Goal: Task Accomplishment & Management: Manage account settings

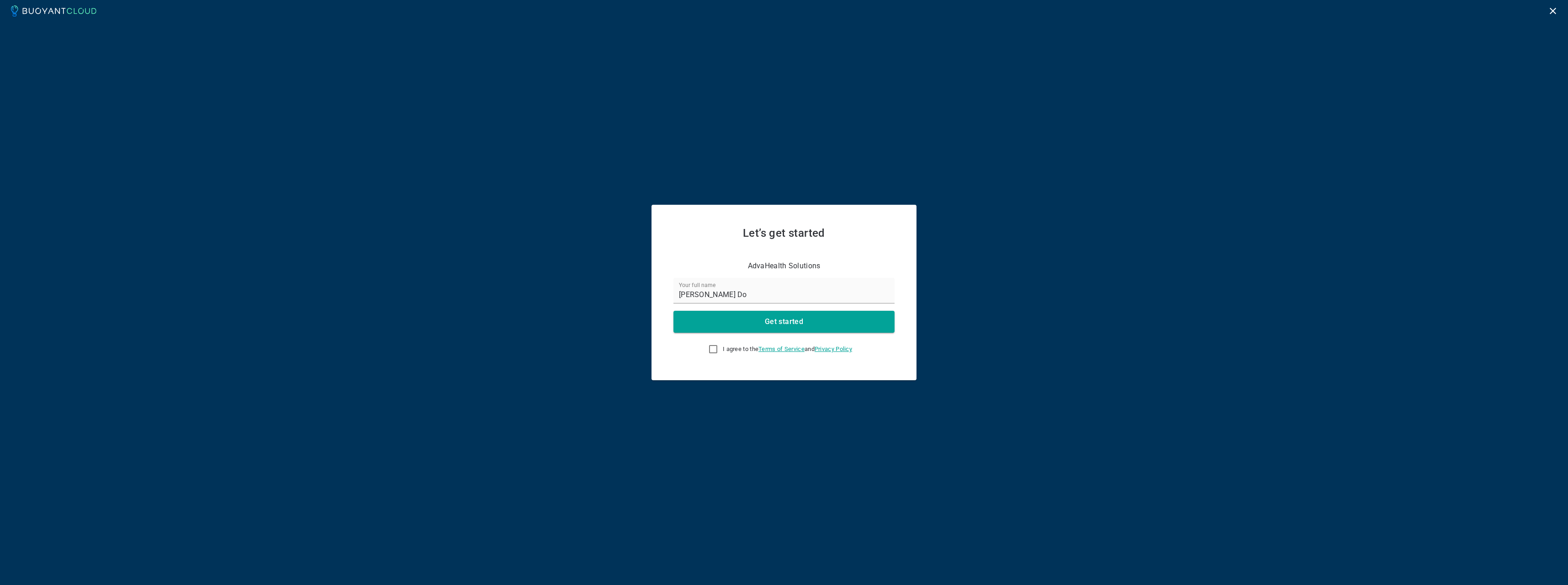
drag, startPoint x: 813, startPoint y: 151, endPoint x: 779, endPoint y: 150, distance: 34.0
click at [710, 347] on input "I agree to the Terms of Service and Privacy Policy" at bounding box center [712, 348] width 11 height 11
checkbox input "true"
click at [767, 330] on button "Get started" at bounding box center [784, 322] width 221 height 22
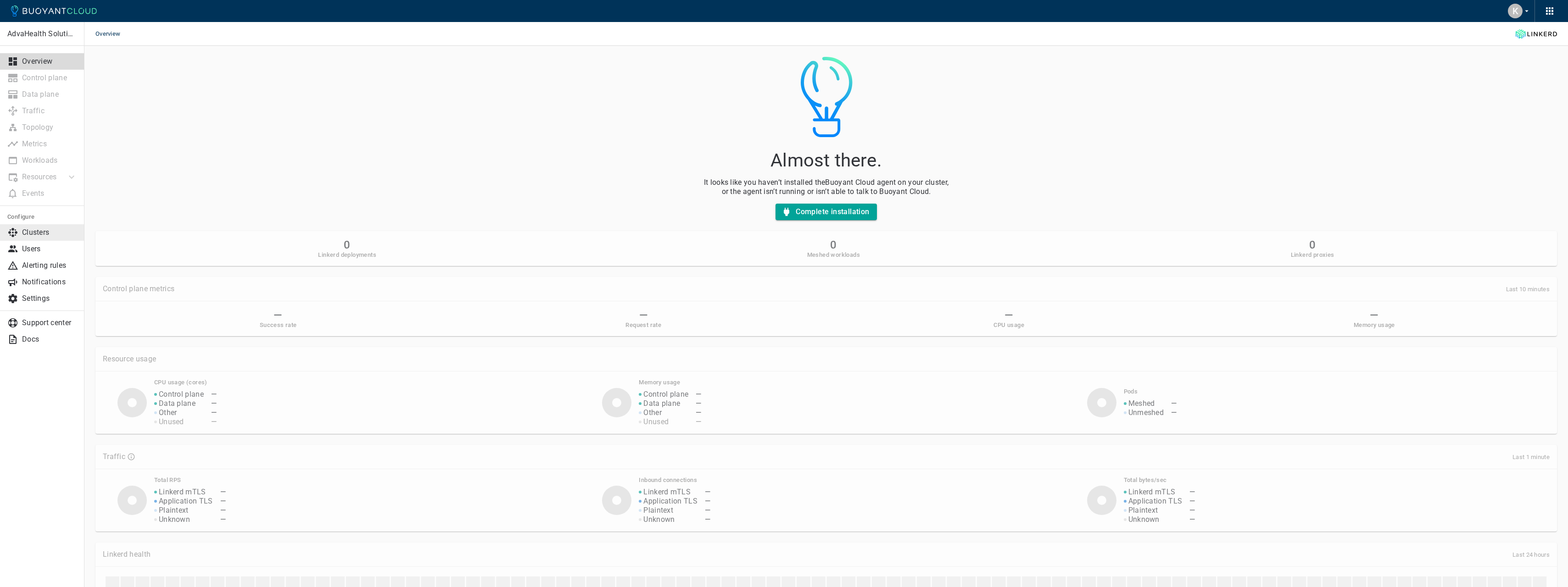
click at [41, 229] on p "Clusters" at bounding box center [50, 232] width 55 height 9
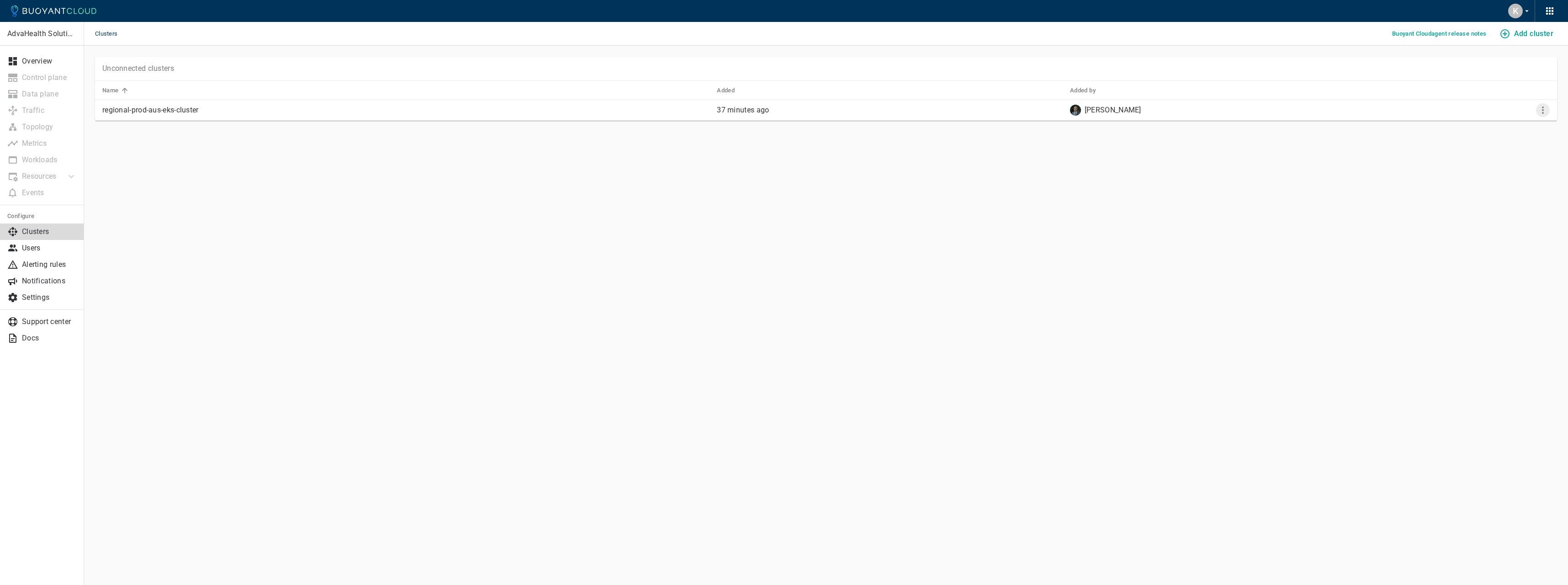
click at [1539, 107] on icon "More" at bounding box center [1542, 110] width 11 height 11
click at [1505, 141] on li "Configure" at bounding box center [1512, 145] width 96 height 17
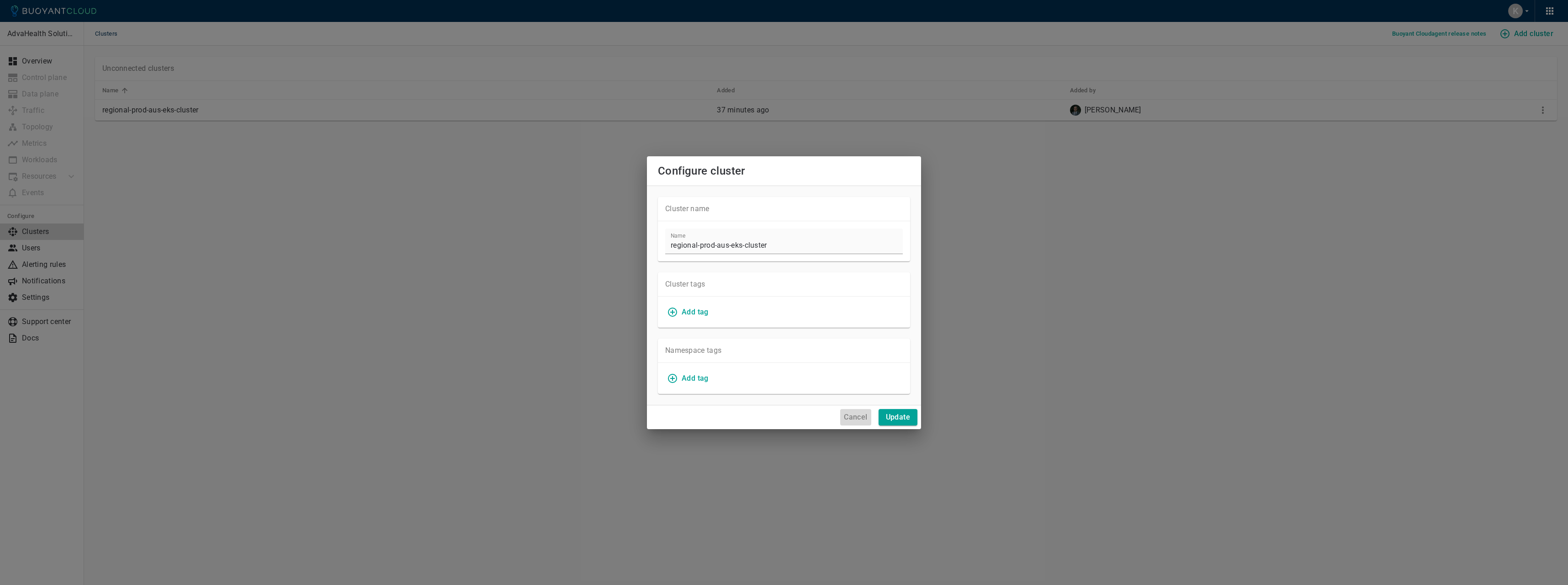
click at [854, 419] on h4 "Cancel" at bounding box center [856, 416] width 24 height 9
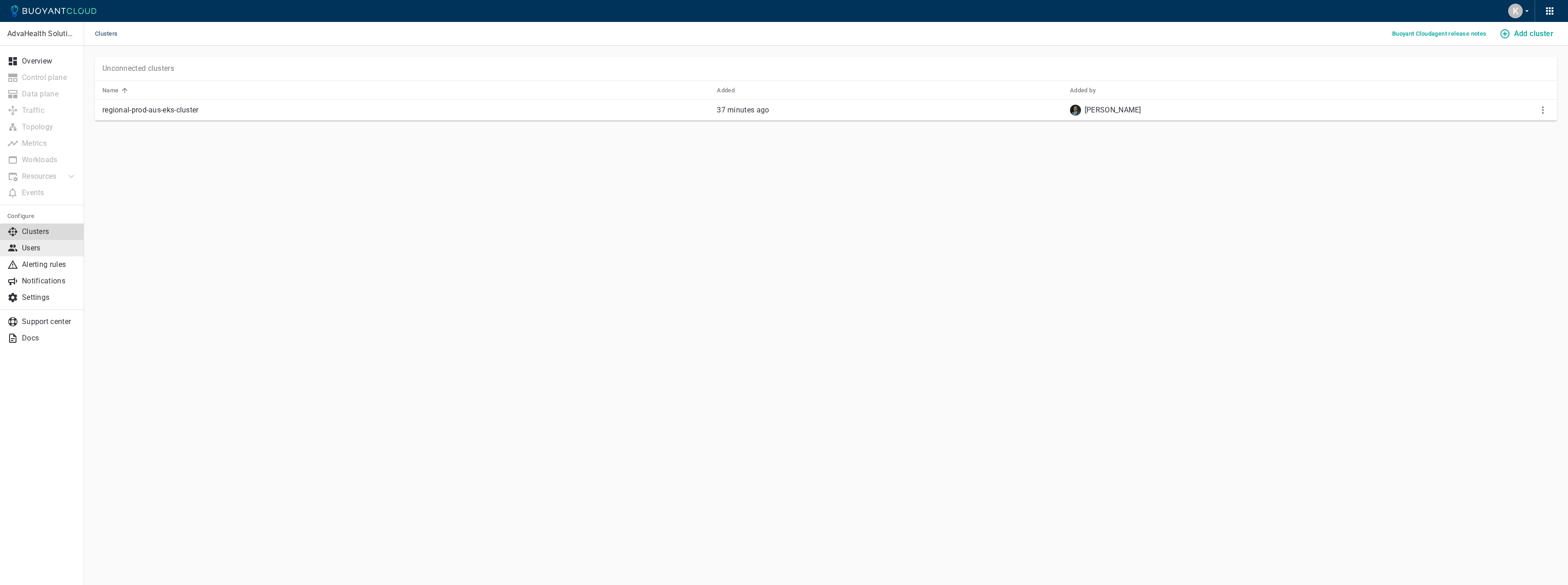
click at [59, 252] on p "Users" at bounding box center [49, 248] width 55 height 9
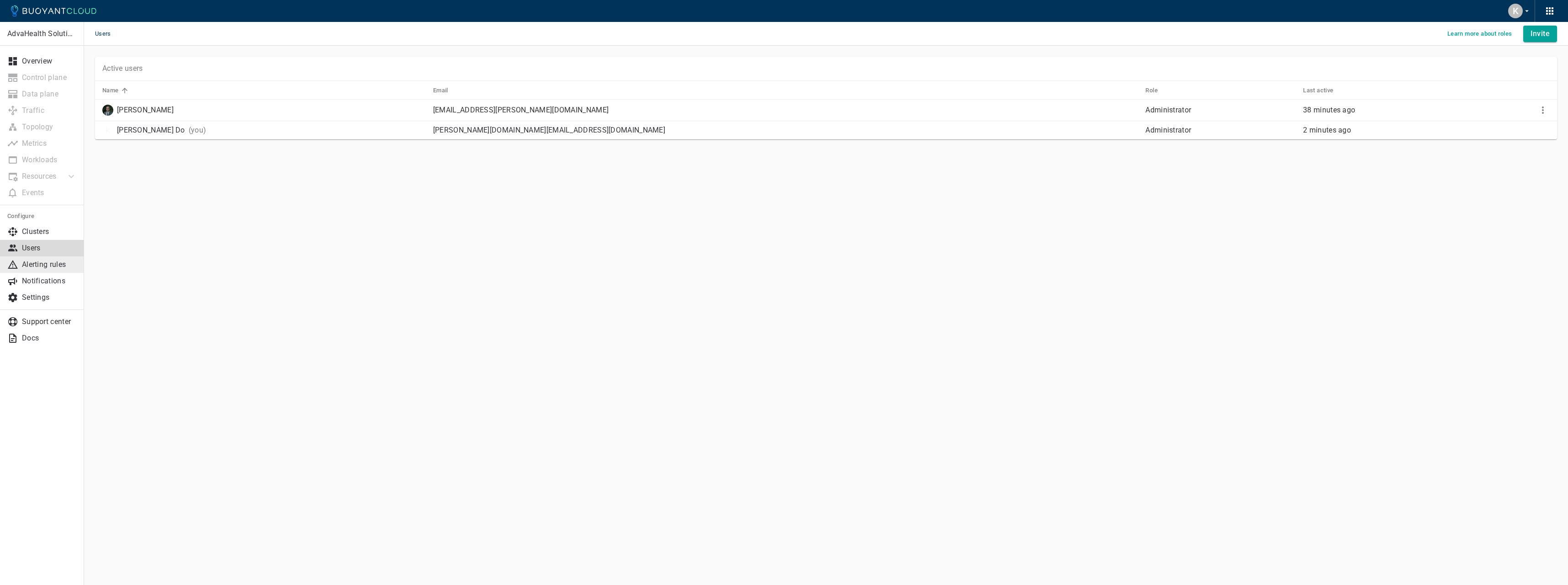
click at [54, 266] on p "Alerting rules" at bounding box center [49, 264] width 55 height 9
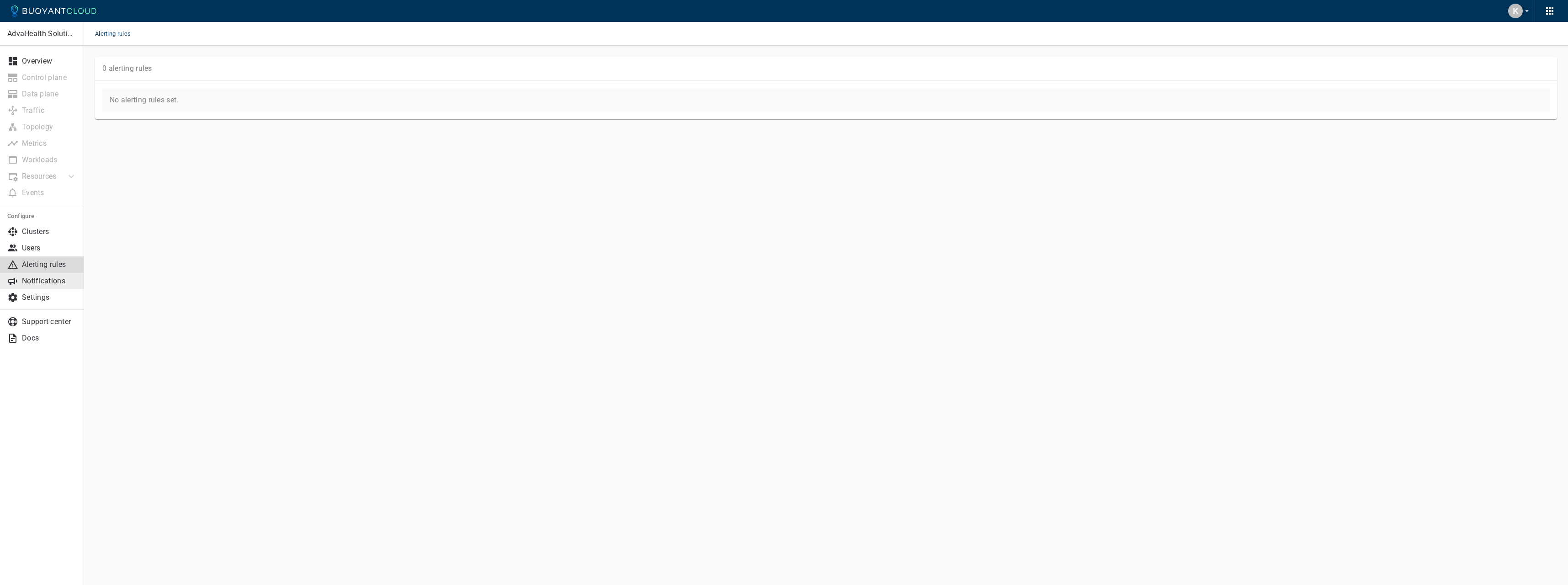
click at [49, 282] on p "Notifications" at bounding box center [49, 280] width 55 height 9
click at [47, 294] on p "Settings" at bounding box center [49, 297] width 55 height 9
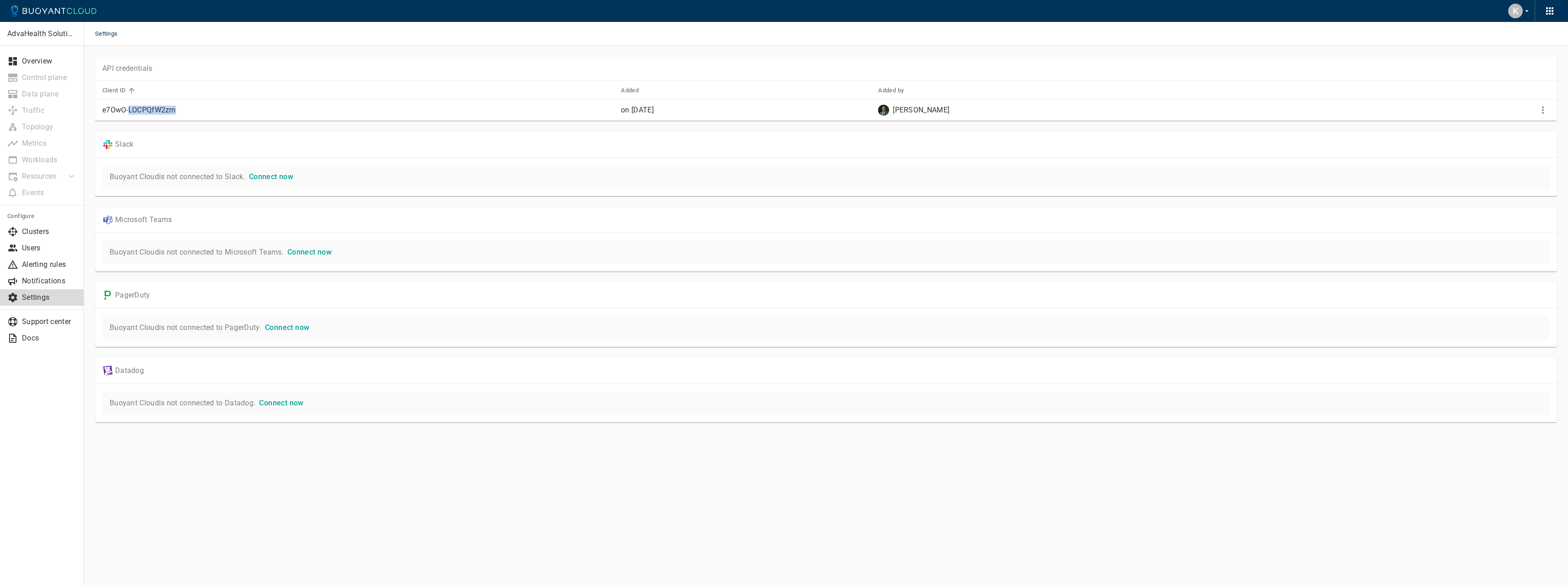
drag, startPoint x: 130, startPoint y: 108, endPoint x: 240, endPoint y: 106, distance: 110.0
click at [240, 106] on td "e7OwO-LOCPQfW2zm" at bounding box center [354, 110] width 519 height 22
click at [241, 106] on td "e7OwO-LOCPQfW2zm" at bounding box center [354, 110] width 519 height 22
click at [47, 234] on p "Clusters" at bounding box center [49, 231] width 55 height 9
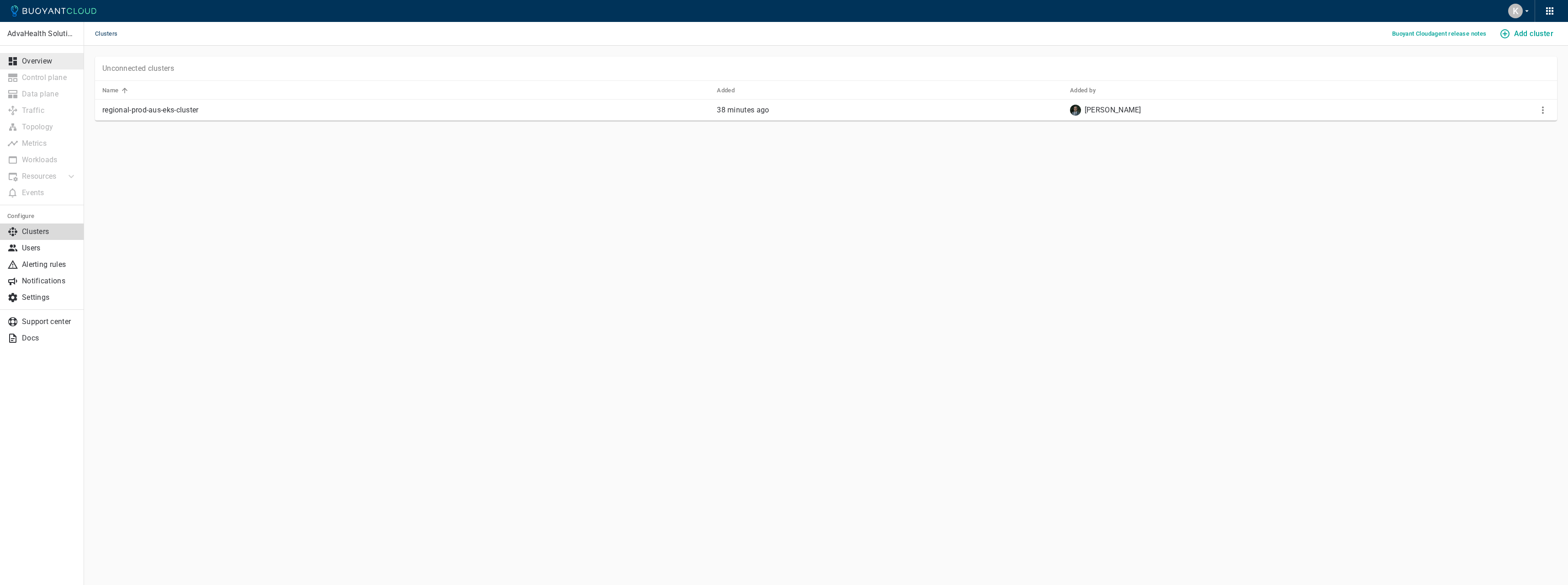
click at [50, 61] on p "Overview" at bounding box center [49, 60] width 55 height 9
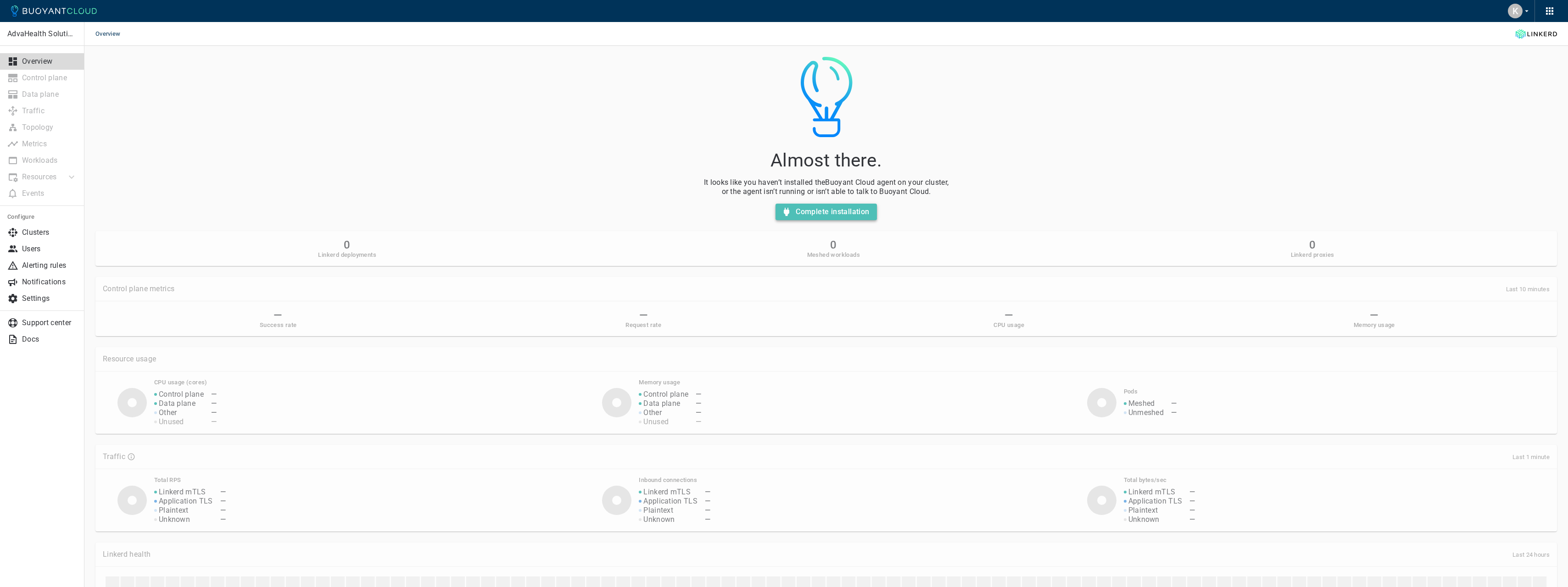
click at [841, 216] on h4 "Complete installation" at bounding box center [832, 211] width 73 height 9
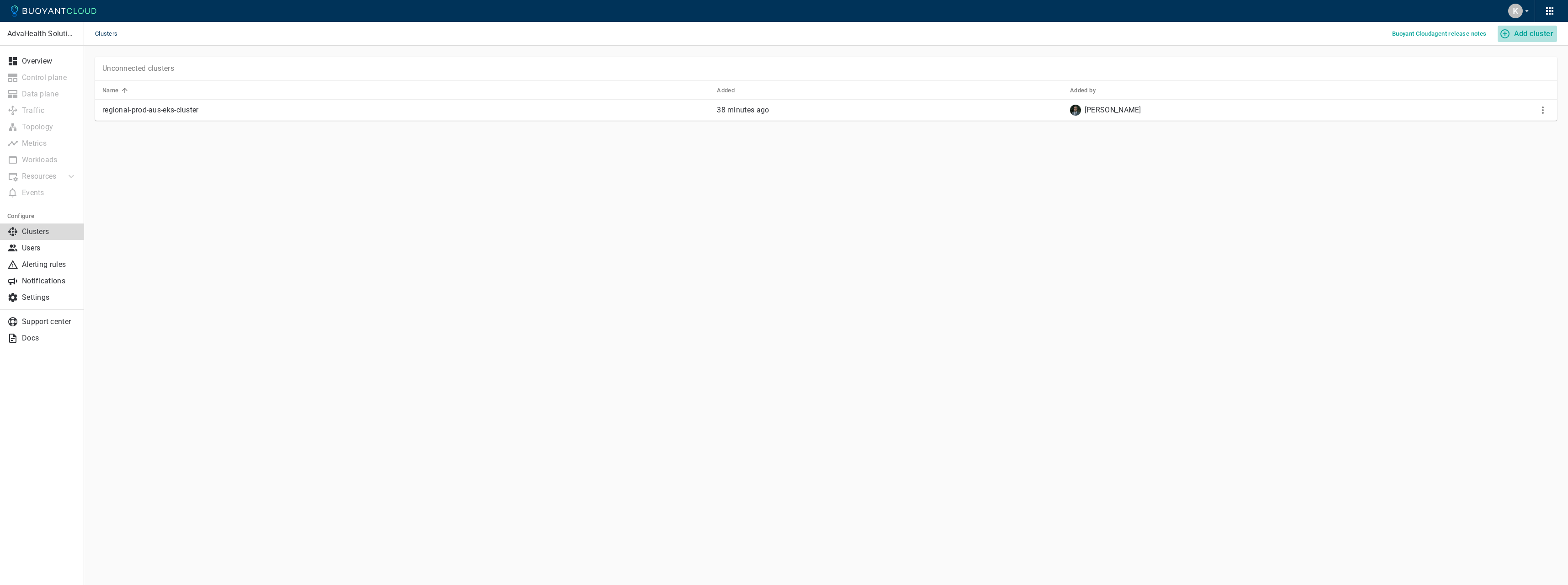
click at [1529, 31] on h4 "Add cluster" at bounding box center [1533, 34] width 39 height 9
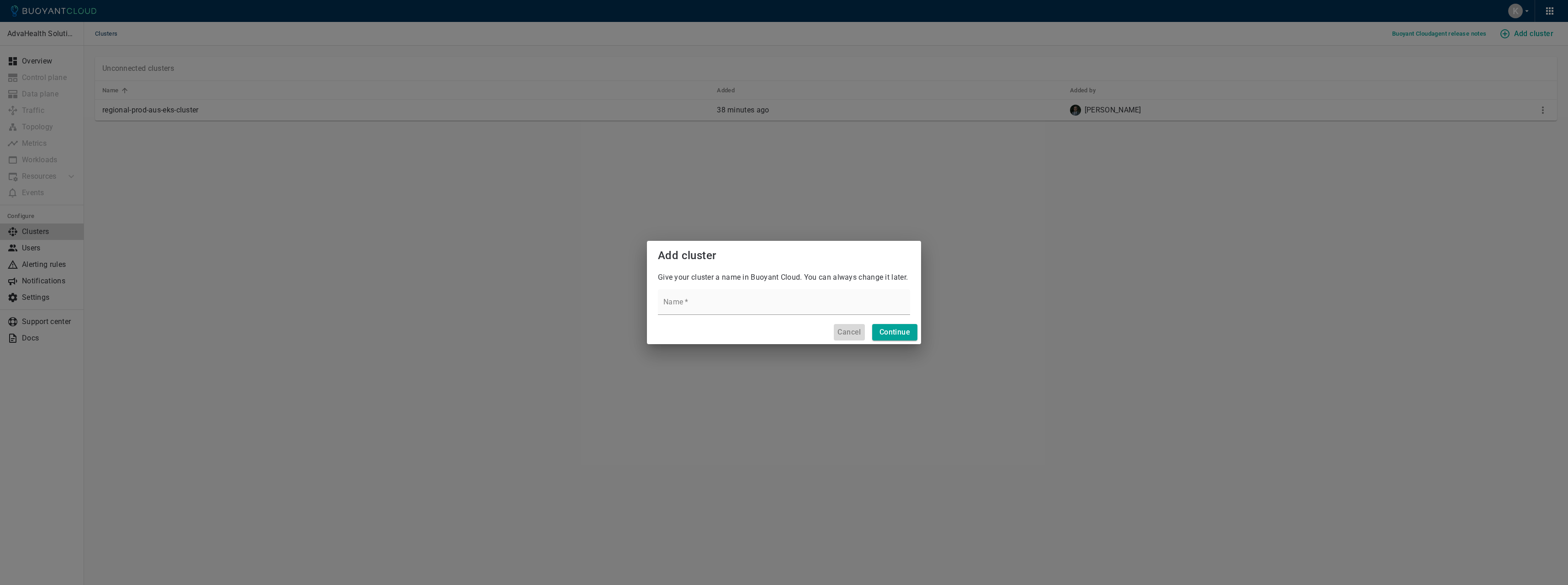
click at [844, 335] on h4 "Cancel" at bounding box center [849, 331] width 24 height 9
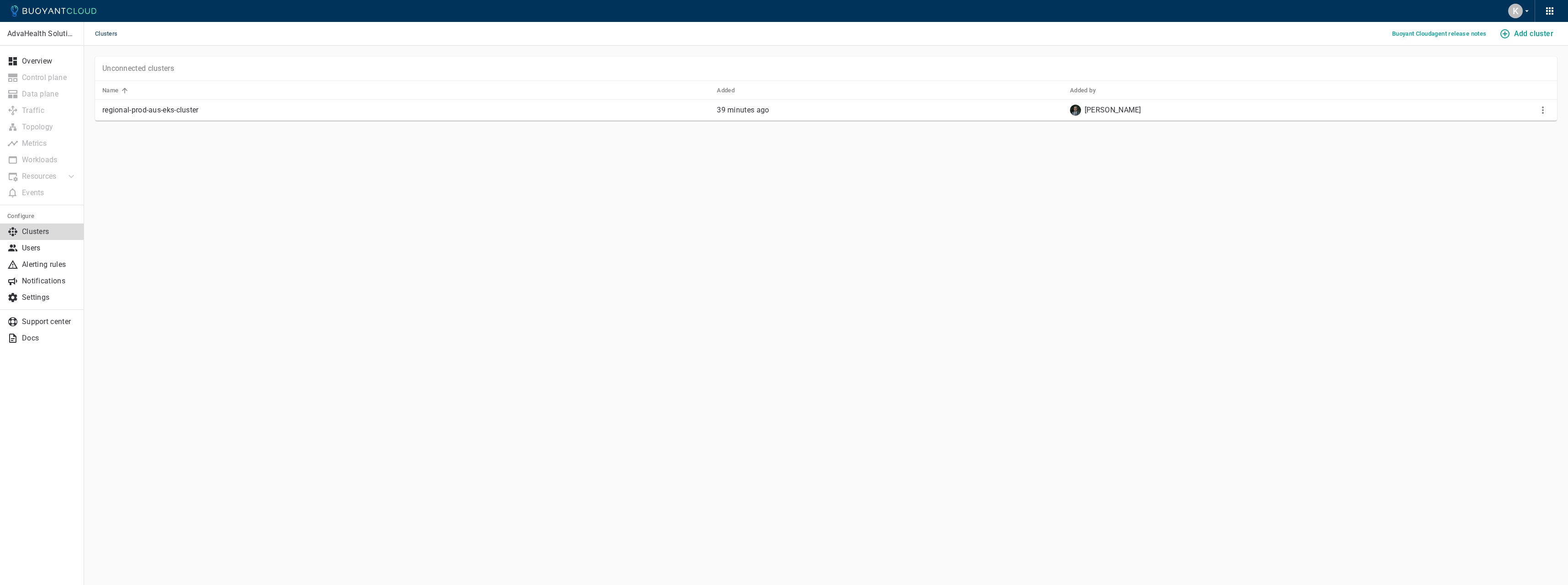
click at [1524, 34] on h4 "Add cluster" at bounding box center [1533, 34] width 39 height 9
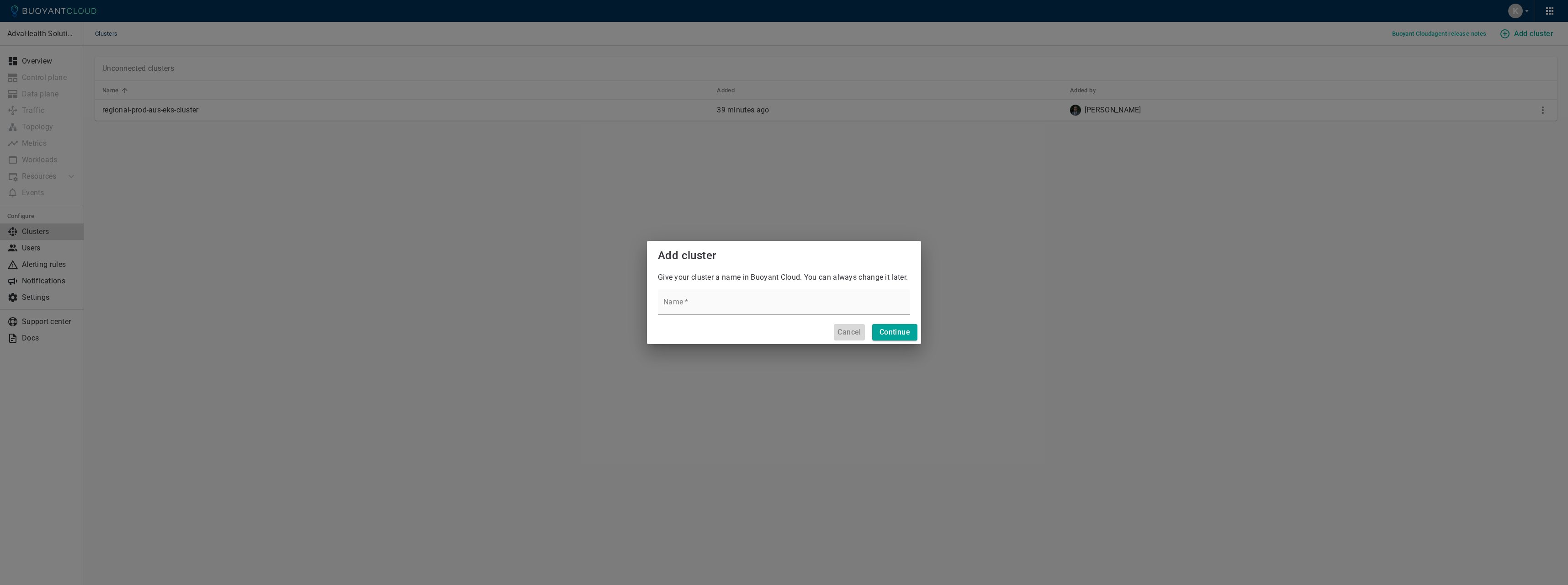
click at [839, 333] on h4 "Cancel" at bounding box center [849, 331] width 24 height 9
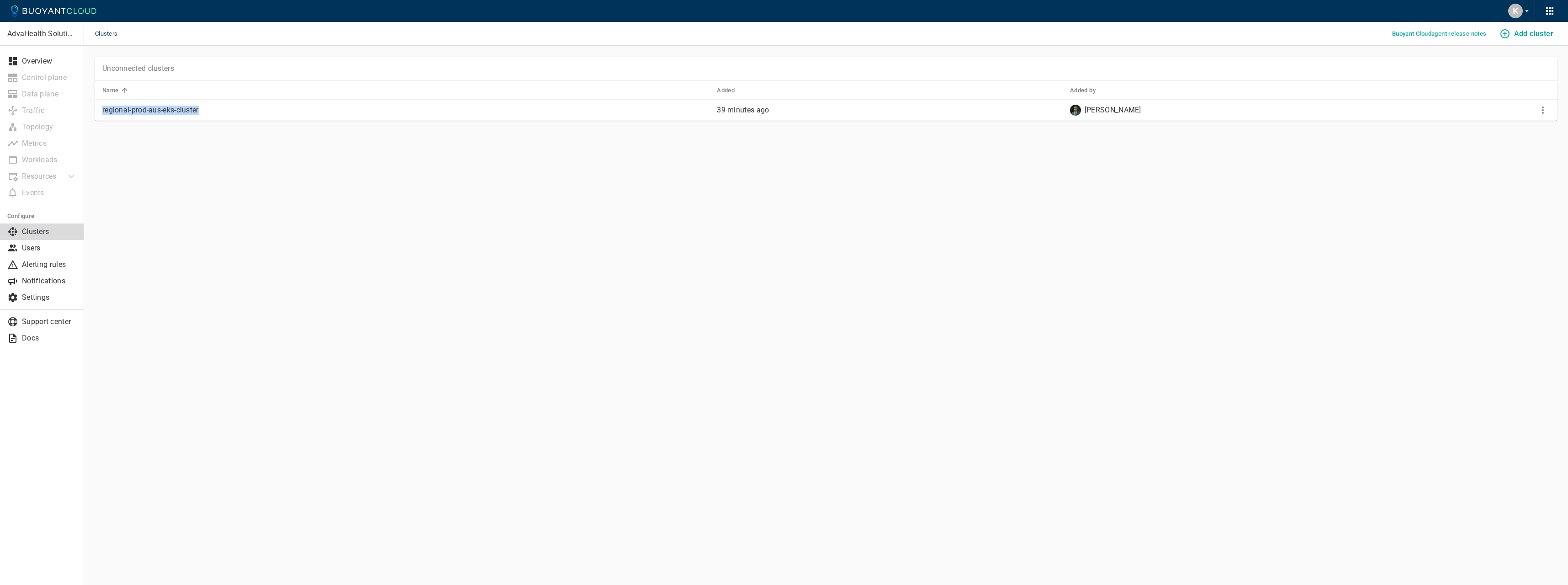
drag, startPoint x: 108, startPoint y: 110, endPoint x: 241, endPoint y: 106, distance: 133.1
click at [241, 106] on td "regional-prod-aus-eks-cluster" at bounding box center [401, 110] width 614 height 22
copy p "regional-prod-aus-eks-cluster"
click at [1537, 31] on h4 "Add cluster" at bounding box center [1533, 34] width 39 height 9
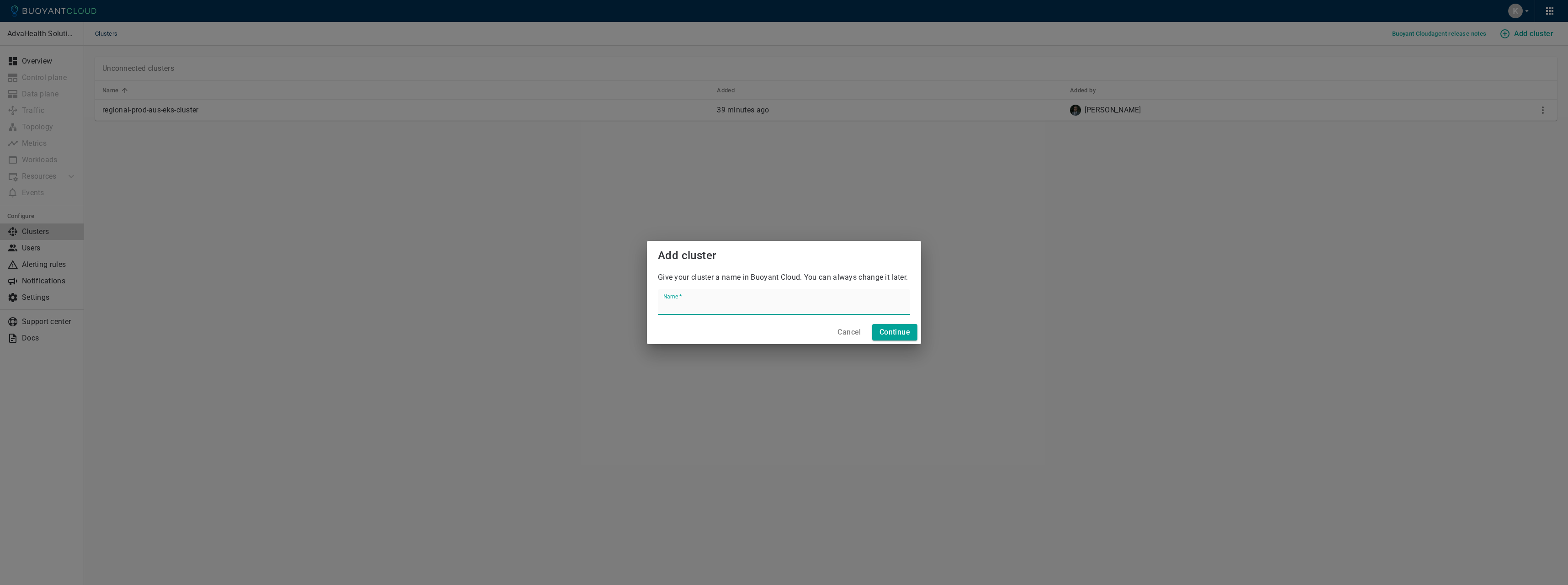
click at [783, 305] on input "Name   *" at bounding box center [784, 302] width 252 height 26
paste input "regional-prod-aus-eks-cluster"
click at [715, 306] on input "regional-prod-aus-eks-cluster" at bounding box center [784, 302] width 252 height 26
type input "regional-prod-sgp-eks-cluster"
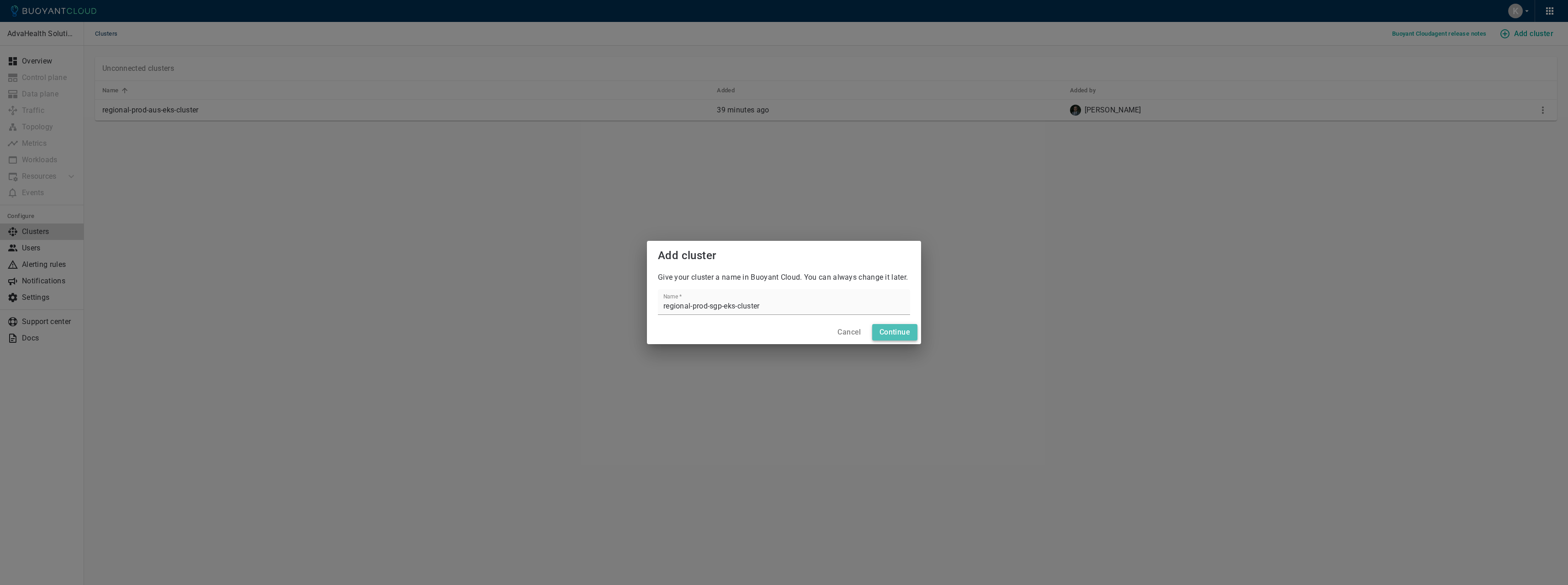
click at [896, 332] on h4 "Continue" at bounding box center [894, 331] width 31 height 9
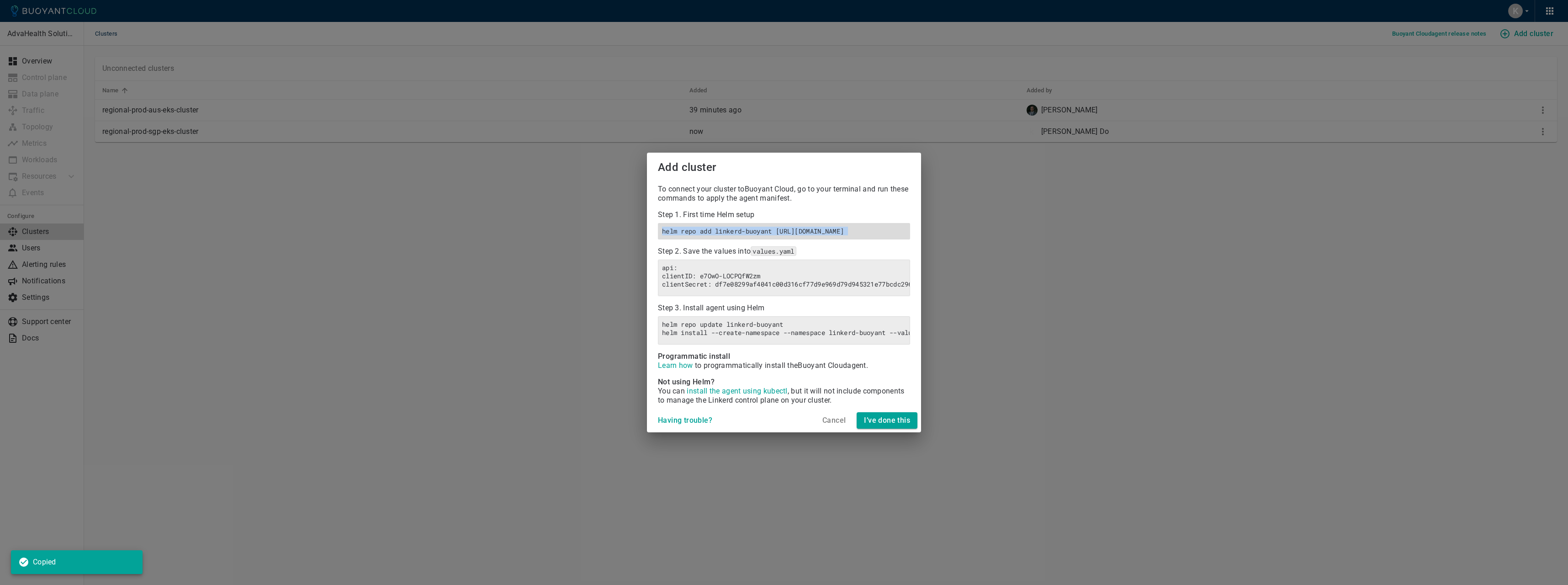
click at [769, 227] on h6 "helm repo add linkerd-buoyant [URL][DOMAIN_NAME]" at bounding box center [783, 231] width 244 height 8
click at [766, 223] on div "helm repo add linkerd-buoyant [URL][DOMAIN_NAME]" at bounding box center [784, 231] width 252 height 17
click at [759, 227] on h6 "helm repo add linkerd-buoyant [URL][DOMAIN_NAME]" at bounding box center [783, 231] width 244 height 8
click at [776, 227] on h6 "helm repo add linkerd-buoyant [URL][DOMAIN_NAME]" at bounding box center [783, 231] width 244 height 8
click at [702, 227] on h6 "helm repo add linkerd-buoyant [URL][DOMAIN_NAME]" at bounding box center [783, 231] width 244 height 8
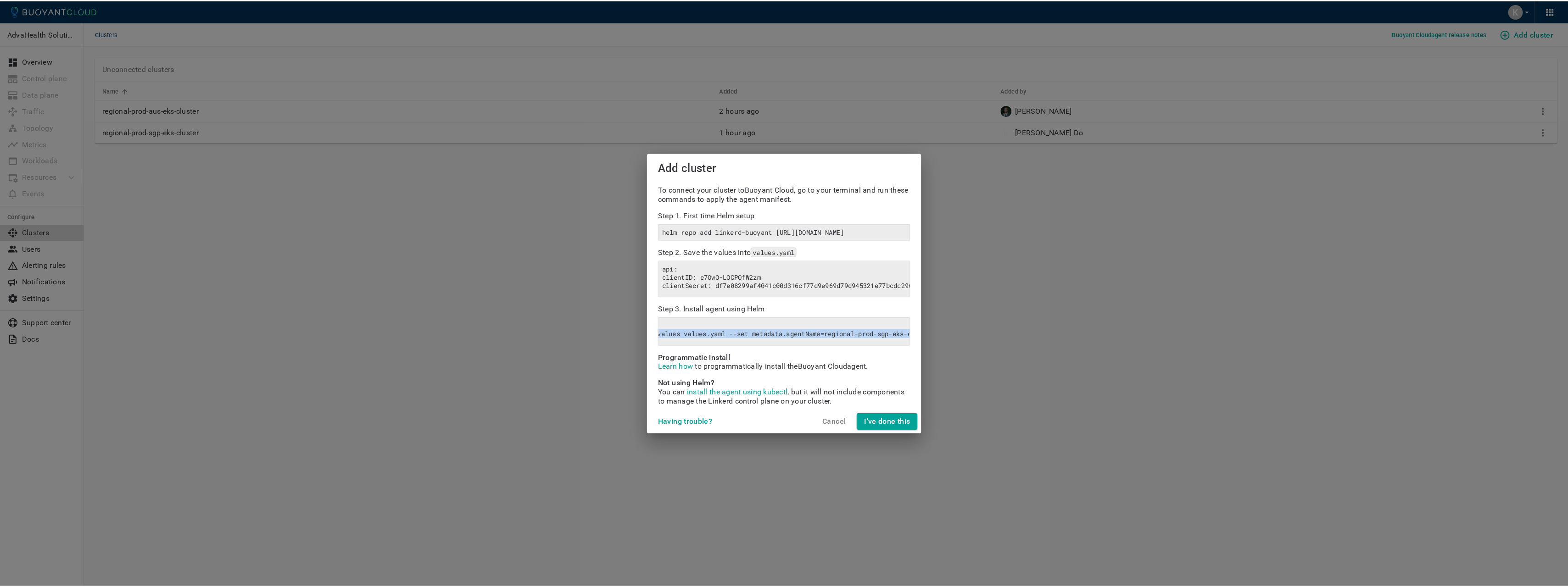
scroll to position [0, 241]
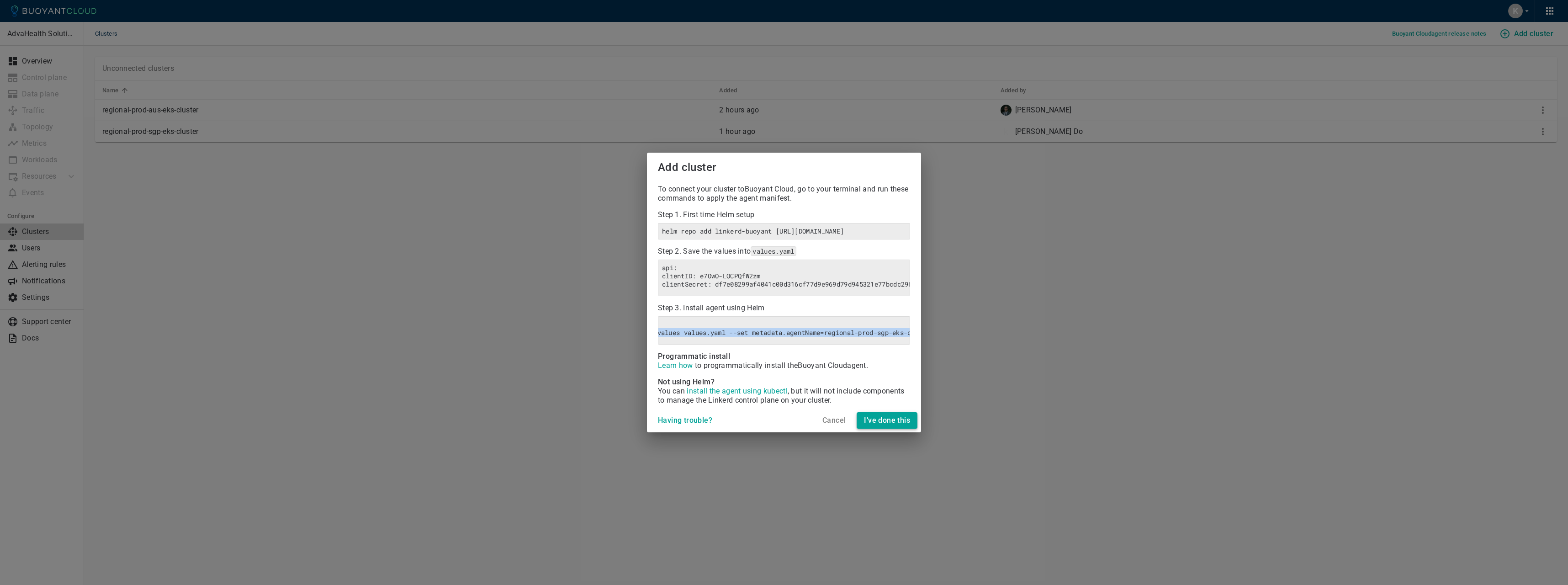
click at [900, 425] on h4 "I’ve done this" at bounding box center [887, 420] width 46 height 9
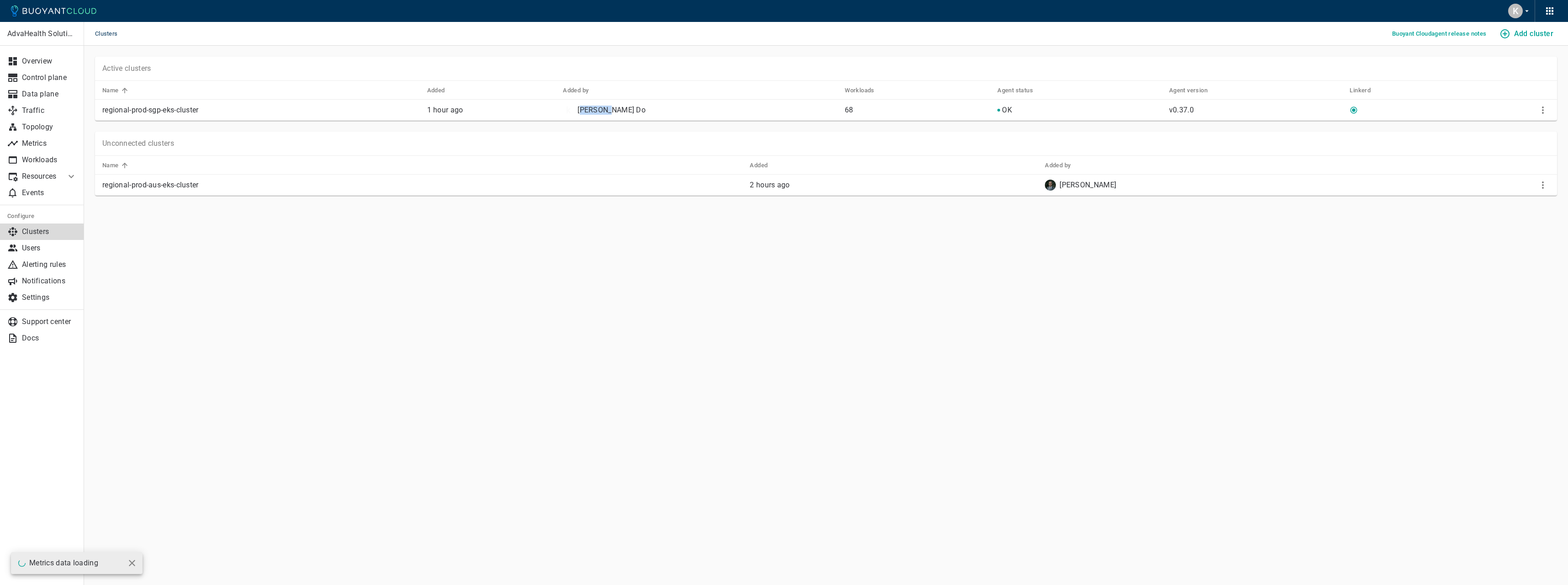
drag, startPoint x: 625, startPoint y: 111, endPoint x: 711, endPoint y: 110, distance: 86.0
click at [711, 110] on div "k Khanh Do" at bounding box center [700, 110] width 274 height 11
click at [169, 110] on p "regional-prod-sgp-eks-cluster" at bounding box center [261, 110] width 318 height 9
click at [56, 77] on p "Control plane" at bounding box center [49, 77] width 55 height 9
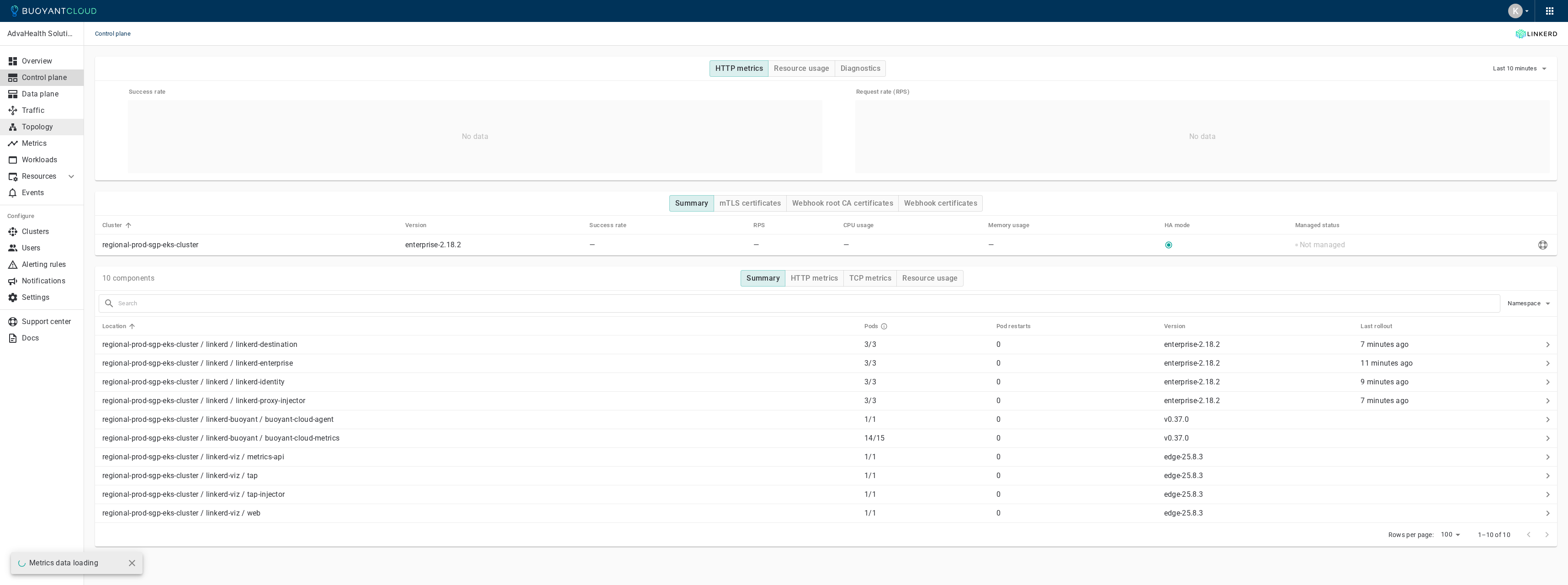
click at [53, 128] on p "Topology" at bounding box center [49, 126] width 55 height 9
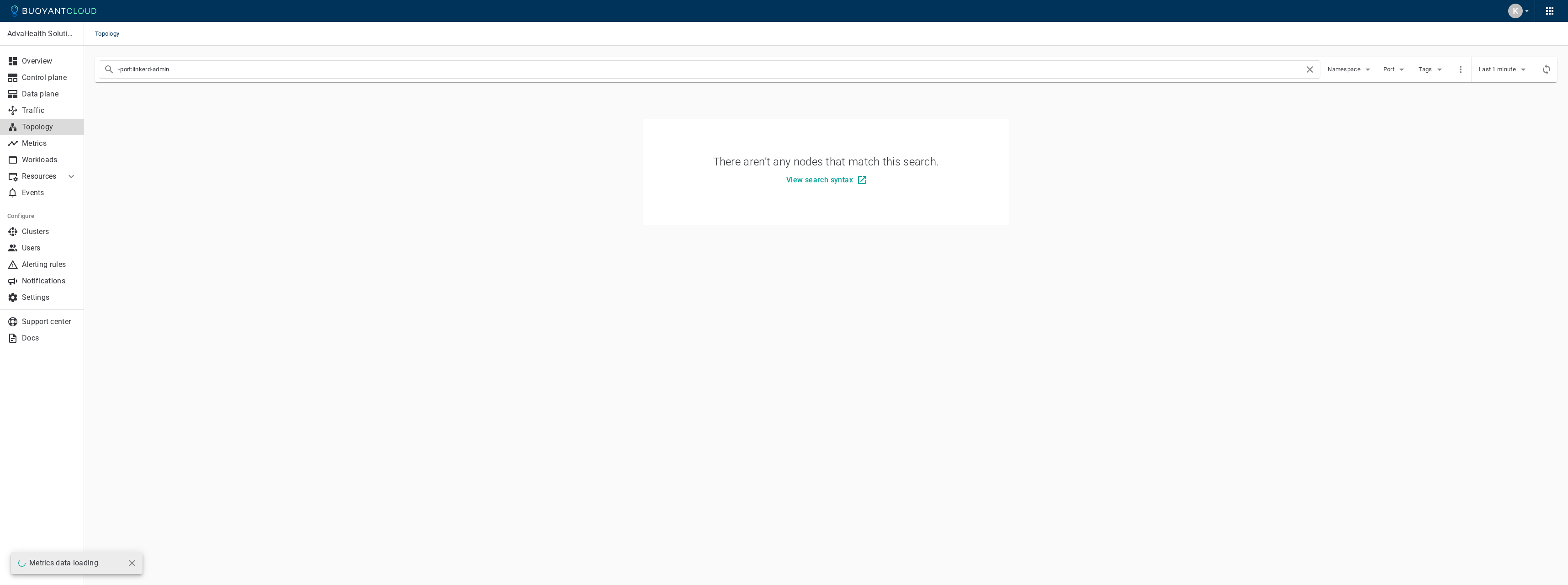
click at [1311, 66] on icon at bounding box center [1309, 69] width 11 height 11
click at [1349, 70] on span "Namespace" at bounding box center [1344, 69] width 35 height 7
click at [1419, 127] on div at bounding box center [784, 292] width 1568 height 585
click at [1428, 68] on span "Tags" at bounding box center [1425, 69] width 15 height 7
click at [1394, 69] on div at bounding box center [784, 292] width 1568 height 585
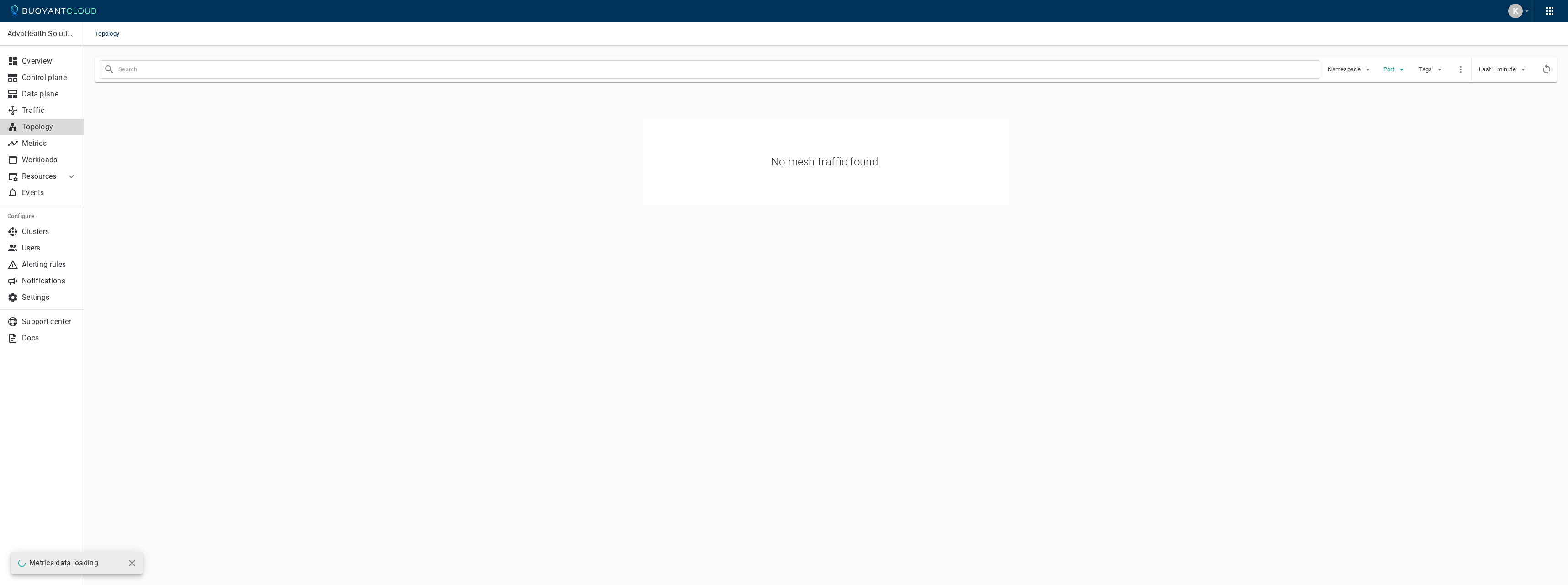
click at [1391, 69] on span "Port" at bounding box center [1390, 69] width 13 height 7
click at [637, 143] on div at bounding box center [784, 292] width 1568 height 585
click at [44, 64] on p "Overview" at bounding box center [49, 60] width 55 height 9
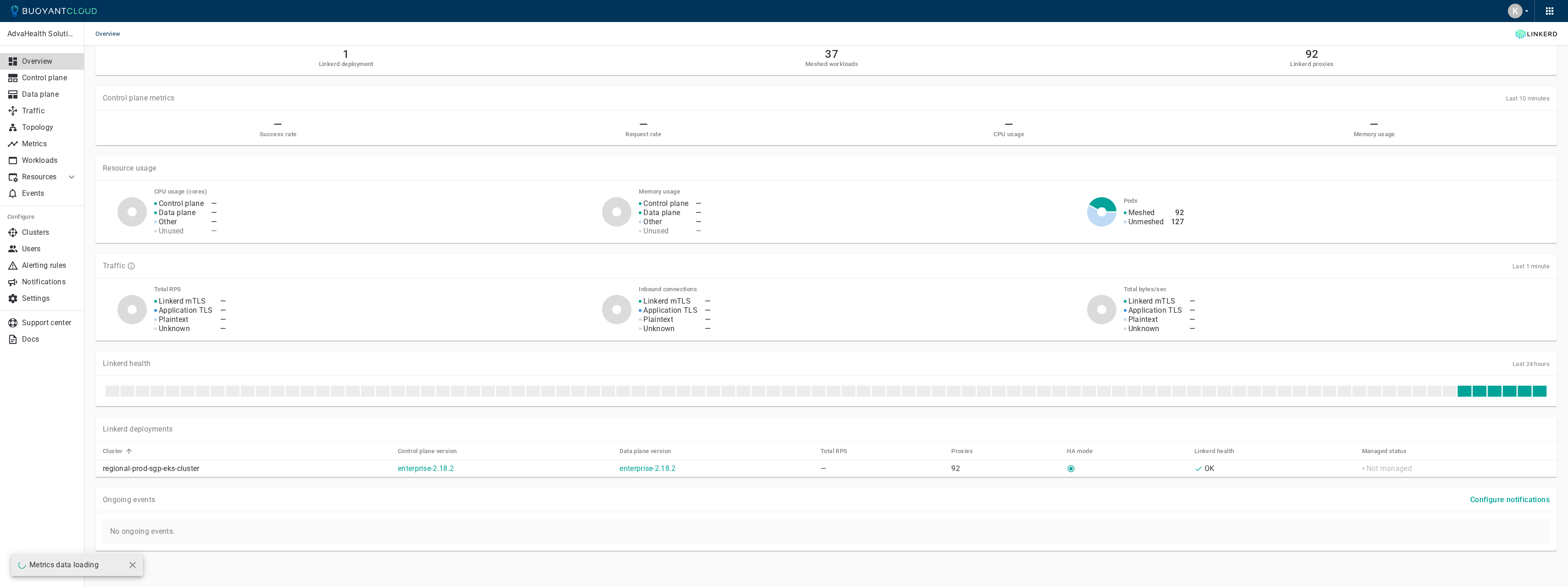
scroll to position [17, 0]
click at [180, 468] on p "regional-prod-sgp-eks-cluster" at bounding box center [247, 467] width 287 height 9
click at [412, 465] on link "enterprise-2.18.2" at bounding box center [426, 467] width 56 height 9
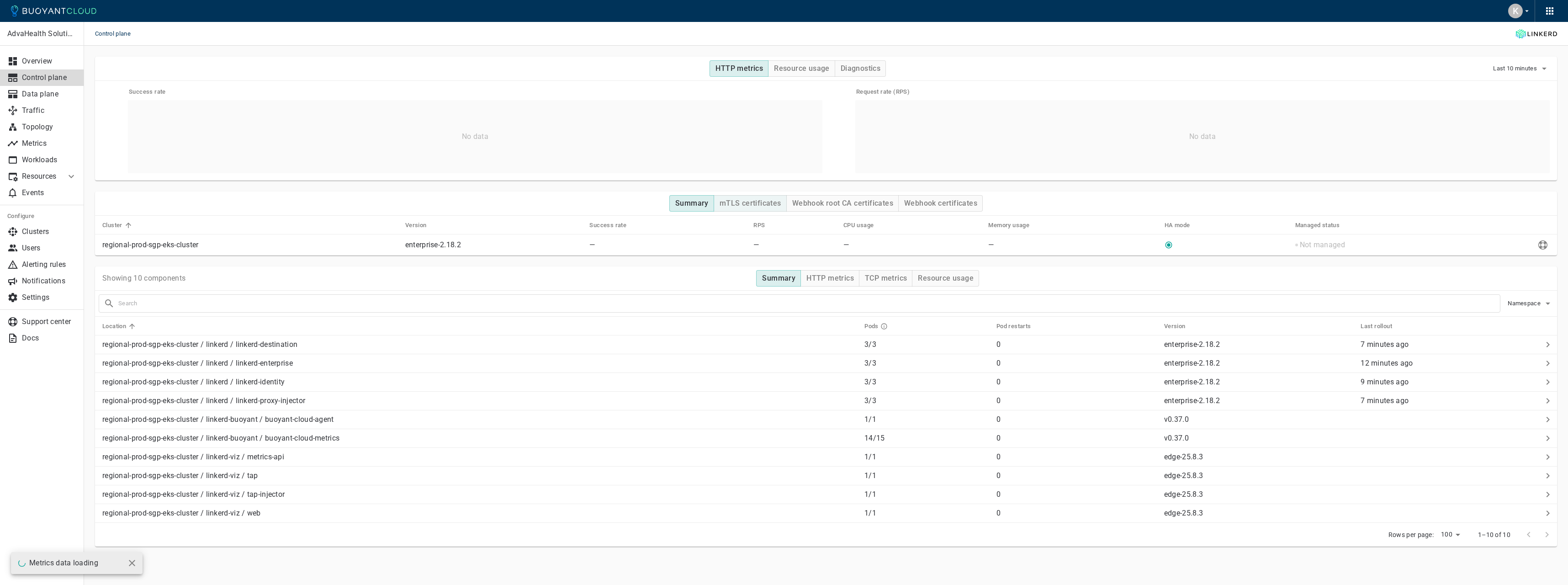
click at [755, 203] on h4 "mTLS certificates" at bounding box center [750, 202] width 62 height 9
click at [706, 205] on h4 "Summary" at bounding box center [692, 202] width 34 height 9
click at [782, 200] on button "mTLS certificates" at bounding box center [750, 203] width 73 height 17
click at [831, 202] on h4 "Webhook root CA certificates" at bounding box center [842, 202] width 101 height 9
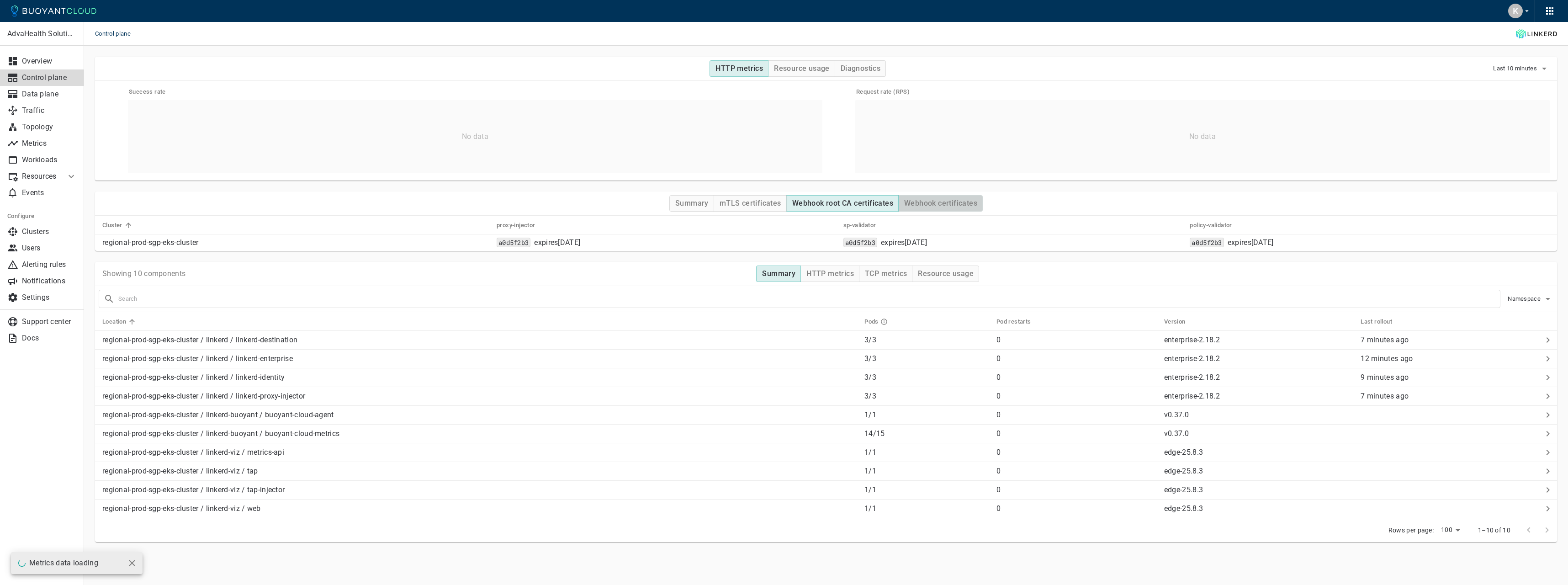
click at [941, 201] on h4 "Webhook certificates" at bounding box center [941, 202] width 73 height 9
click at [731, 203] on h4 "mTLS certificates" at bounding box center [750, 202] width 62 height 9
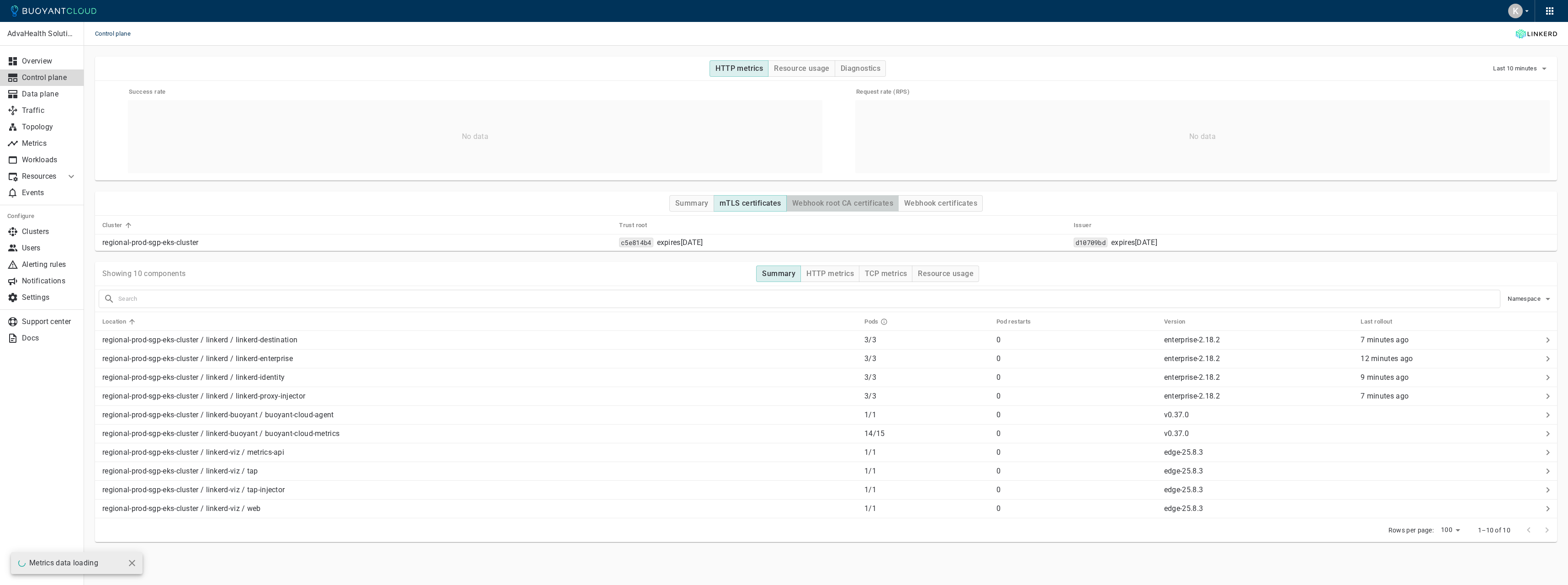
click at [857, 206] on h4 "Webhook root CA certificates" at bounding box center [842, 202] width 101 height 9
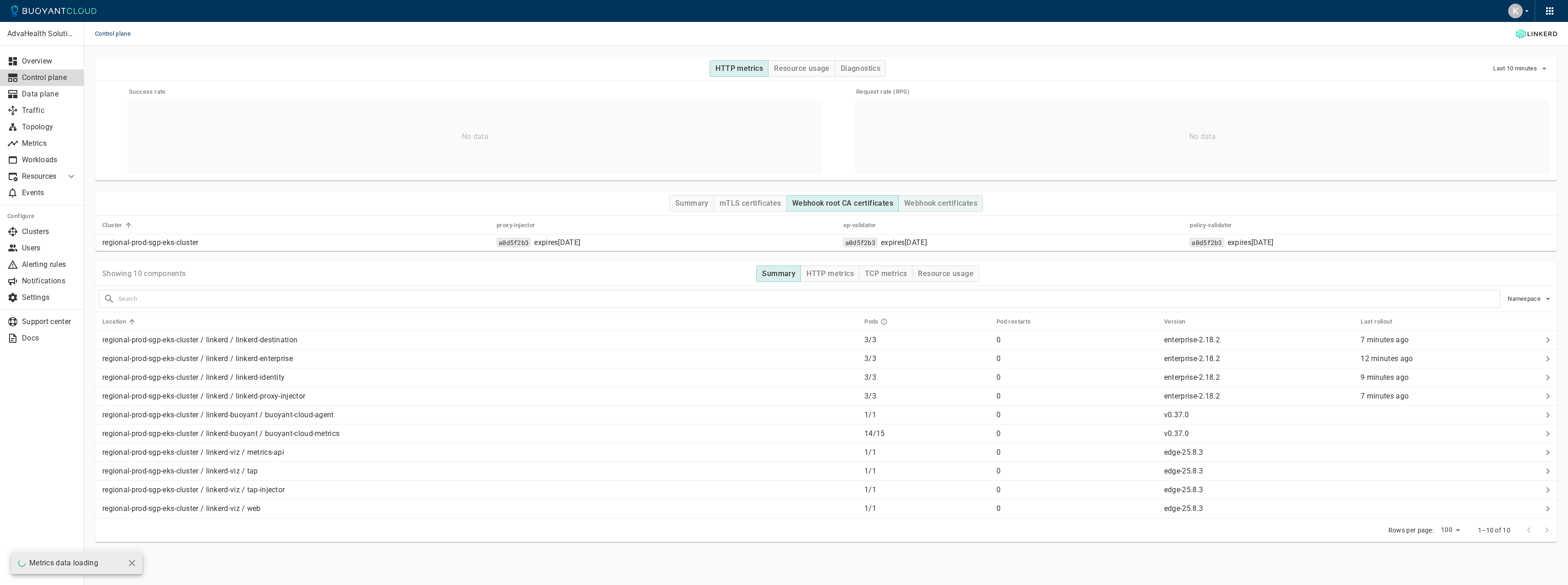
click at [931, 200] on h4 "Webhook certificates" at bounding box center [941, 202] width 73 height 9
click at [819, 196] on button "Webhook root CA certificates" at bounding box center [842, 203] width 112 height 17
click at [917, 207] on h4 "Webhook certificates" at bounding box center [941, 202] width 73 height 9
click at [763, 204] on h4 "mTLS certificates" at bounding box center [750, 202] width 62 height 9
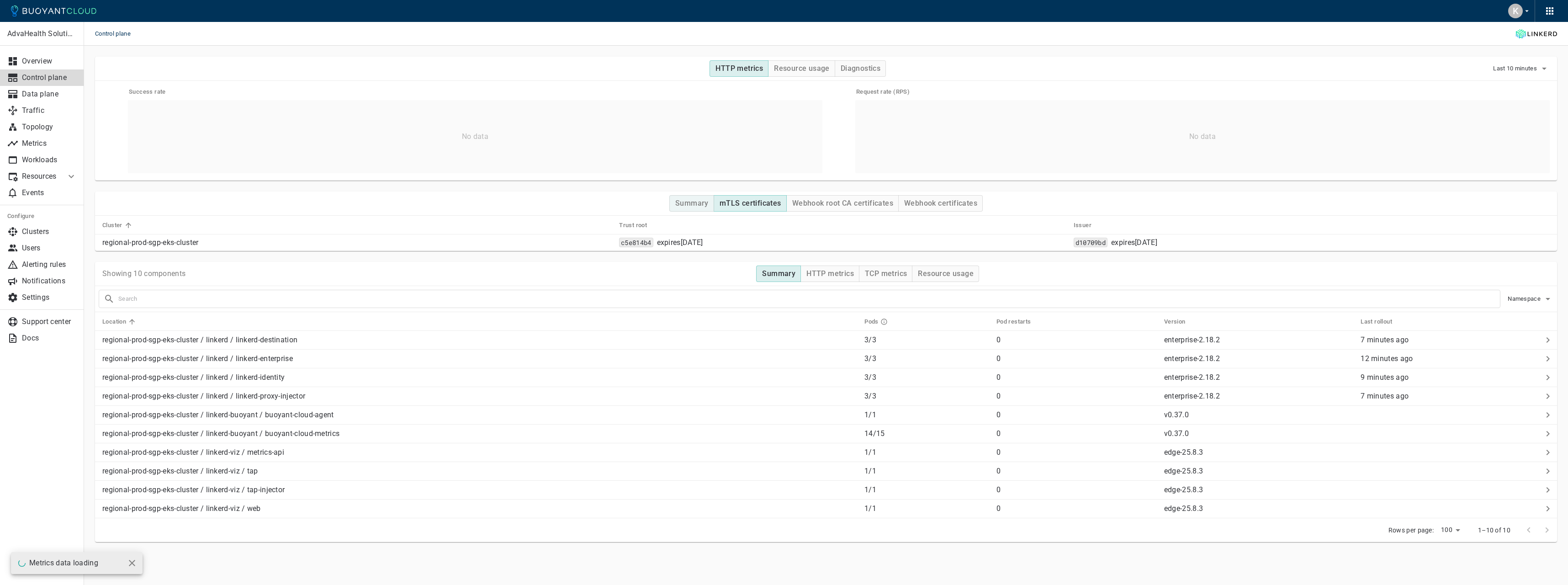
click at [680, 202] on h4 "Summary" at bounding box center [692, 202] width 34 height 9
click at [793, 75] on button "Resource usage" at bounding box center [802, 68] width 67 height 17
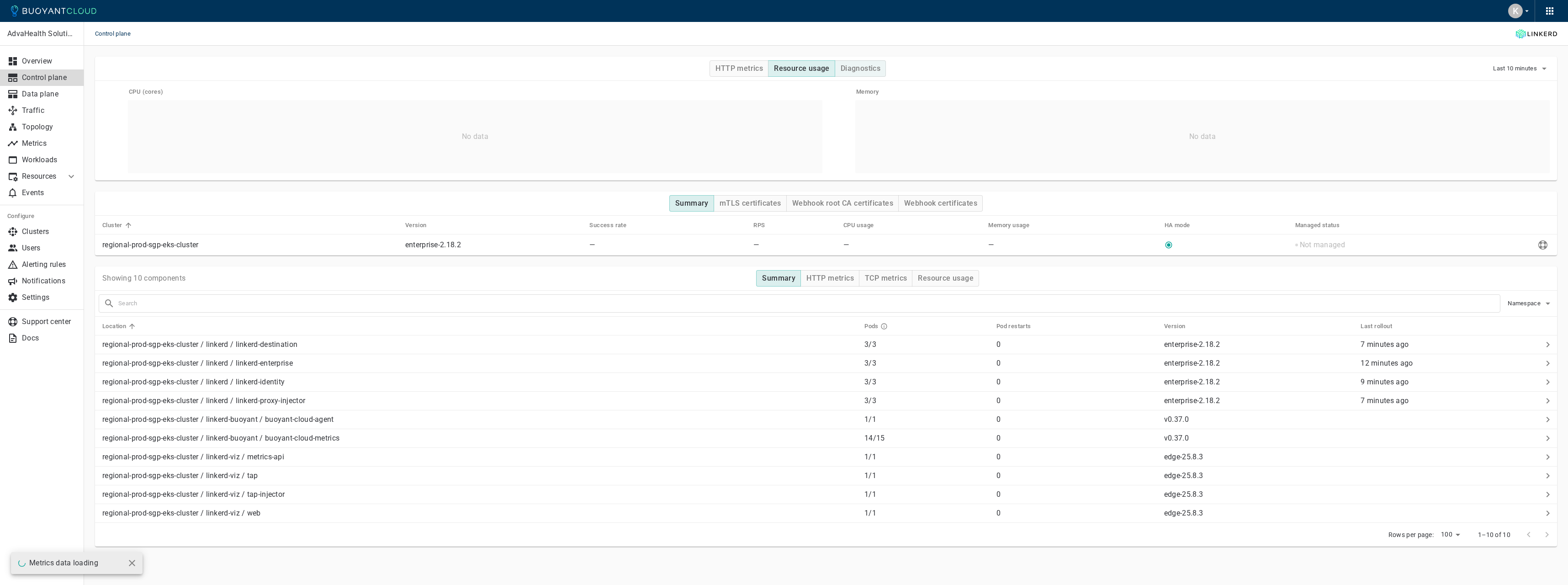
click at [868, 65] on h4 "Diagnostics" at bounding box center [860, 68] width 39 height 9
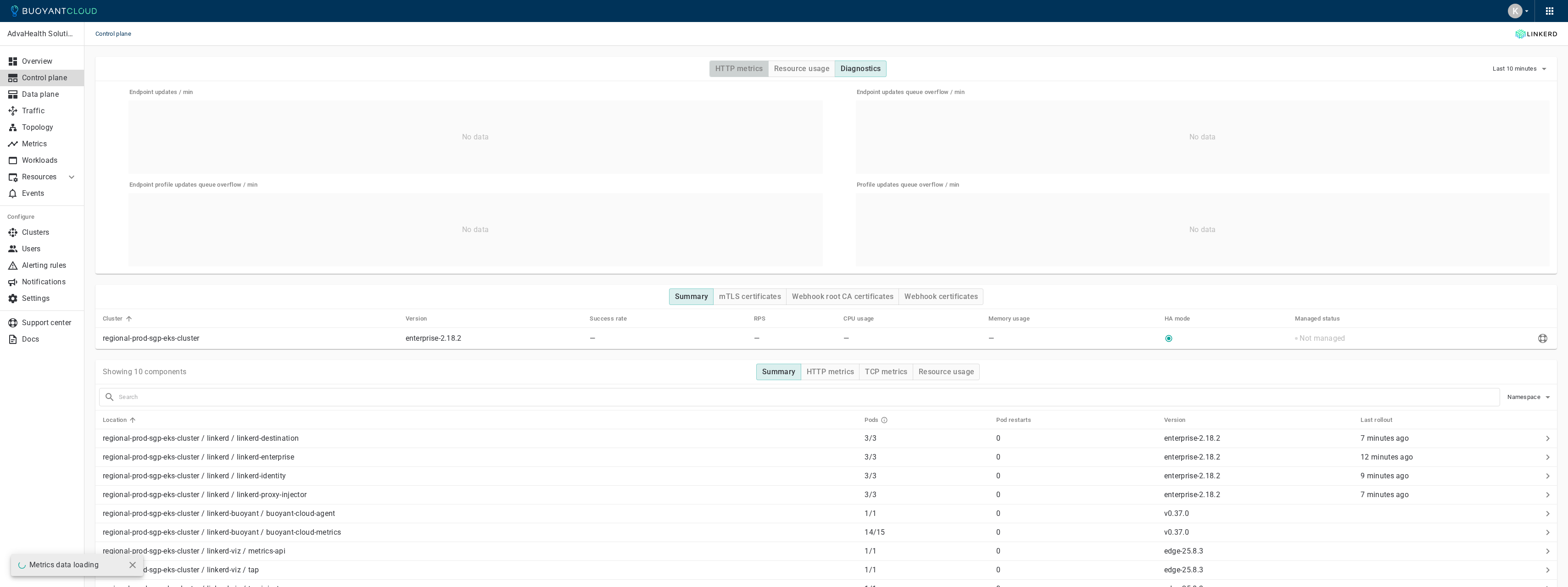
click at [733, 66] on h4 "HTTP metrics" at bounding box center [739, 68] width 48 height 9
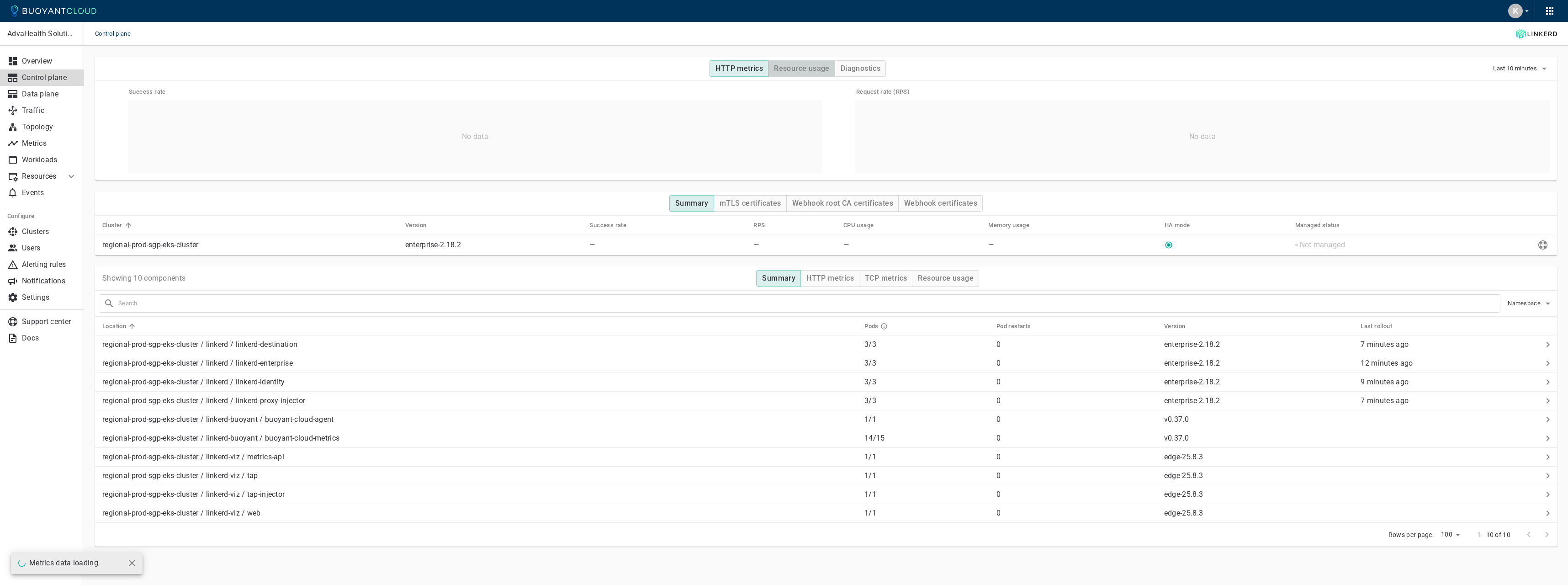
click at [802, 62] on button "Resource usage" at bounding box center [802, 68] width 67 height 17
click at [870, 72] on h4 "Diagnostics" at bounding box center [860, 68] width 39 height 9
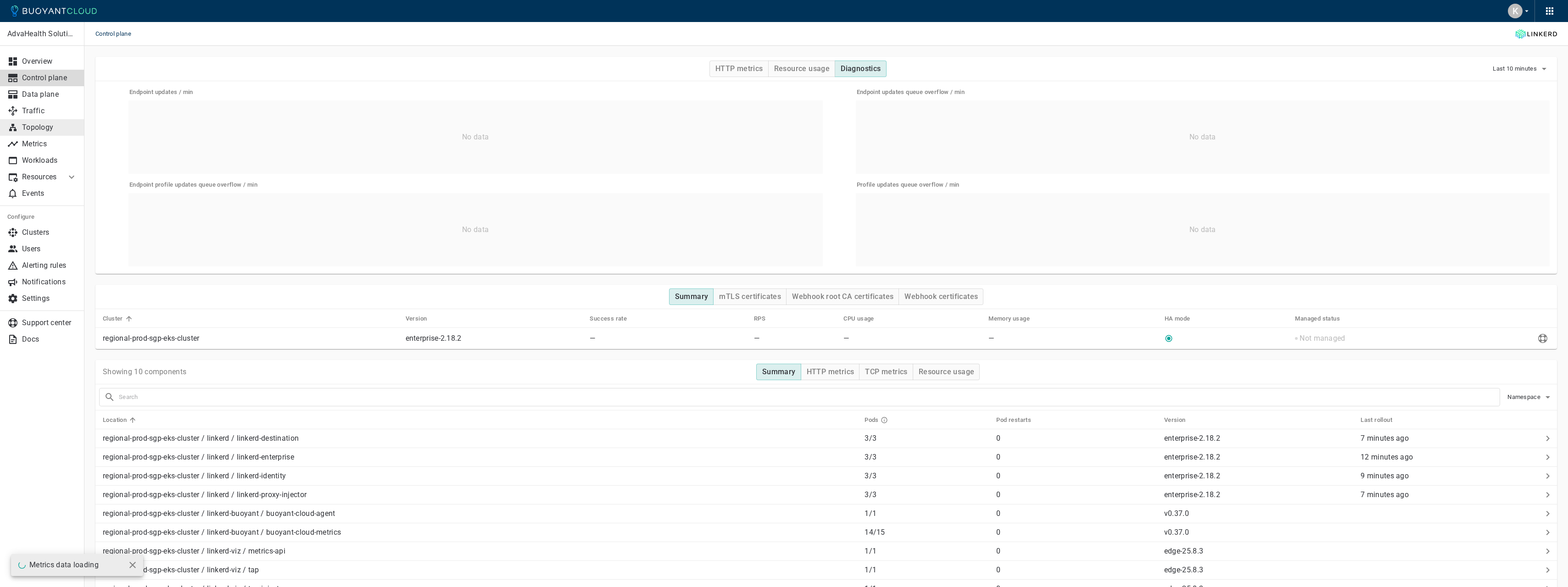
click at [48, 128] on p "Topology" at bounding box center [50, 127] width 55 height 9
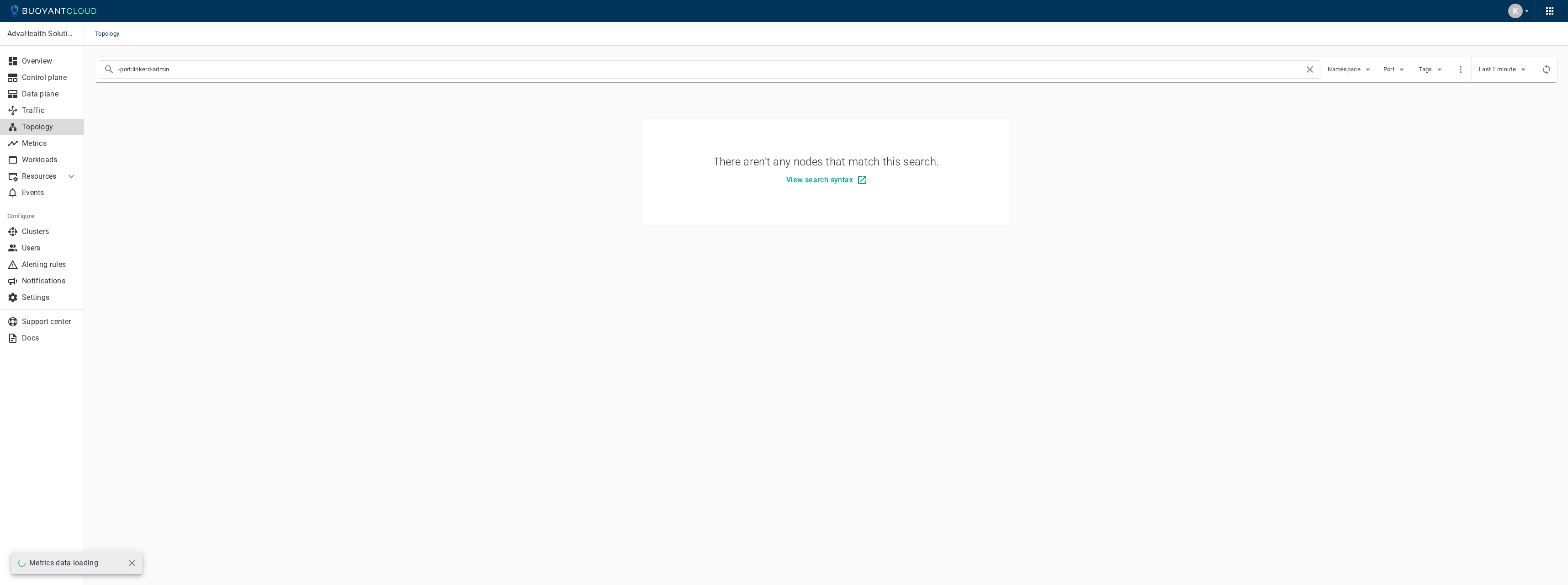
drag, startPoint x: 133, startPoint y: 68, endPoint x: 232, endPoint y: 66, distance: 99.0
click at [232, 66] on input "-port:linkerd-admin" at bounding box center [711, 69] width 1185 height 13
type input "-port:transcode"
click at [819, 180] on h4 "View search syntax" at bounding box center [820, 180] width 67 height 9
click at [43, 107] on p "Traffic" at bounding box center [49, 110] width 55 height 9
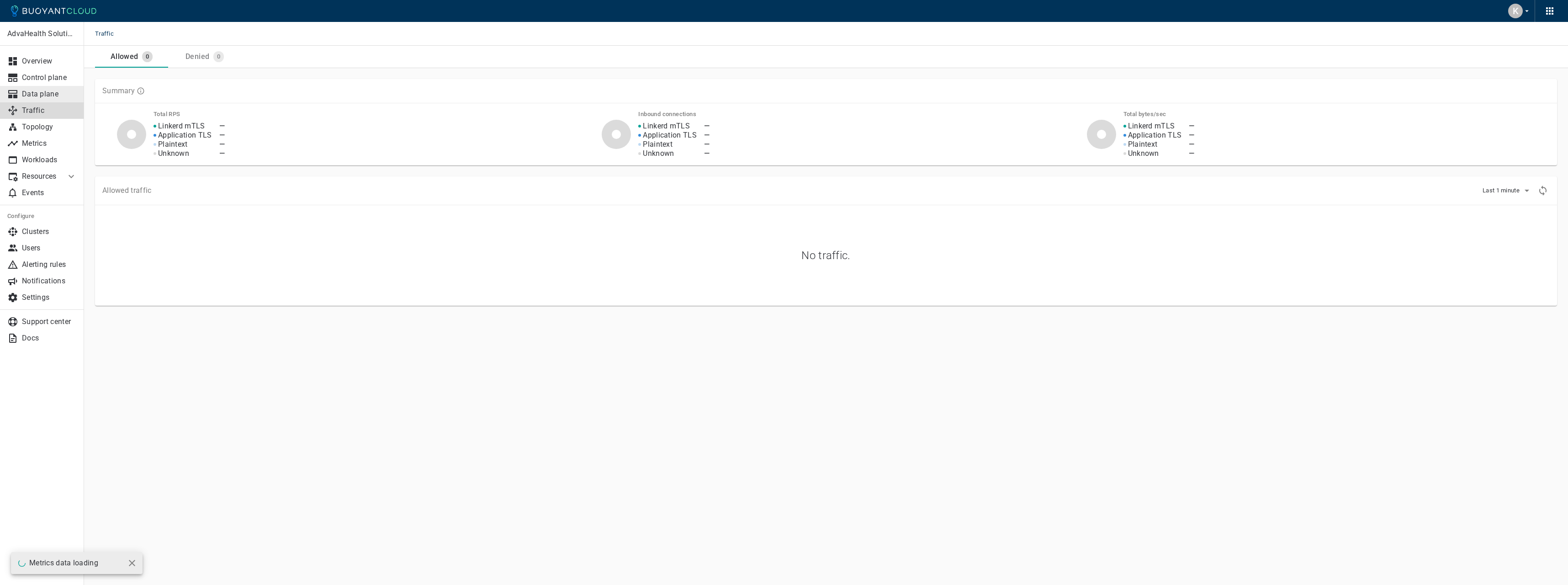
click at [61, 94] on p "Data plane" at bounding box center [49, 94] width 55 height 9
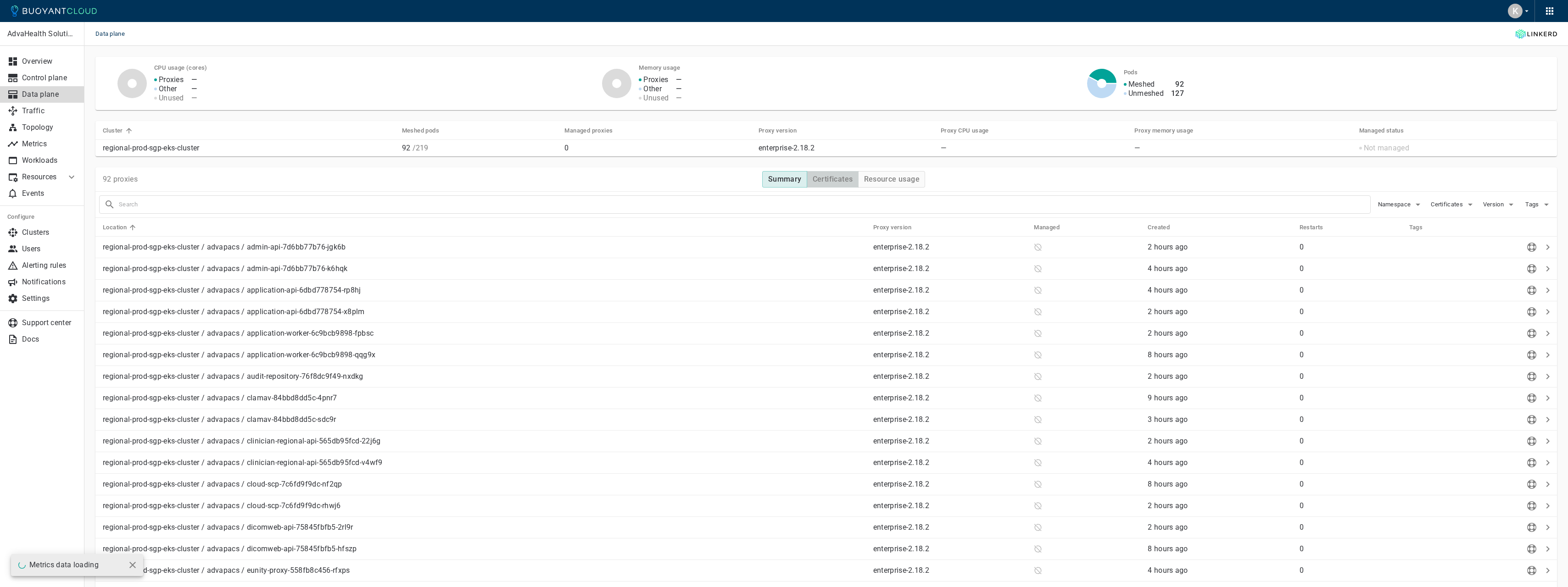
click at [849, 180] on h4 "Certificates" at bounding box center [832, 178] width 41 height 9
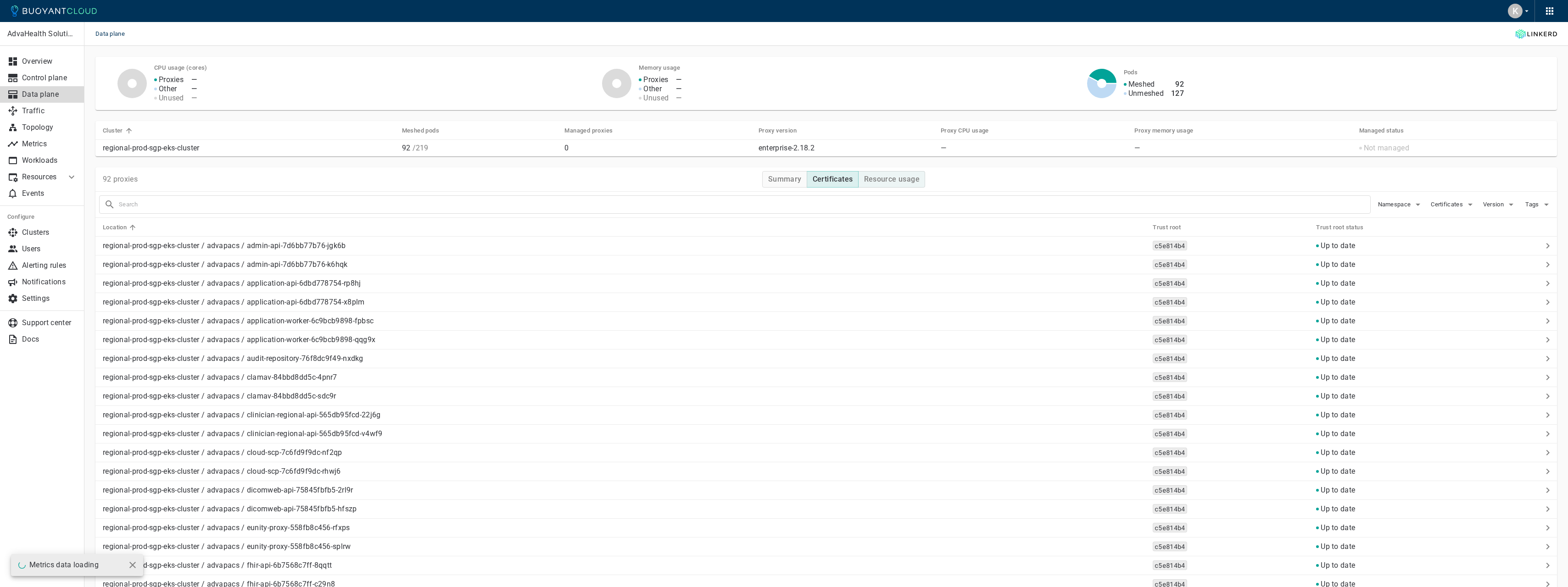
click at [886, 180] on h4 "Resource usage" at bounding box center [891, 178] width 56 height 9
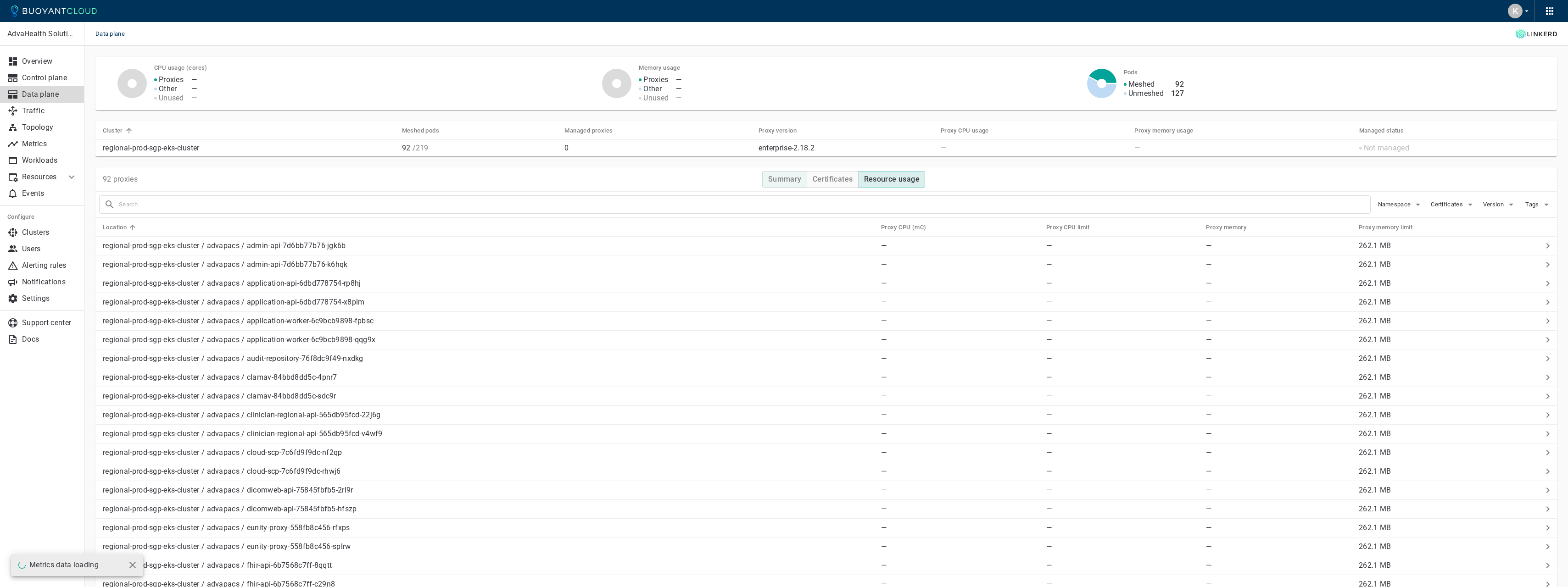
click at [787, 180] on h4 "Summary" at bounding box center [784, 178] width 34 height 9
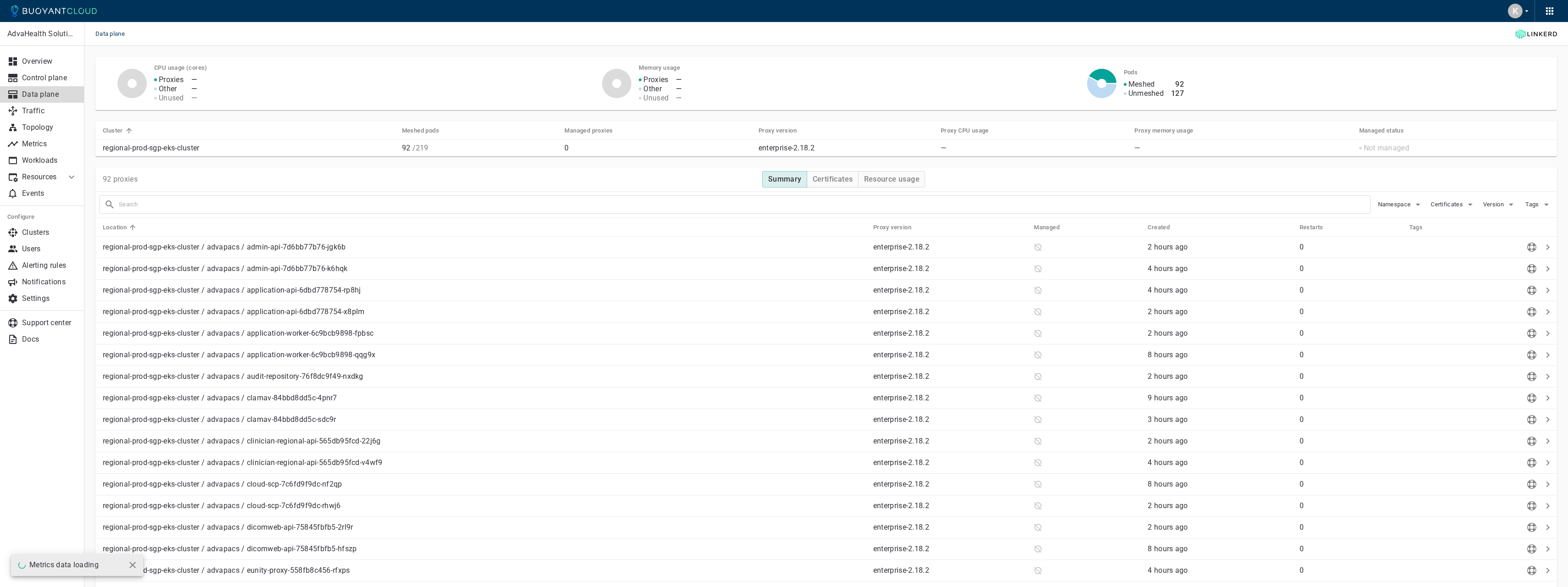
click at [343, 205] on input "text" at bounding box center [744, 204] width 1251 height 13
type input "transcode"
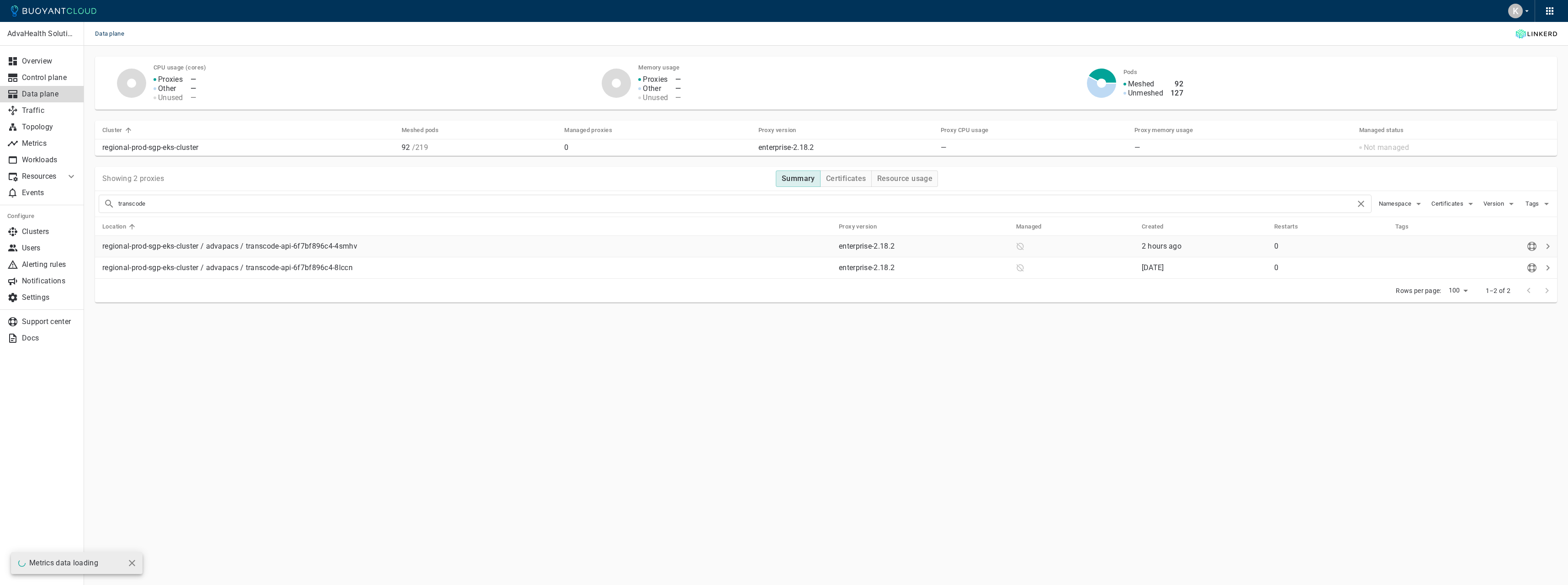
click at [1023, 253] on td at bounding box center [1071, 247] width 125 height 22
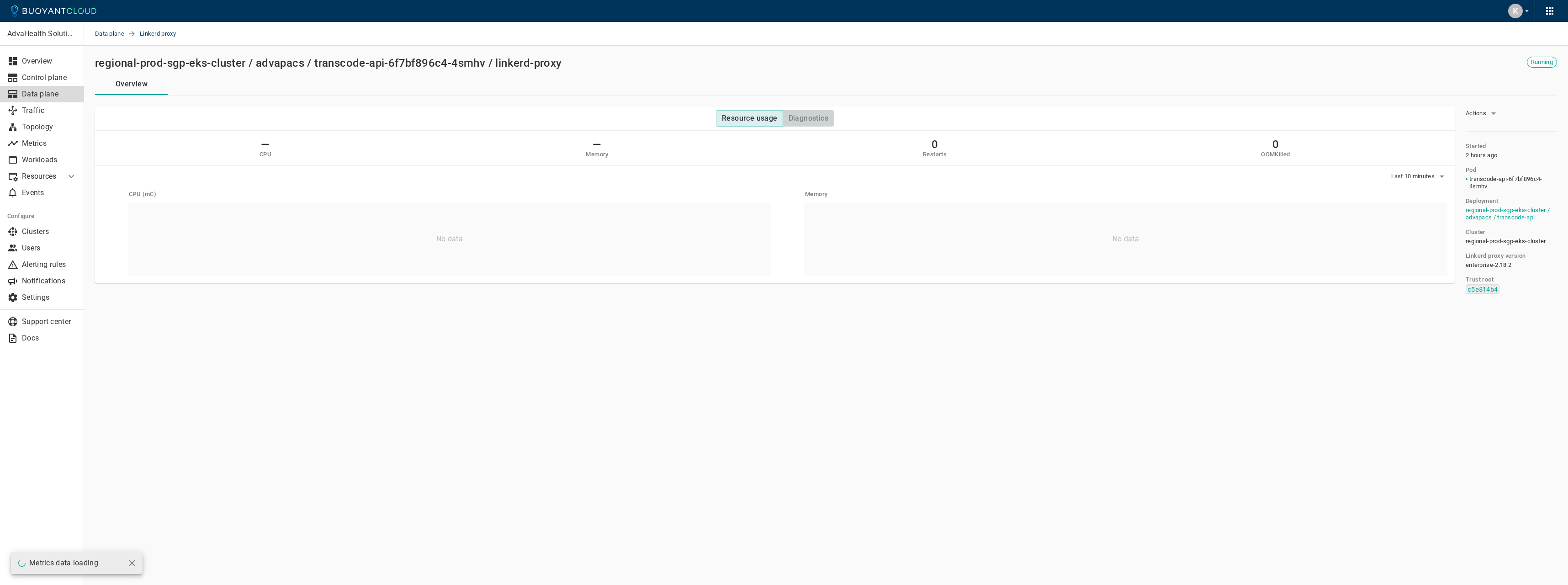
click at [830, 117] on button "Diagnostics" at bounding box center [808, 118] width 51 height 17
click at [755, 119] on h4 "Resource usage" at bounding box center [749, 117] width 56 height 9
click at [811, 119] on h4 "Diagnostics" at bounding box center [808, 117] width 39 height 9
click at [762, 119] on h4 "Resource usage" at bounding box center [749, 117] width 56 height 9
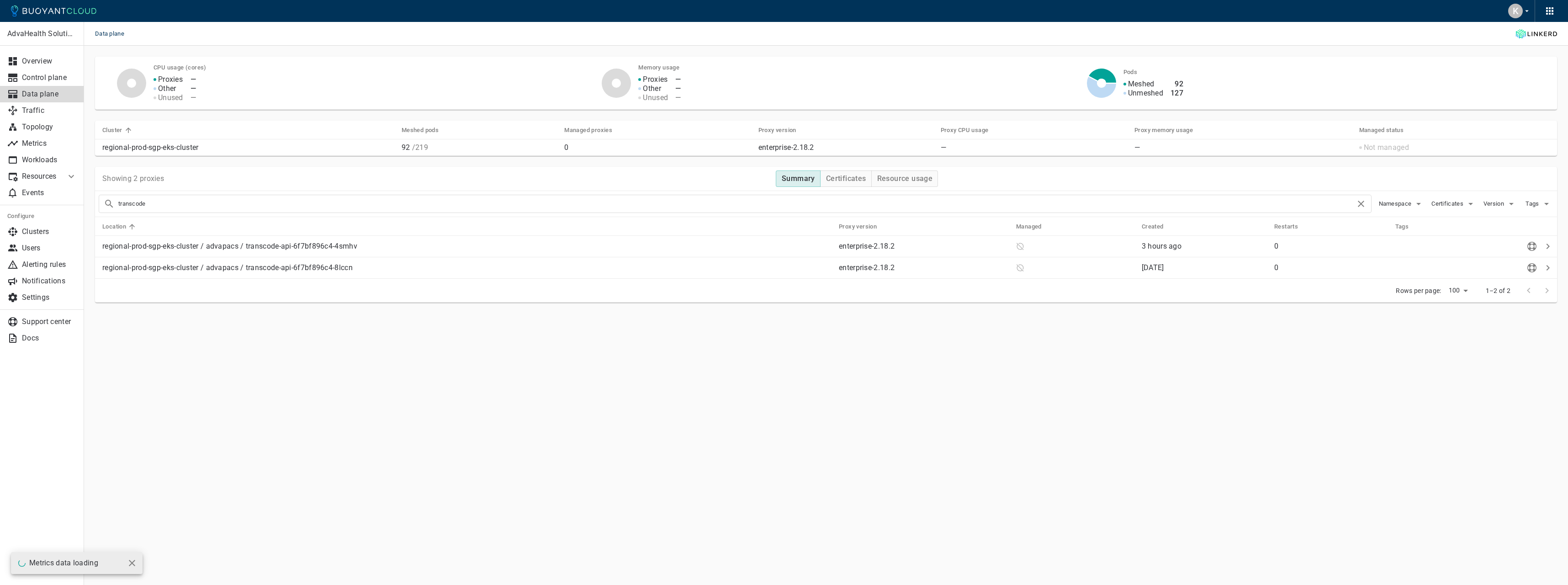
click at [155, 147] on p "regional-prod-sgp-eks-cluster" at bounding box center [249, 147] width 292 height 9
click at [34, 112] on p "Traffic" at bounding box center [49, 110] width 55 height 9
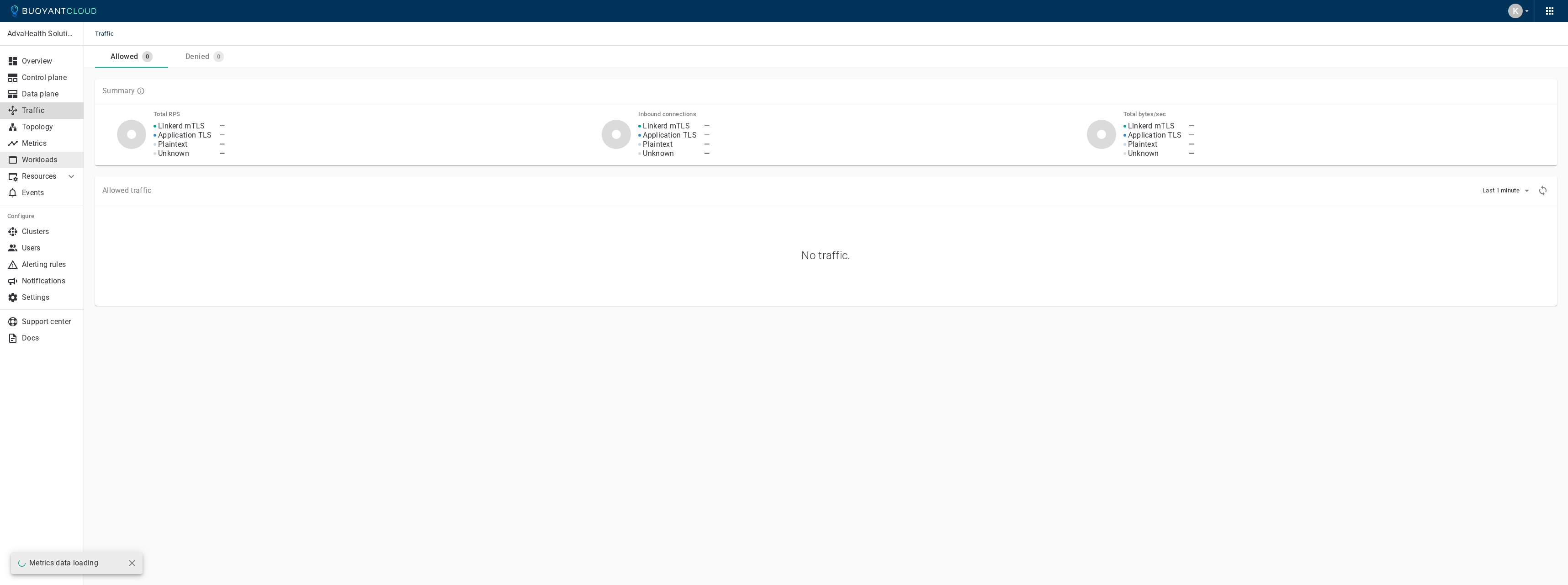
click at [44, 154] on link "Workloads" at bounding box center [41, 160] width 84 height 17
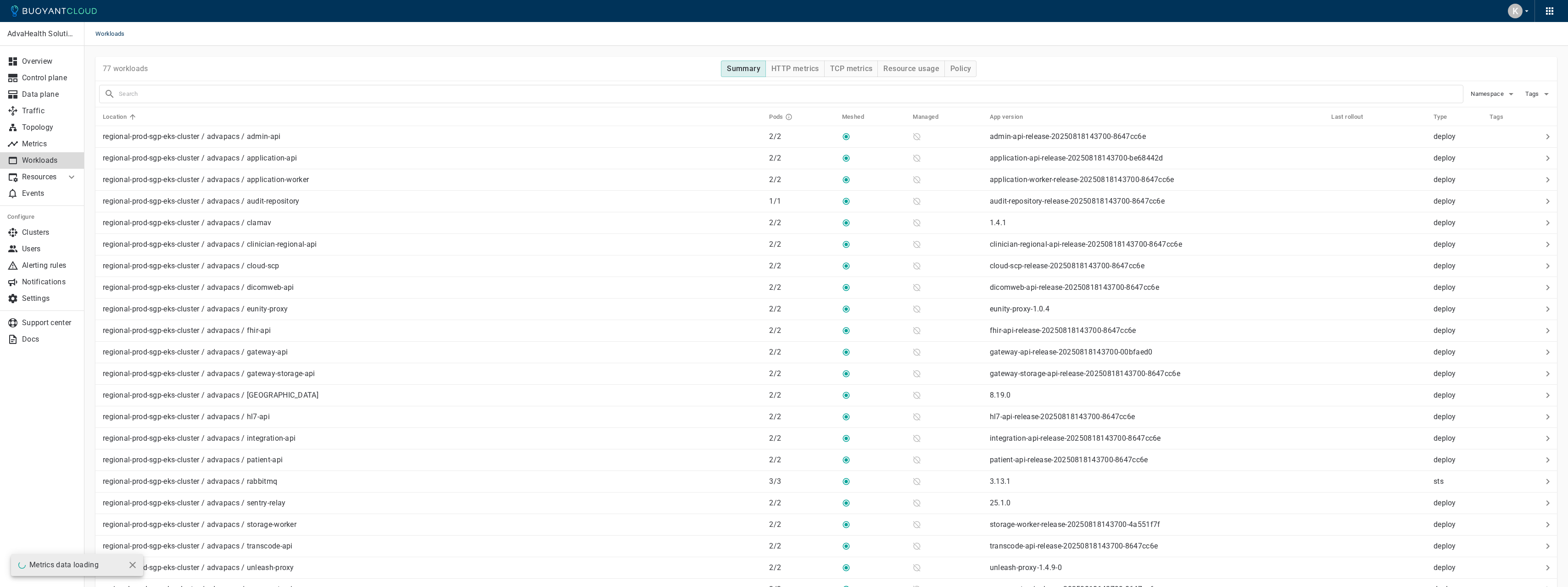
click at [352, 95] on input "text" at bounding box center [790, 93] width 1344 height 13
type input "transcode"
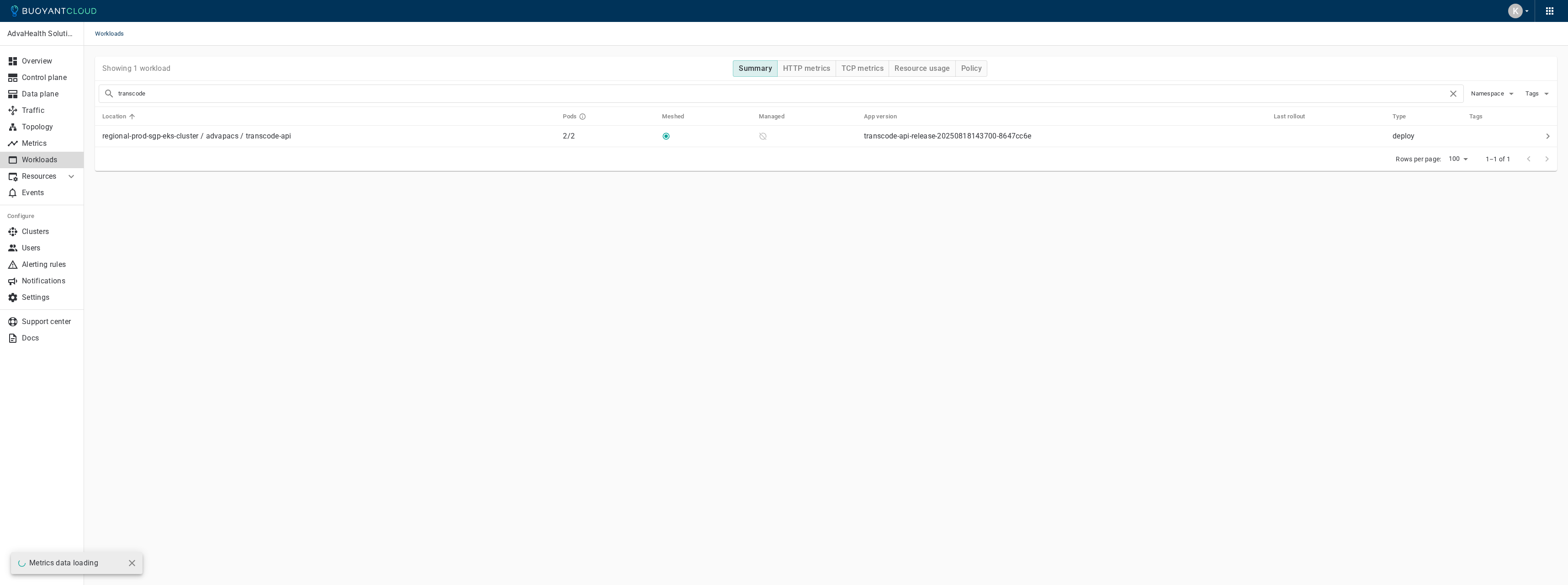
click at [231, 94] on input "transcode" at bounding box center [783, 93] width 1329 height 13
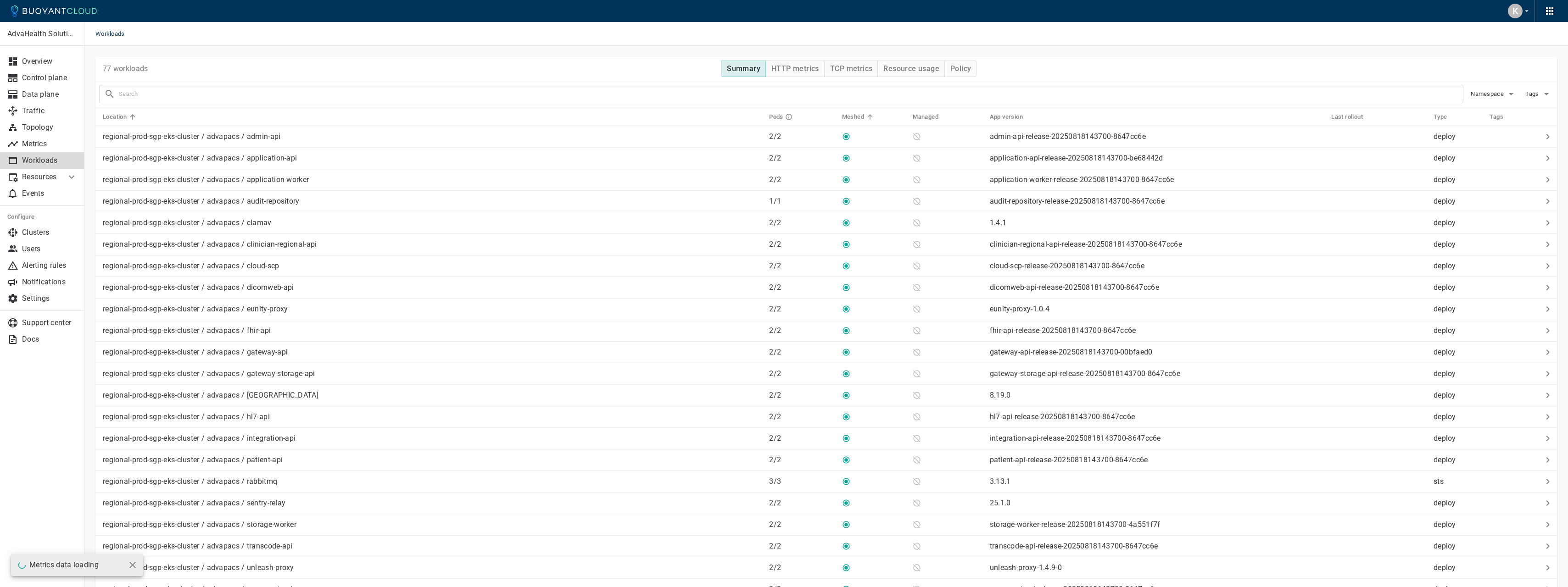
click at [842, 117] on h5 "Meshed" at bounding box center [853, 116] width 22 height 7
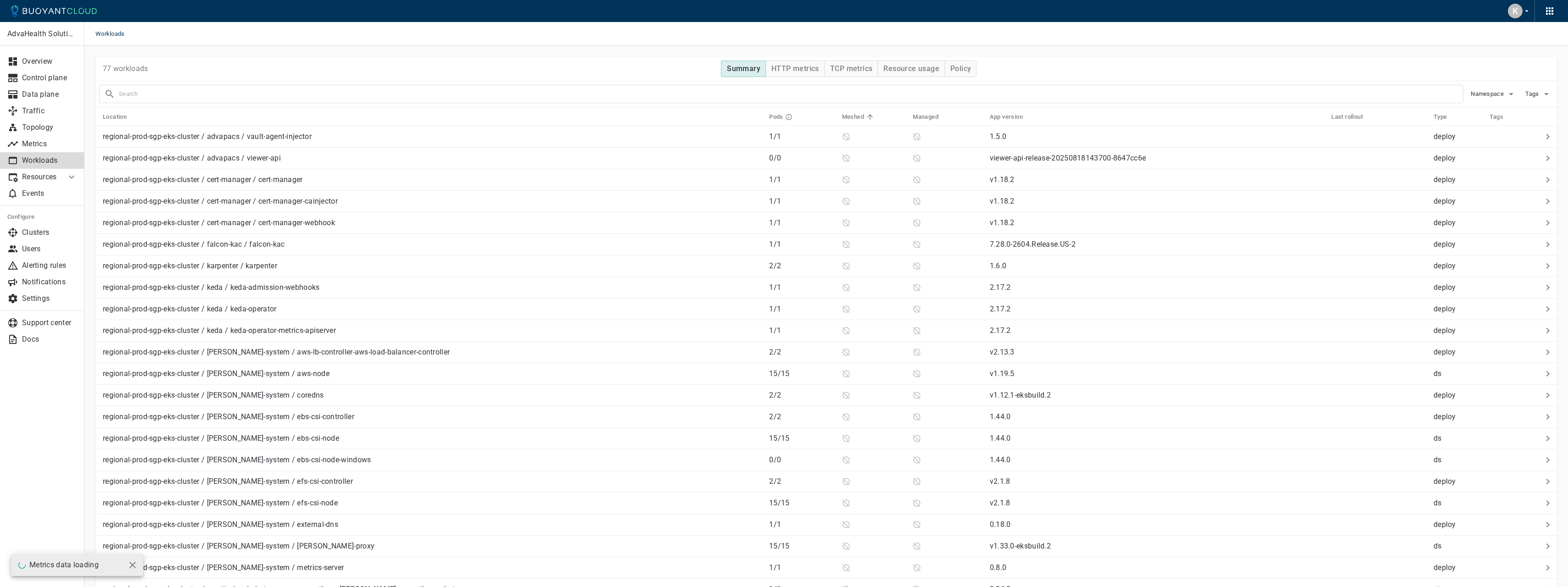
click at [842, 117] on h5 "Meshed" at bounding box center [853, 116] width 22 height 7
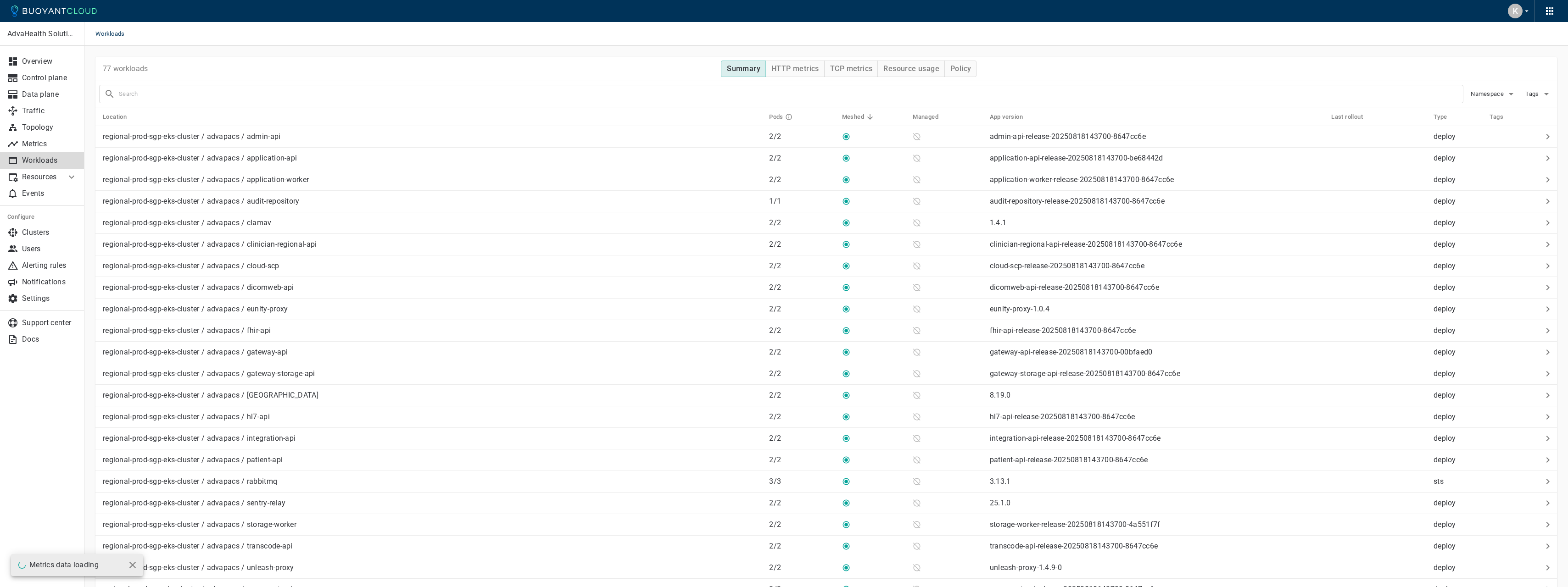
click at [842, 117] on h5 "Meshed" at bounding box center [853, 116] width 22 height 7
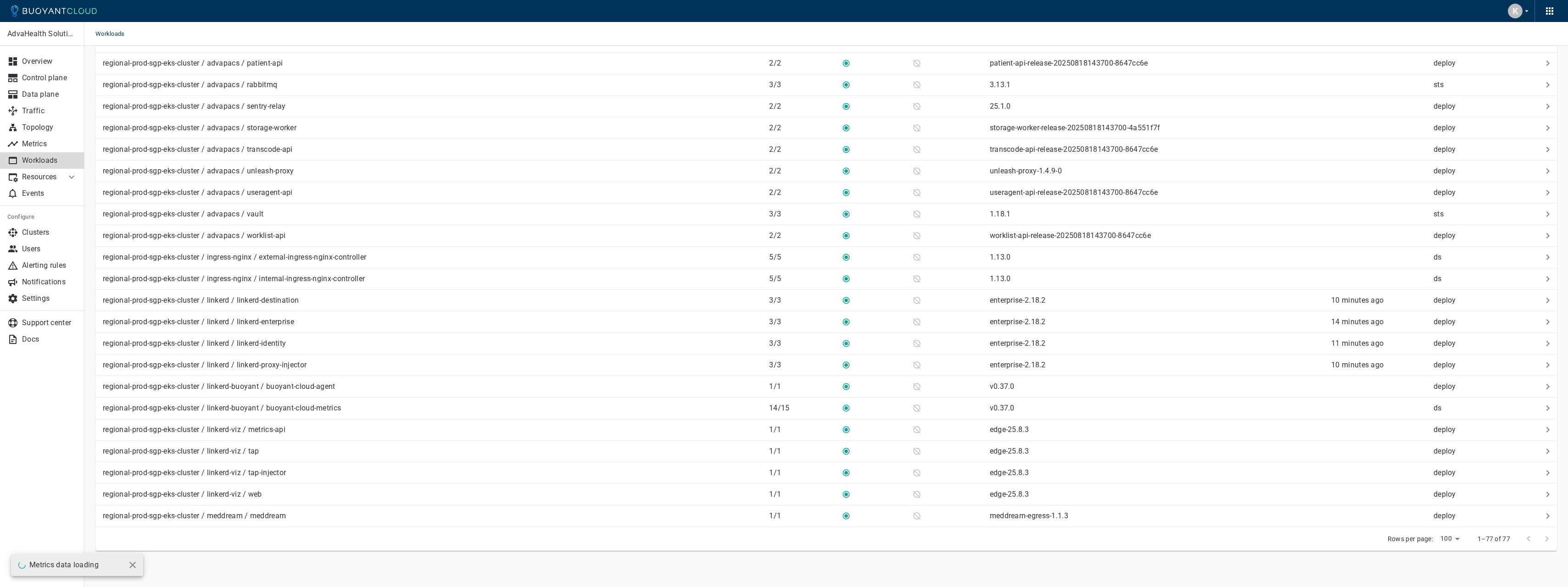
scroll to position [1259, 0]
click at [1547, 540] on div at bounding box center [1537, 538] width 37 height 19
click at [1449, 559] on li "500" at bounding box center [1449, 567] width 28 height 17
type input "500"
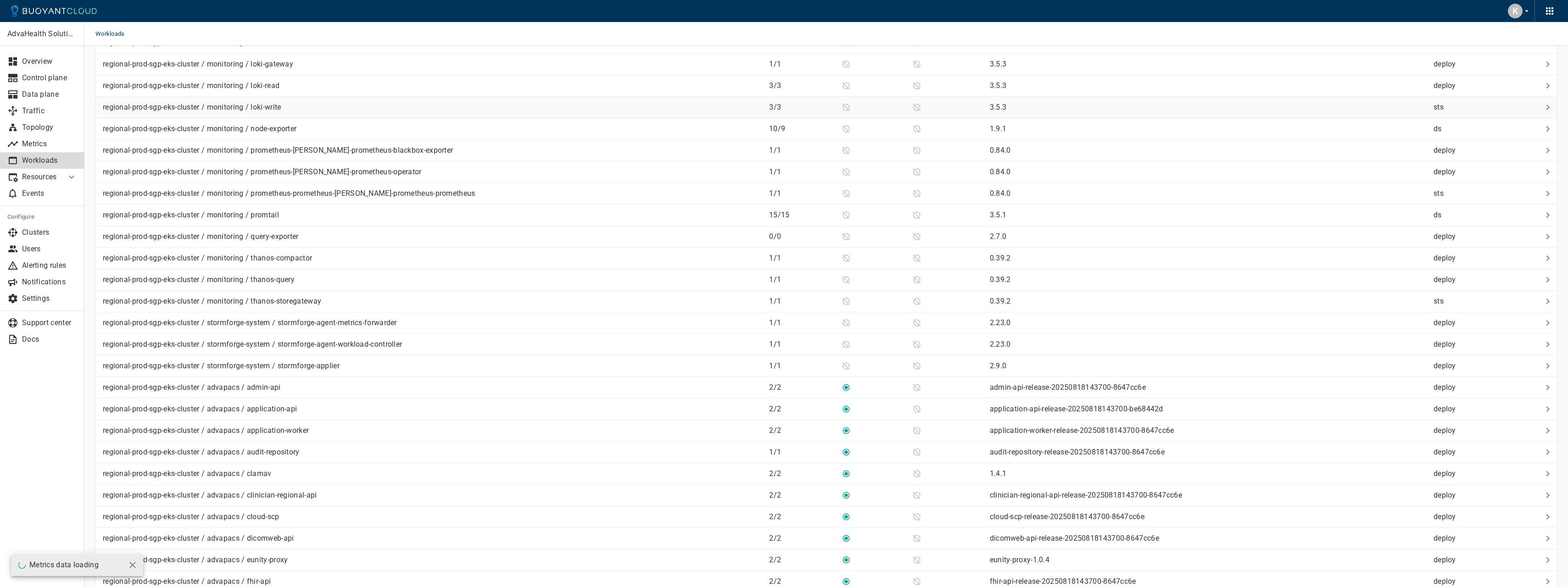
scroll to position [641, 0]
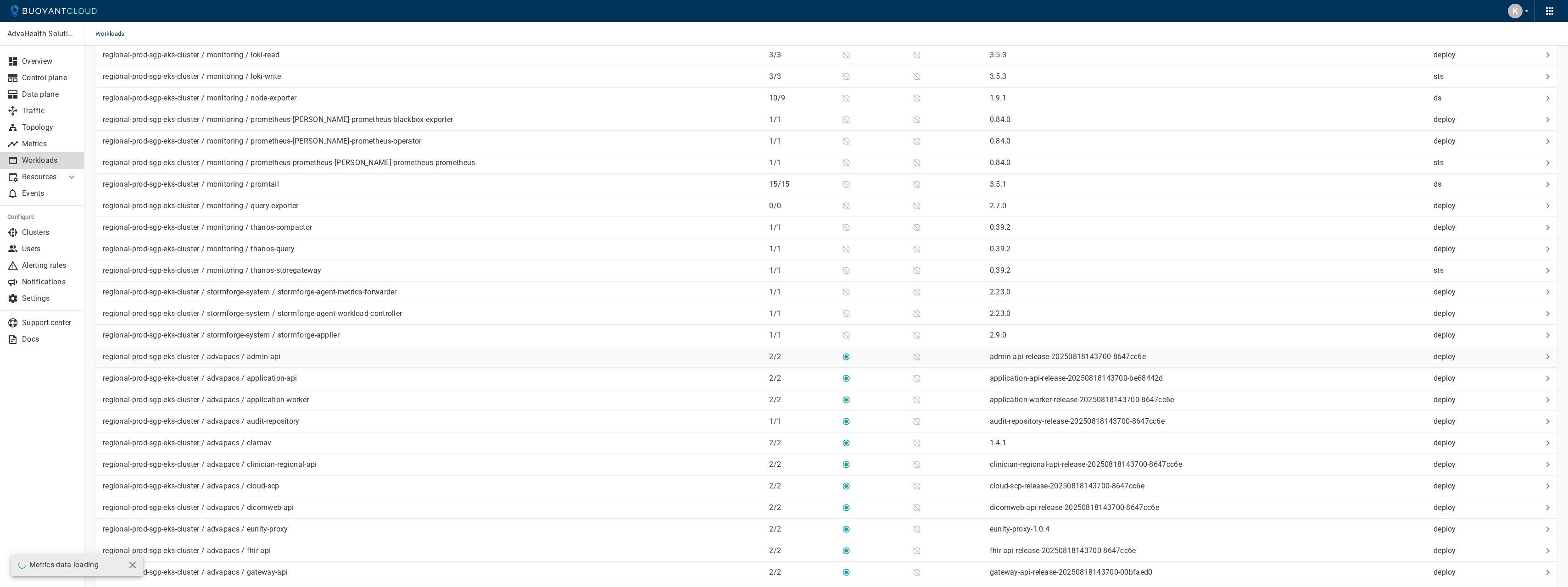
click at [428, 356] on div "regional-prod-sgp-eks-cluster / advapacs / admin-api" at bounding box center [430, 354] width 663 height 13
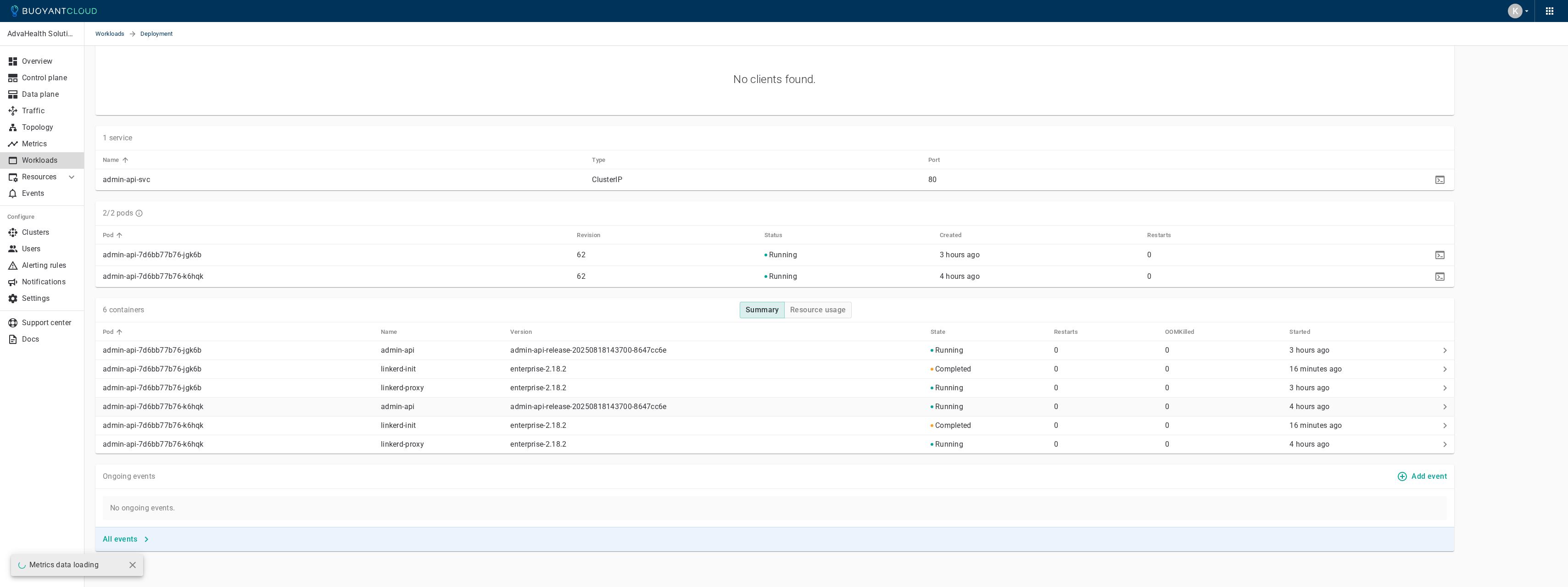
scroll to position [306, 0]
click at [820, 314] on button "Resource usage" at bounding box center [818, 309] width 67 height 17
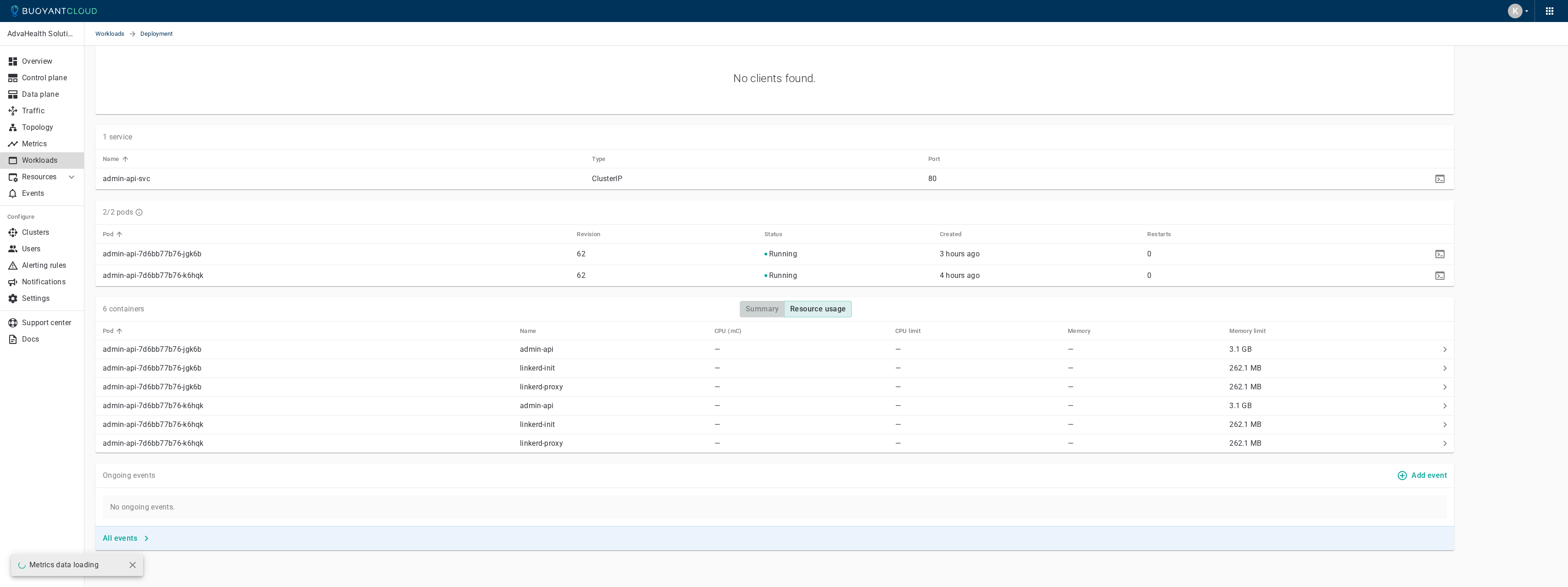
click at [761, 313] on h4 "Summary" at bounding box center [763, 309] width 34 height 9
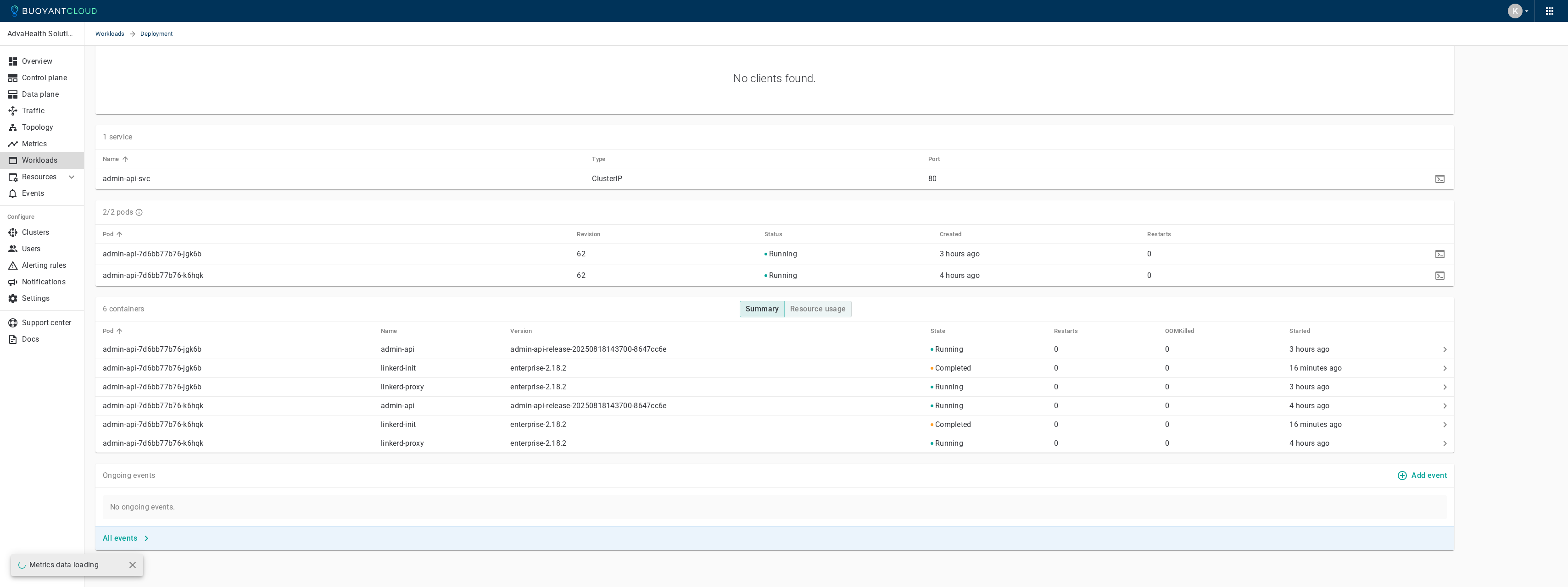
click at [823, 312] on h4 "Resource usage" at bounding box center [818, 309] width 56 height 9
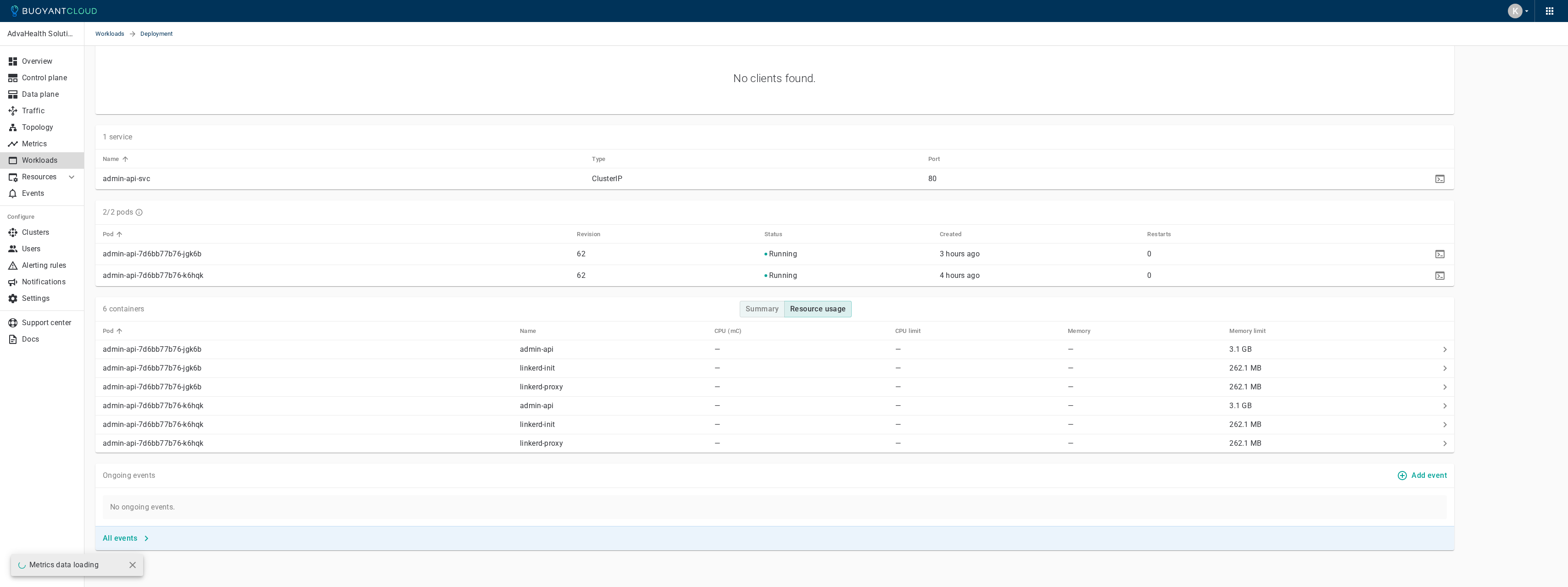
click at [783, 308] on button "Summary" at bounding box center [762, 309] width 45 height 17
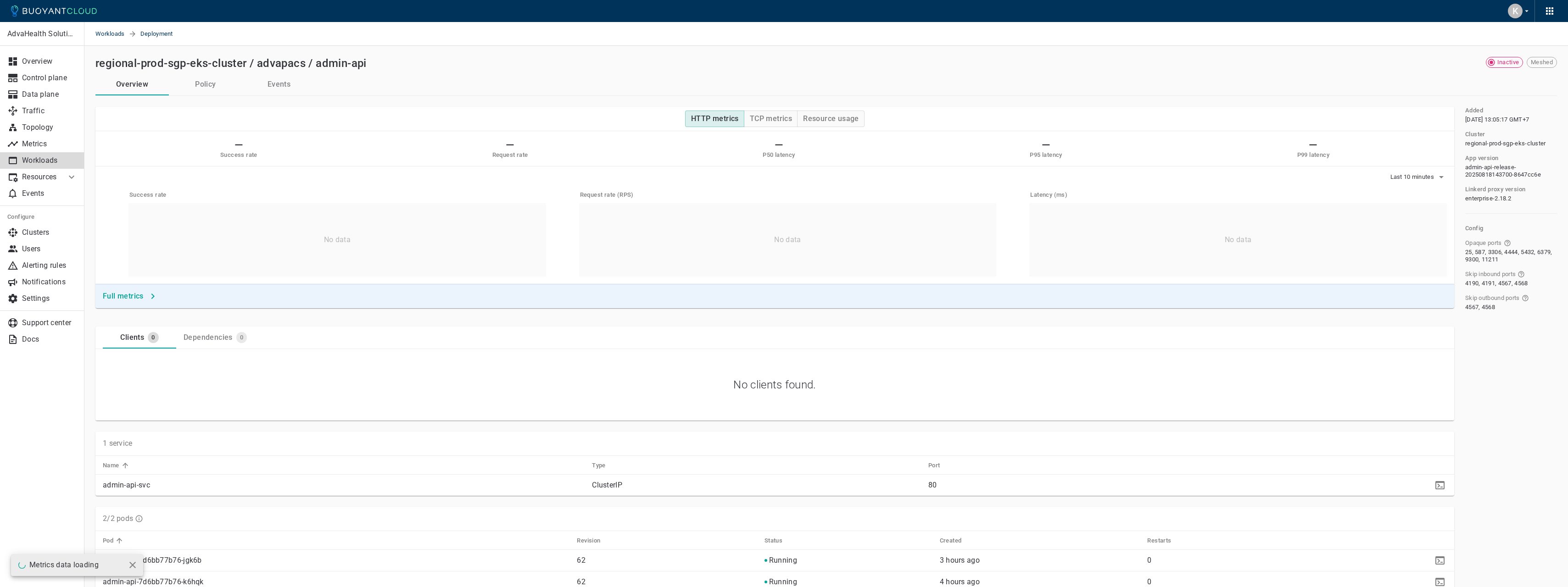
click at [207, 86] on button "Policy" at bounding box center [205, 84] width 73 height 22
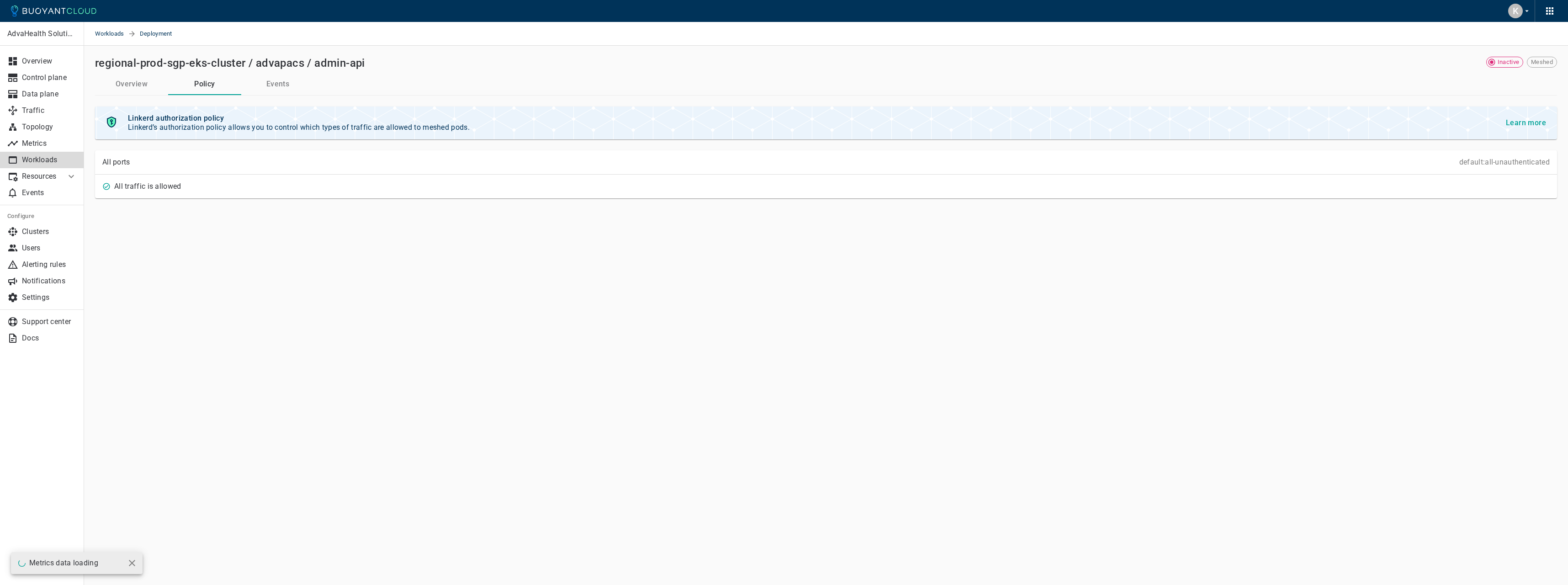
click at [289, 85] on button "Events" at bounding box center [278, 84] width 73 height 22
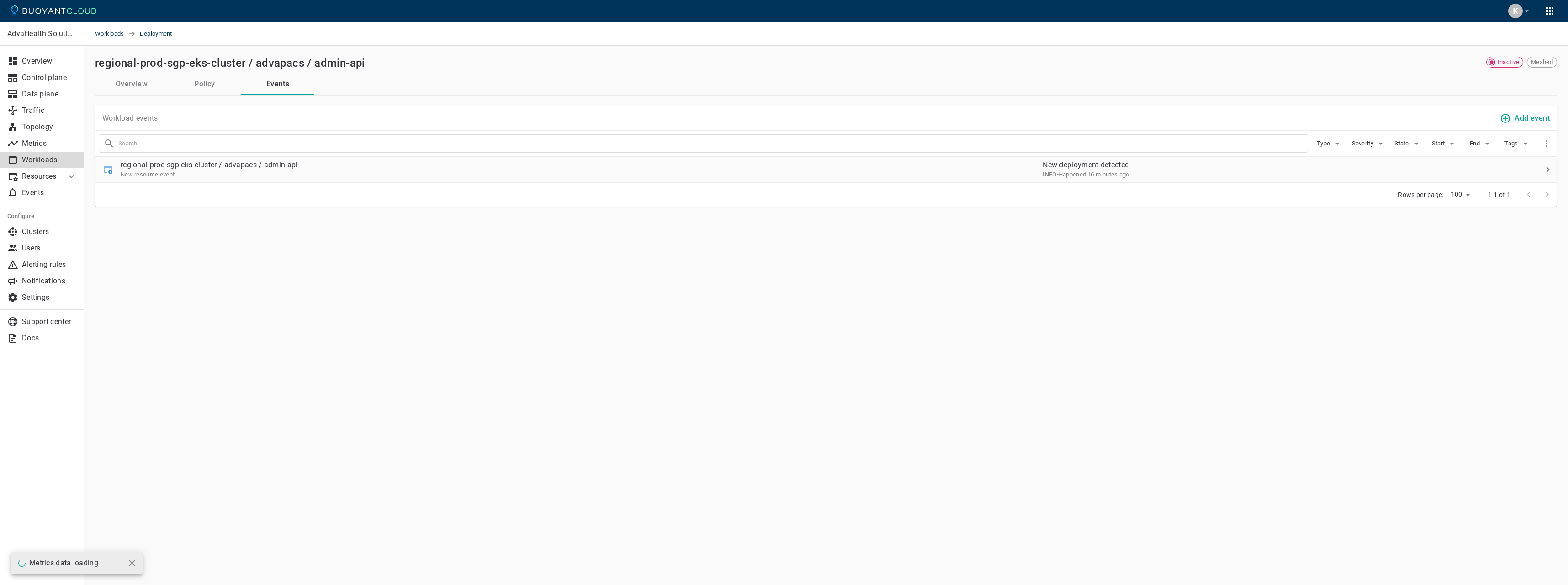
click at [255, 176] on div "New resource event" at bounding box center [209, 174] width 178 height 9
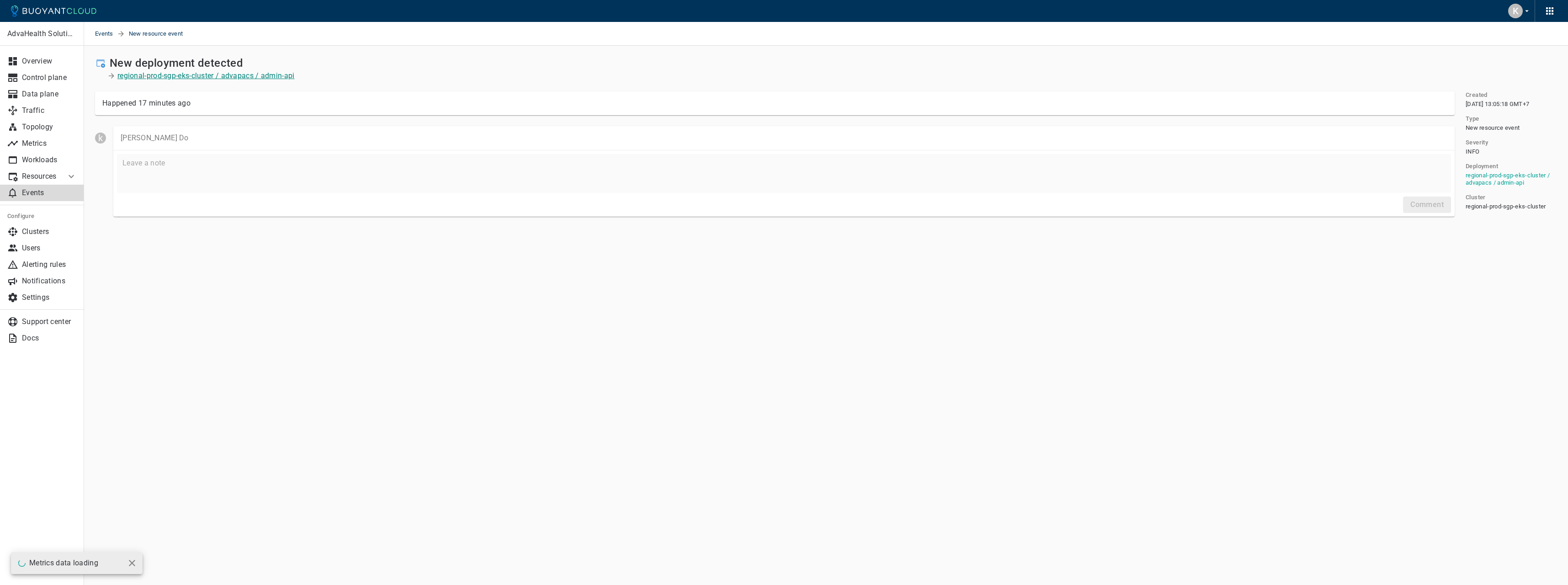
click at [182, 76] on p "regional-prod-sgp-eks-cluster / advapacs / admin-api" at bounding box center [206, 75] width 178 height 9
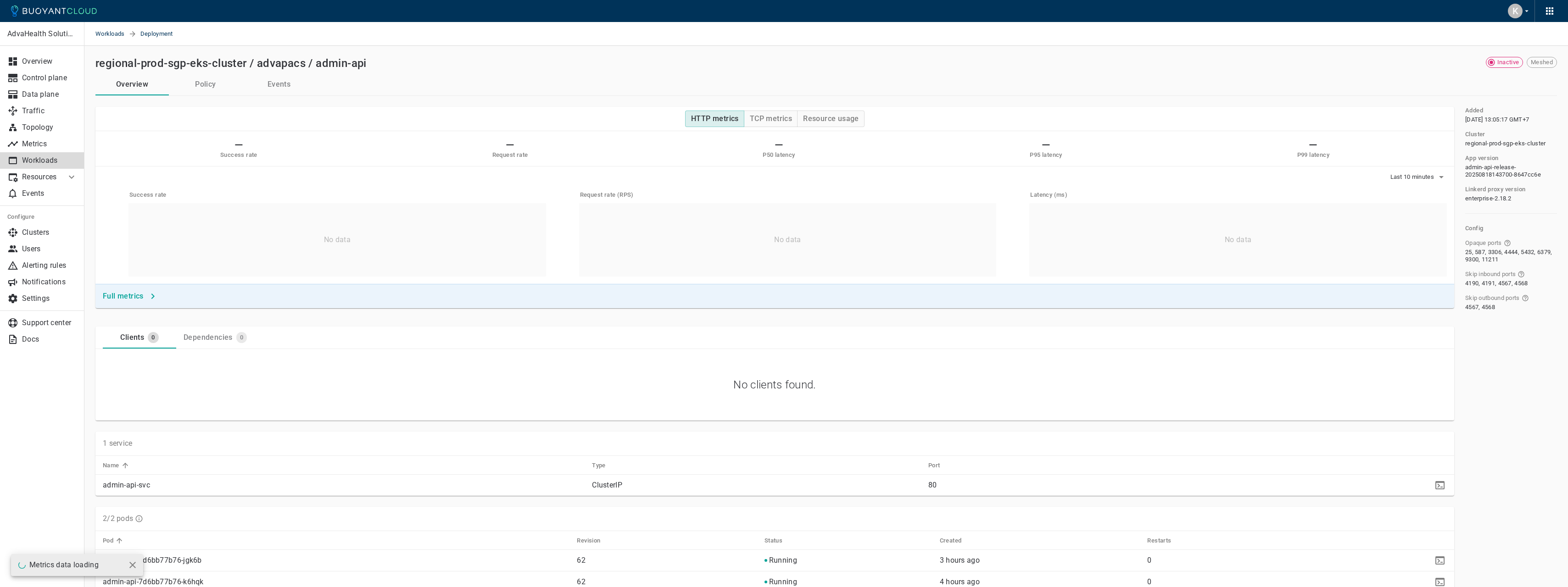
click at [62, 176] on li "Resources" at bounding box center [33, 176] width 66 height 17
click at [48, 123] on link "Topology" at bounding box center [42, 127] width 84 height 17
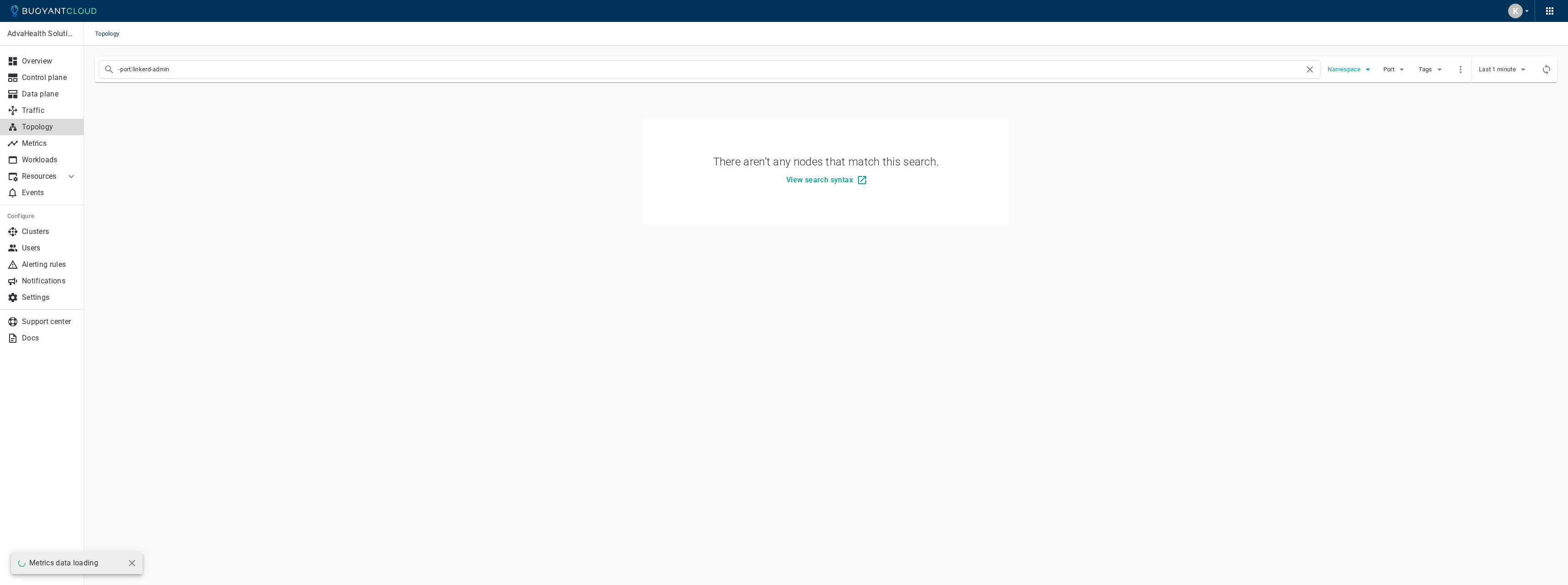
click at [1365, 72] on icon "button" at bounding box center [1367, 69] width 11 height 11
click at [1416, 72] on div at bounding box center [1373, 69] width 92 height 15
click at [1402, 70] on div at bounding box center [1373, 69] width 92 height 15
click at [1360, 55] on div at bounding box center [784, 292] width 1568 height 585
drag, startPoint x: 118, startPoint y: 77, endPoint x: 162, endPoint y: 70, distance: 44.6
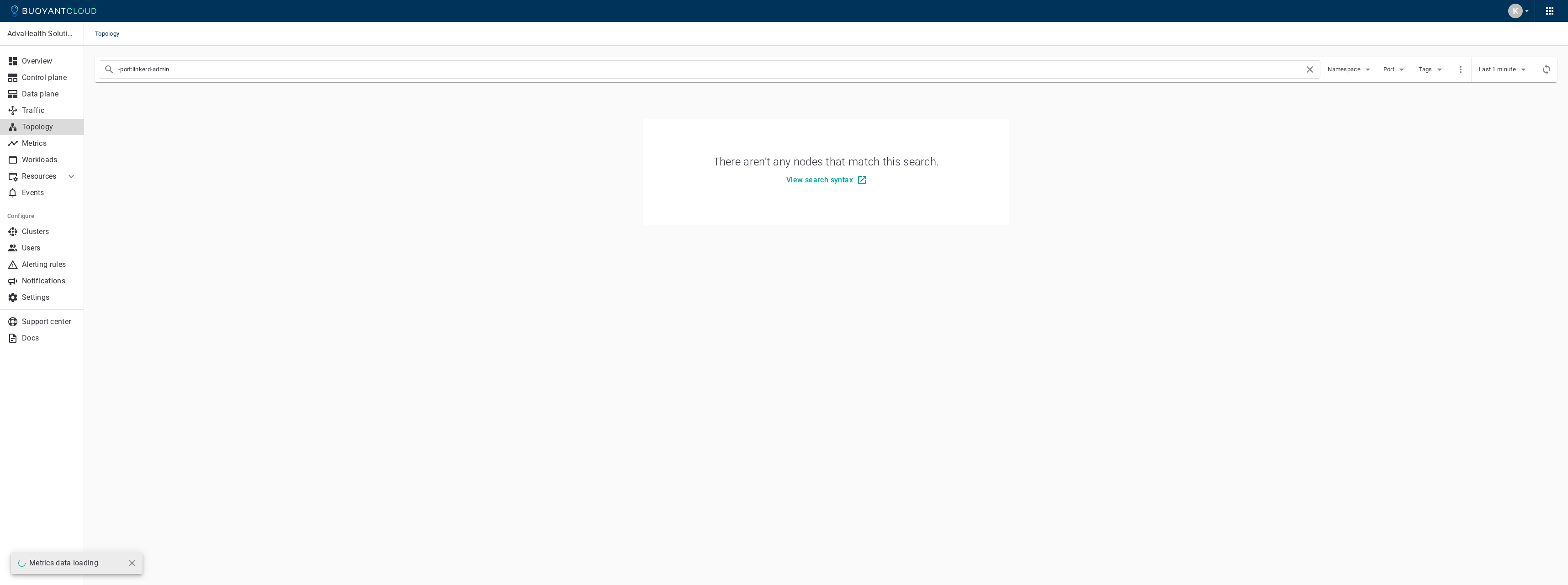
click at [119, 77] on div "-port:linkerd-admin" at bounding box center [709, 69] width 1222 height 19
click at [1390, 67] on span "Port" at bounding box center [1390, 69] width 13 height 7
click at [1450, 53] on div at bounding box center [784, 292] width 1568 height 585
click at [1430, 67] on span "Tags" at bounding box center [1425, 69] width 15 height 7
click at [1432, 49] on div at bounding box center [784, 292] width 1568 height 585
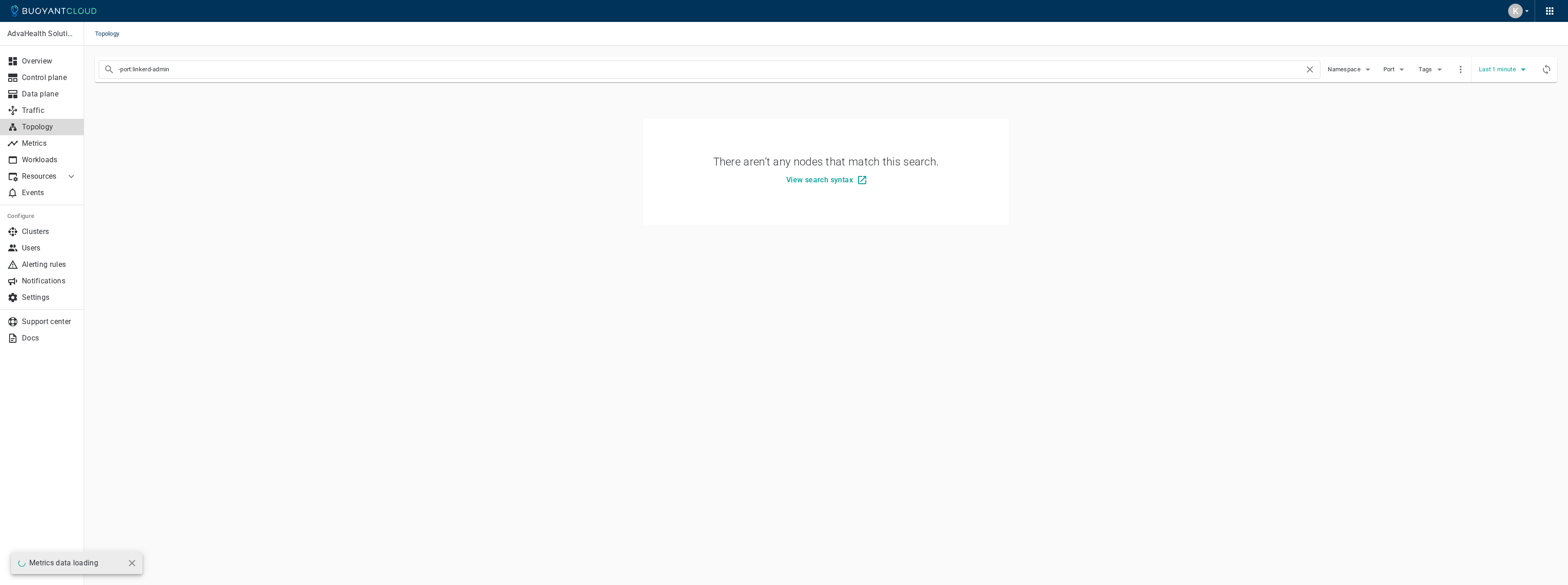
click at [1502, 66] on span "Last 1 minute" at bounding box center [1497, 69] width 38 height 7
click at [1502, 107] on li "Last 10 minutes" at bounding box center [1513, 105] width 69 height 17
click at [1354, 65] on button "Namespace" at bounding box center [1350, 69] width 45 height 14
click at [35, 105] on div at bounding box center [784, 292] width 1568 height 585
click at [41, 94] on p "Data plane" at bounding box center [49, 94] width 55 height 9
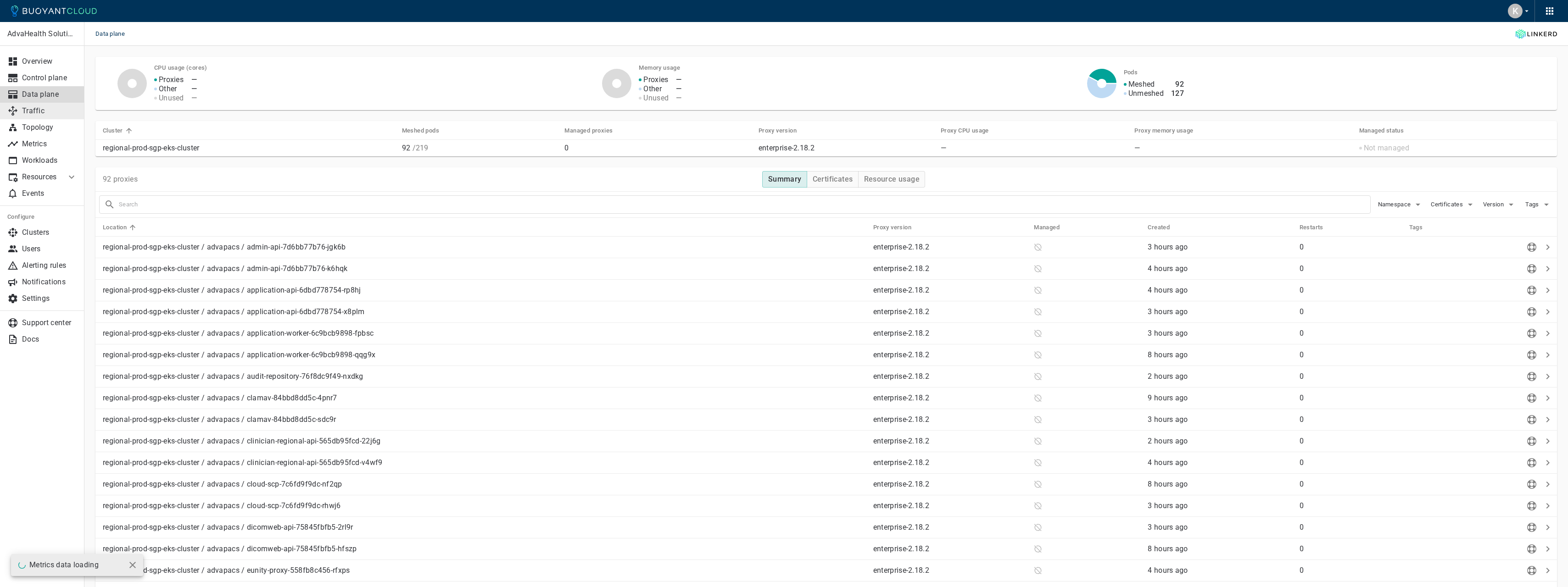
click at [44, 109] on p "Traffic" at bounding box center [50, 110] width 55 height 9
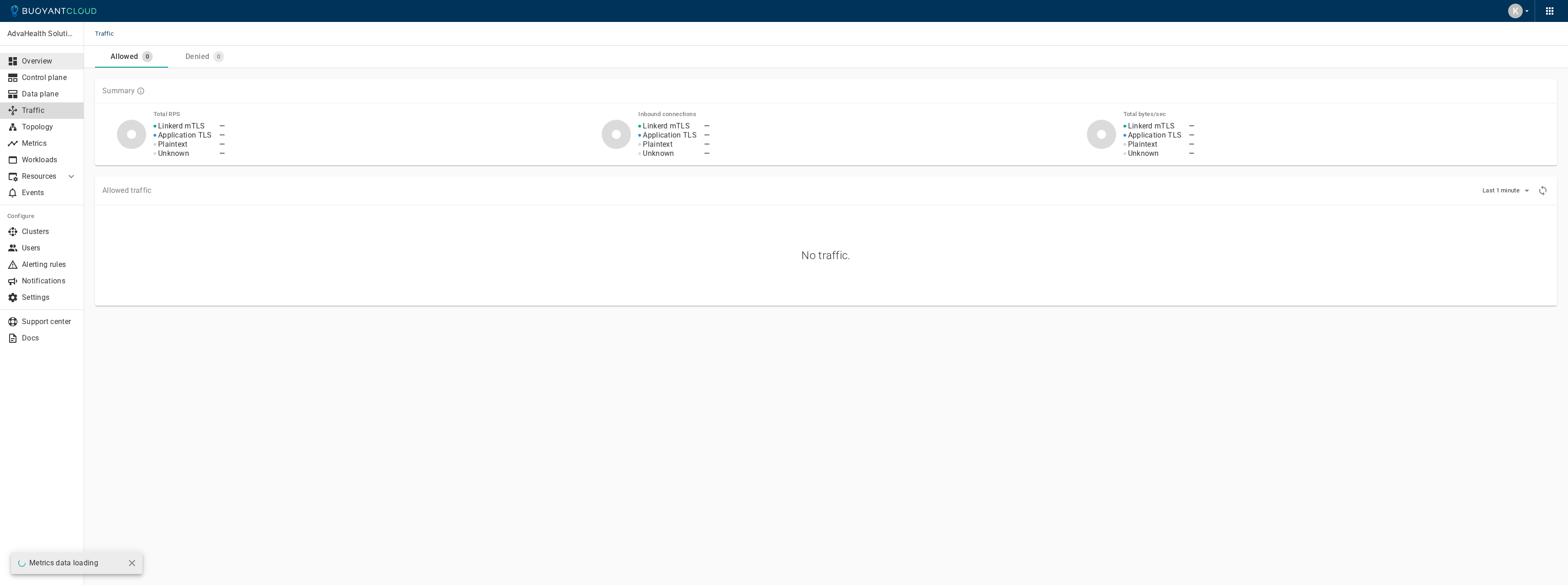
click at [61, 62] on p "Overview" at bounding box center [49, 60] width 55 height 9
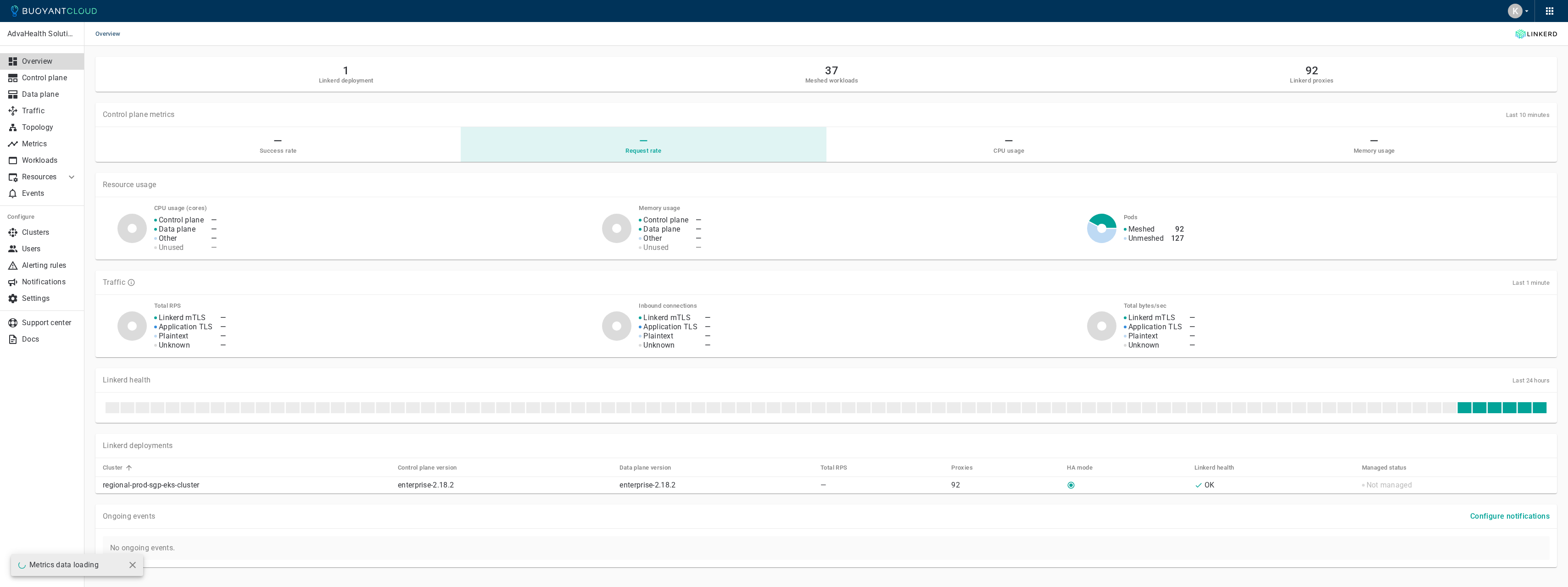
click at [628, 144] on div "— Request rate" at bounding box center [643, 145] width 351 height 20
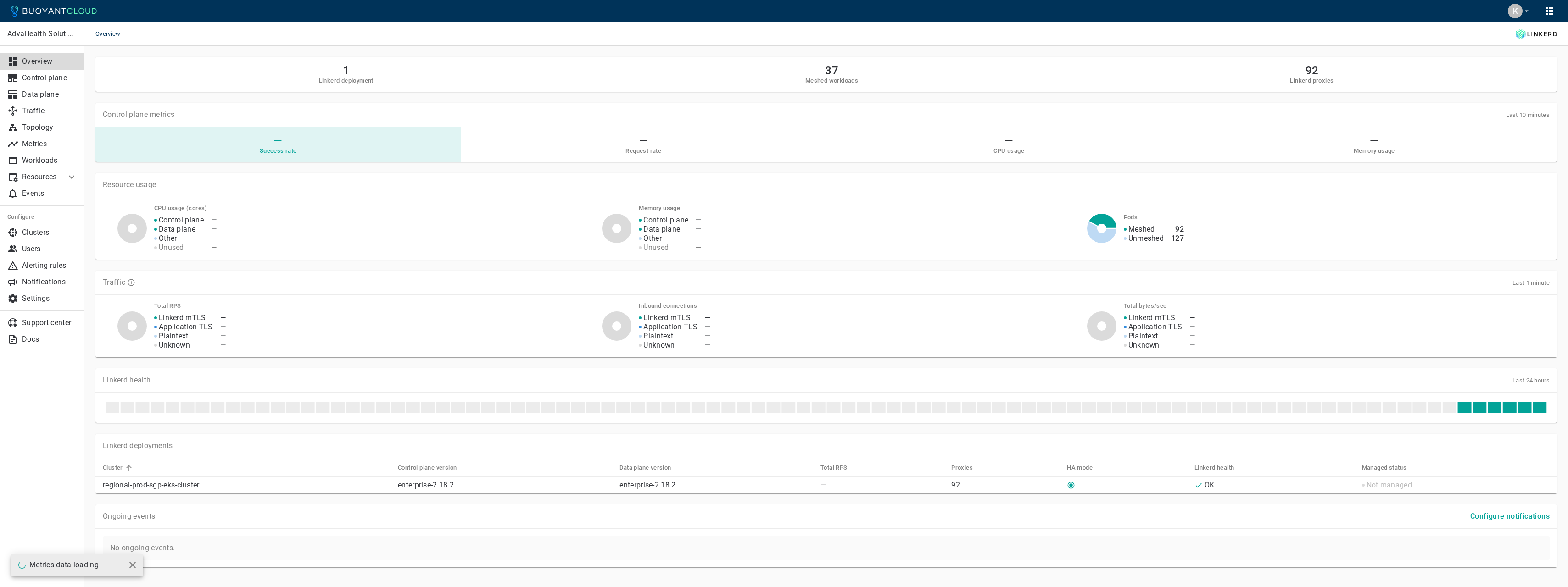
click at [370, 148] on div "— Success rate" at bounding box center [278, 145] width 351 height 20
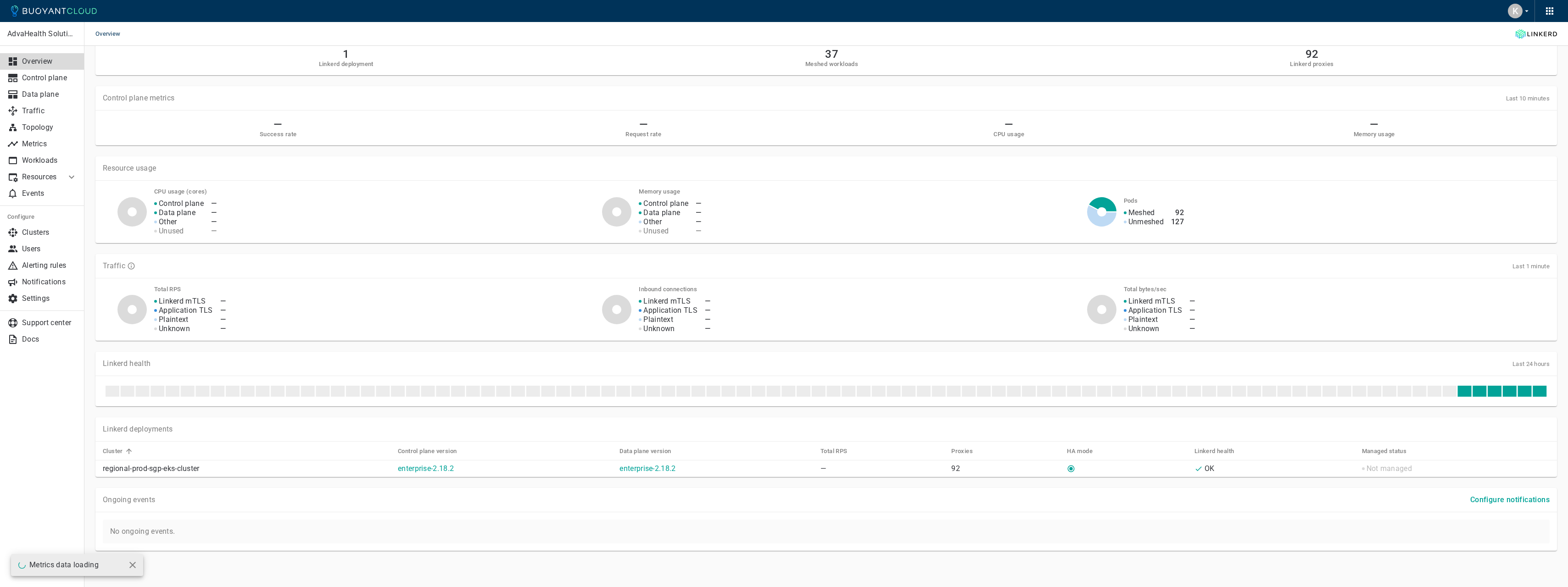
scroll to position [17, 0]
drag, startPoint x: 774, startPoint y: 468, endPoint x: 1294, endPoint y: 478, distance: 520.1
click at [1294, 478] on div "1 Linkerd deployment 37 Meshed workloads 92 Linkerd proxies Control plane metri…" at bounding box center [820, 289] width 1472 height 522
click at [1296, 478] on div "Ongoing events Configure notifications No ongoing events." at bounding box center [820, 513] width 1472 height 74
drag, startPoint x: 1443, startPoint y: 468, endPoint x: 1353, endPoint y: 470, distance: 90.0
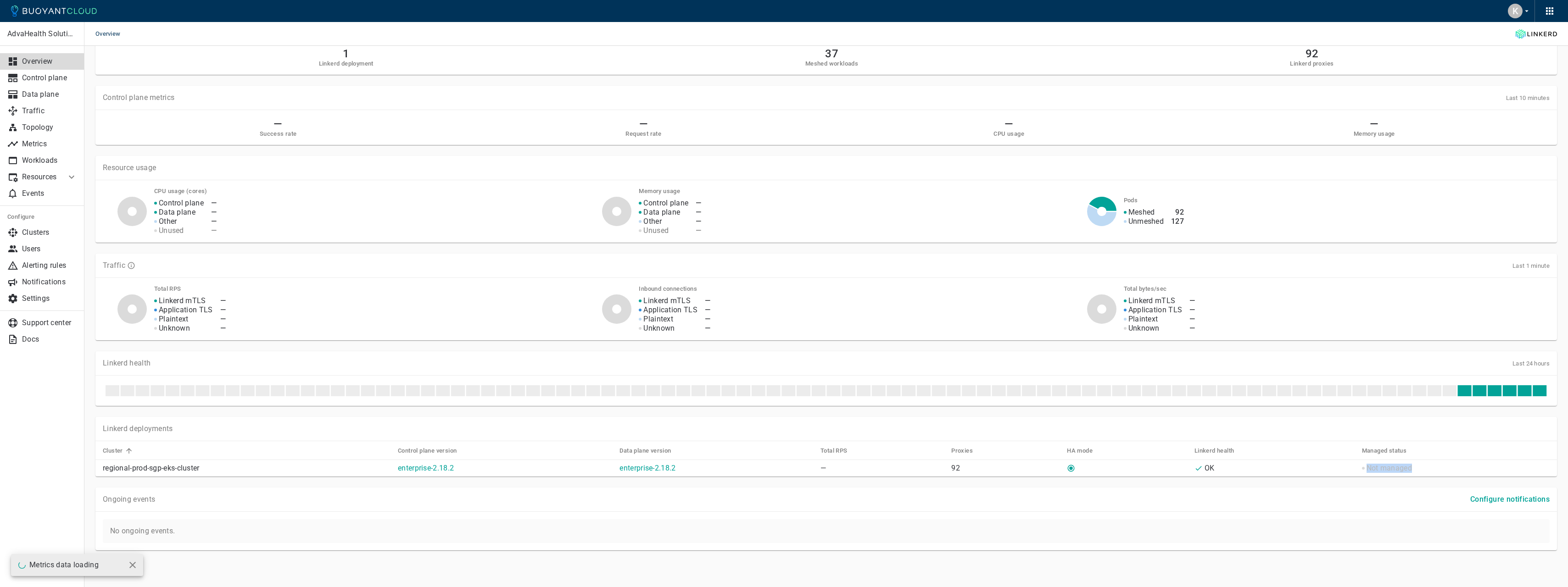
click at [1353, 470] on tr "regional-prod-sgp-eks-cluster enterprise-2.18.2 enterprise-2.18.2 — 92 OK Not m…" at bounding box center [825, 468] width 1461 height 17
click at [1353, 470] on div "OK" at bounding box center [1275, 467] width 160 height 9
click at [1373, 449] on h5 "Managed status" at bounding box center [1384, 450] width 45 height 7
drag, startPoint x: 1222, startPoint y: 333, endPoint x: 1078, endPoint y: 288, distance: 150.9
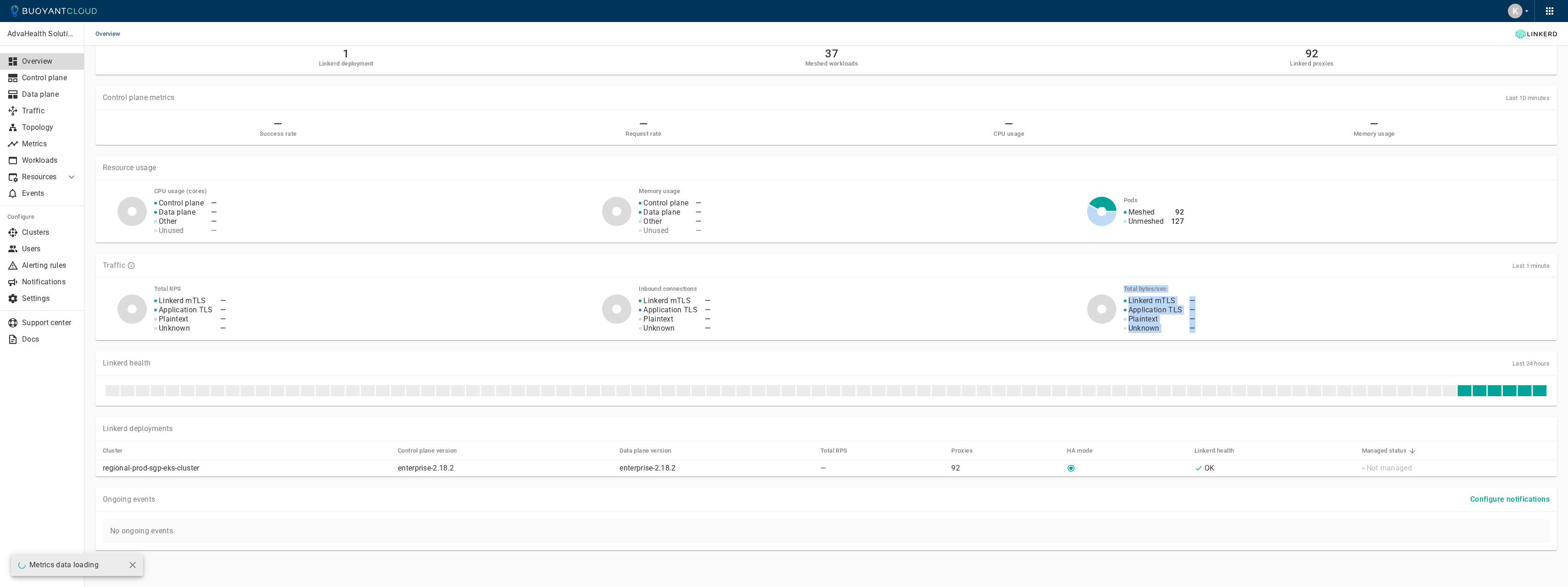
click at [1078, 288] on div "Total RPS Linkerd mTLS Application TLS Plaintext Unknown — — — — Inbound connec…" at bounding box center [825, 309] width 1461 height 62
click at [1078, 288] on div at bounding box center [1091, 305] width 52 height 37
click at [45, 123] on p "Topology" at bounding box center [50, 127] width 55 height 9
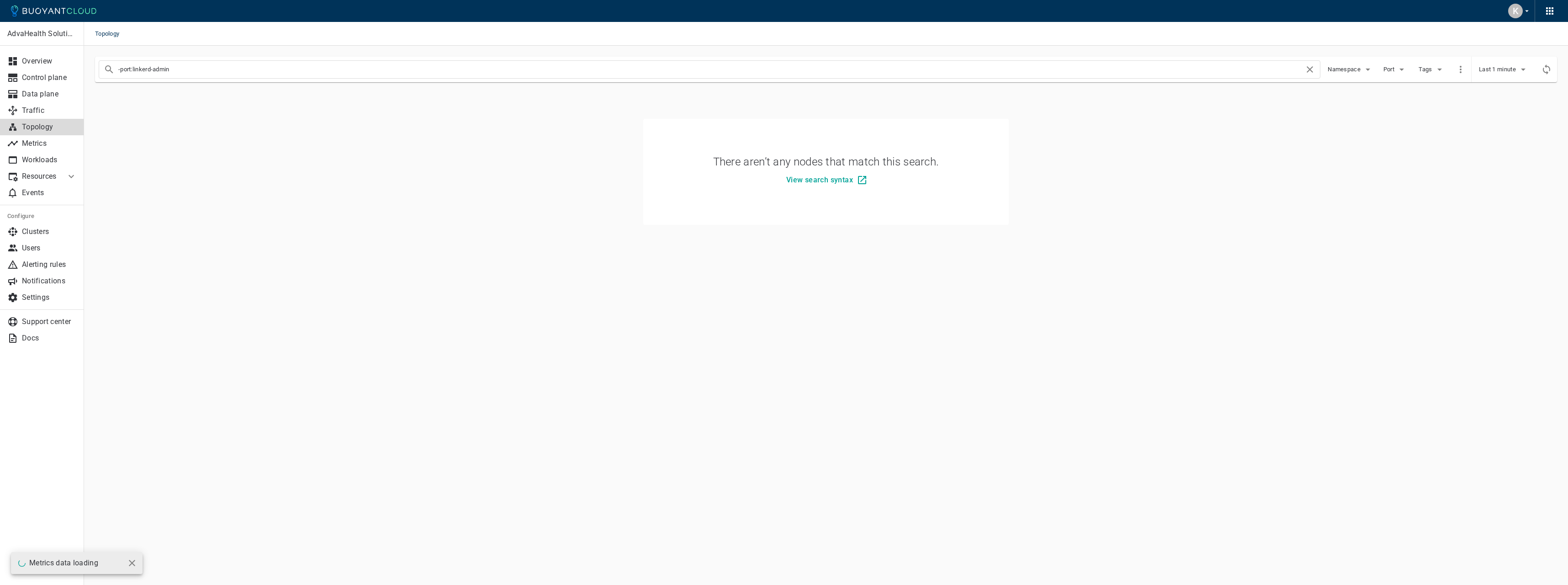
click at [261, 66] on input "-port:linkerd-admin" at bounding box center [711, 69] width 1185 height 13
drag, startPoint x: 174, startPoint y: 67, endPoint x: 93, endPoint y: 72, distance: 81.2
click at [93, 72] on div "-port:linkerd-admin namespace:advapacs Namespace Port Tags Last 1 minute" at bounding box center [820, 63] width 1472 height 37
type input "namespace:advapacs"
drag, startPoint x: 756, startPoint y: 163, endPoint x: 958, endPoint y: 160, distance: 202.0
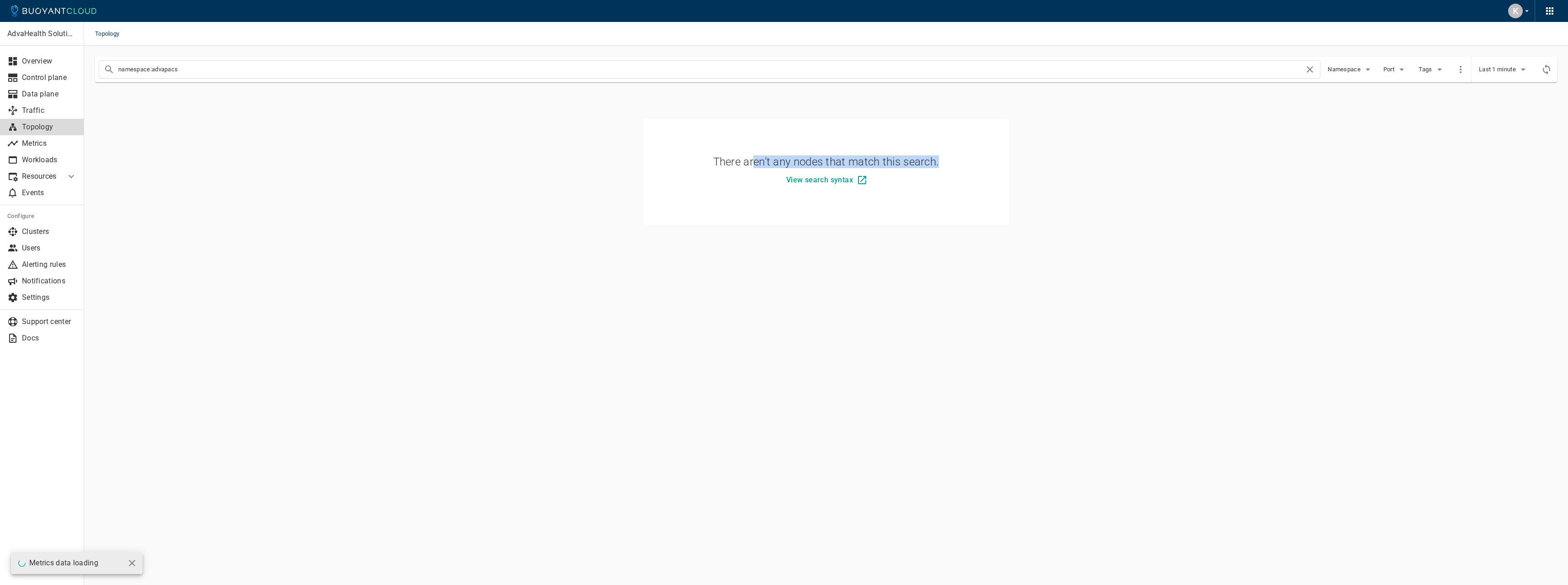
click at [958, 160] on div "There aren’t any nodes that match this search. View search syntax" at bounding box center [823, 170] width 369 height 110
click at [46, 106] on link "Traffic" at bounding box center [41, 110] width 84 height 17
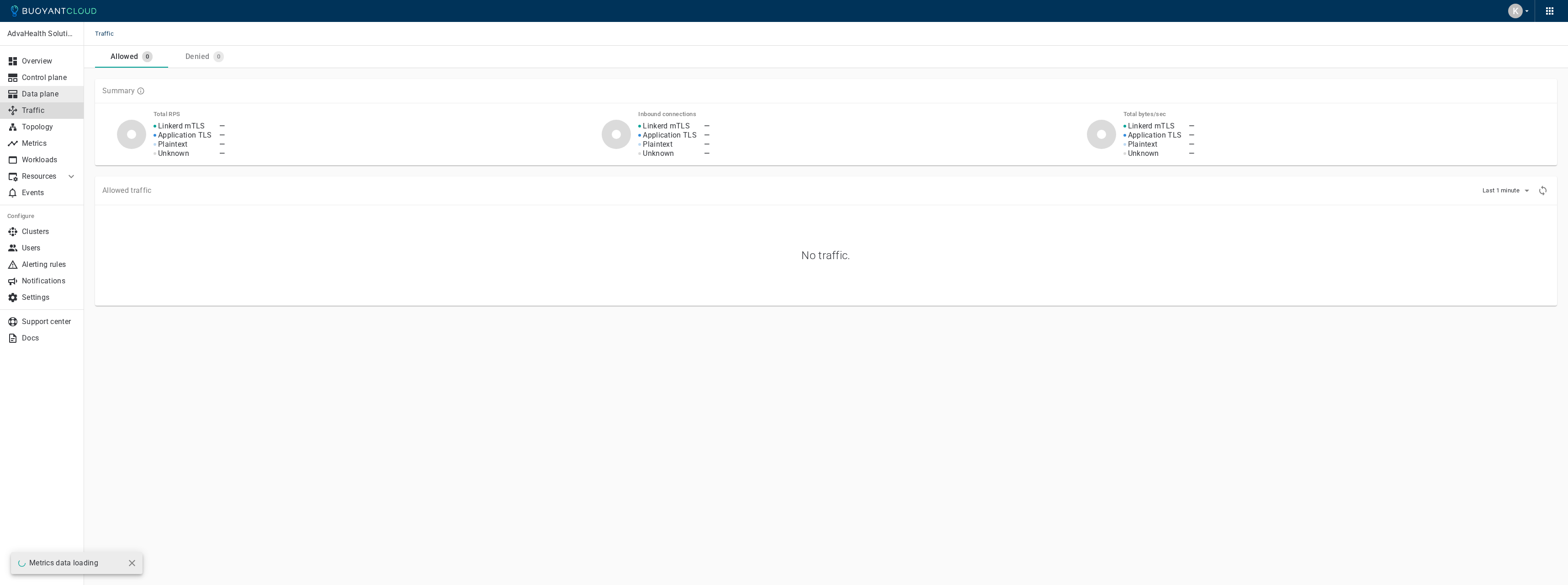
click at [46, 93] on p "Data plane" at bounding box center [49, 94] width 55 height 9
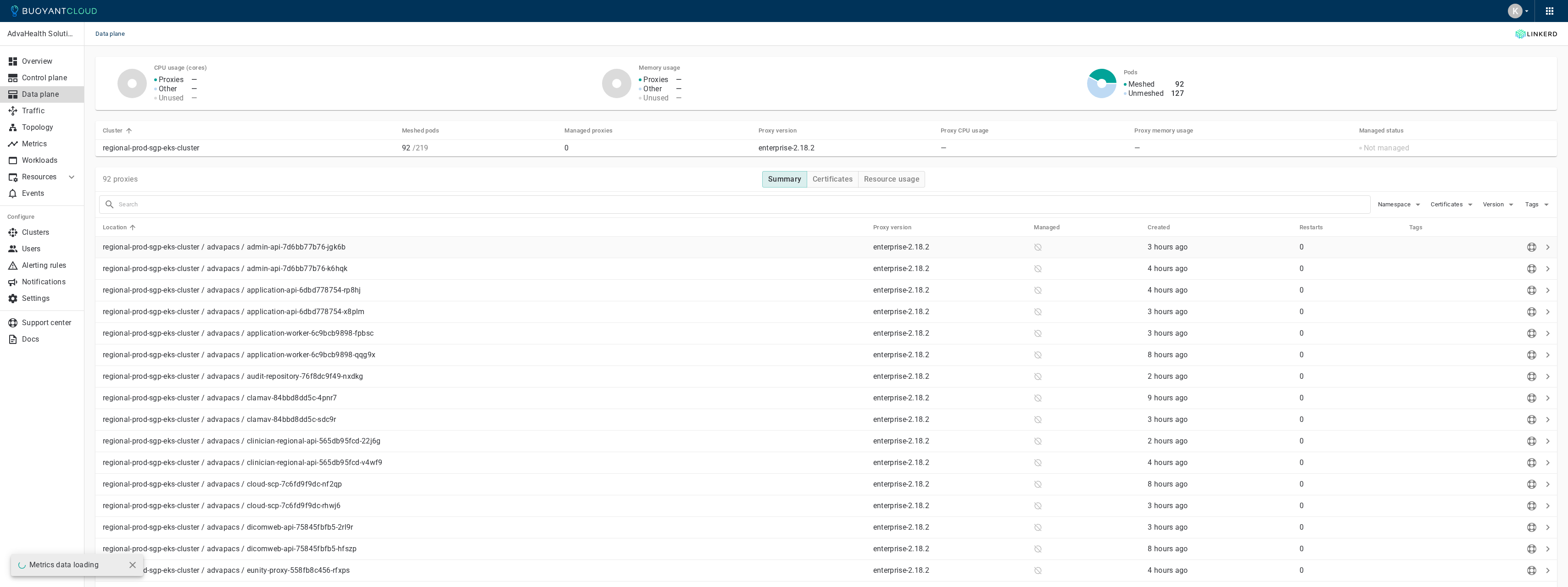
click at [256, 248] on p "regional-prod-sgp-eks-cluster / advapacs / admin-api-7d6bb77b76-jgk6b" at bounding box center [484, 246] width 763 height 9
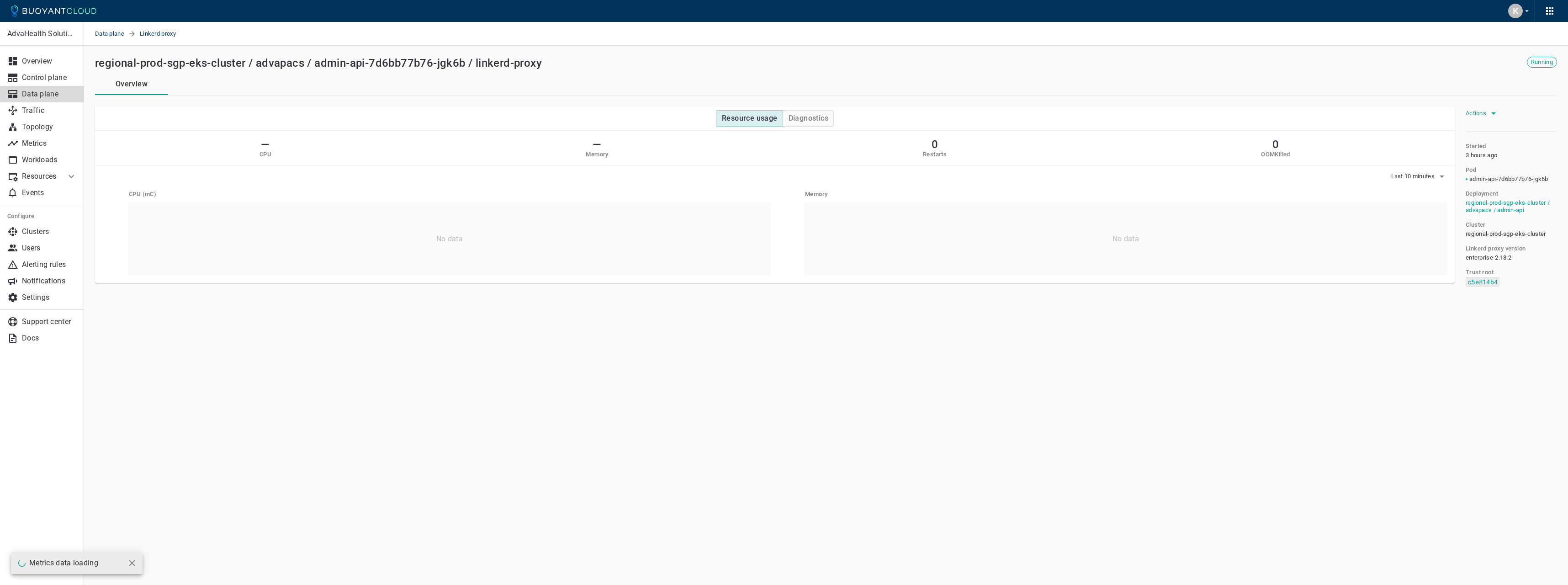
click at [1480, 112] on span "Actions" at bounding box center [1476, 112] width 23 height 7
click at [1478, 100] on div at bounding box center [784, 292] width 1568 height 585
click at [807, 122] on button "Diagnostics" at bounding box center [808, 118] width 51 height 17
click at [1487, 104] on div "Actions" at bounding box center [1509, 111] width 95 height 18
click at [1487, 108] on button "Actions" at bounding box center [1482, 113] width 34 height 14
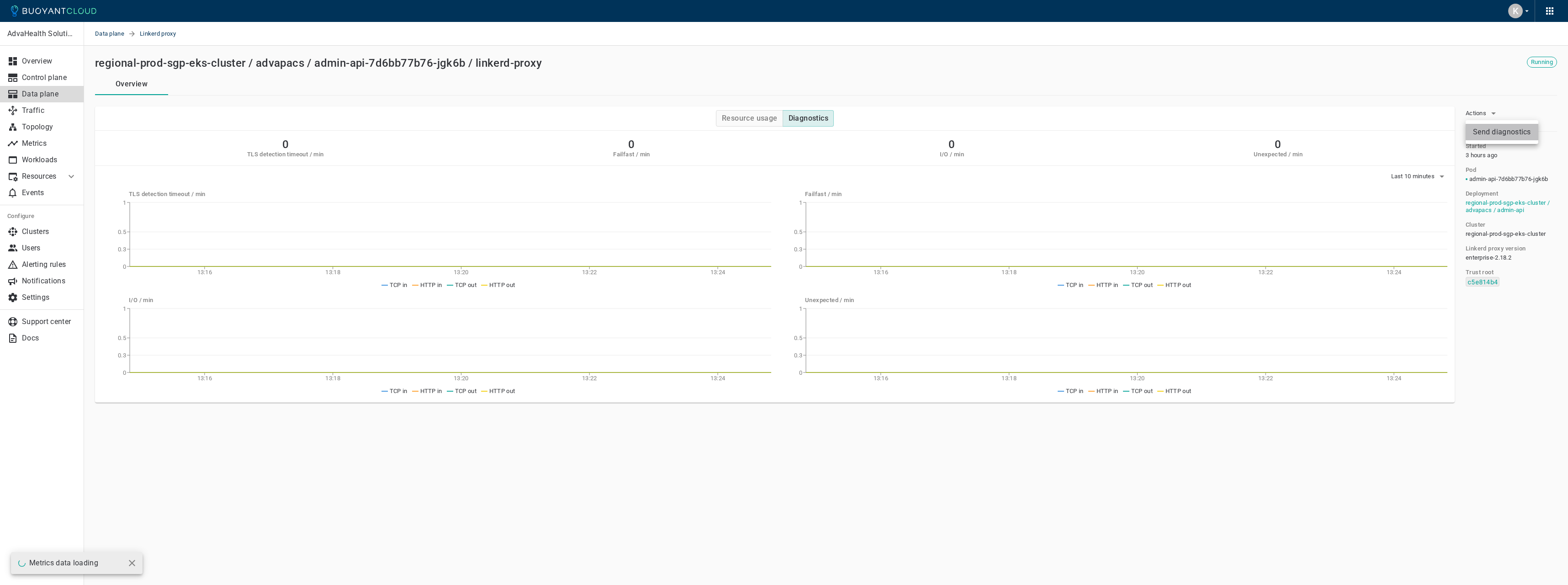
click at [1478, 131] on li "Send diagnostics" at bounding box center [1502, 132] width 73 height 17
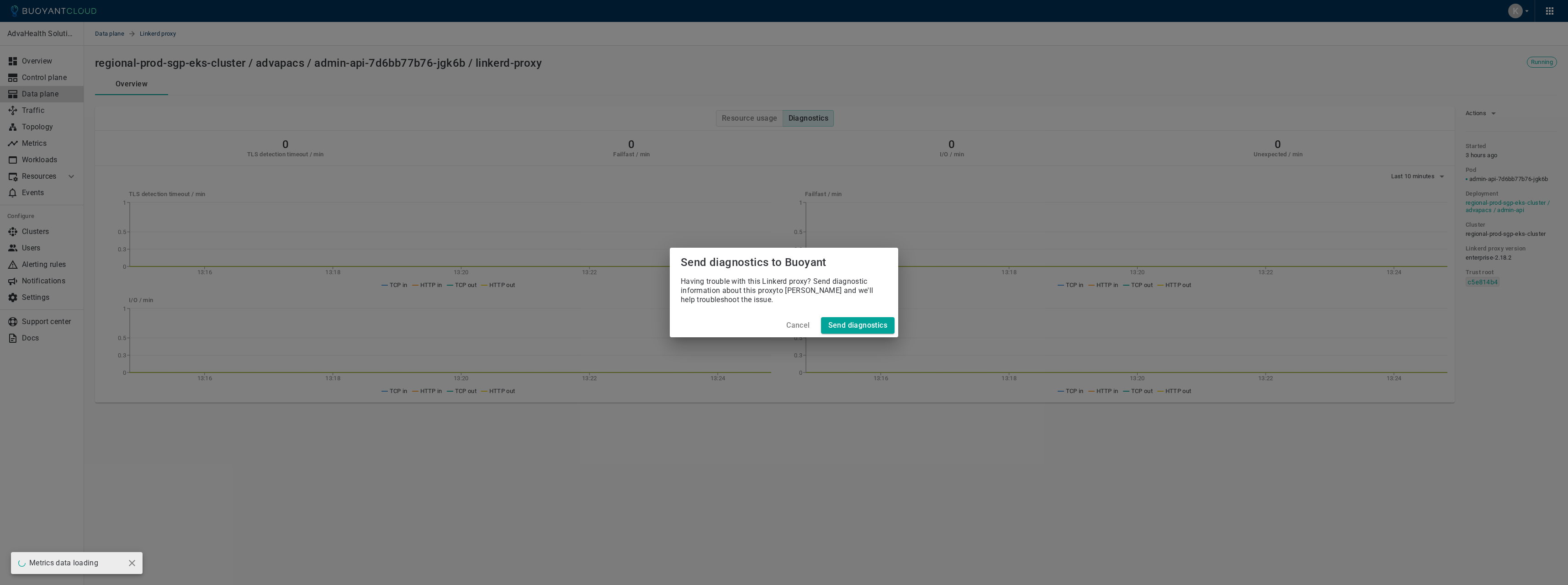
click at [803, 330] on button "Cancel" at bounding box center [797, 325] width 31 height 17
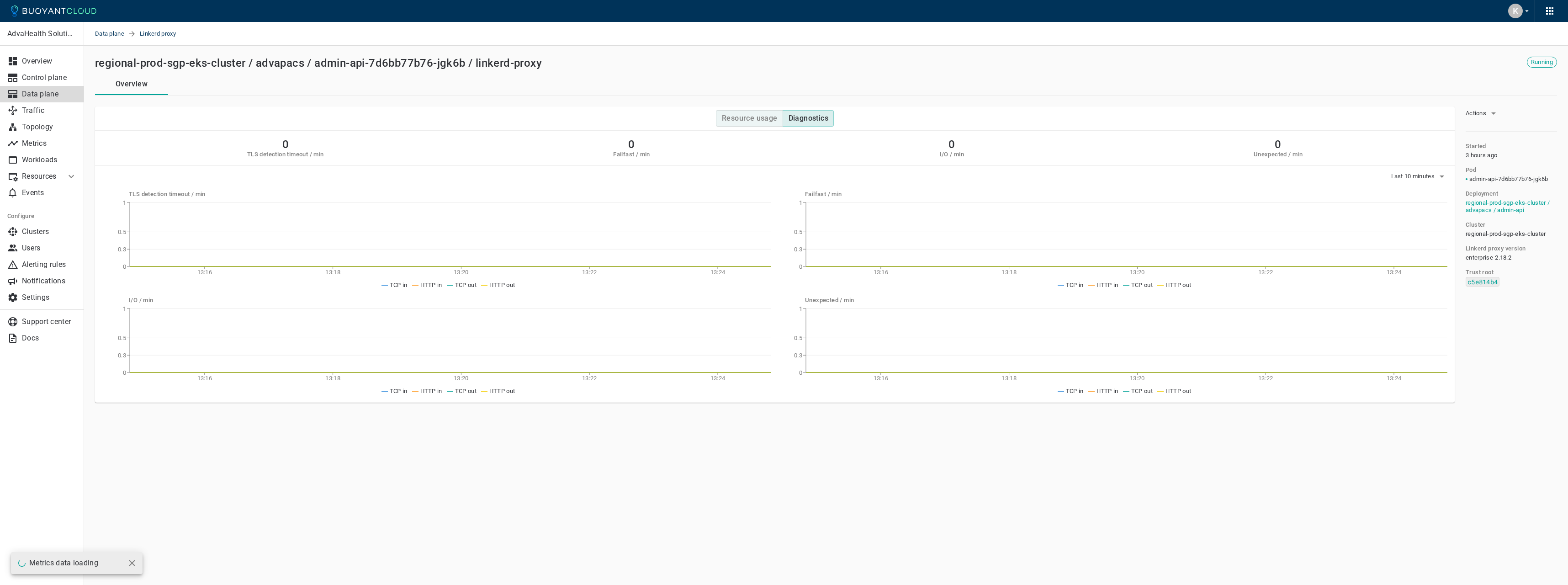
click at [758, 118] on h4 "Resource usage" at bounding box center [749, 117] width 56 height 9
click at [807, 114] on h4 "Diagnostics" at bounding box center [808, 117] width 39 height 9
click at [39, 291] on link "Settings" at bounding box center [41, 297] width 84 height 17
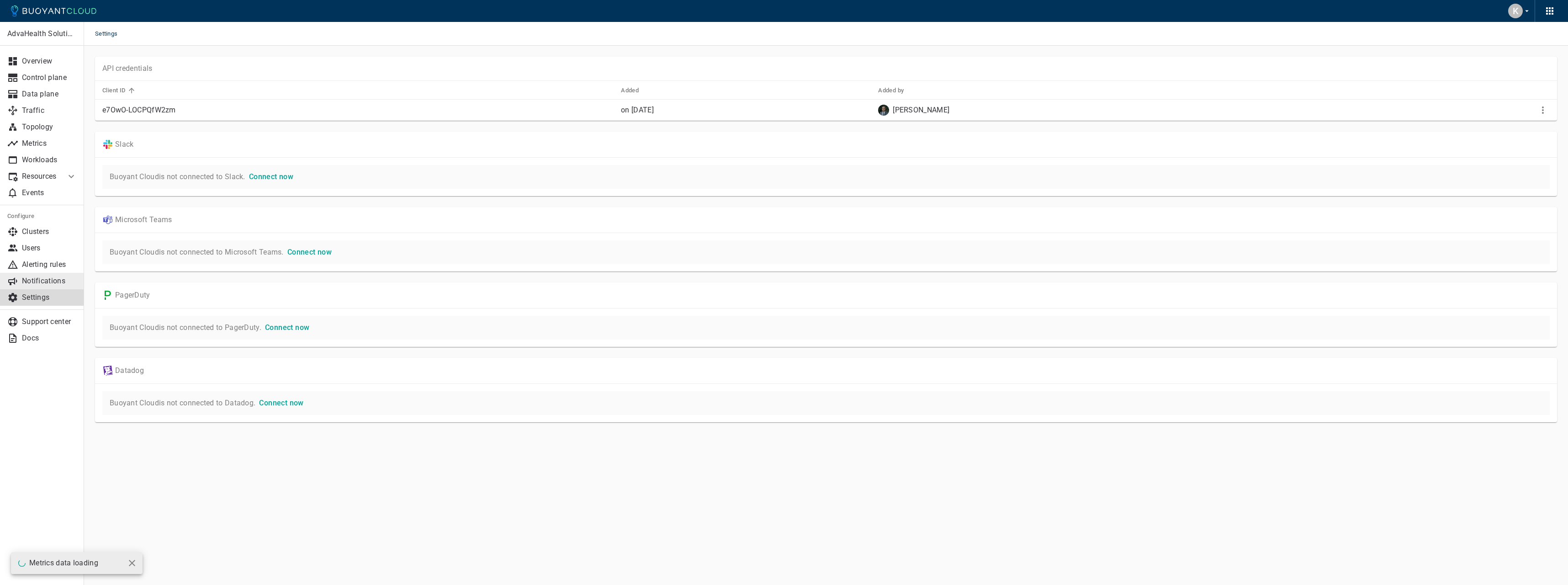
click at [56, 278] on p "Notifications" at bounding box center [49, 280] width 55 height 9
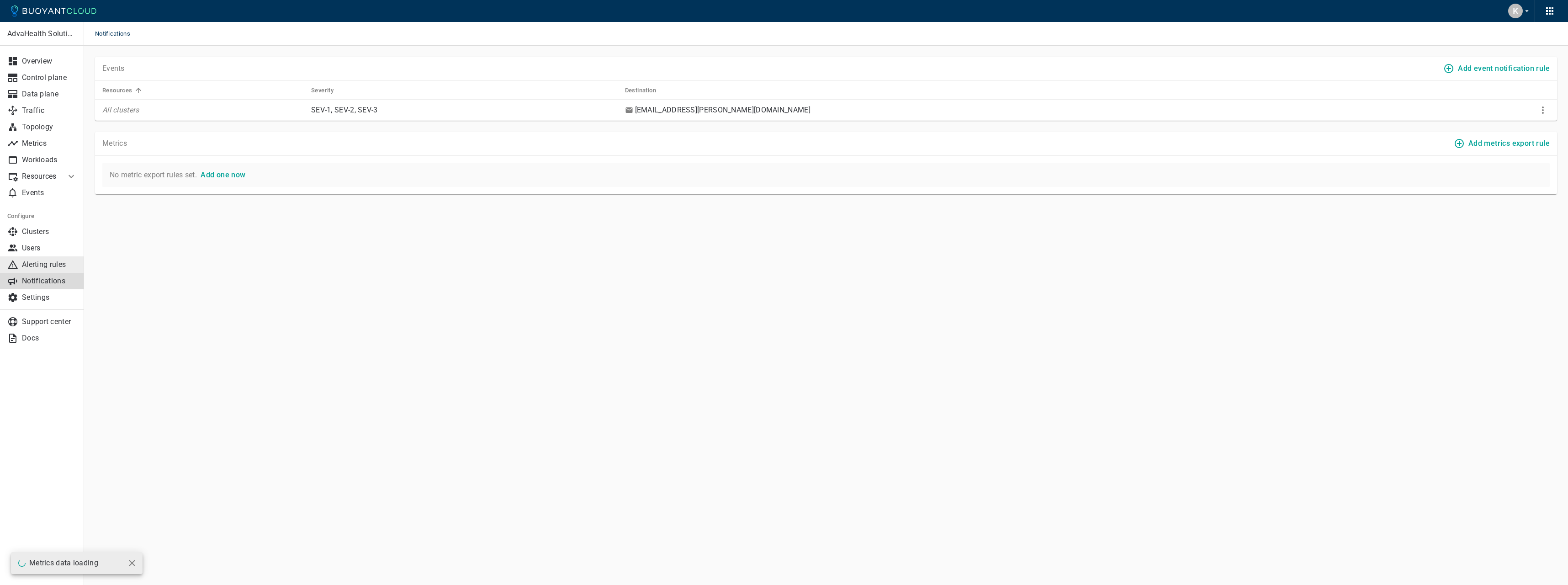
click at [63, 266] on p "Alerting rules" at bounding box center [49, 264] width 55 height 9
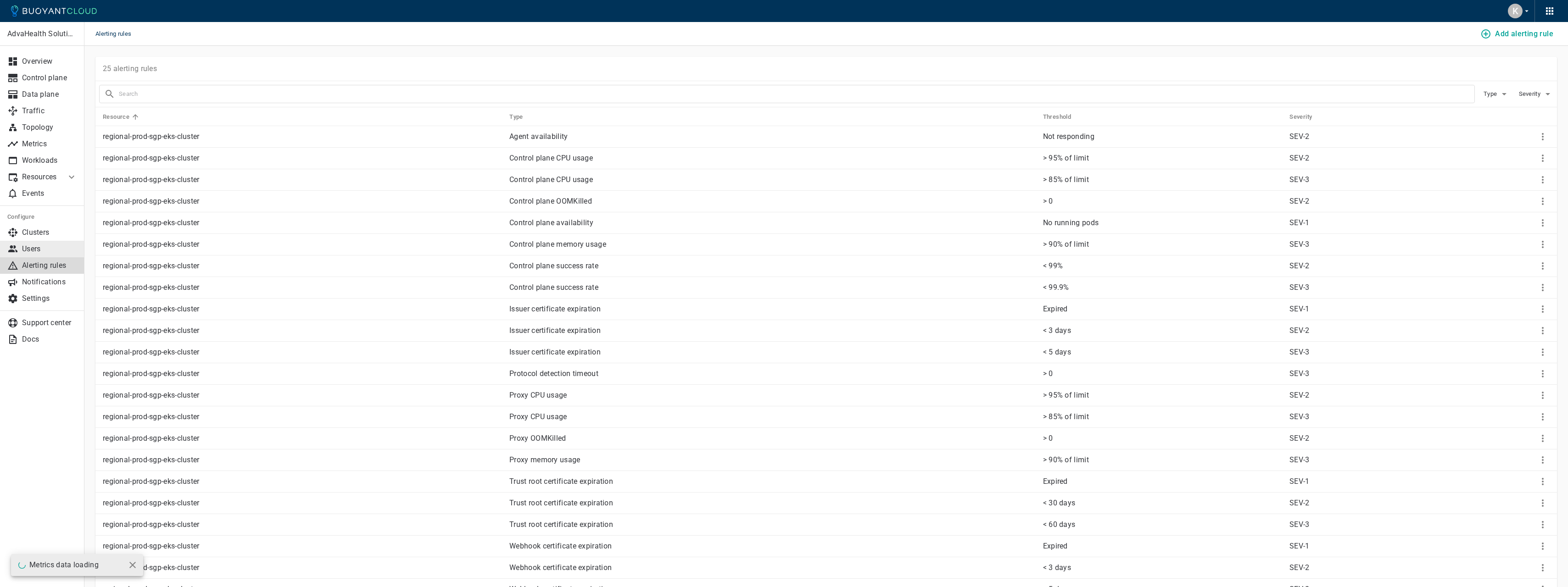
click at [62, 244] on link "Users" at bounding box center [42, 248] width 84 height 17
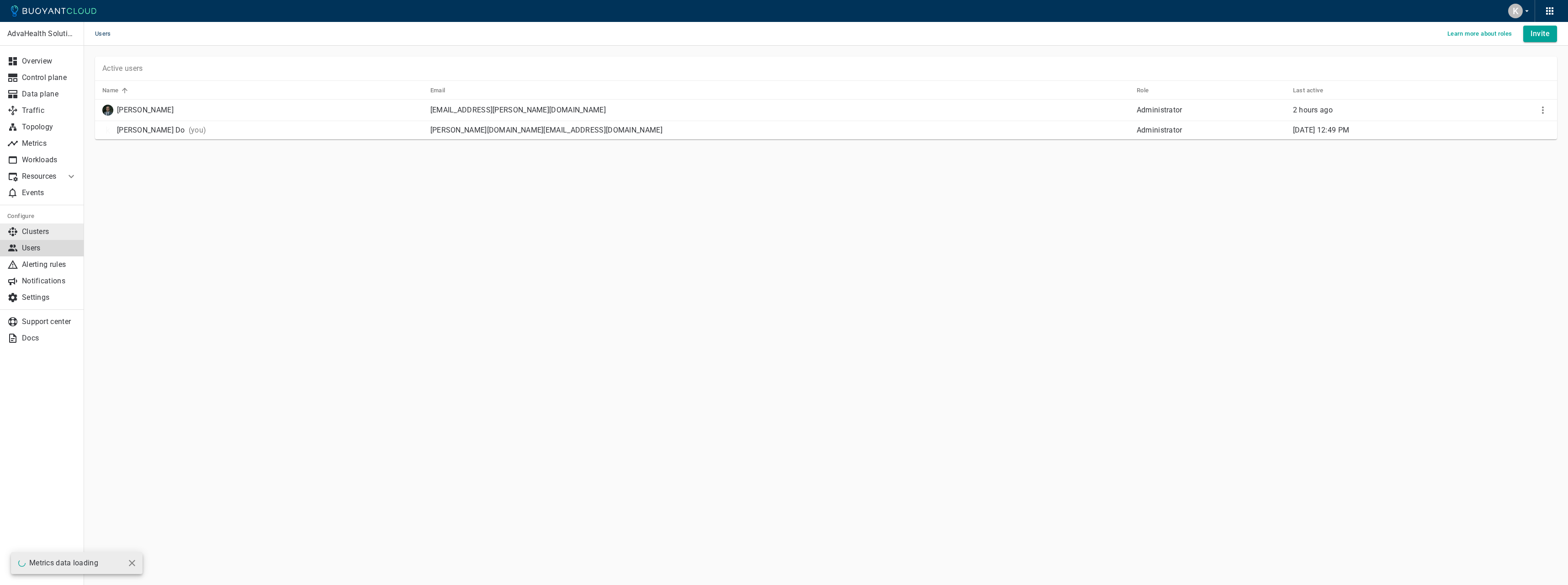
click at [62, 232] on p "Clusters" at bounding box center [49, 231] width 55 height 9
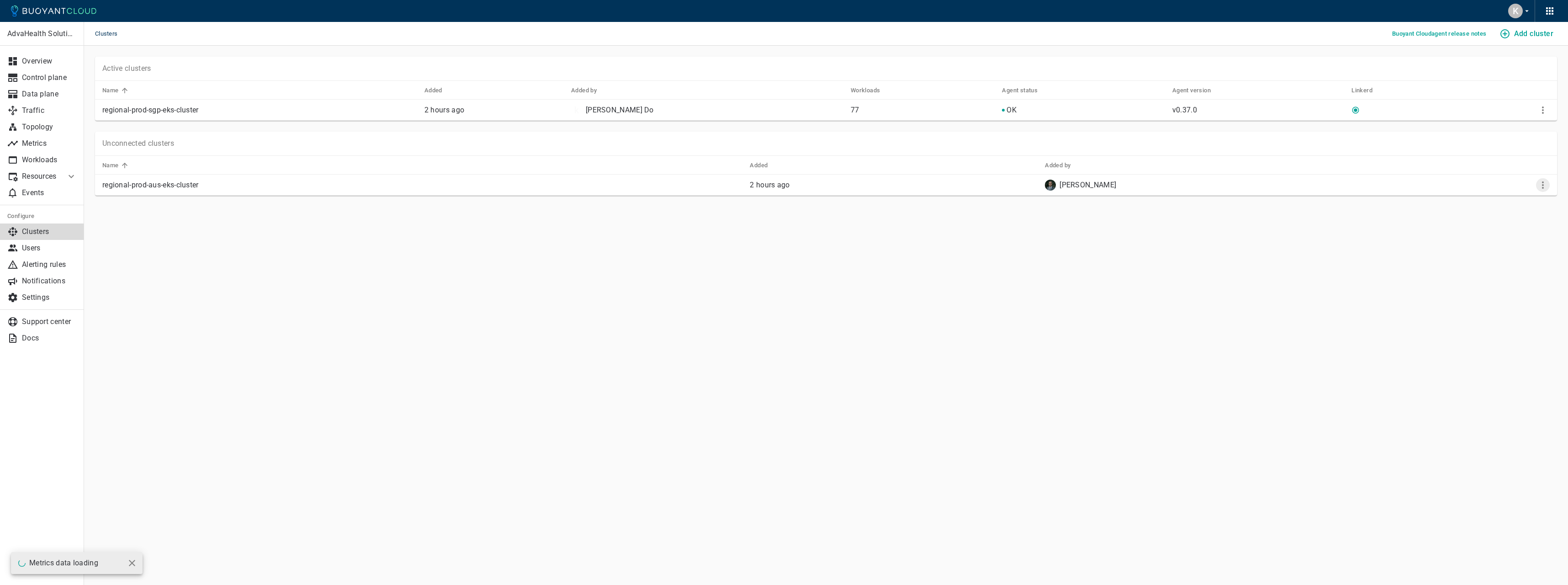
click at [1544, 191] on button "More" at bounding box center [1542, 185] width 14 height 14
click at [1421, 161] on div at bounding box center [784, 292] width 1568 height 585
click at [36, 192] on p "Events" at bounding box center [49, 192] width 55 height 9
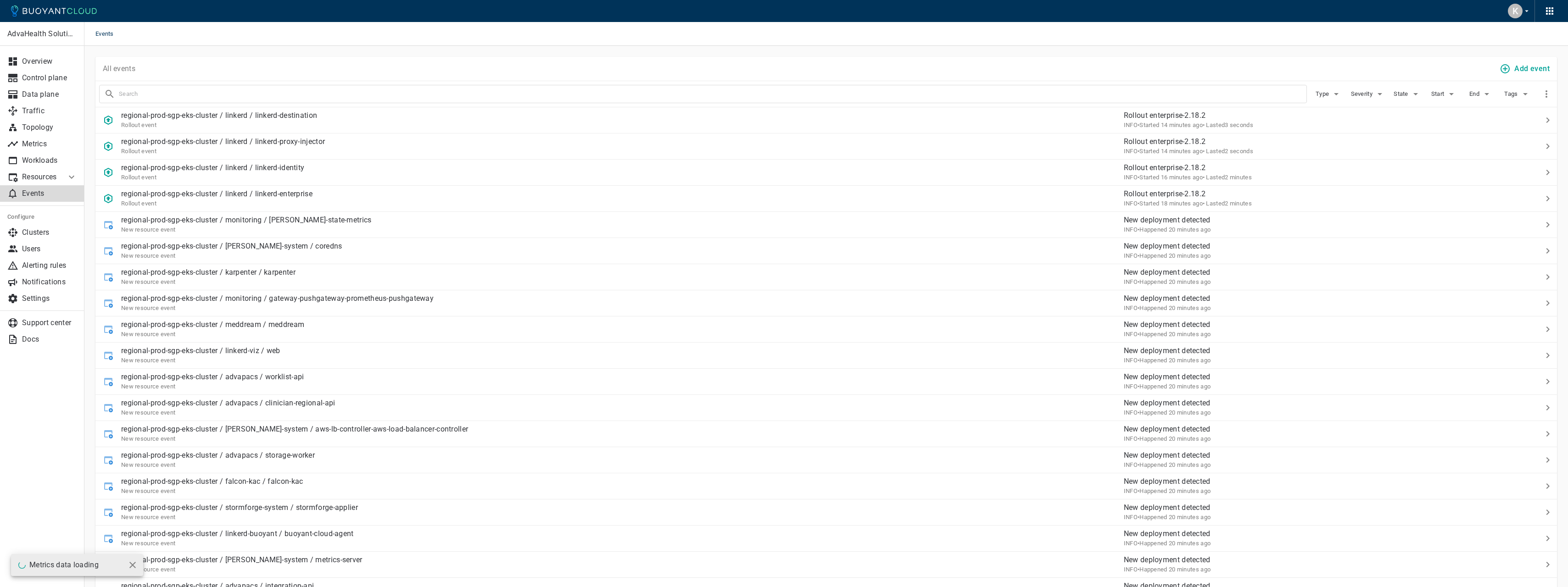
click at [321, 89] on input "text" at bounding box center [712, 93] width 1188 height 13
type input "transcode"
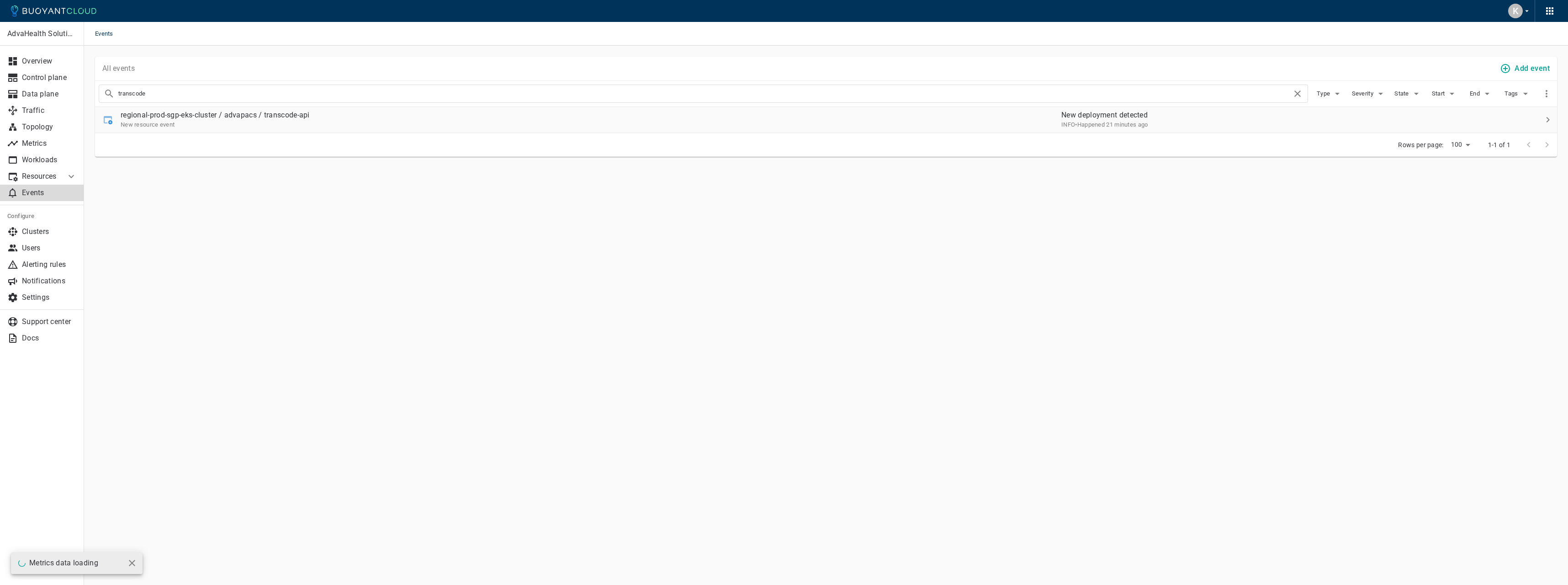
click at [310, 118] on p "regional-prod-sgp-eks-cluster / advapacs / transcode-api" at bounding box center [215, 114] width 189 height 9
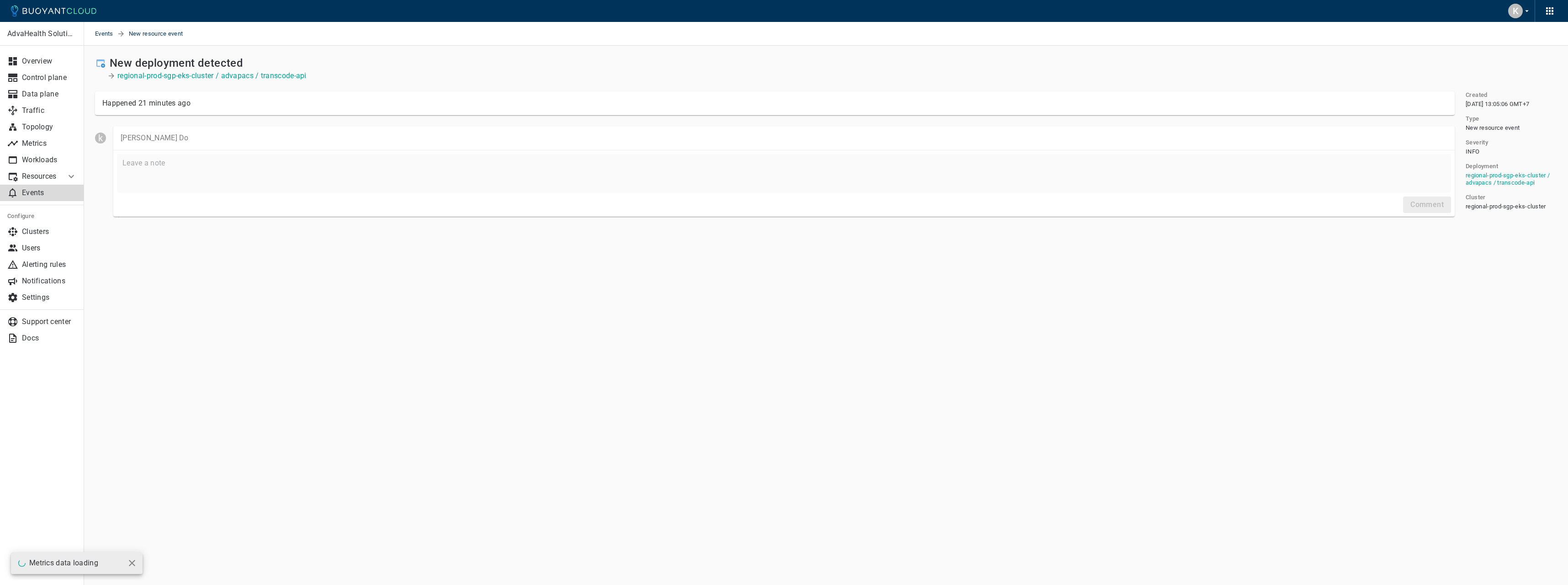
drag, startPoint x: 1241, startPoint y: 213, endPoint x: 1226, endPoint y: 213, distance: 15.0
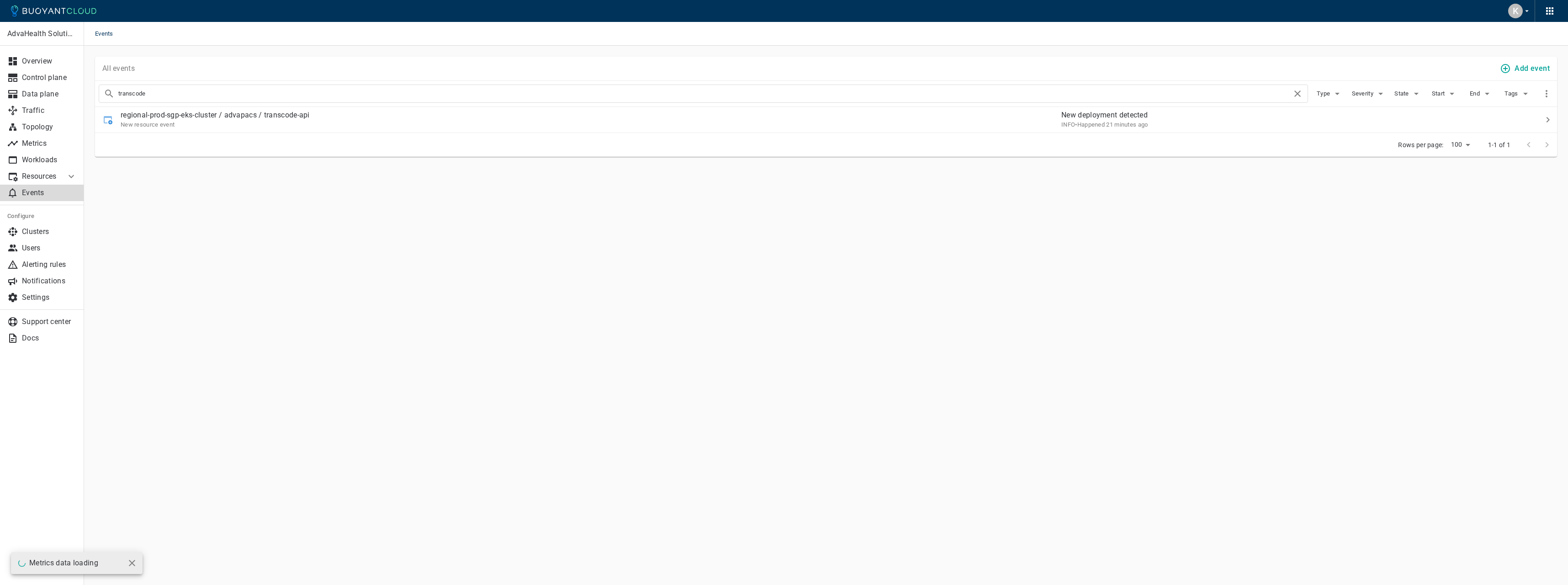
click at [42, 193] on p "Events" at bounding box center [49, 192] width 55 height 9
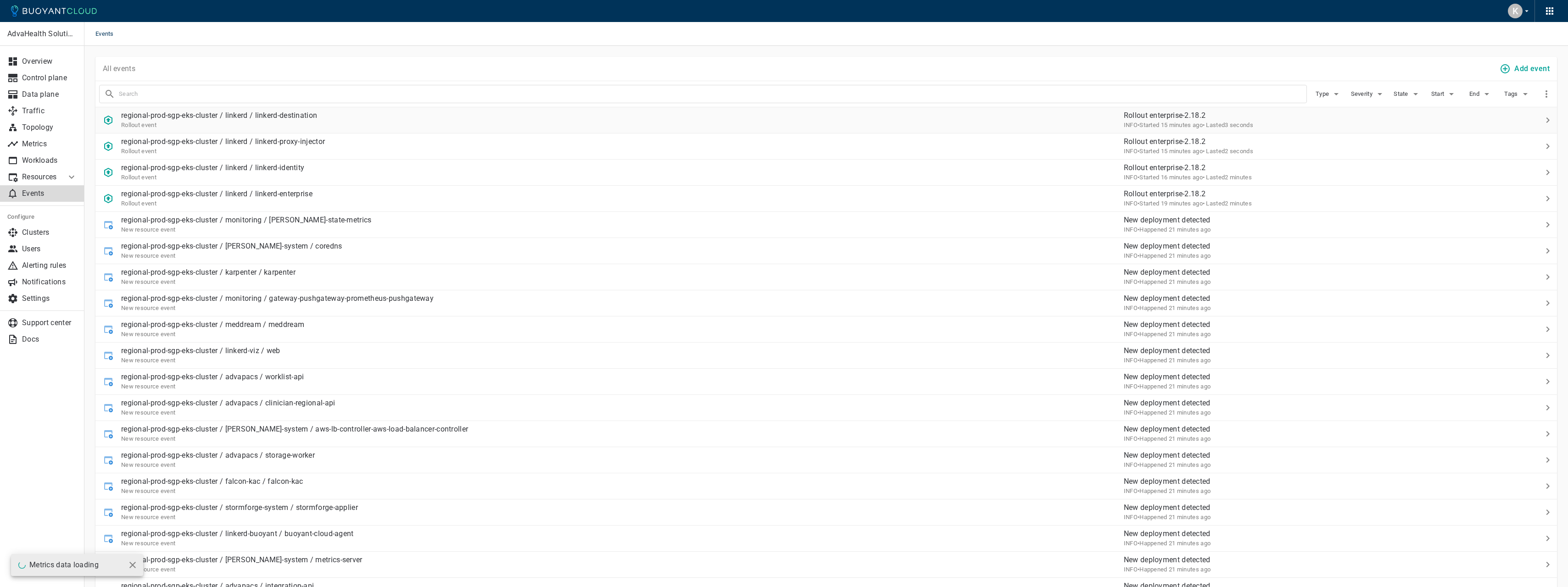
click at [284, 112] on p "regional-prod-sgp-eks-cluster / linkerd / linkerd-destination" at bounding box center [219, 115] width 196 height 9
click at [57, 172] on p "Resources" at bounding box center [40, 176] width 37 height 9
click at [47, 199] on span "Managed Linkerd" at bounding box center [42, 196] width 69 height 7
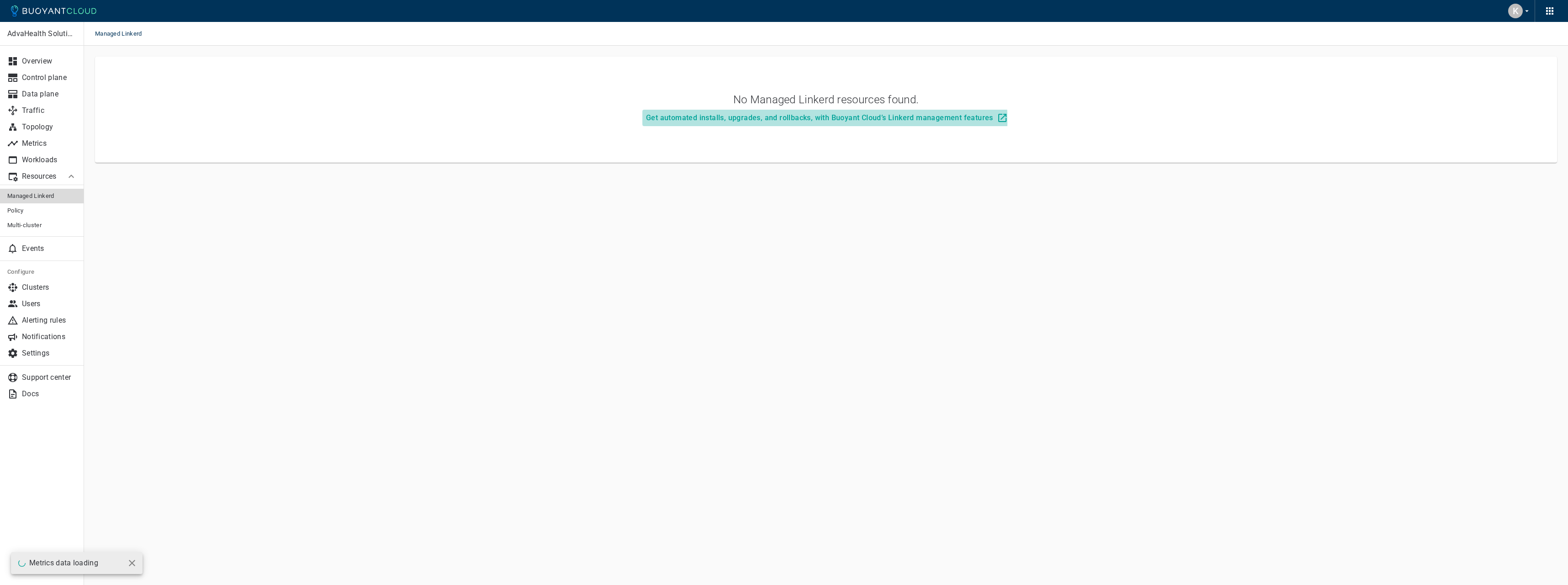
click at [737, 120] on h4 "Get automated installs, upgrades, and rollbacks, with Buoyant Cloud’s Linkerd m…" at bounding box center [820, 117] width 347 height 9
click at [22, 563] on icon at bounding box center [22, 562] width 8 height 8
click at [50, 98] on p "Data plane" at bounding box center [49, 94] width 55 height 9
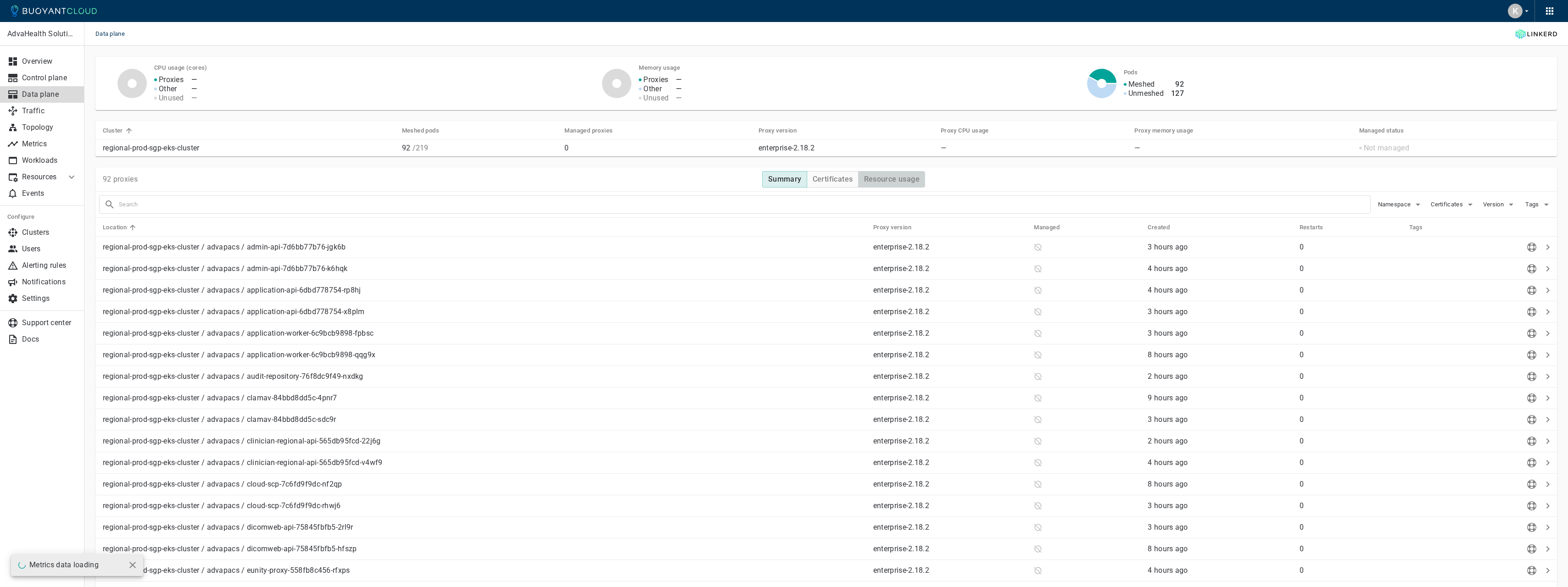
click at [871, 175] on h4 "Resource usage" at bounding box center [891, 178] width 56 height 9
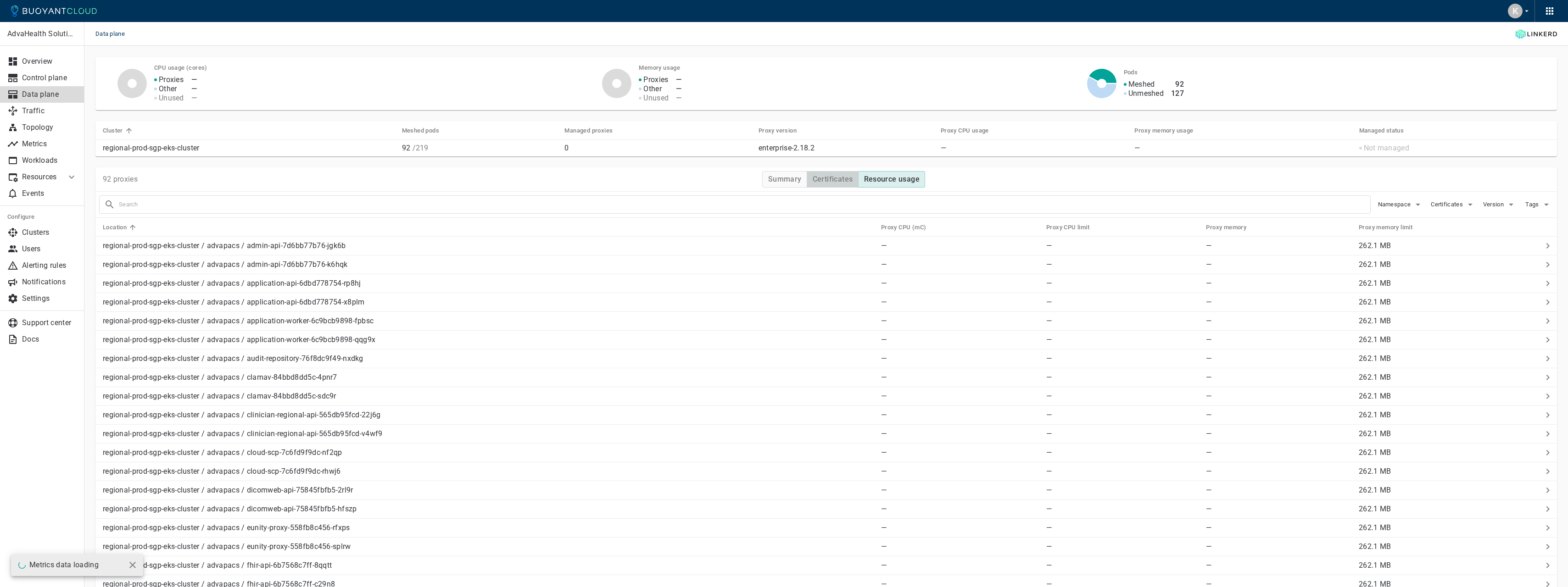
click at [839, 181] on h4 "Certificates" at bounding box center [832, 178] width 41 height 9
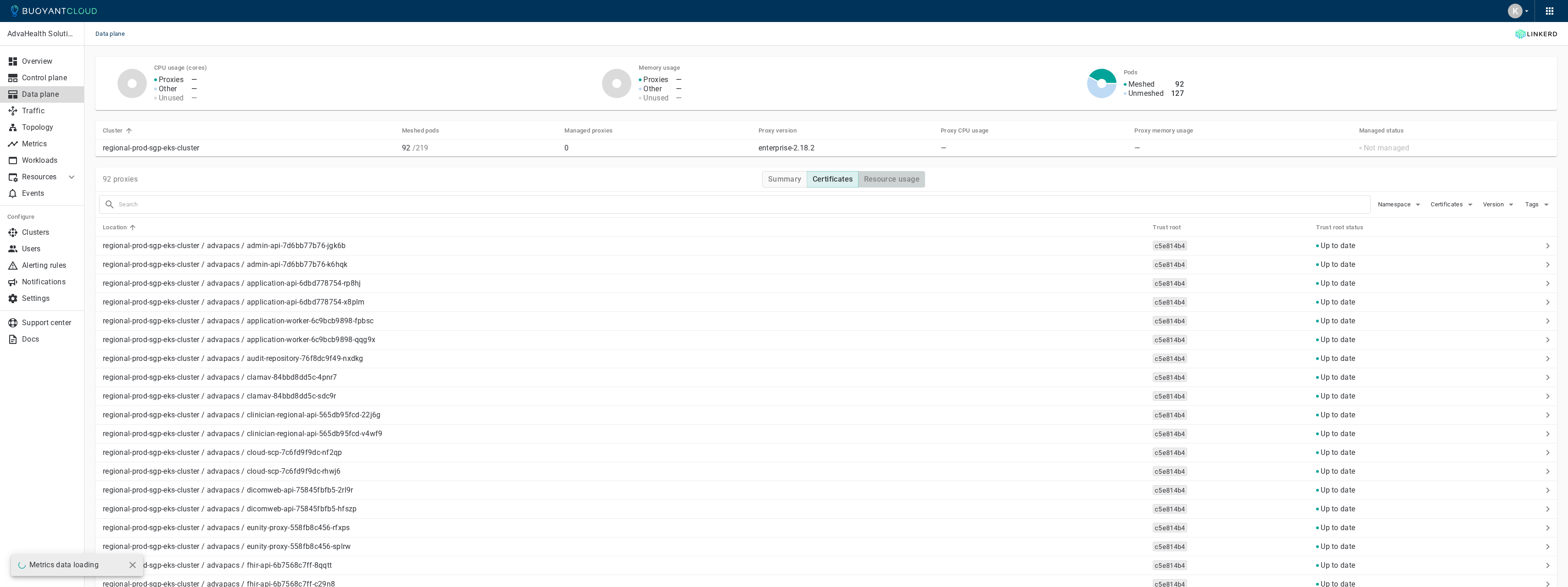
click at [876, 181] on h4 "Resource usage" at bounding box center [891, 178] width 56 height 9
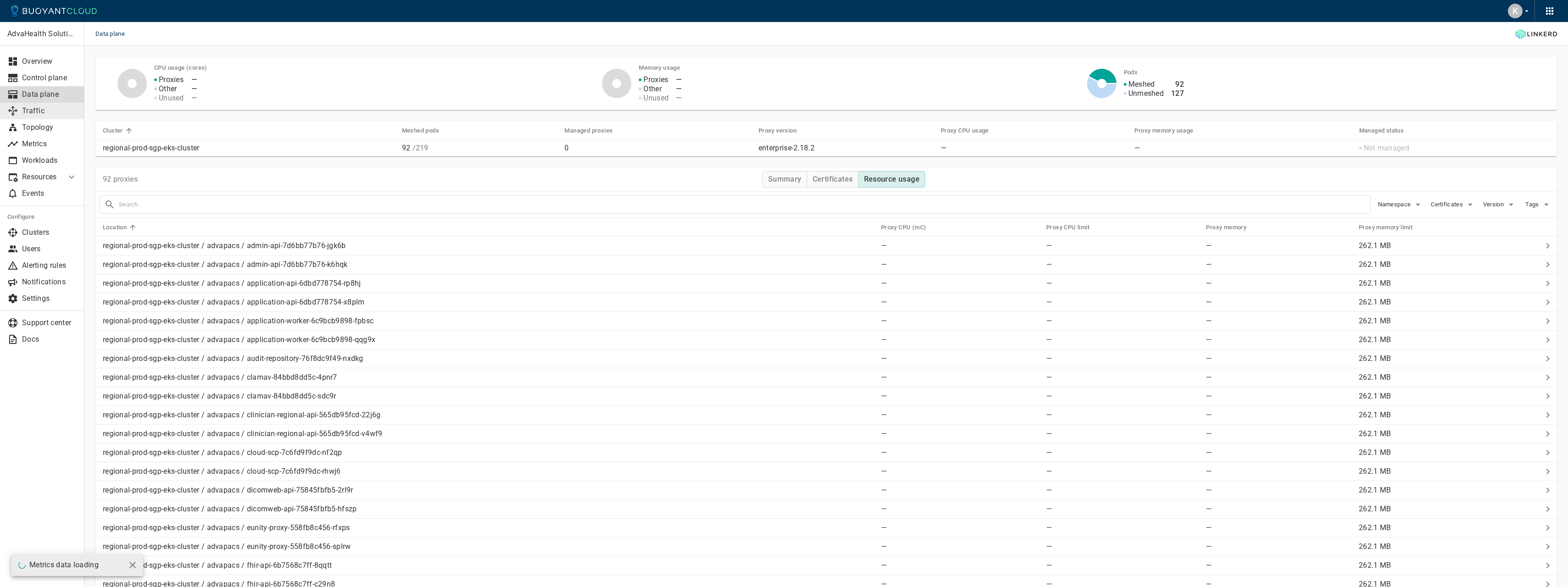
click at [41, 110] on p "Traffic" at bounding box center [50, 110] width 55 height 9
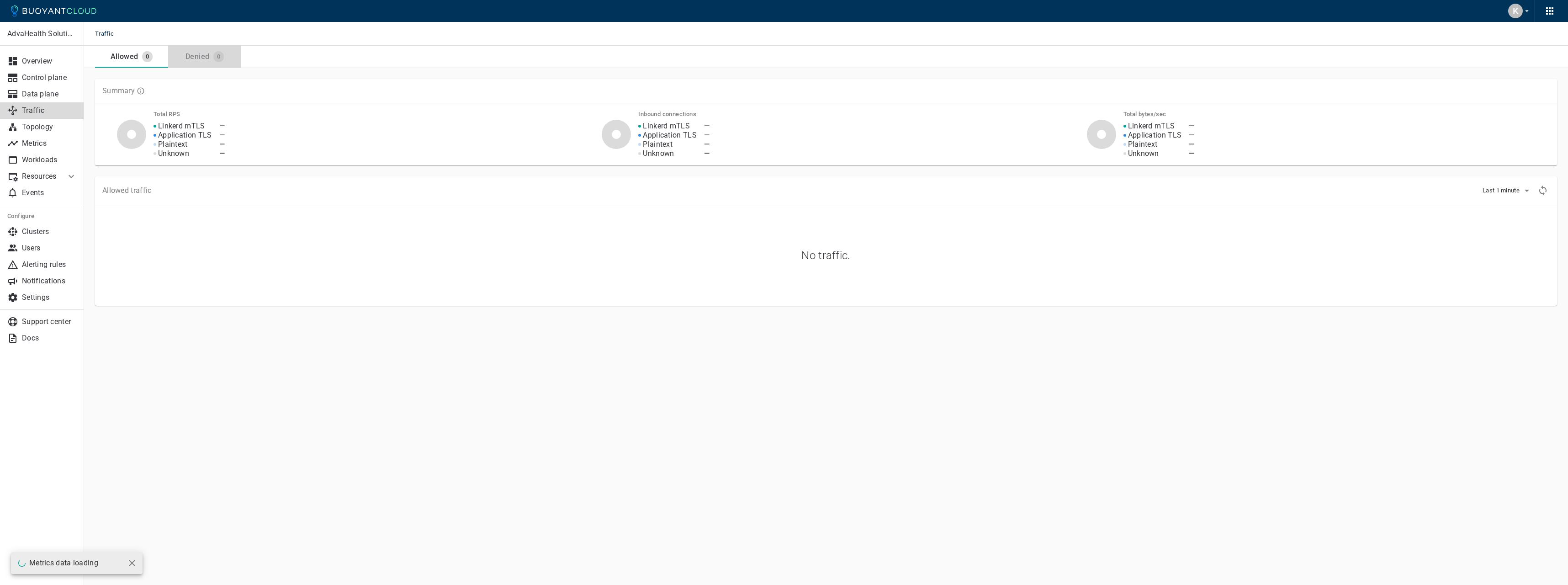
click at [201, 50] on div "Denied" at bounding box center [195, 54] width 28 height 13
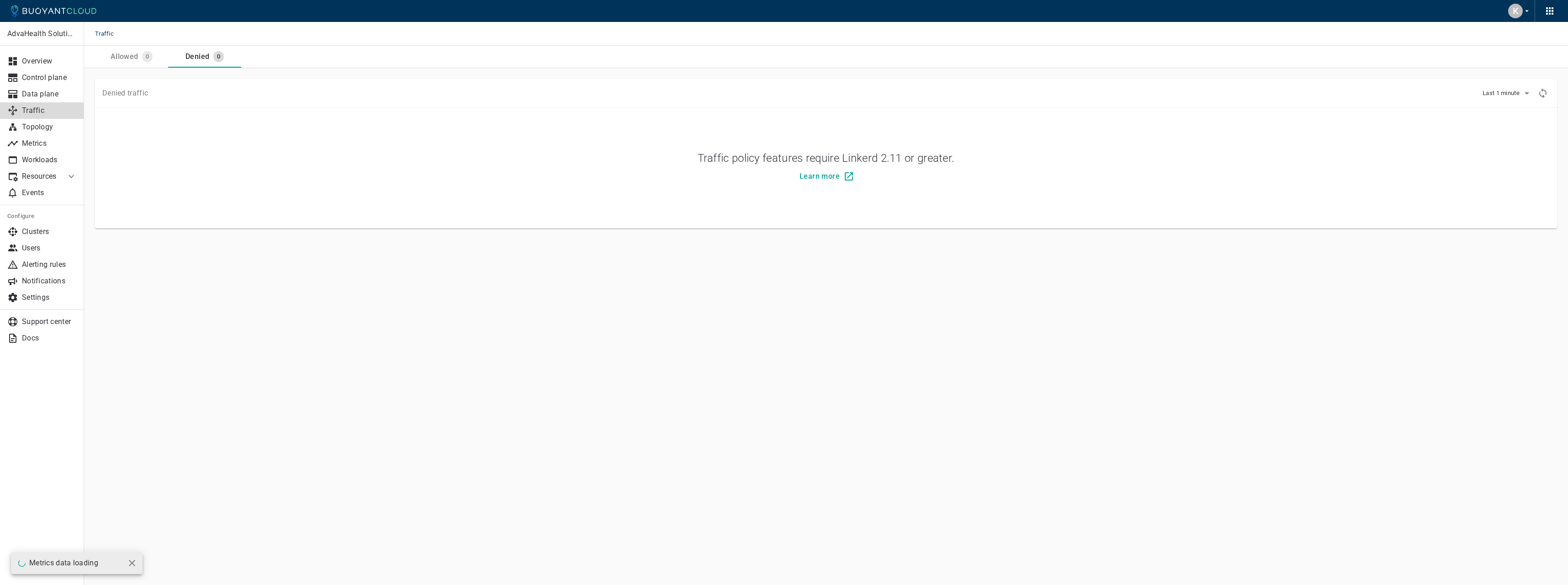
click at [132, 62] on button "Allowed 0" at bounding box center [131, 56] width 73 height 22
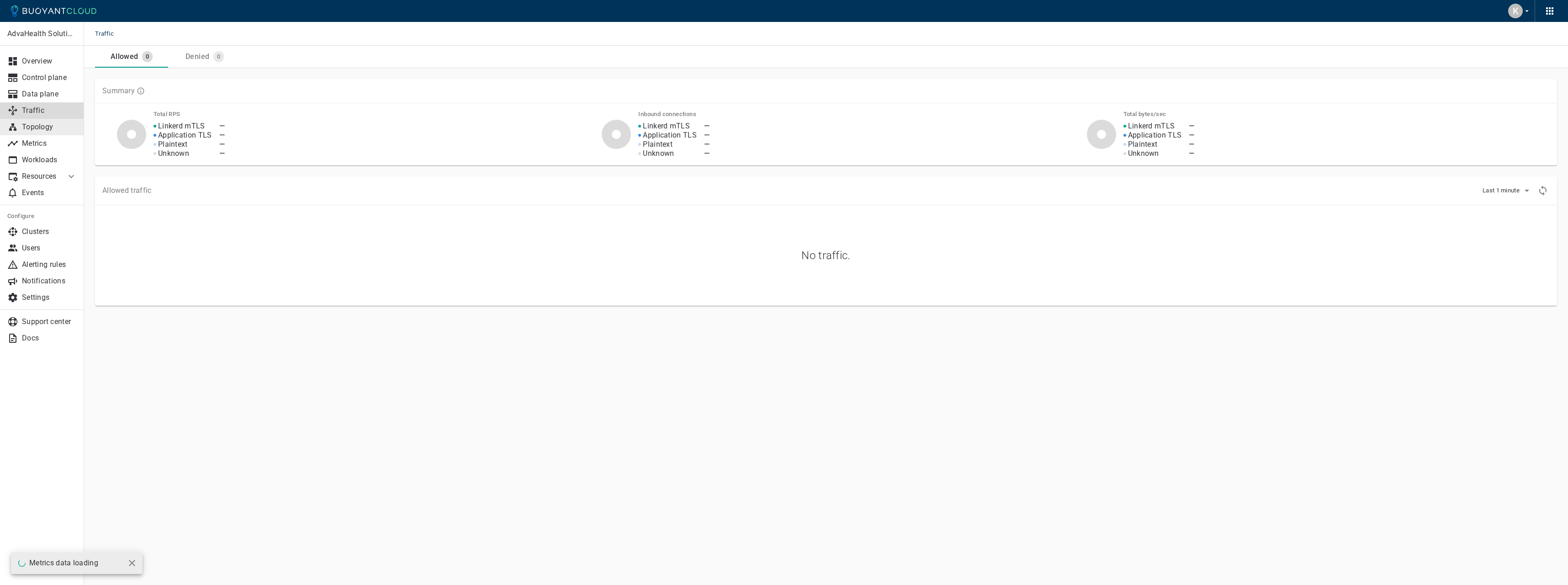
click at [71, 127] on p "Topology" at bounding box center [49, 126] width 55 height 9
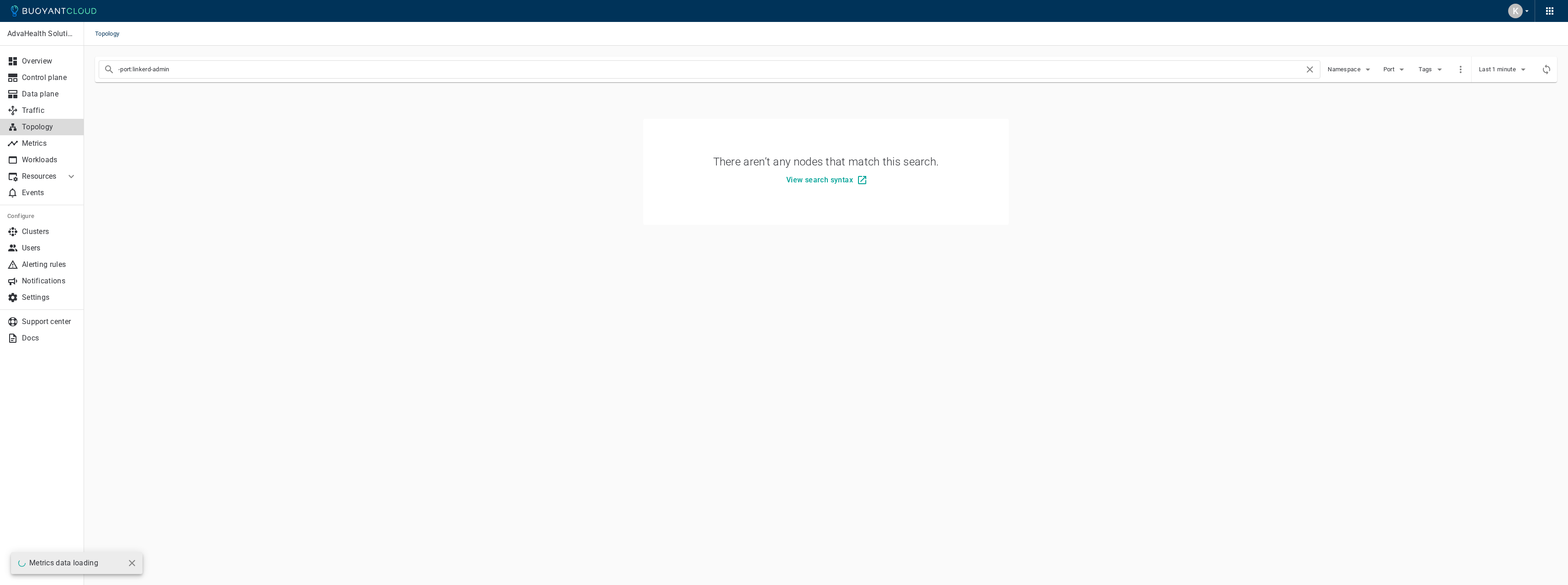
click at [224, 67] on input "-port:linkerd-admin" at bounding box center [711, 69] width 1185 height 13
click at [1353, 78] on div "-port:linkerd-admin Namespace Port Tags" at bounding box center [779, 66] width 1376 height 26
click at [1353, 75] on button "Namespace" at bounding box center [1350, 69] width 45 height 14
click at [42, 86] on div at bounding box center [784, 292] width 1568 height 585
click at [45, 77] on p "Control plane" at bounding box center [49, 77] width 55 height 9
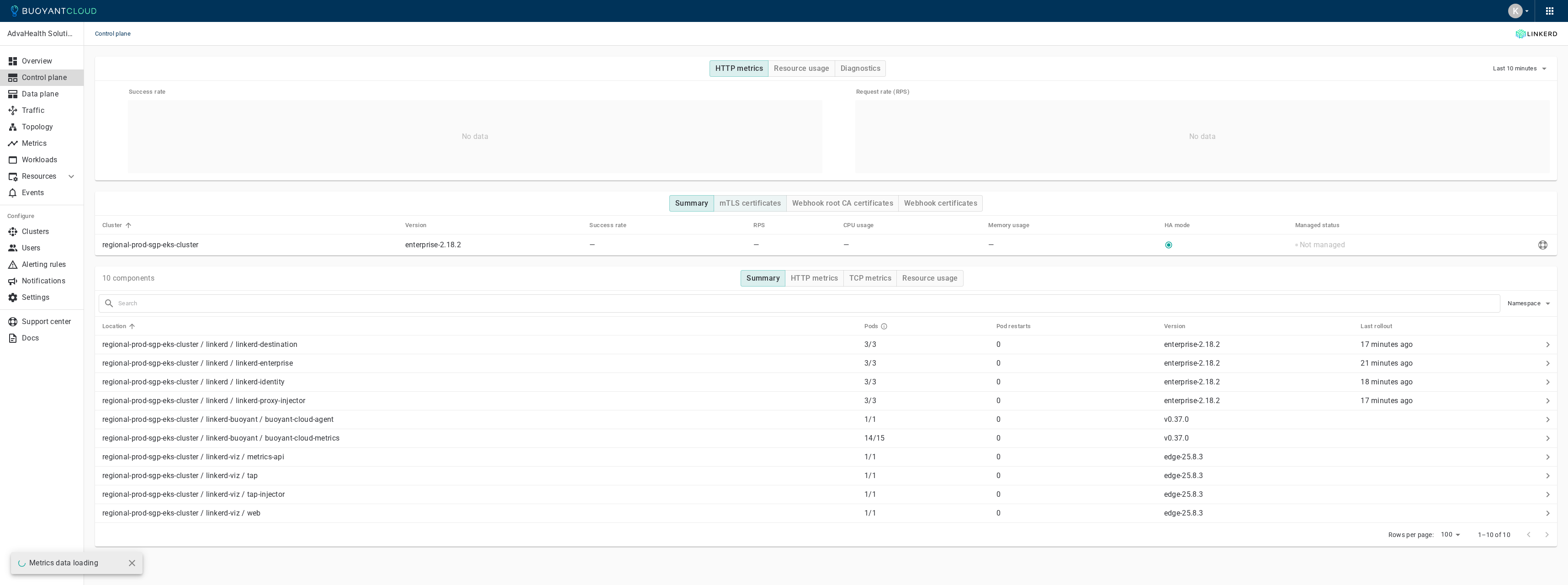
click at [738, 205] on h4 "mTLS certificates" at bounding box center [750, 202] width 62 height 9
click at [840, 208] on button "Webhook root CA certificates" at bounding box center [842, 203] width 112 height 17
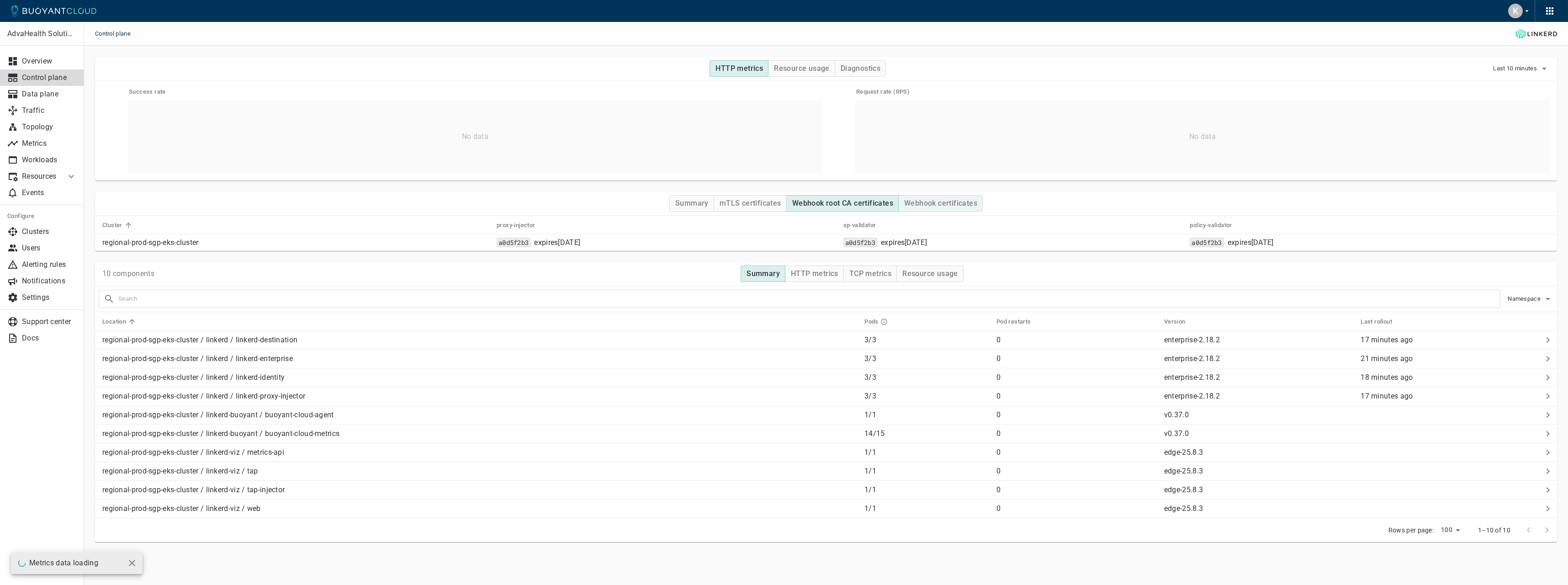
click at [921, 205] on h4 "Webhook certificates" at bounding box center [941, 202] width 73 height 9
click at [809, 275] on h4 "HTTP metrics" at bounding box center [815, 273] width 47 height 9
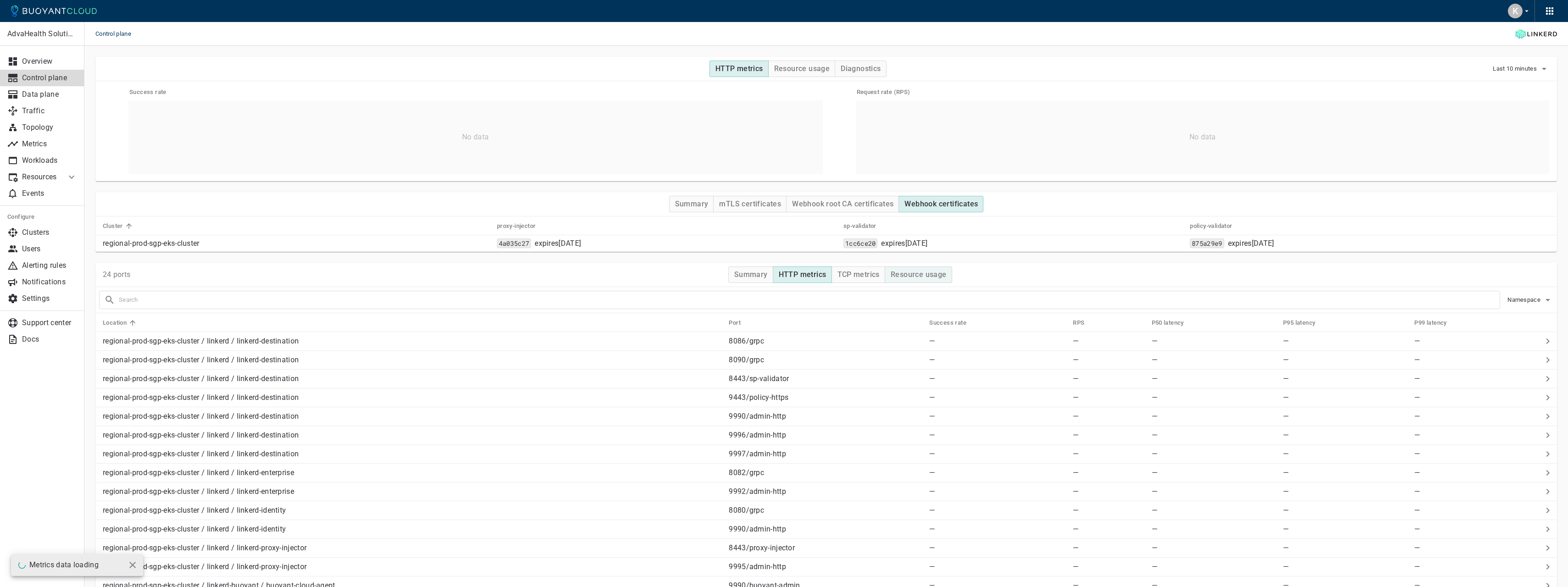
click at [894, 274] on h4 "Resource usage" at bounding box center [918, 274] width 56 height 9
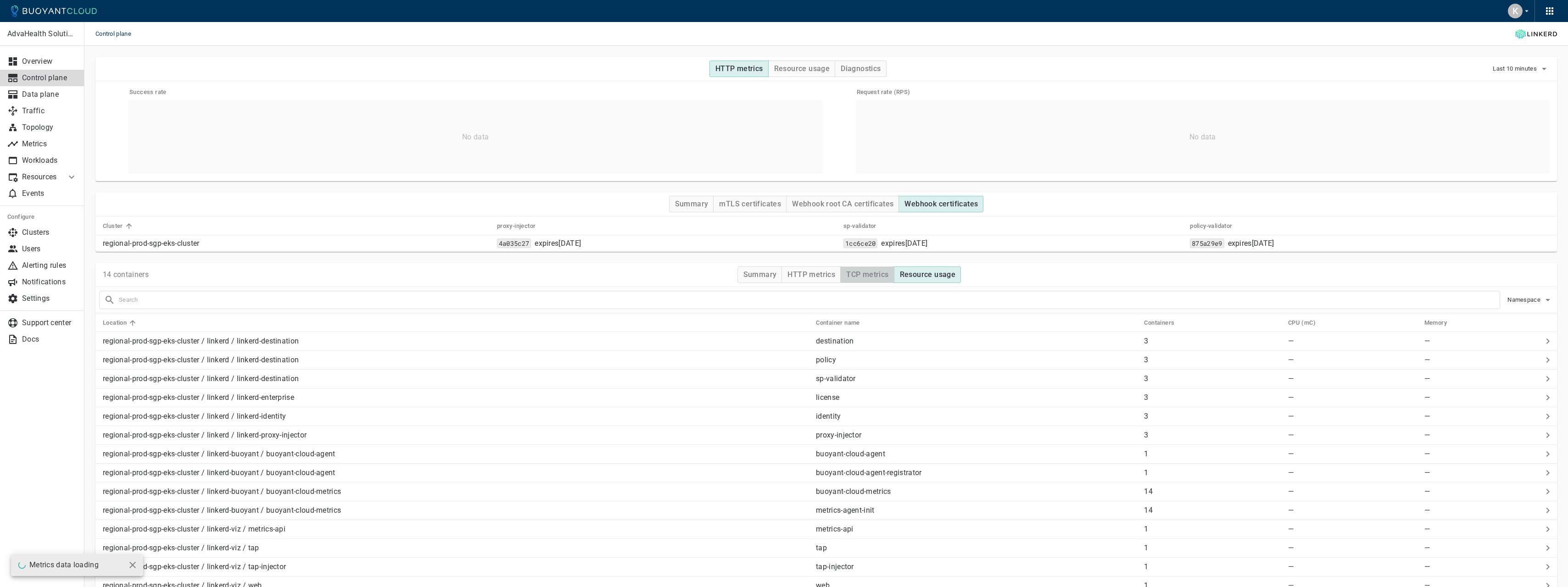
click at [879, 276] on h4 "TCP metrics" at bounding box center [867, 274] width 43 height 9
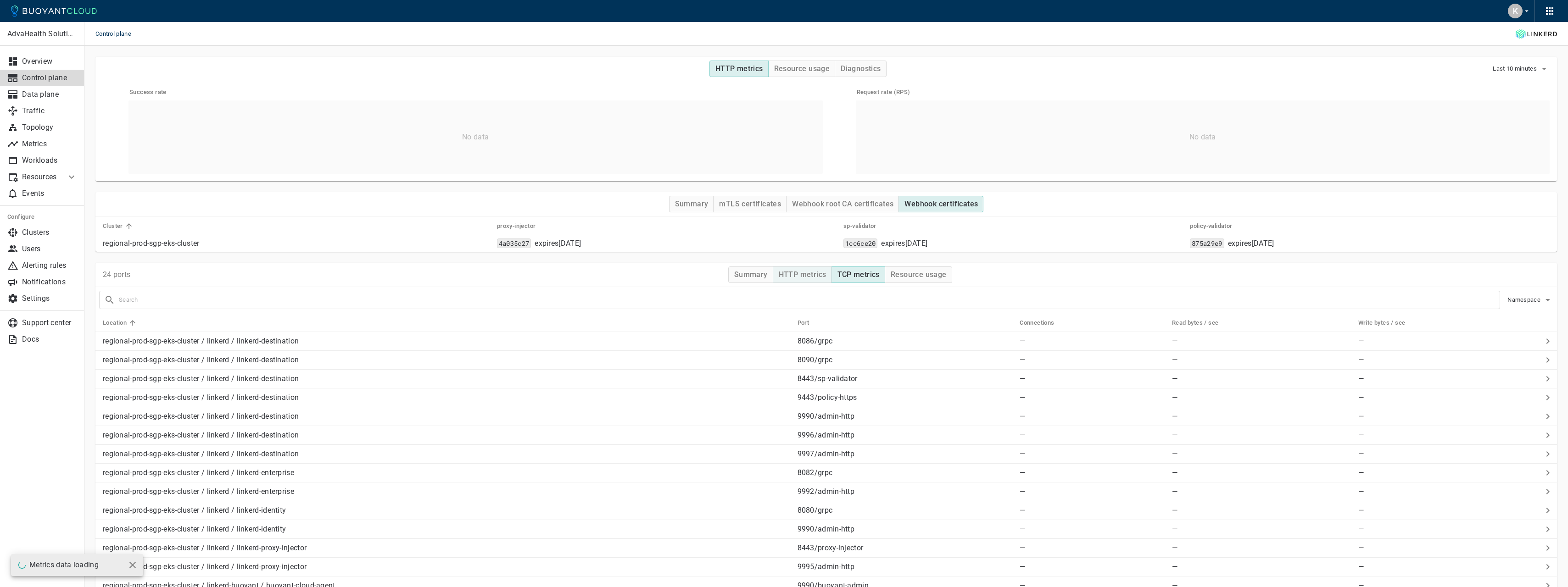
click at [803, 276] on h4 "HTTP metrics" at bounding box center [802, 274] width 48 height 9
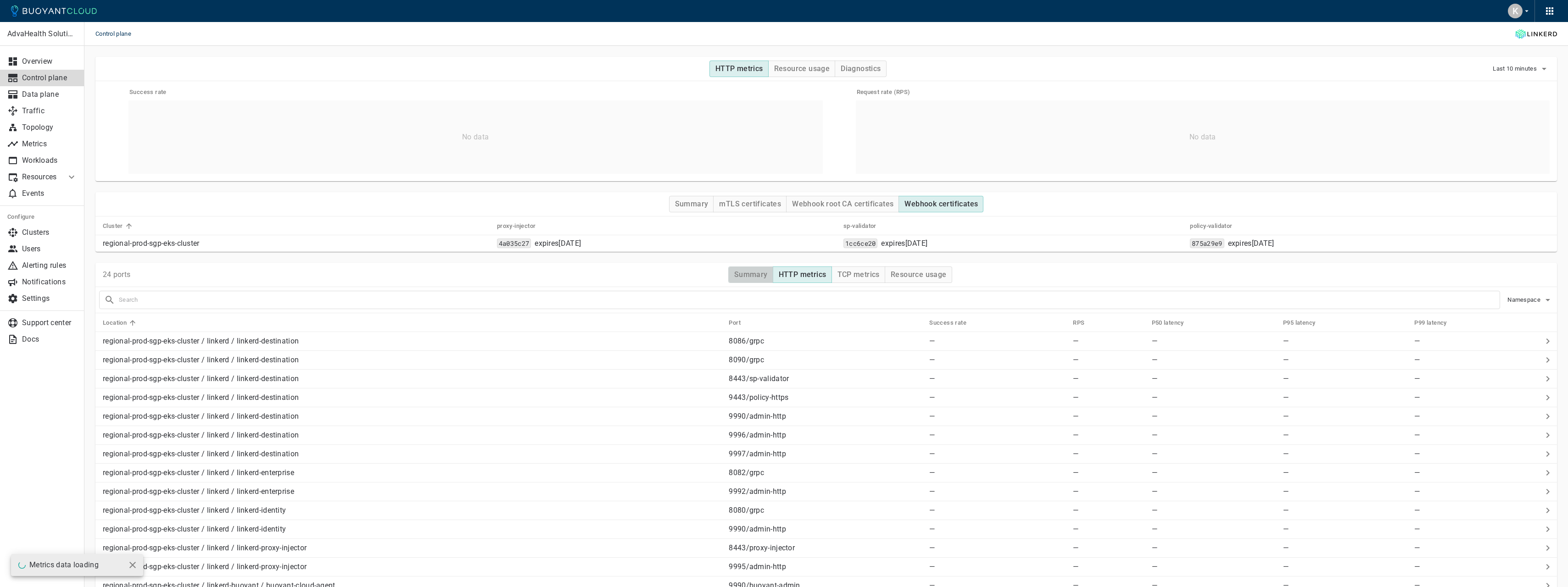
click at [743, 276] on h4 "Summary" at bounding box center [751, 274] width 34 height 9
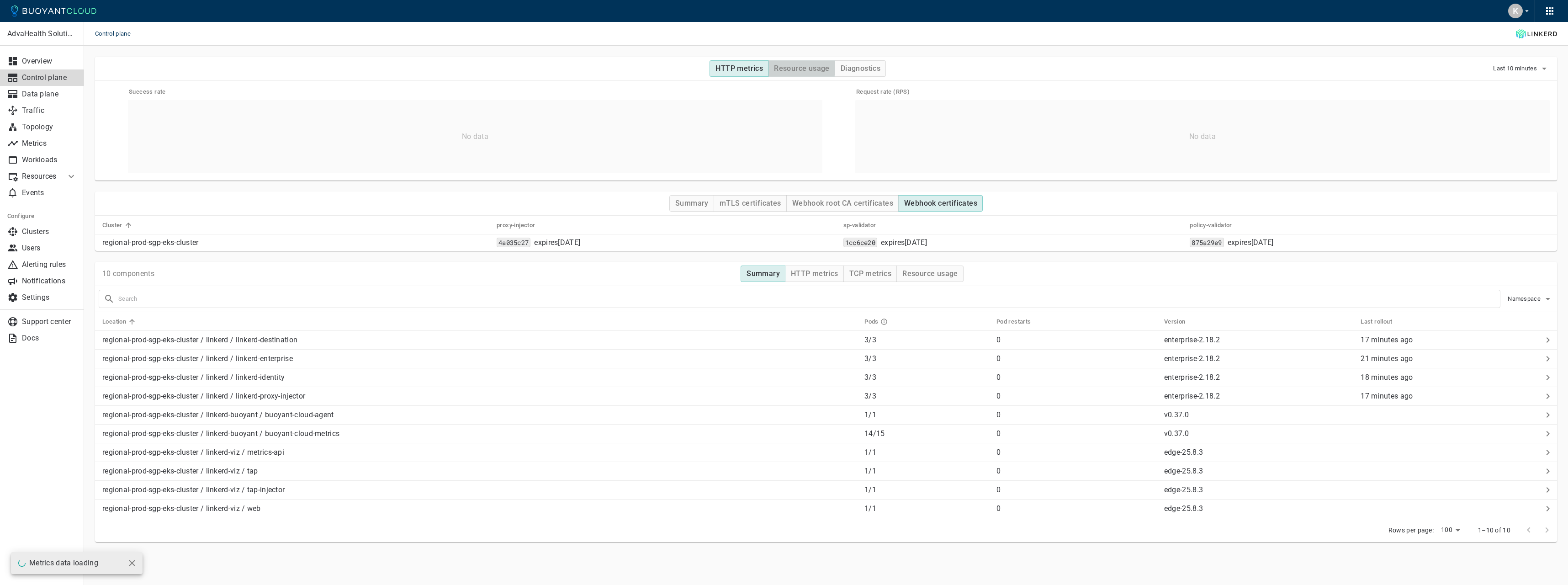
click at [789, 68] on h4 "Resource usage" at bounding box center [802, 68] width 56 height 9
click at [878, 69] on h4 "Diagnostics" at bounding box center [860, 68] width 39 height 9
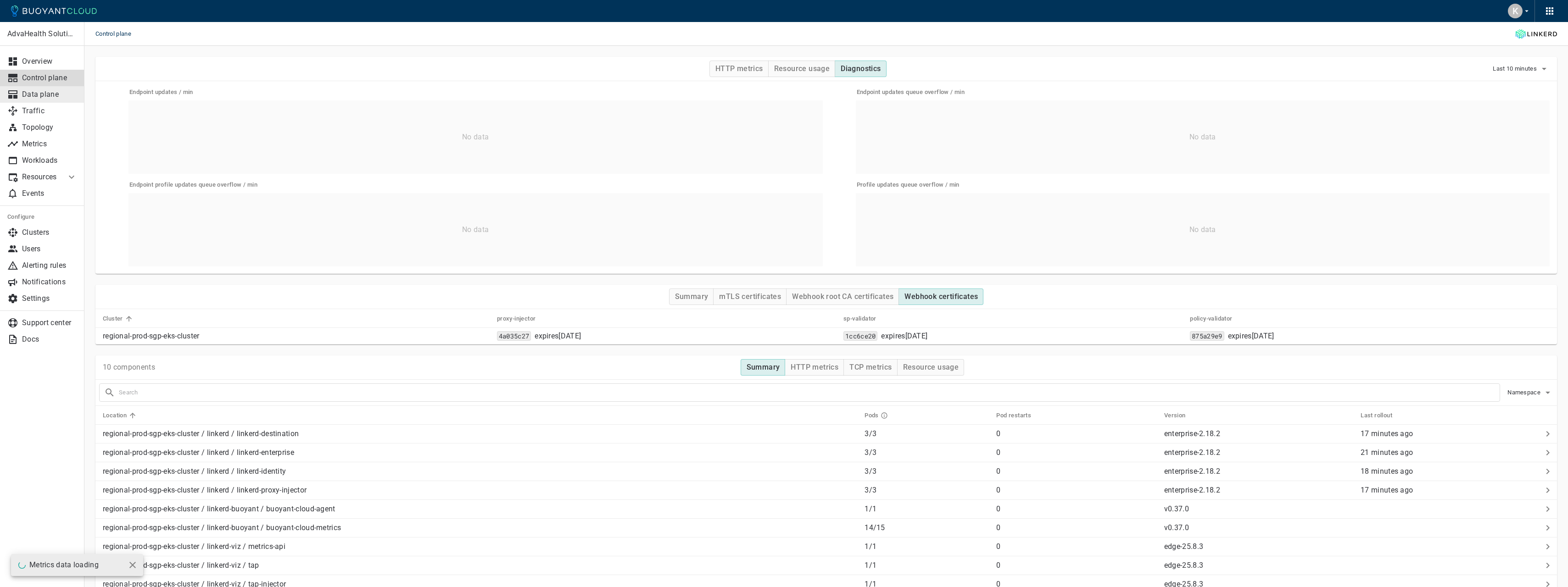
click at [55, 89] on link "Data plane" at bounding box center [42, 94] width 84 height 17
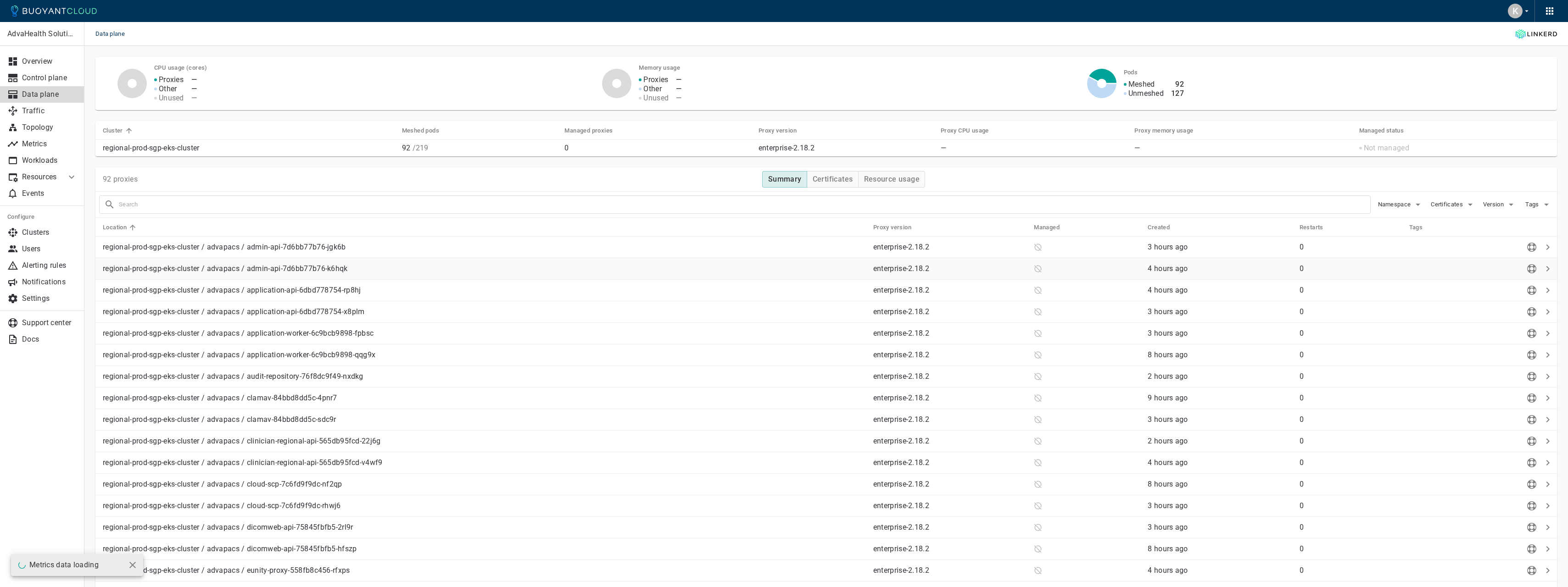
click at [1118, 259] on td at bounding box center [1083, 269] width 114 height 22
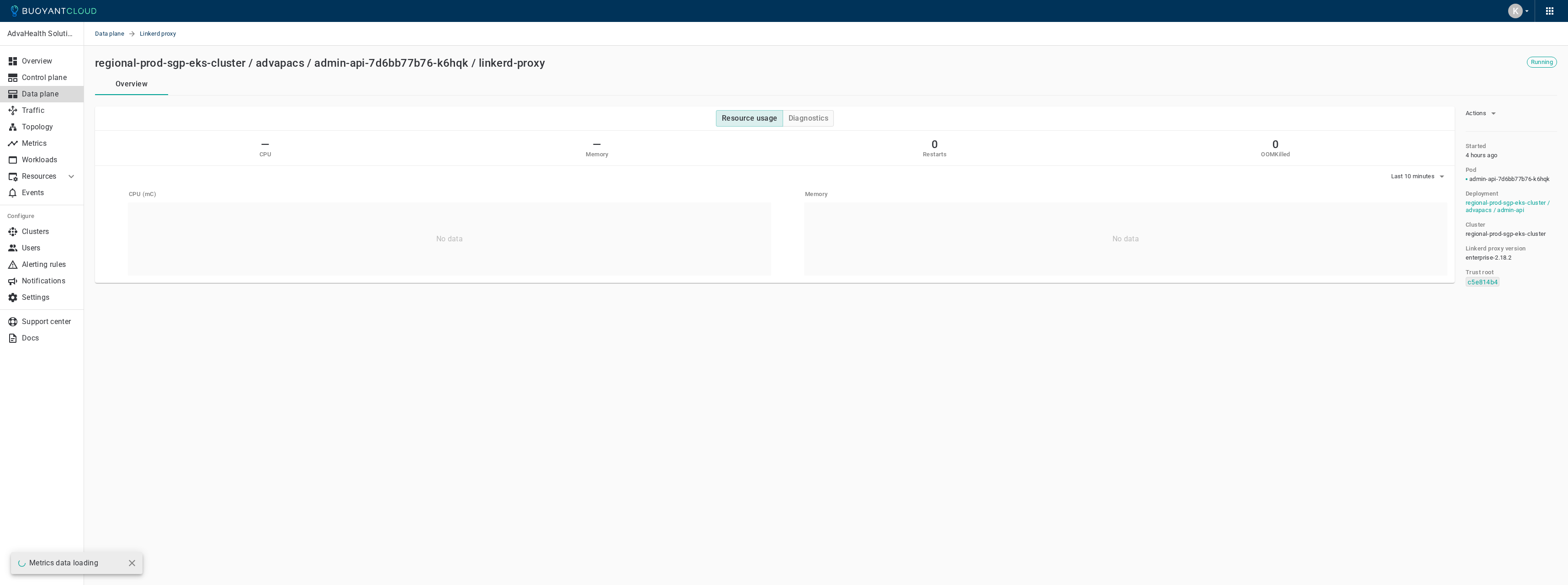
click at [614, 151] on div "— CPU — Memory 0 Restarts 0 OOMKilled" at bounding box center [774, 148] width 1359 height 36
click at [792, 121] on h4 "Diagnostics" at bounding box center [808, 117] width 39 height 9
click at [752, 119] on h4 "Resource usage" at bounding box center [749, 117] width 56 height 9
click at [820, 117] on h4 "Diagnostics" at bounding box center [808, 117] width 39 height 9
click at [775, 113] on button "Resource usage" at bounding box center [749, 118] width 67 height 17
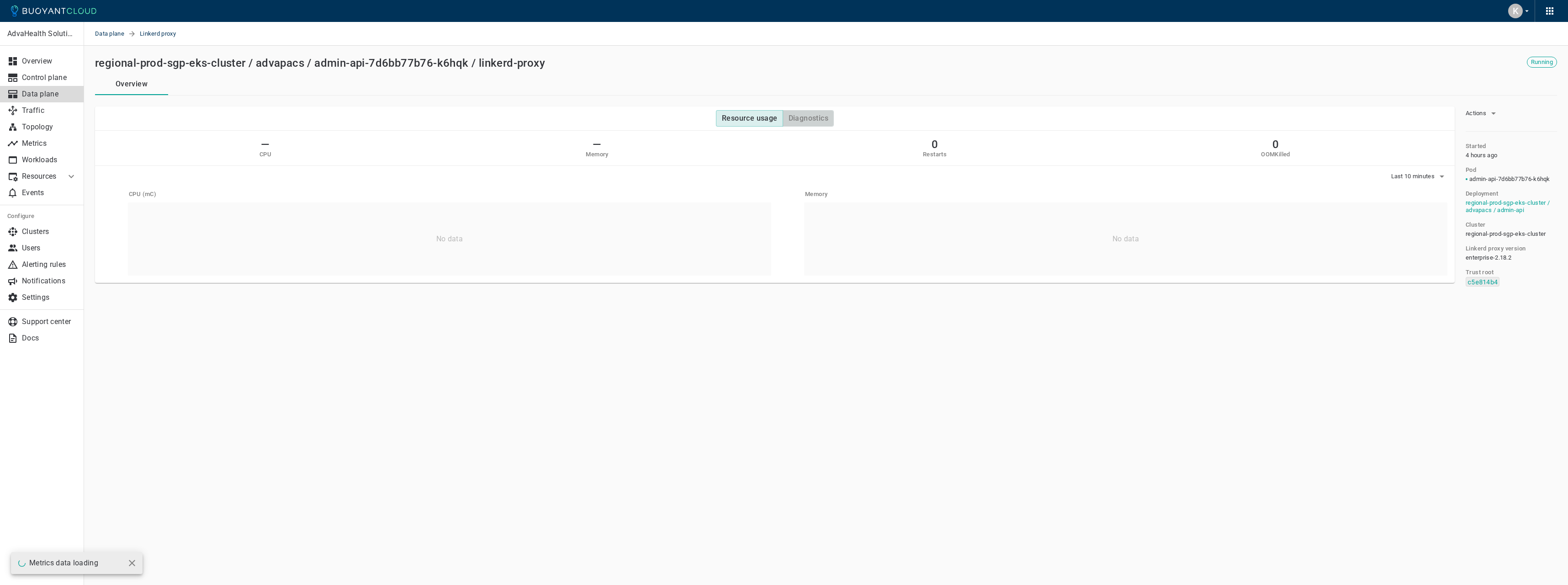
click at [796, 113] on button "Diagnostics" at bounding box center [808, 118] width 51 height 17
click at [763, 116] on h4 "Resource usage" at bounding box center [749, 117] width 56 height 9
click at [802, 119] on h4 "Diagnostics" at bounding box center [808, 117] width 39 height 9
click at [788, 116] on h4 "Diagnostics" at bounding box center [808, 117] width 39 height 9
click at [746, 117] on h4 "Resource usage" at bounding box center [749, 117] width 56 height 9
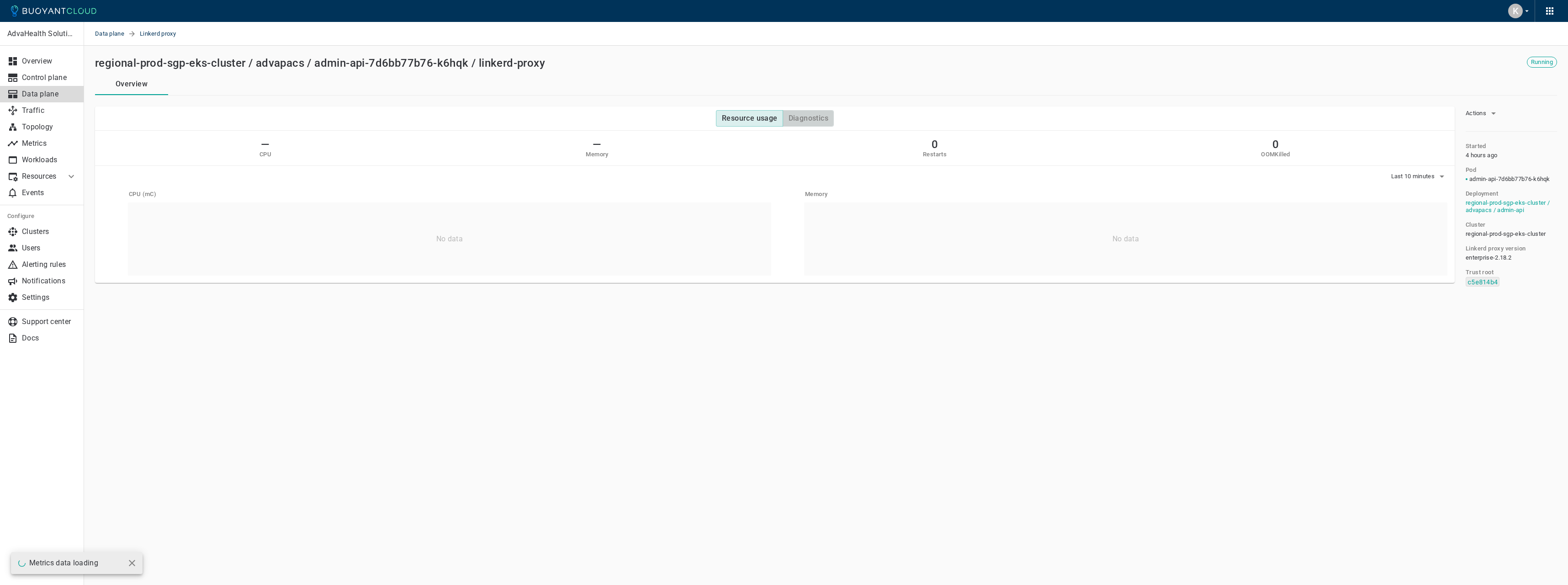
click at [785, 118] on button "Diagnostics" at bounding box center [808, 118] width 51 height 17
click at [51, 125] on p "Topology" at bounding box center [49, 126] width 55 height 9
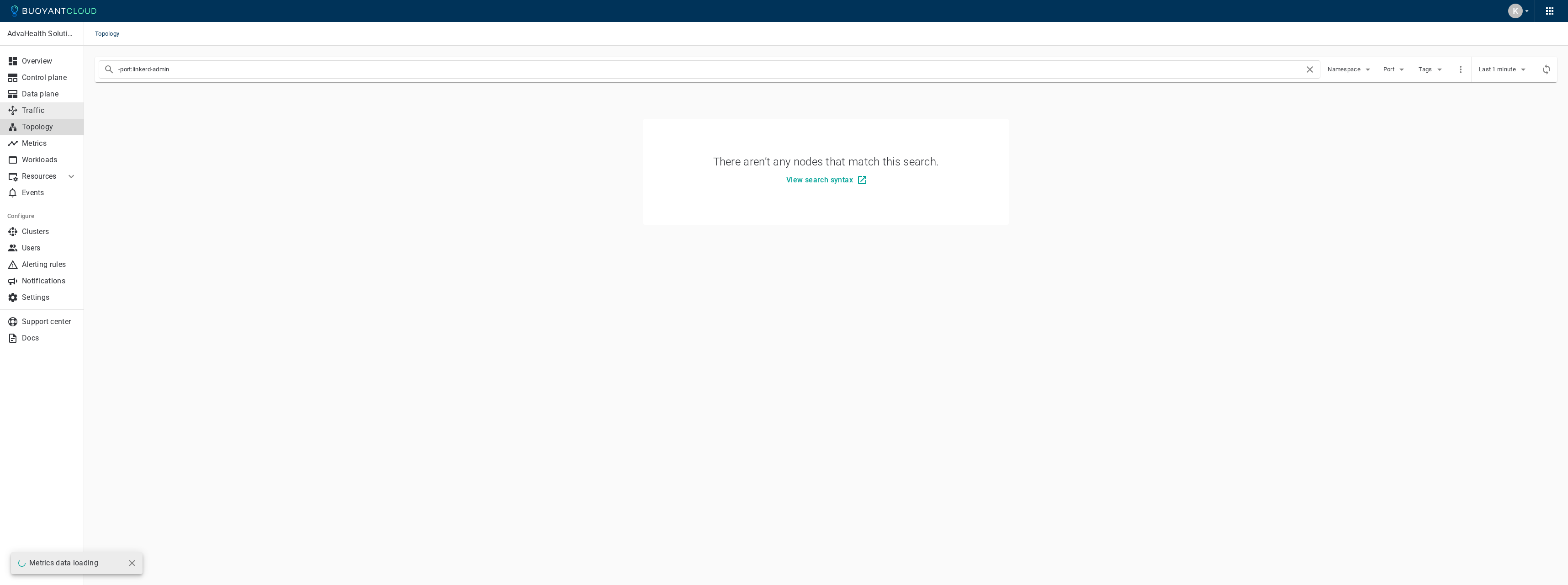
click at [51, 110] on p "Traffic" at bounding box center [49, 110] width 55 height 9
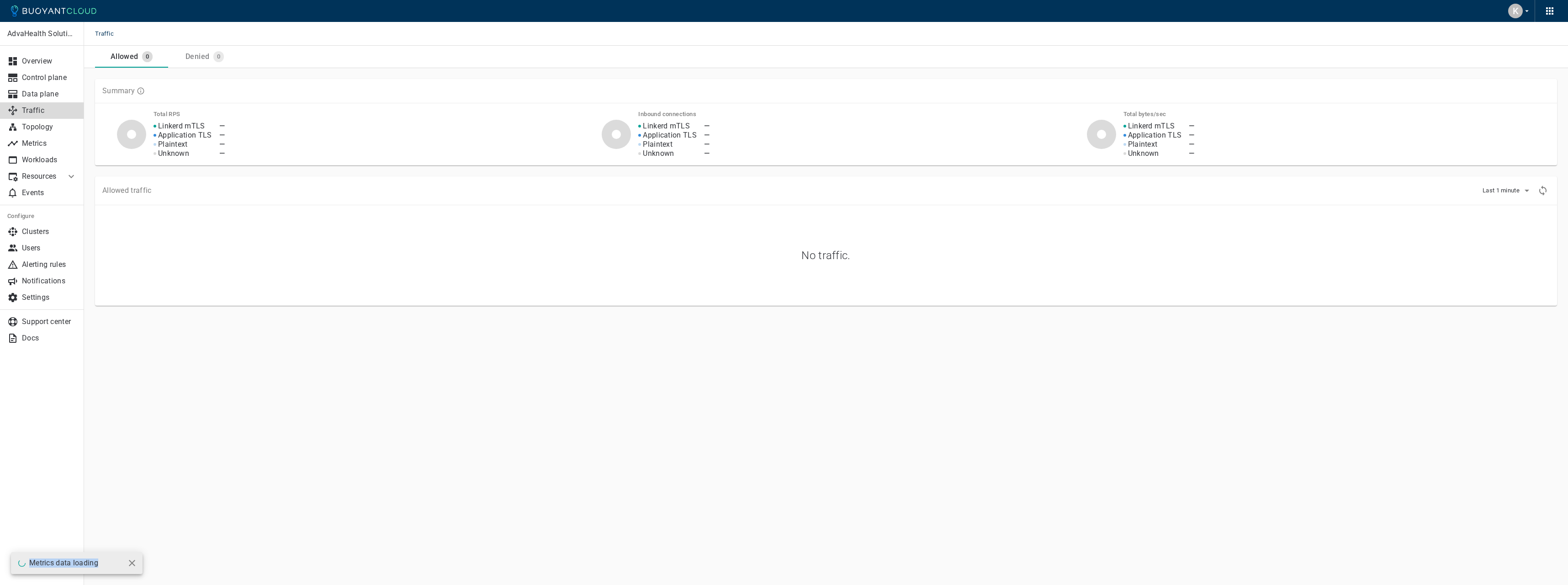
drag, startPoint x: 30, startPoint y: 564, endPoint x: 101, endPoint y: 564, distance: 71.0
click at [101, 564] on div "Metrics data loading" at bounding box center [76, 563] width 131 height 22
copy p "Metrics data loading"
click at [27, 118] on link "Traffic" at bounding box center [41, 110] width 84 height 17
click at [32, 126] on p "Topology" at bounding box center [49, 126] width 55 height 9
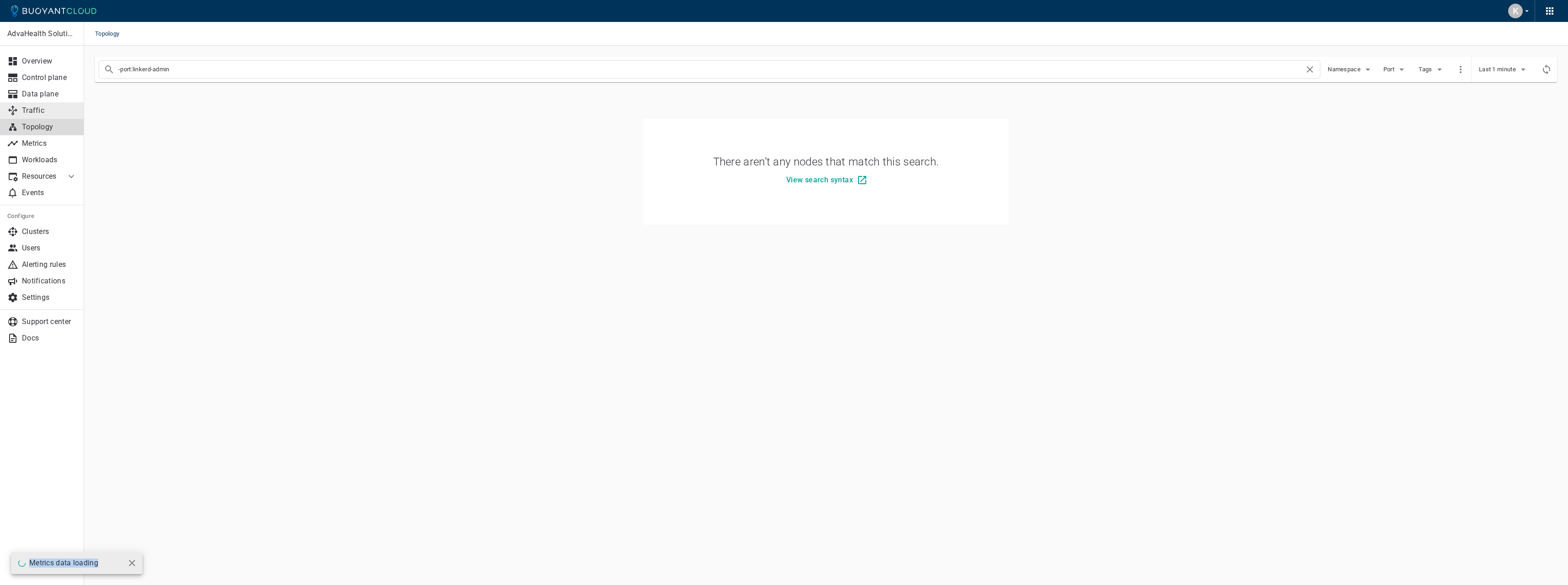
click at [49, 114] on p "Traffic" at bounding box center [49, 110] width 55 height 9
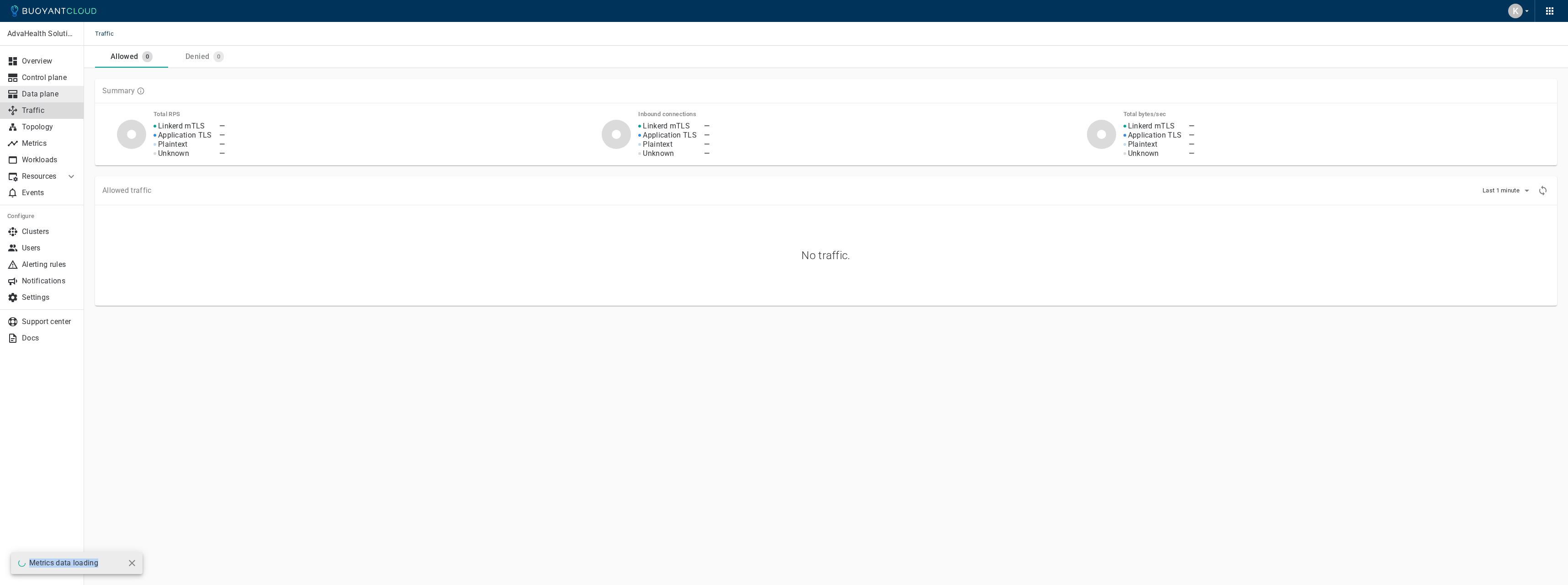
click at [52, 93] on p "Data plane" at bounding box center [49, 94] width 55 height 9
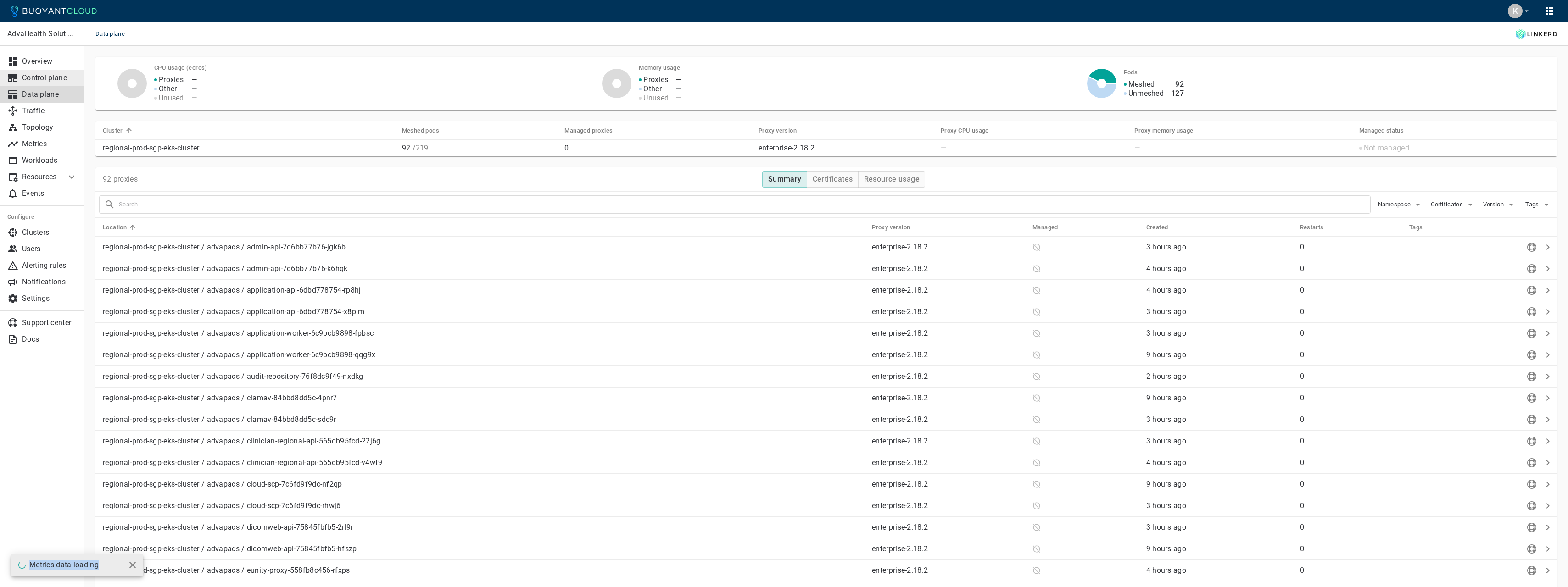
click at [56, 76] on p "Control plane" at bounding box center [50, 77] width 55 height 9
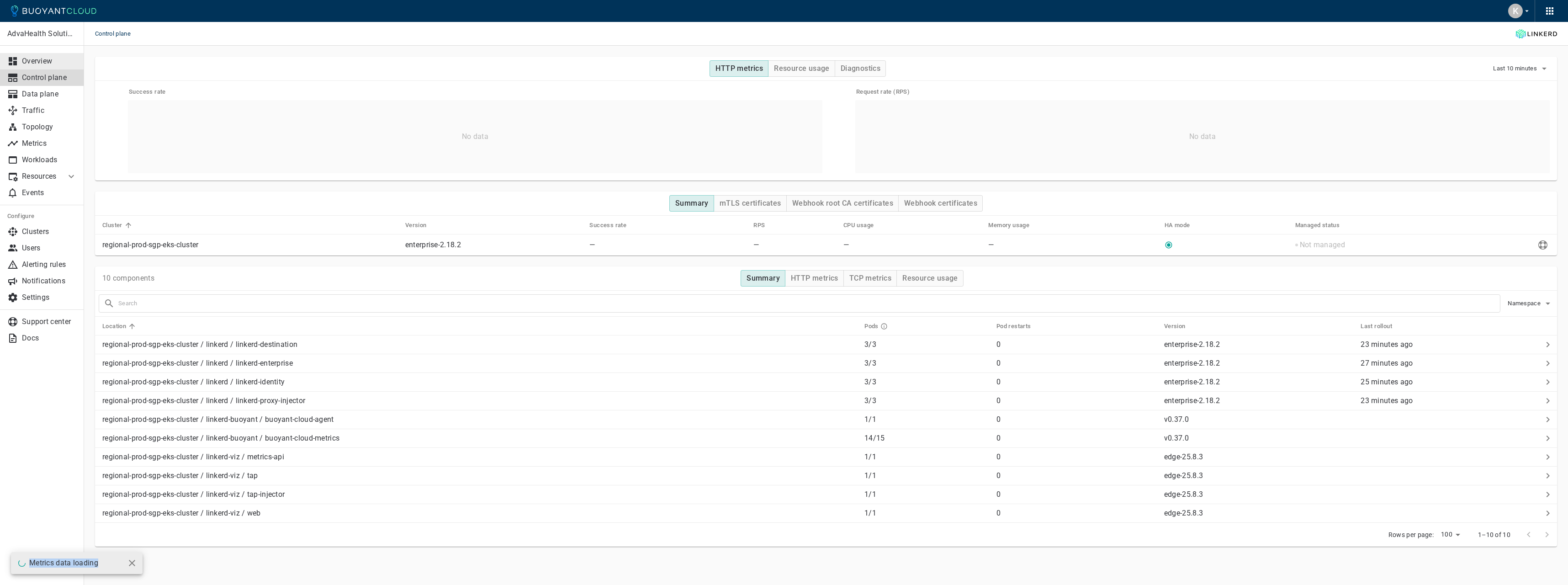
click at [65, 62] on p "Overview" at bounding box center [49, 60] width 55 height 9
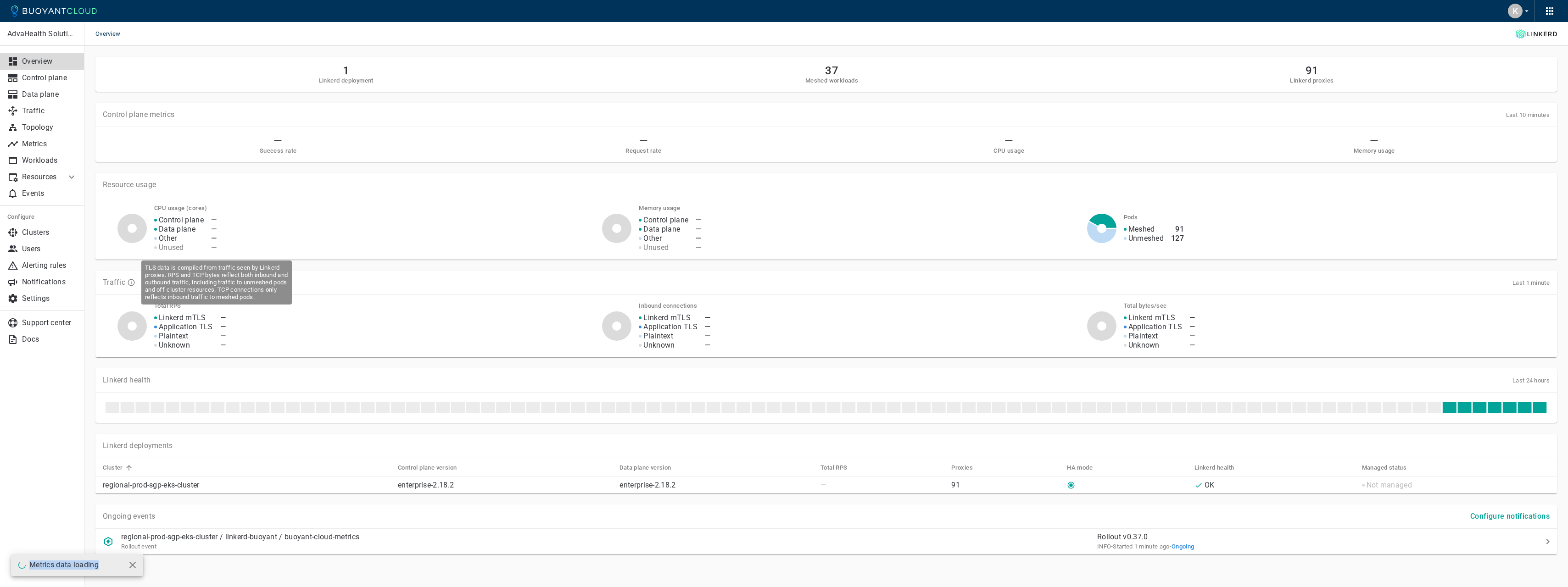
click at [132, 280] on icon "TLS data is compiled from traffic seen by Linkerd proxies. RPS and TCP bytes re…" at bounding box center [131, 282] width 8 height 8
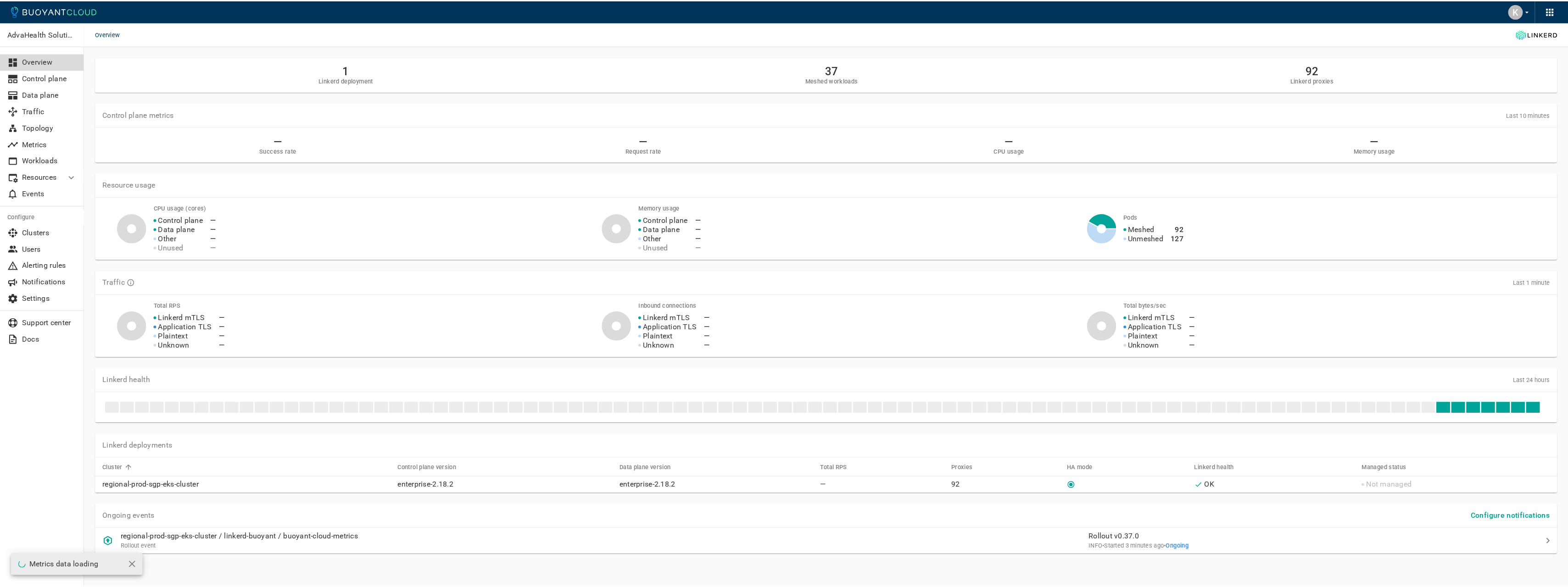
scroll to position [4, 0]
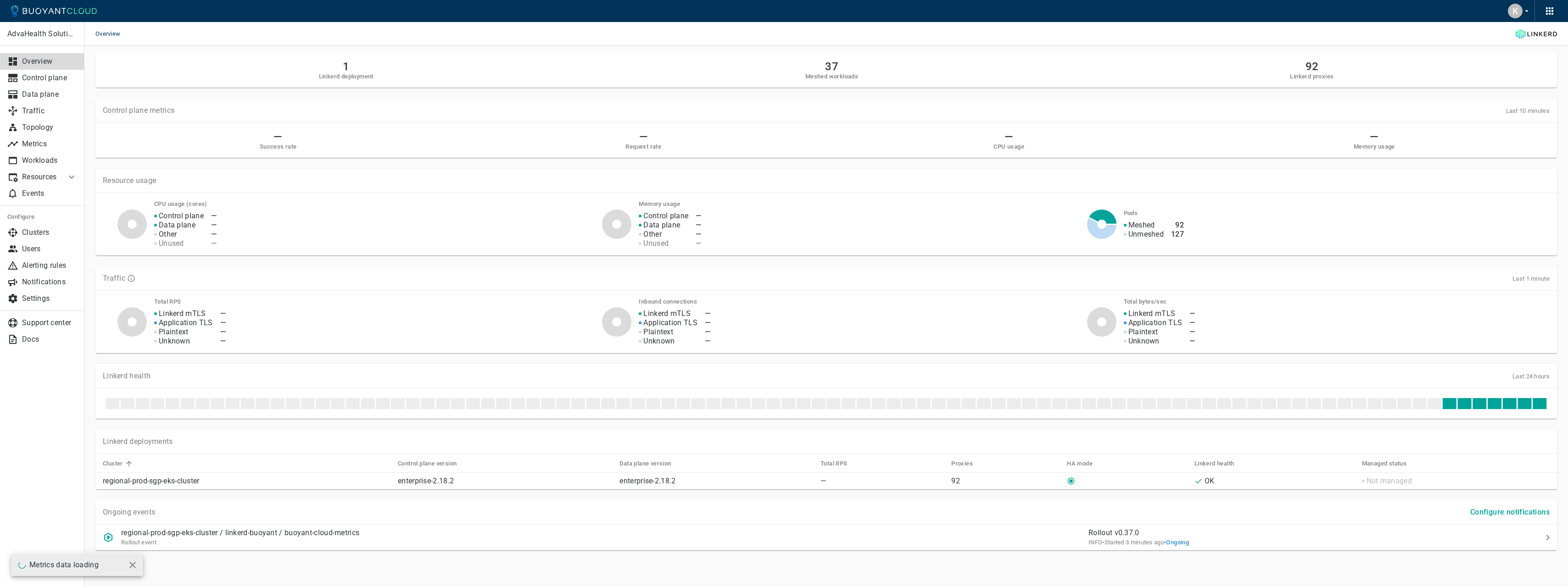
click at [138, 566] on button "close" at bounding box center [133, 565] width 14 height 14
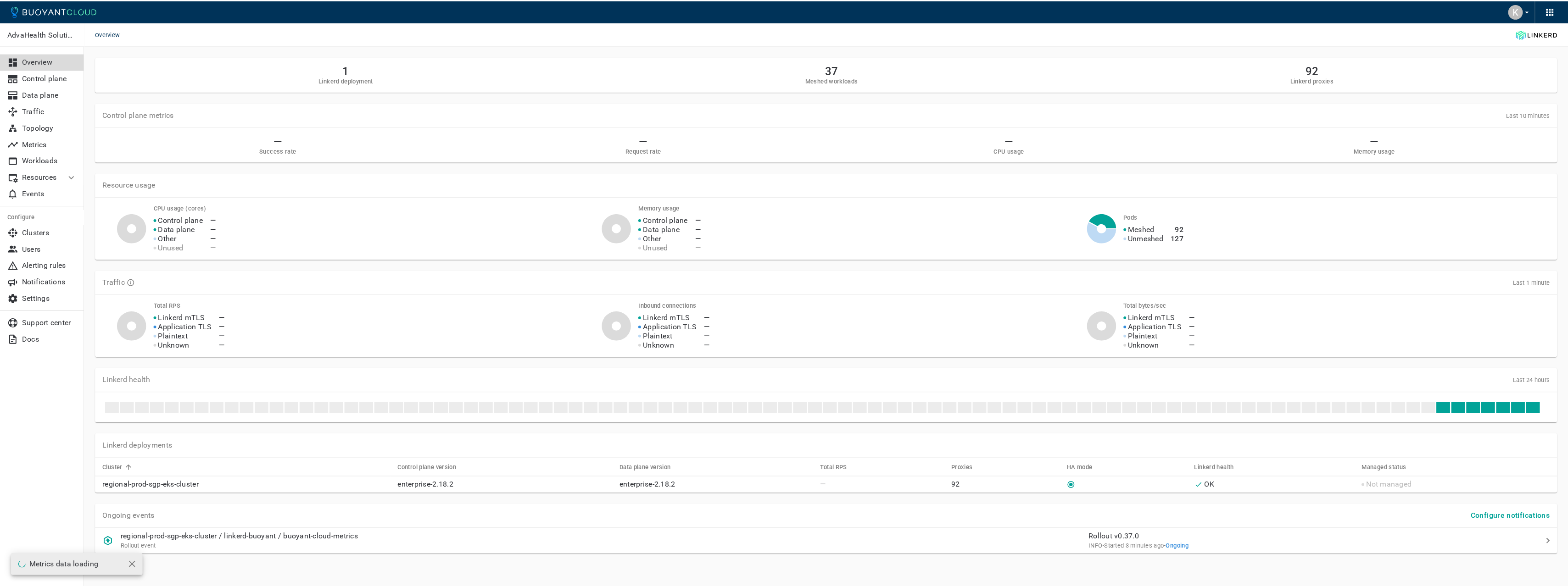
scroll to position [4, 0]
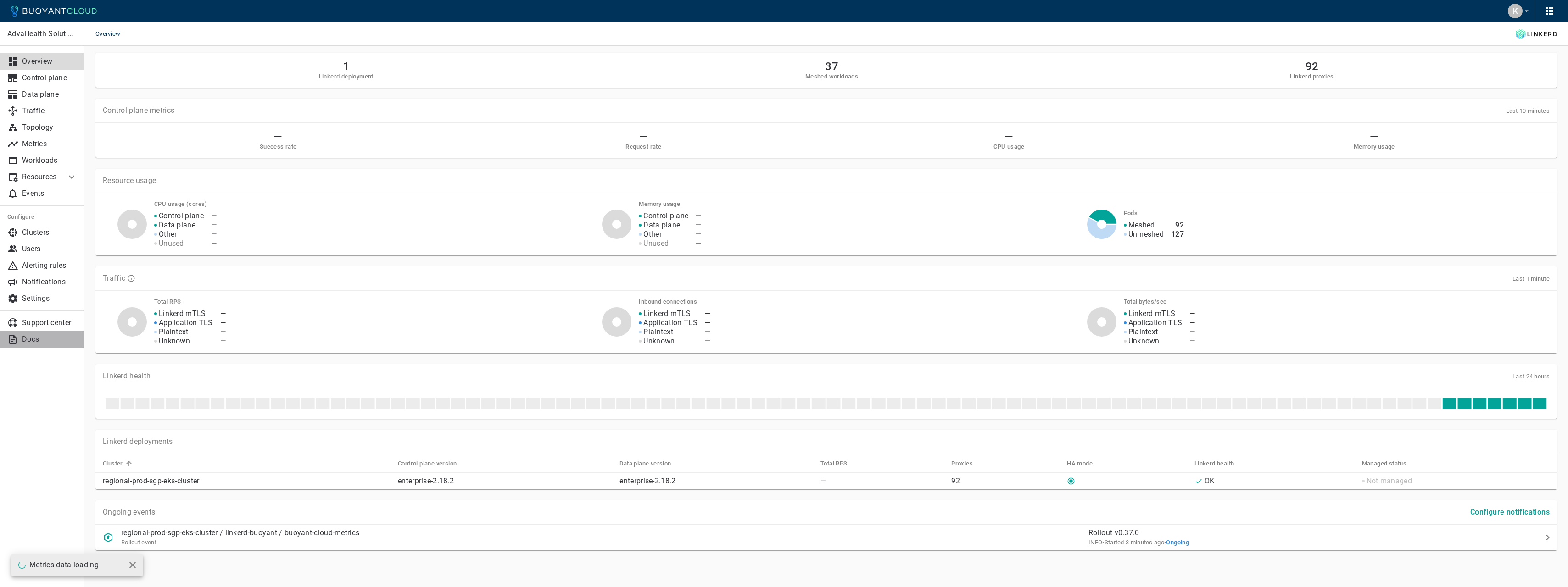
click at [53, 335] on p "Docs" at bounding box center [50, 339] width 55 height 9
click at [833, 73] on h5 "Meshed workloads" at bounding box center [831, 76] width 52 height 7
click at [56, 133] on link "Topology" at bounding box center [42, 127] width 84 height 17
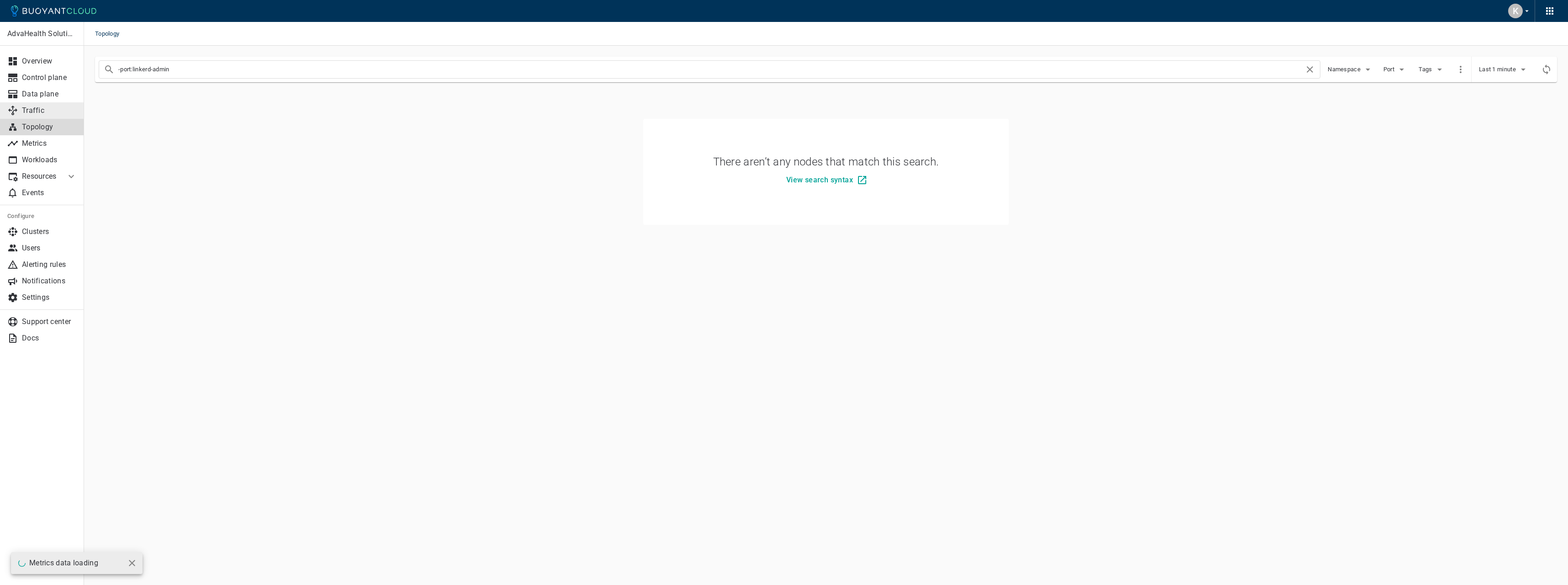
click at [45, 118] on link "Traffic" at bounding box center [41, 110] width 84 height 17
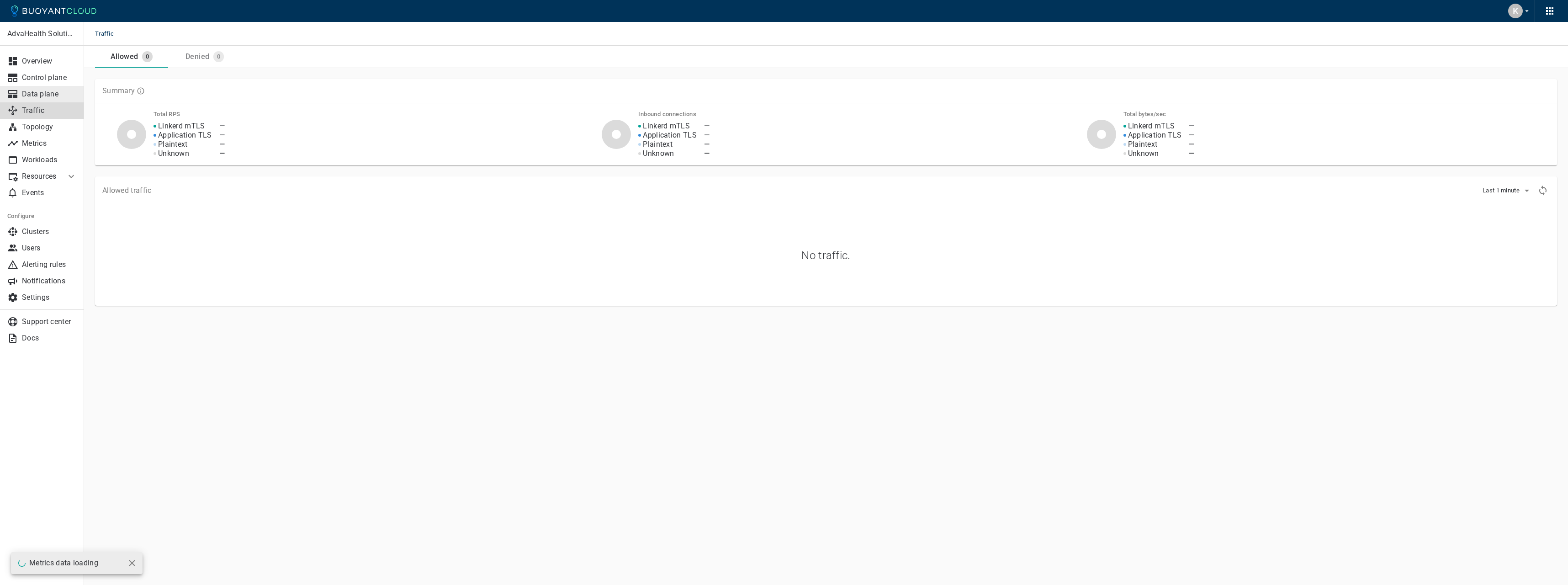
click at [48, 100] on link "Data plane" at bounding box center [41, 94] width 84 height 17
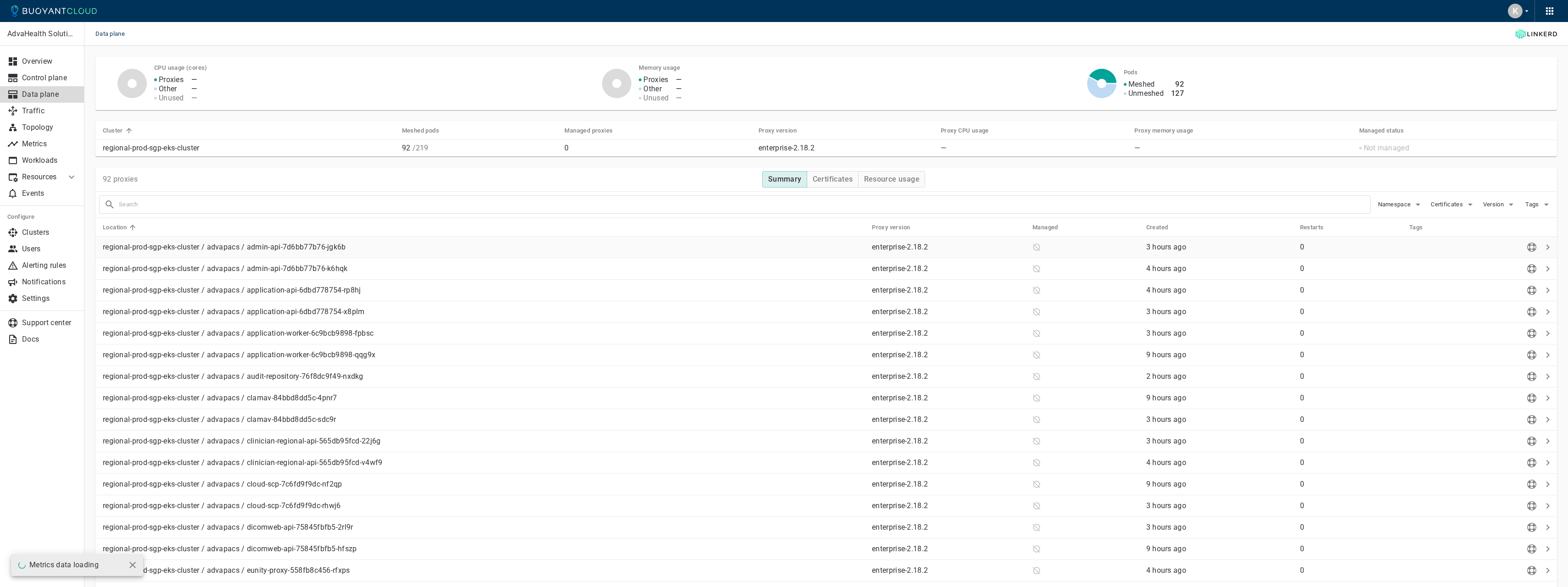
click at [248, 246] on p "regional-prod-sgp-eks-cluster / advapacs / admin-api-7d6bb77b76-jgk6b" at bounding box center [483, 246] width 762 height 9
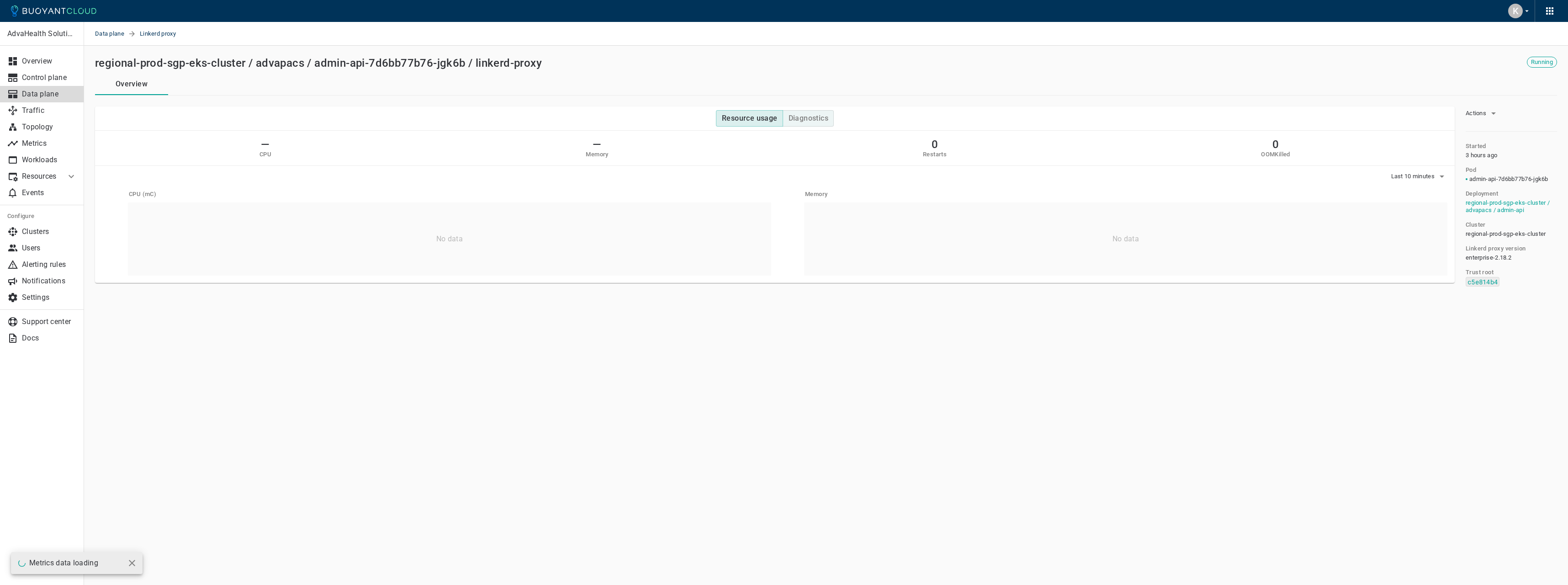
click at [801, 114] on h4 "Diagnostics" at bounding box center [808, 117] width 39 height 9
click at [1416, 169] on div "Last 10 minutes" at bounding box center [774, 175] width 1359 height 18
click at [1418, 174] on span "Last 10 minutes" at bounding box center [1413, 176] width 45 height 7
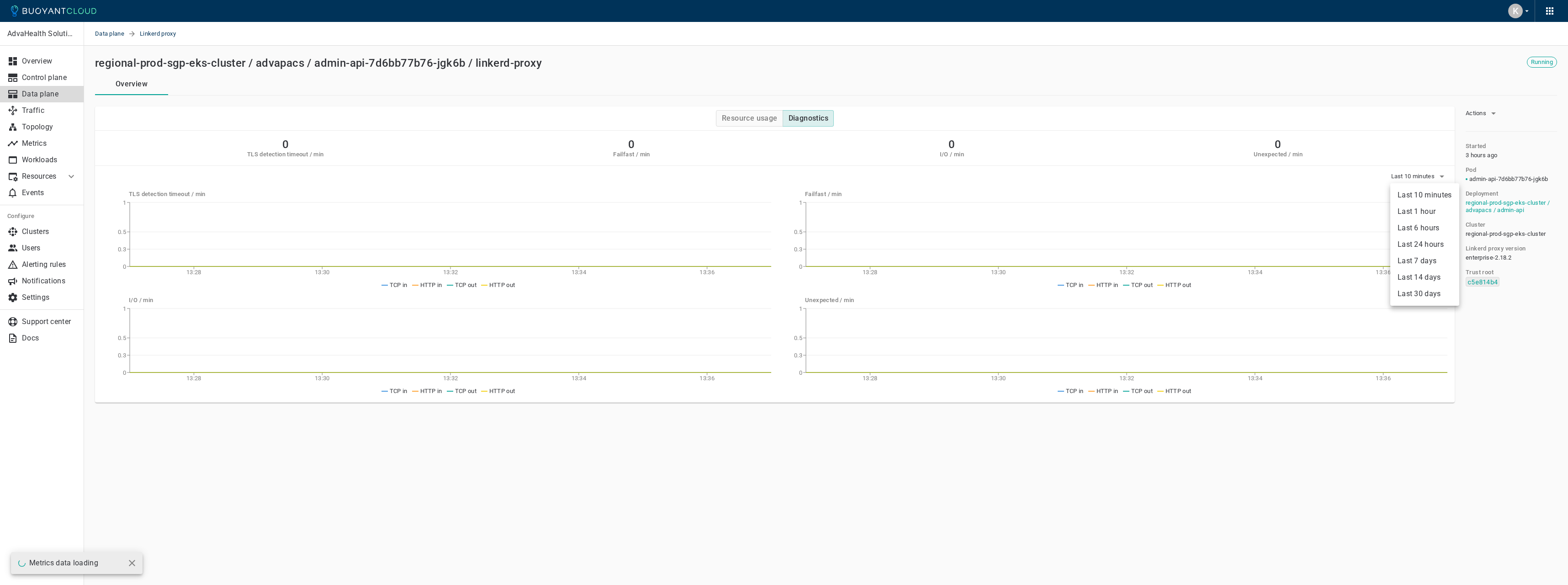
click at [1421, 290] on li "Last 30 days" at bounding box center [1424, 293] width 69 height 17
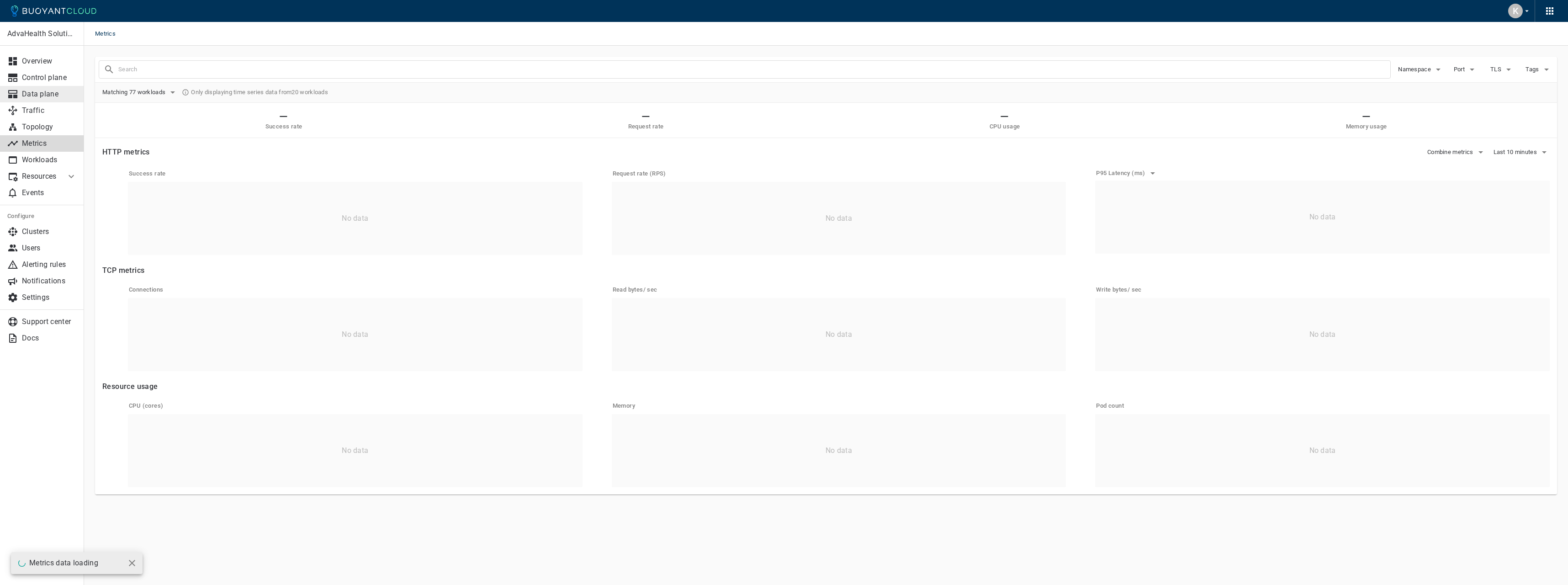
click at [56, 99] on p "Data plane" at bounding box center [49, 94] width 55 height 9
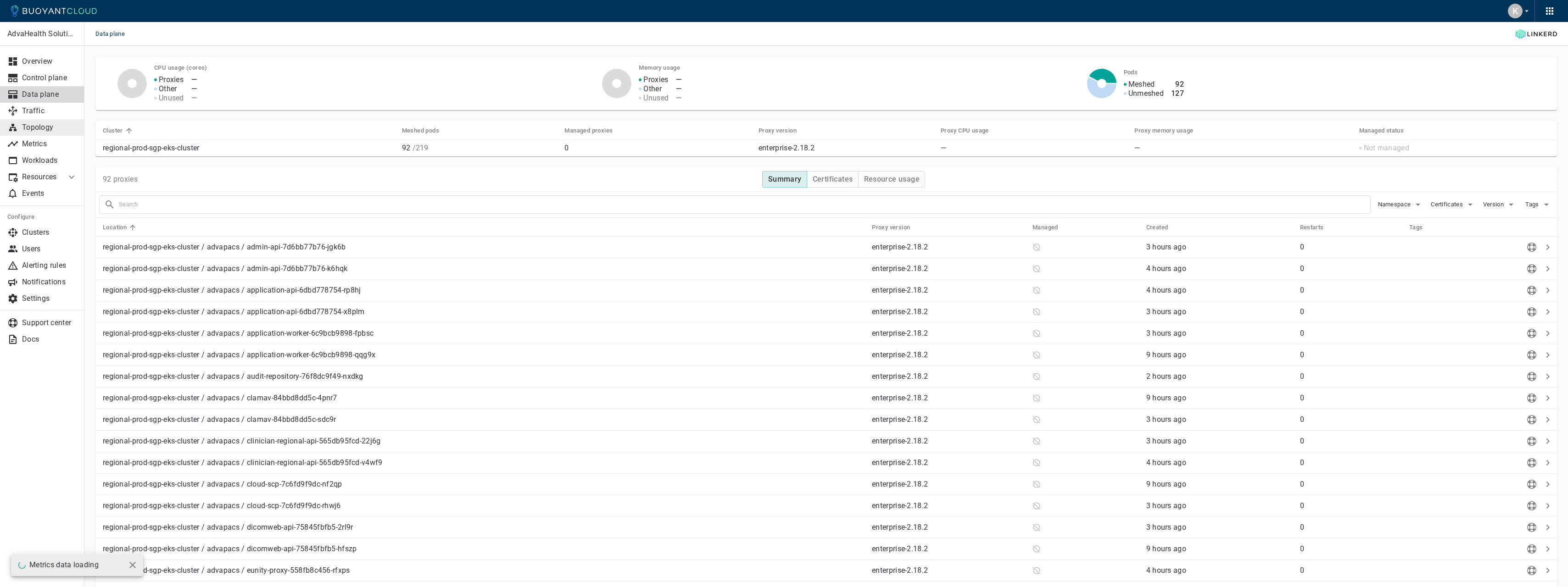
click at [49, 124] on p "Topology" at bounding box center [50, 127] width 55 height 9
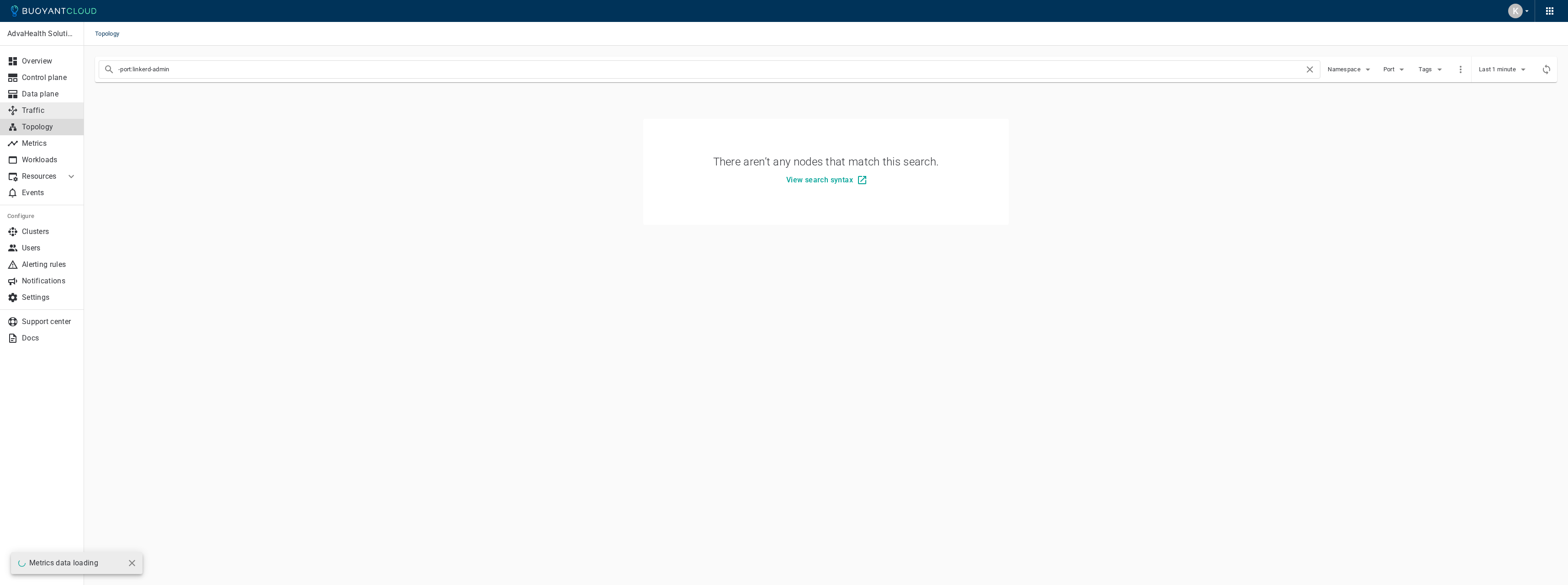
click at [47, 116] on link "Traffic" at bounding box center [41, 110] width 84 height 17
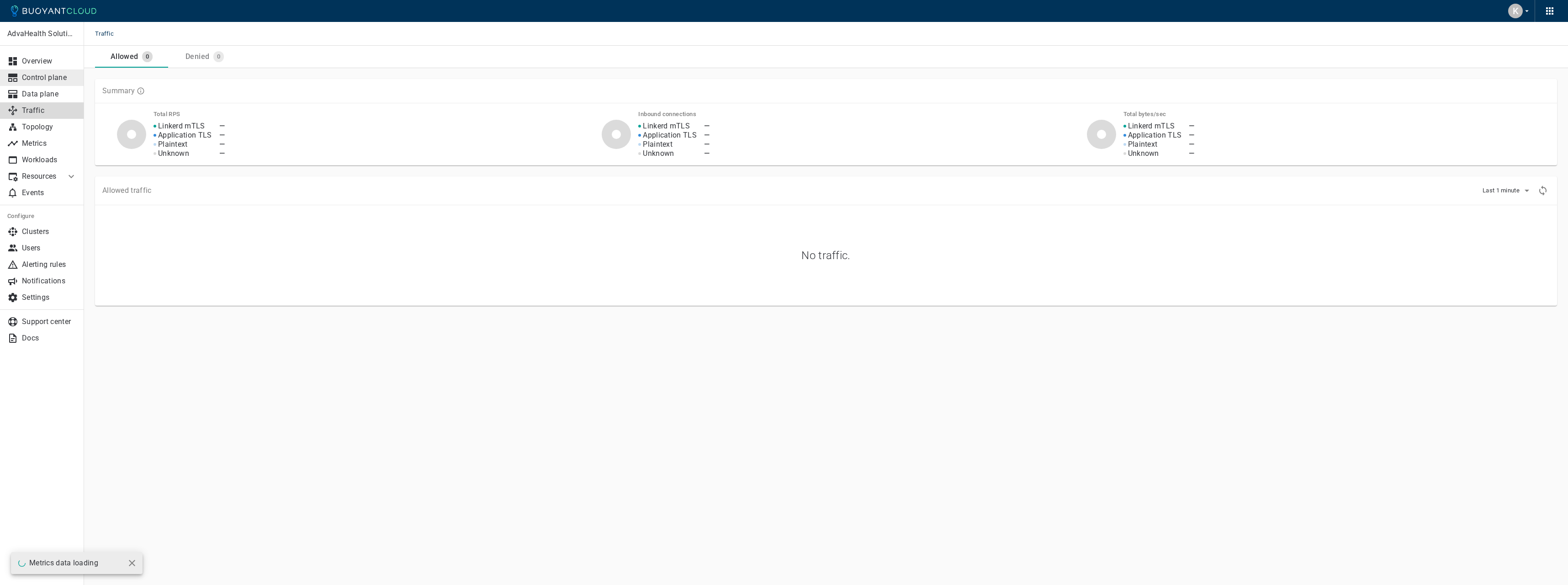
click at [49, 71] on link "Control plane" at bounding box center [41, 77] width 84 height 17
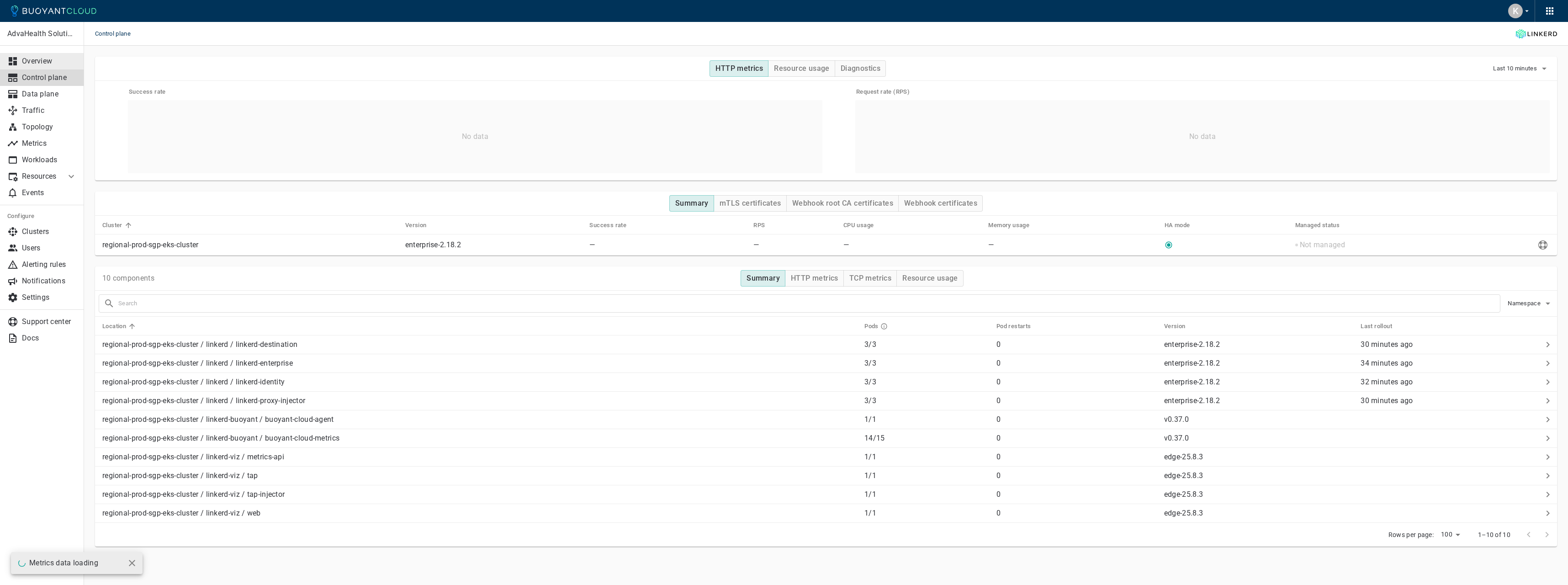
click at [50, 64] on p "Overview" at bounding box center [49, 60] width 55 height 9
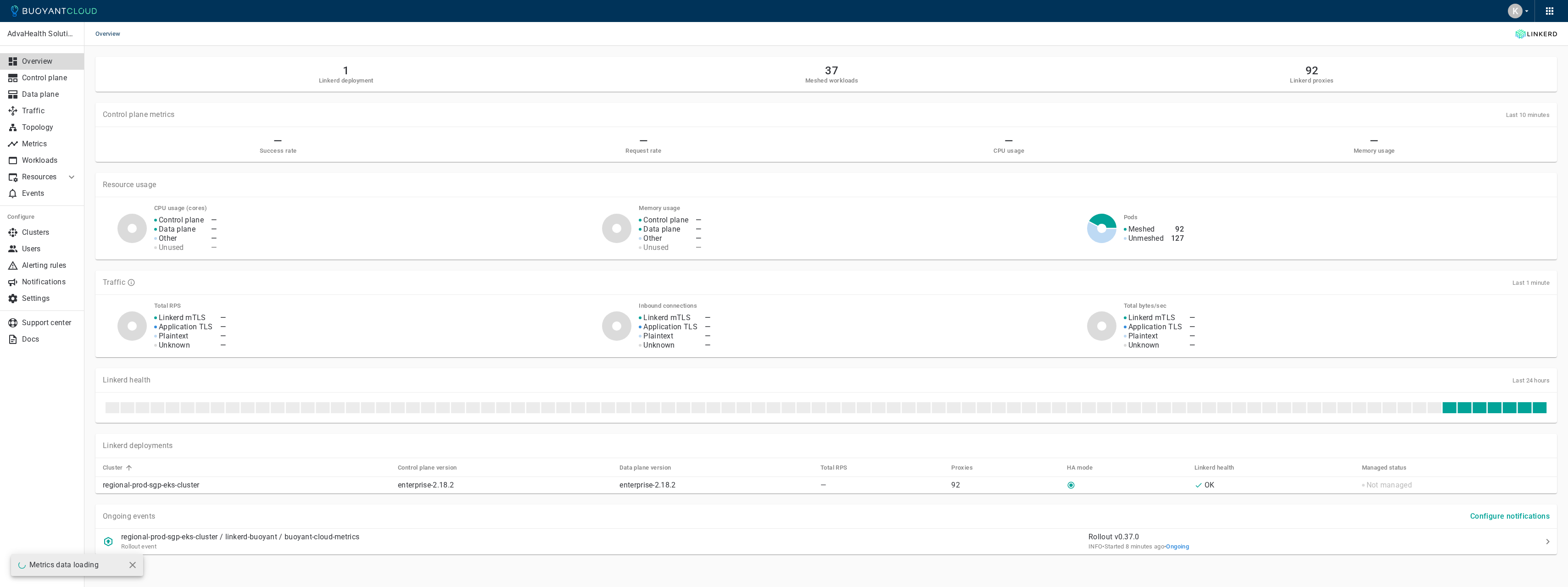
click at [1081, 162] on div "Resource usage CPU usage (cores) Control plane Data plane Other Unused — — — — …" at bounding box center [820, 211] width 1472 height 98
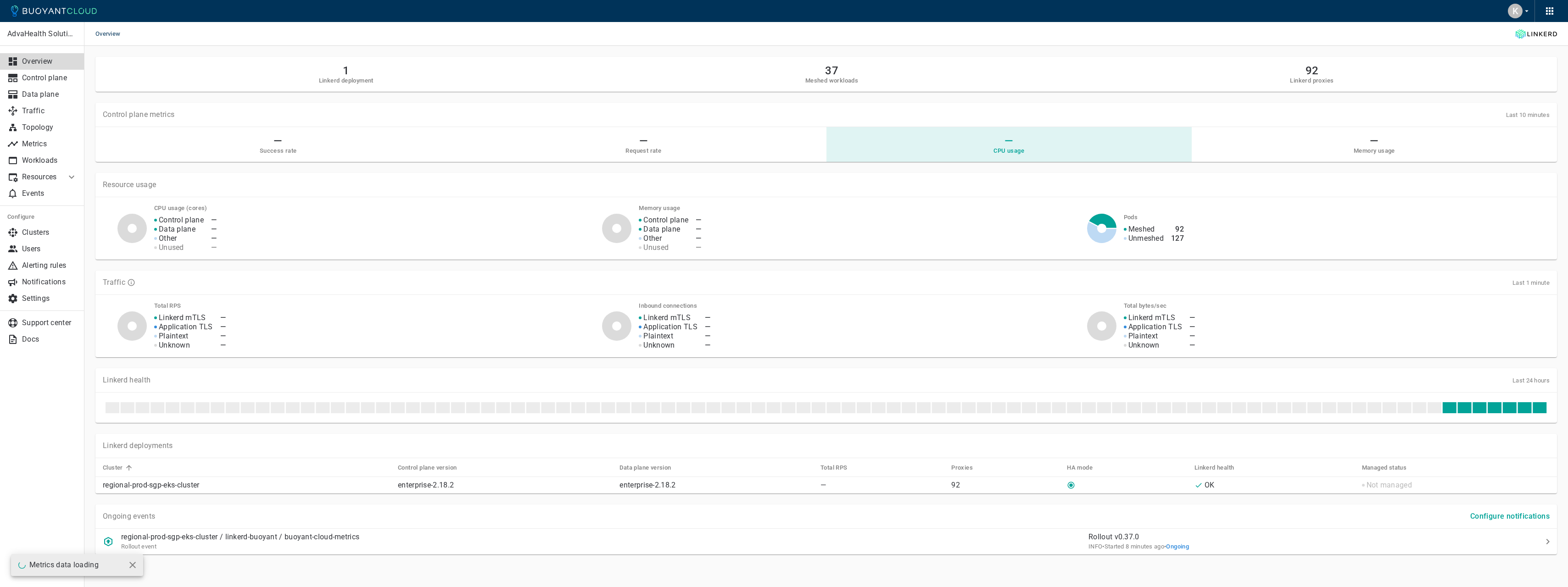
click at [1068, 147] on div "— CPU usage" at bounding box center [1009, 145] width 351 height 20
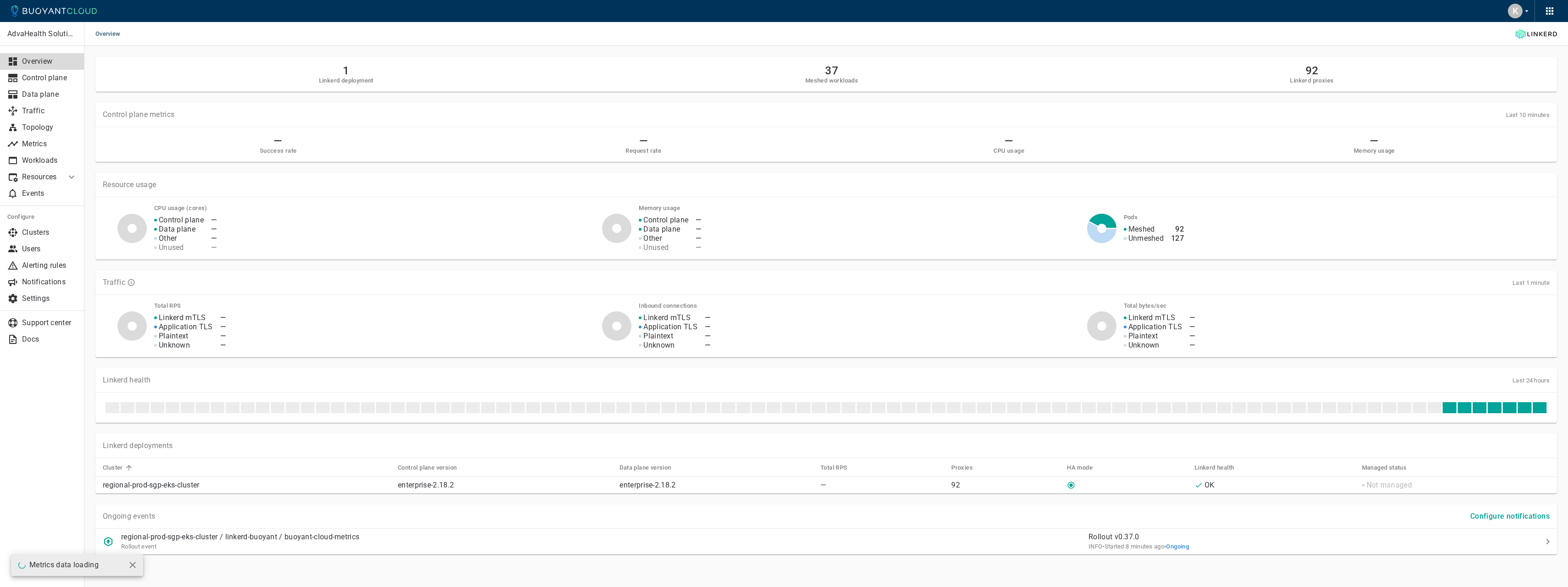
click at [68, 13] on icon at bounding box center [53, 11] width 86 height 11
click at [45, 81] on p "Control plane" at bounding box center [50, 77] width 55 height 9
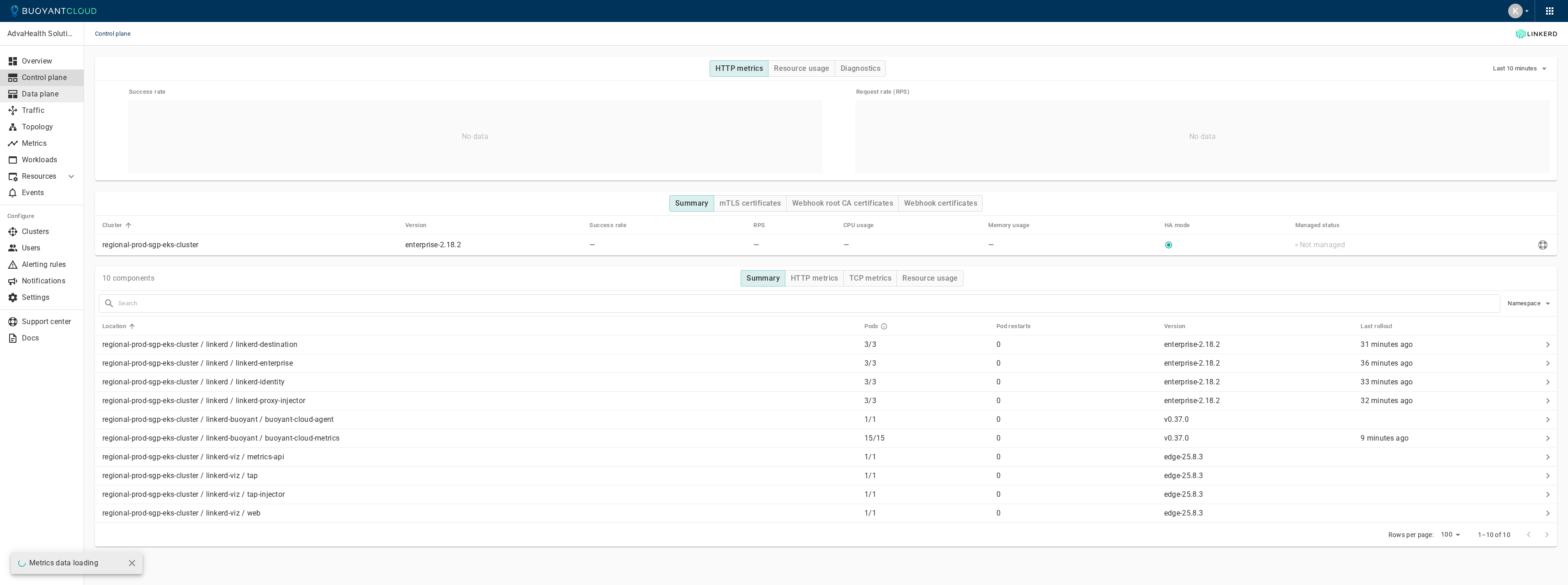
click at [53, 99] on link "Data plane" at bounding box center [41, 94] width 84 height 17
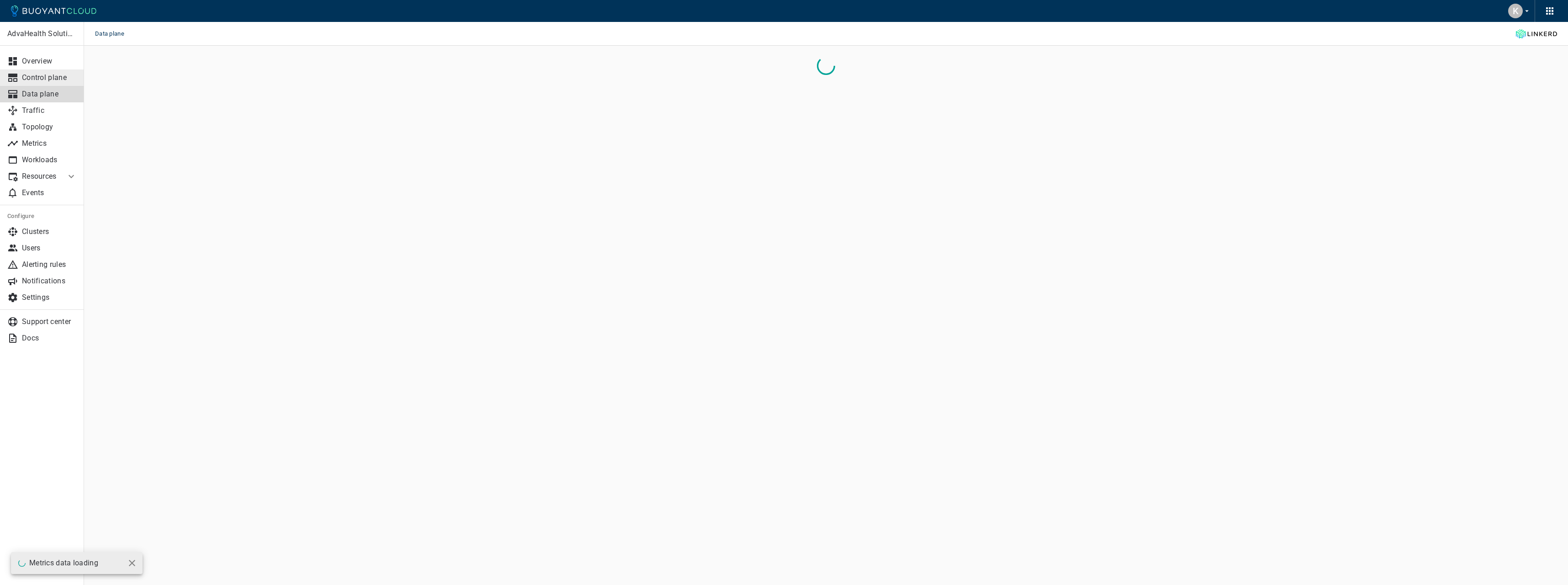
click at [53, 78] on p "Control plane" at bounding box center [49, 77] width 55 height 9
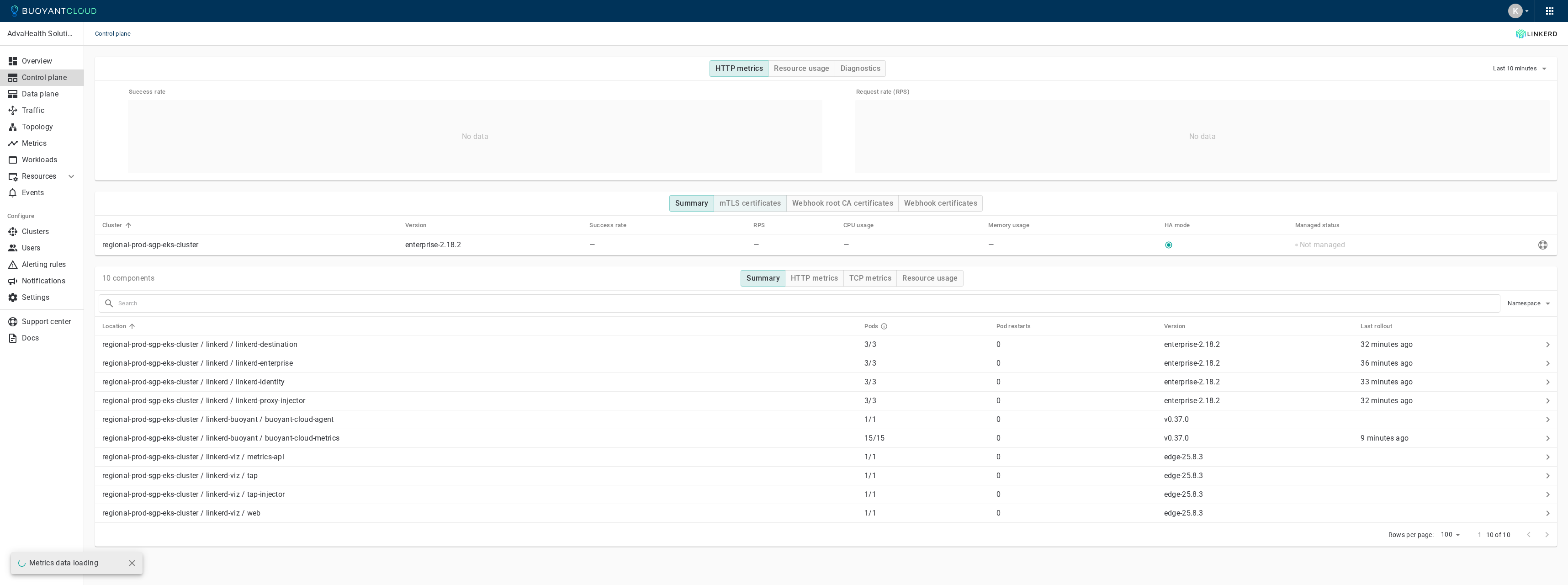
click at [759, 206] on h4 "mTLS certificates" at bounding box center [750, 202] width 62 height 9
click at [828, 204] on h4 "Webhook root CA certificates" at bounding box center [842, 202] width 101 height 9
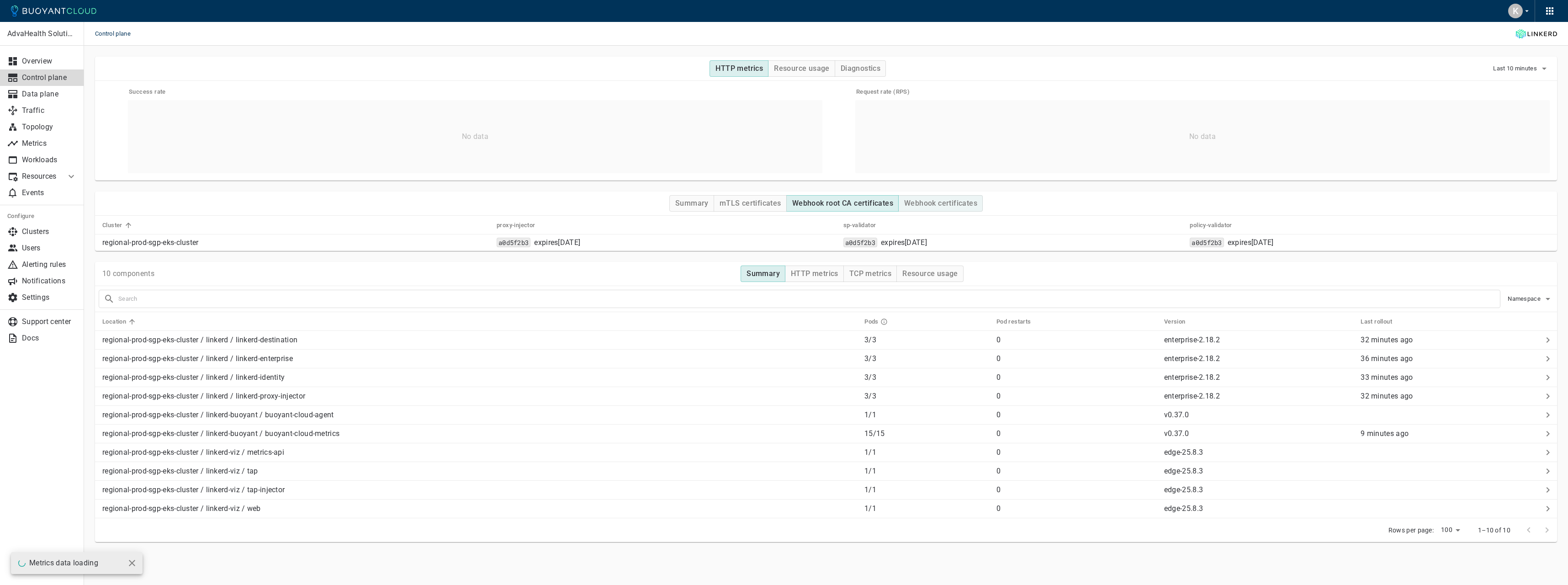
click at [980, 203] on button "Webhook certificates" at bounding box center [941, 203] width 85 height 17
click at [41, 91] on p "Data plane" at bounding box center [49, 94] width 55 height 9
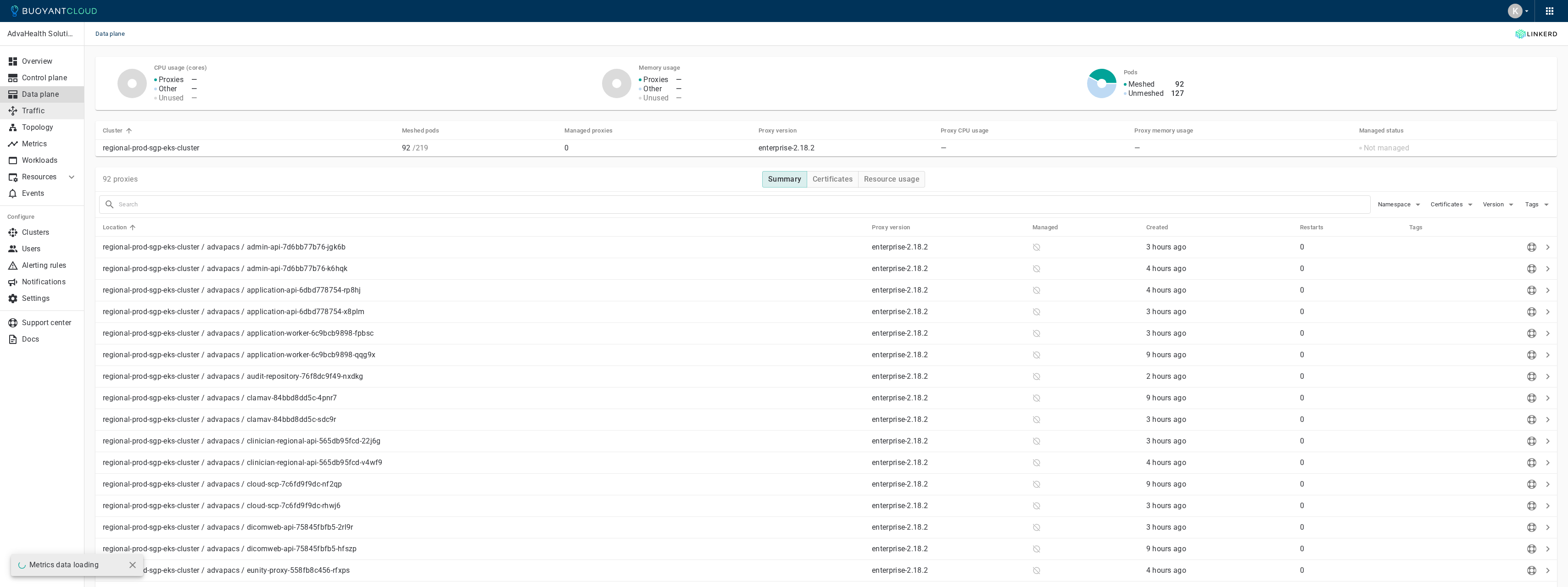
click at [49, 111] on p "Traffic" at bounding box center [50, 110] width 55 height 9
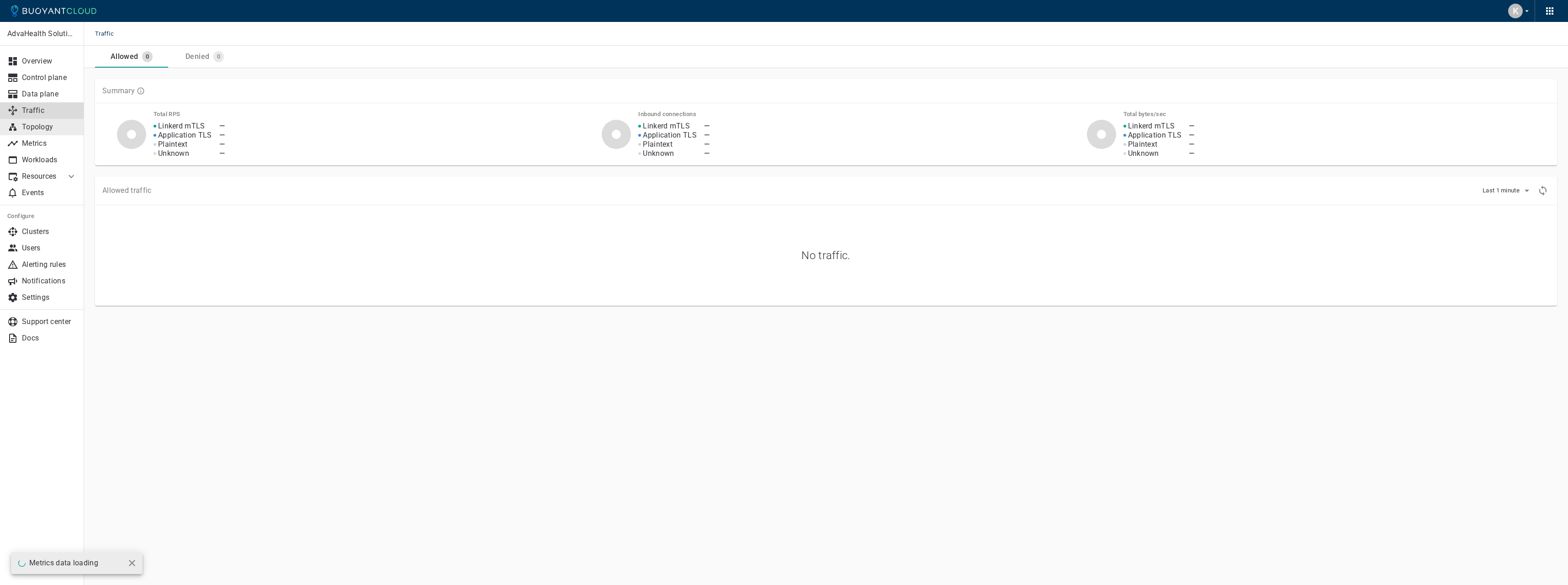
click at [50, 120] on link "Topology" at bounding box center [41, 126] width 84 height 17
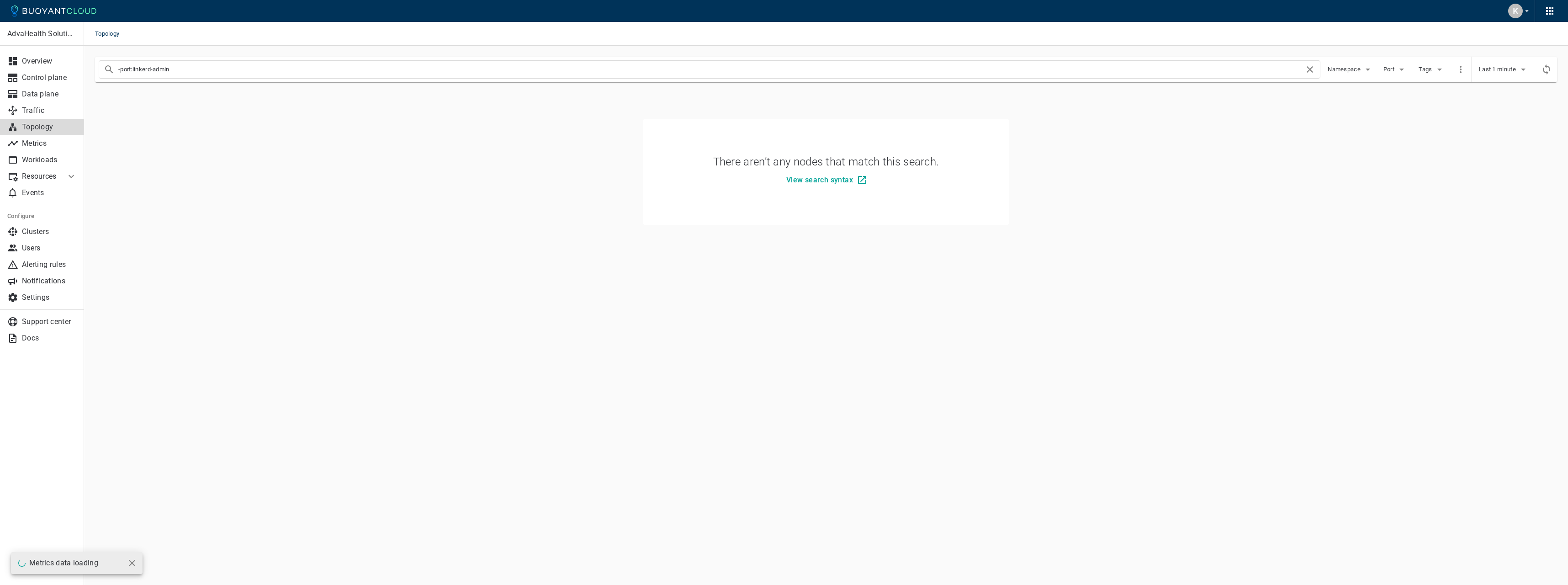
click at [249, 70] on input "-port:linkerd-admin" at bounding box center [711, 69] width 1185 height 13
click at [206, 70] on input "-port:linkerd-admin namespaces:advapacs" at bounding box center [711, 69] width 1185 height 13
type input "-port:linkerd-admin namespace:advapacs"
click at [1359, 68] on span "Namespace" at bounding box center [1344, 69] width 35 height 7
click at [1357, 73] on div at bounding box center [1373, 69] width 92 height 15
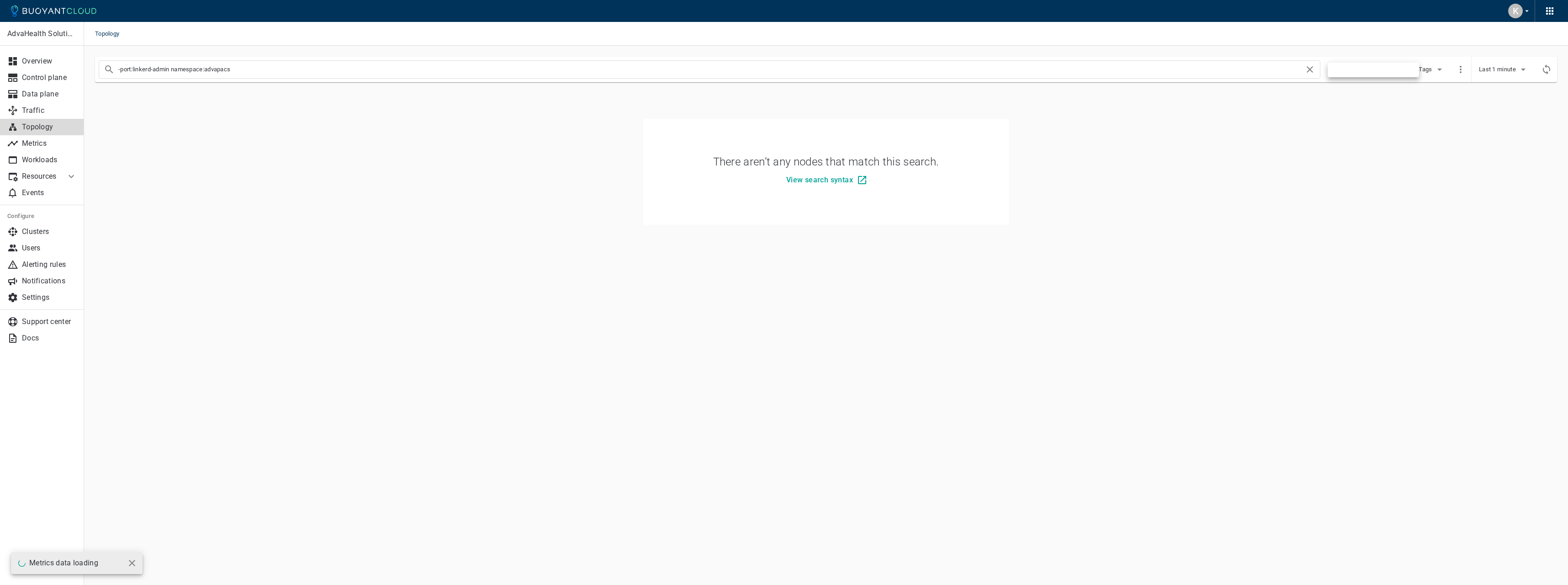
click at [1312, 71] on div at bounding box center [784, 292] width 1568 height 585
click at [1309, 70] on icon at bounding box center [1309, 69] width 11 height 11
click at [1355, 70] on span "Namespace" at bounding box center [1344, 69] width 35 height 7
click at [709, 193] on div at bounding box center [784, 292] width 1568 height 585
click at [1539, 12] on div at bounding box center [1549, 11] width 22 height 22
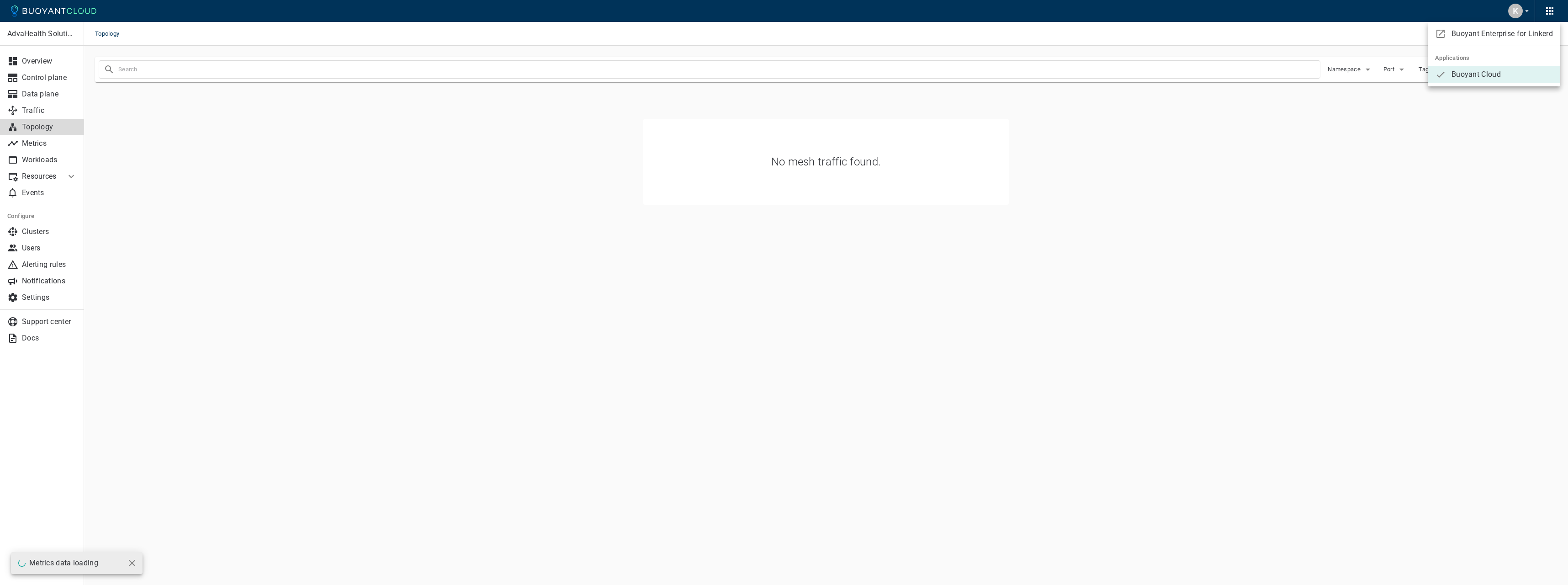
click at [1525, 12] on div at bounding box center [784, 292] width 1568 height 585
click at [1554, 12] on icon "button" at bounding box center [1549, 11] width 11 height 11
click at [1532, 11] on div at bounding box center [784, 292] width 1568 height 585
click at [1526, 10] on icon "button" at bounding box center [1527, 11] width 8 height 8
click at [1498, 37] on link "Billing" at bounding box center [1527, 34] width 107 height 17
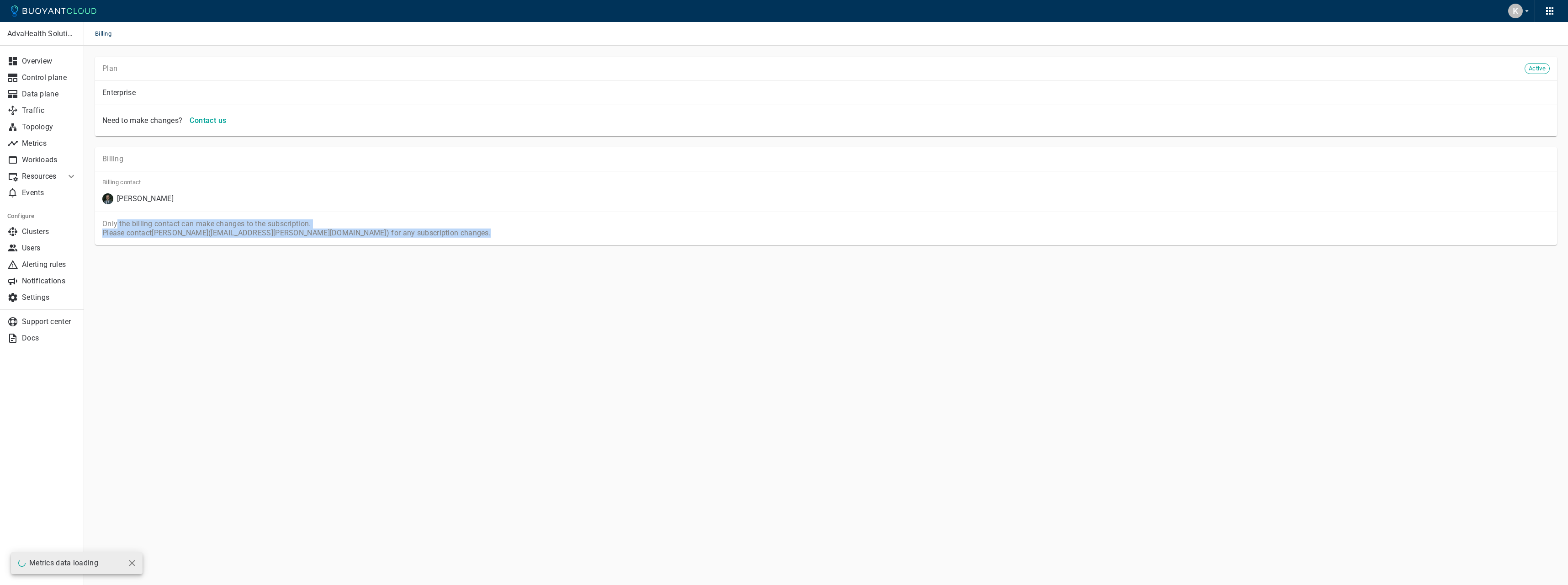
drag, startPoint x: 118, startPoint y: 224, endPoint x: 451, endPoint y: 246, distance: 333.7
click at [451, 246] on div "AdvaHealth Solutions Overview Control plane Data plane Traffic Topology Metrics…" at bounding box center [825, 163] width 1483 height 236
drag, startPoint x: 451, startPoint y: 246, endPoint x: 459, endPoint y: 247, distance: 8.1
click at [459, 247] on div "AdvaHealth Solutions Overview Control plane Data plane Traffic Topology Metrics…" at bounding box center [825, 163] width 1483 height 236
drag, startPoint x: 397, startPoint y: 238, endPoint x: 168, endPoint y: 229, distance: 229.2
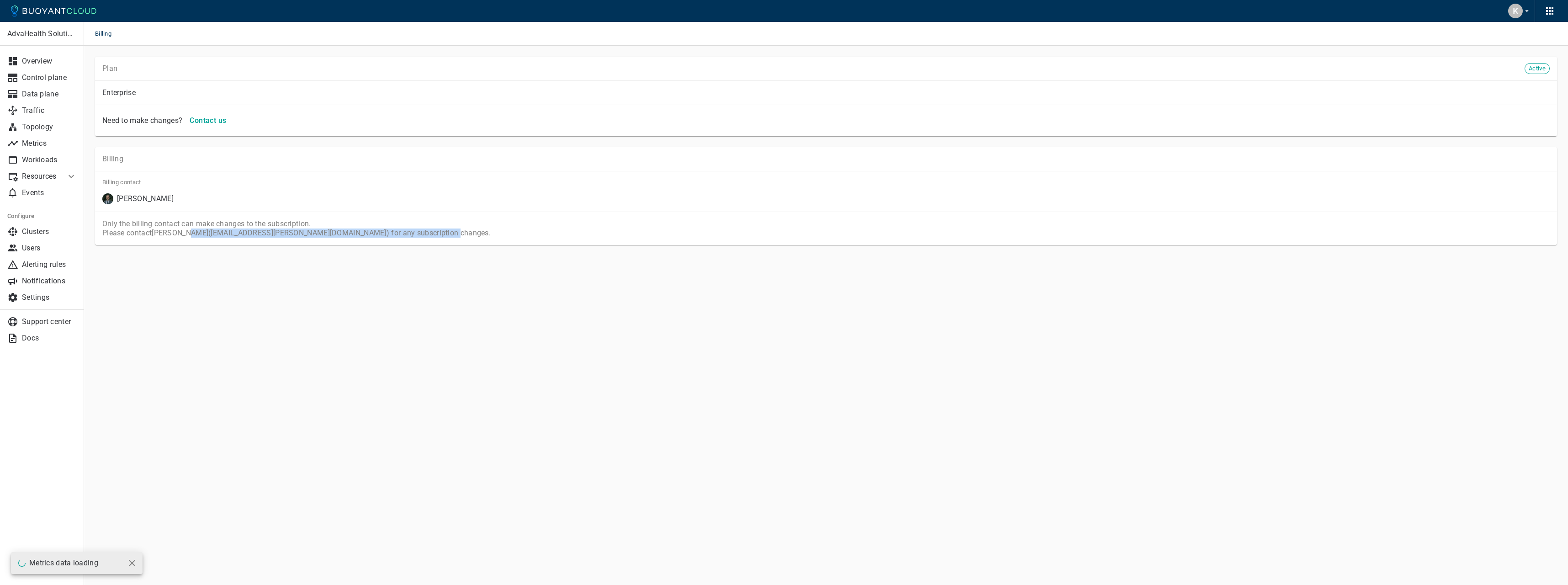
click at [168, 229] on div "Only the billing contact can make changes to the subscription. Please contact B…" at bounding box center [825, 228] width 1461 height 34
drag, startPoint x: 168, startPoint y: 229, endPoint x: 162, endPoint y: 229, distance: 6.0
click at [162, 229] on p "Only the billing contact can make changes to the subscription. Please contact B…" at bounding box center [825, 228] width 1447 height 19
click at [41, 130] on p "Topology" at bounding box center [49, 126] width 55 height 9
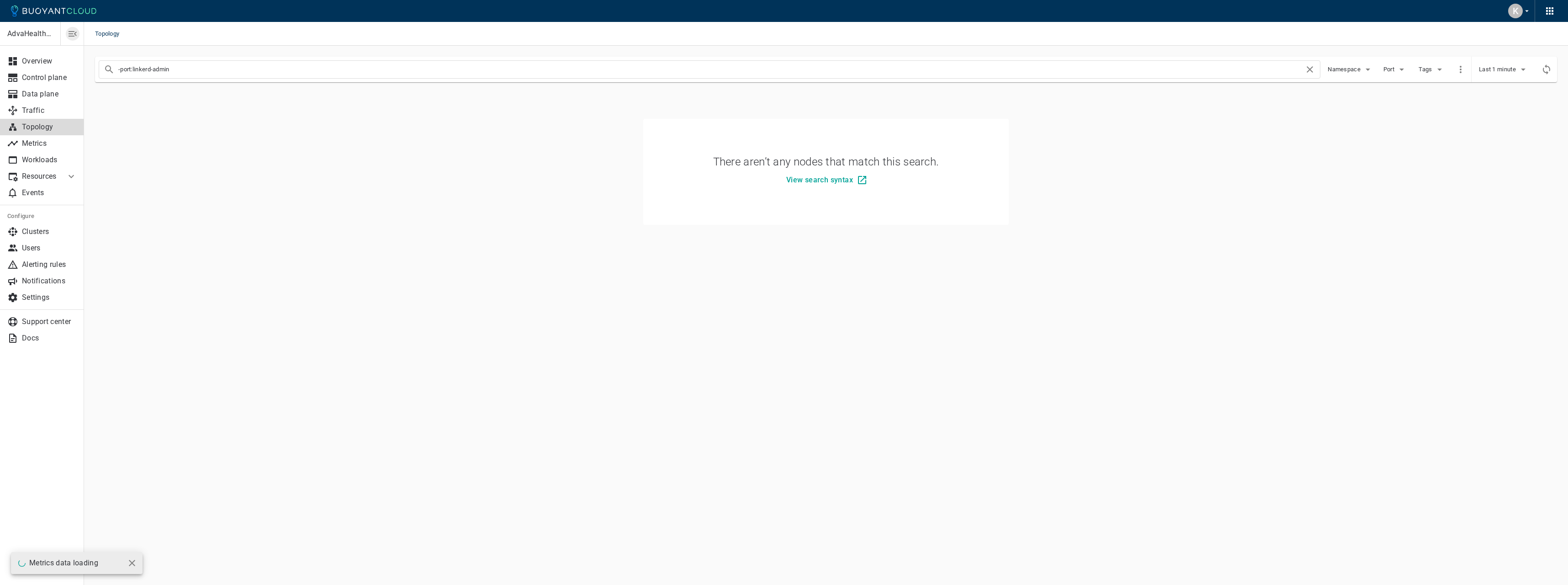
click at [72, 36] on icon "button" at bounding box center [72, 34] width 11 height 11
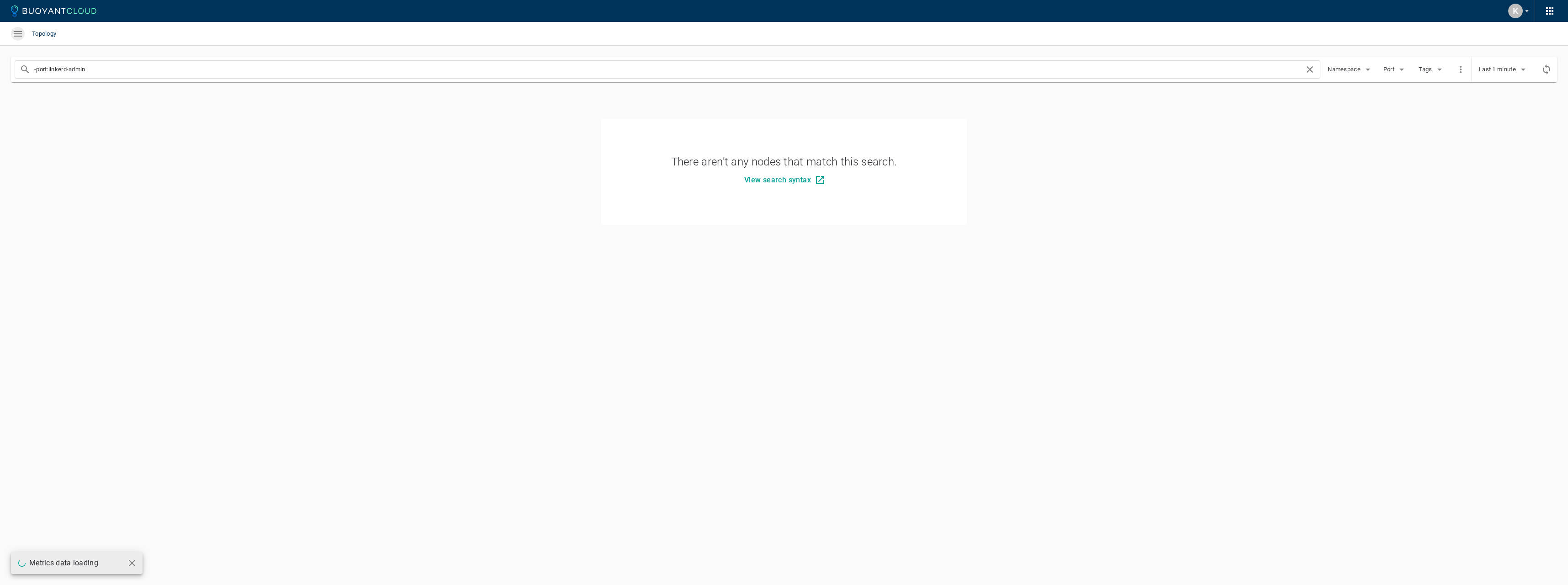
click at [23, 36] on icon "button" at bounding box center [18, 34] width 11 height 11
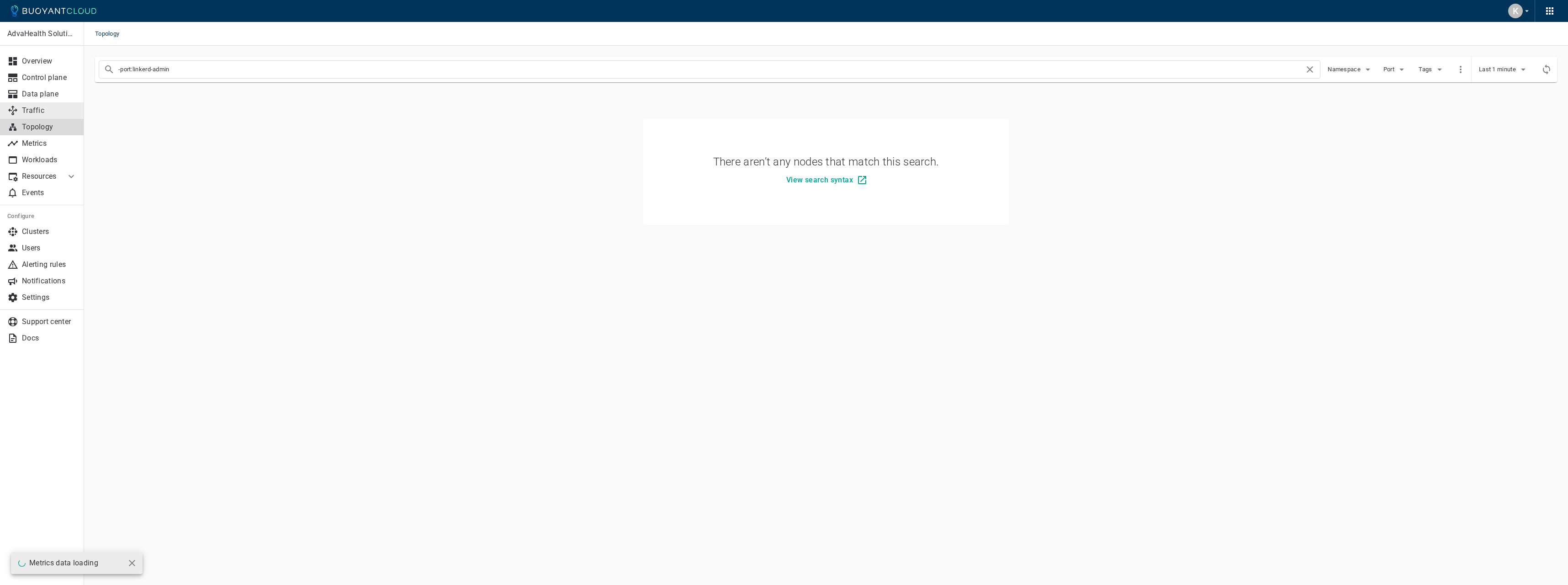
click at [61, 104] on link "Traffic" at bounding box center [41, 110] width 84 height 17
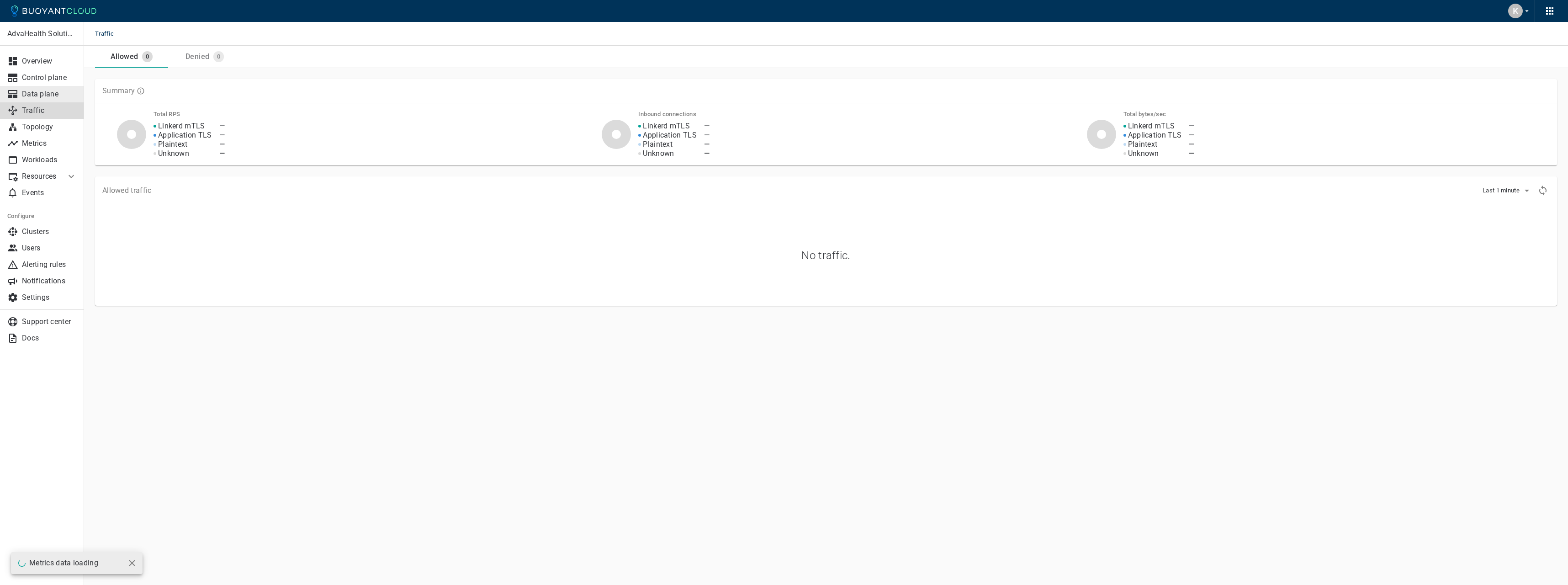
click at [60, 91] on p "Data plane" at bounding box center [49, 94] width 55 height 9
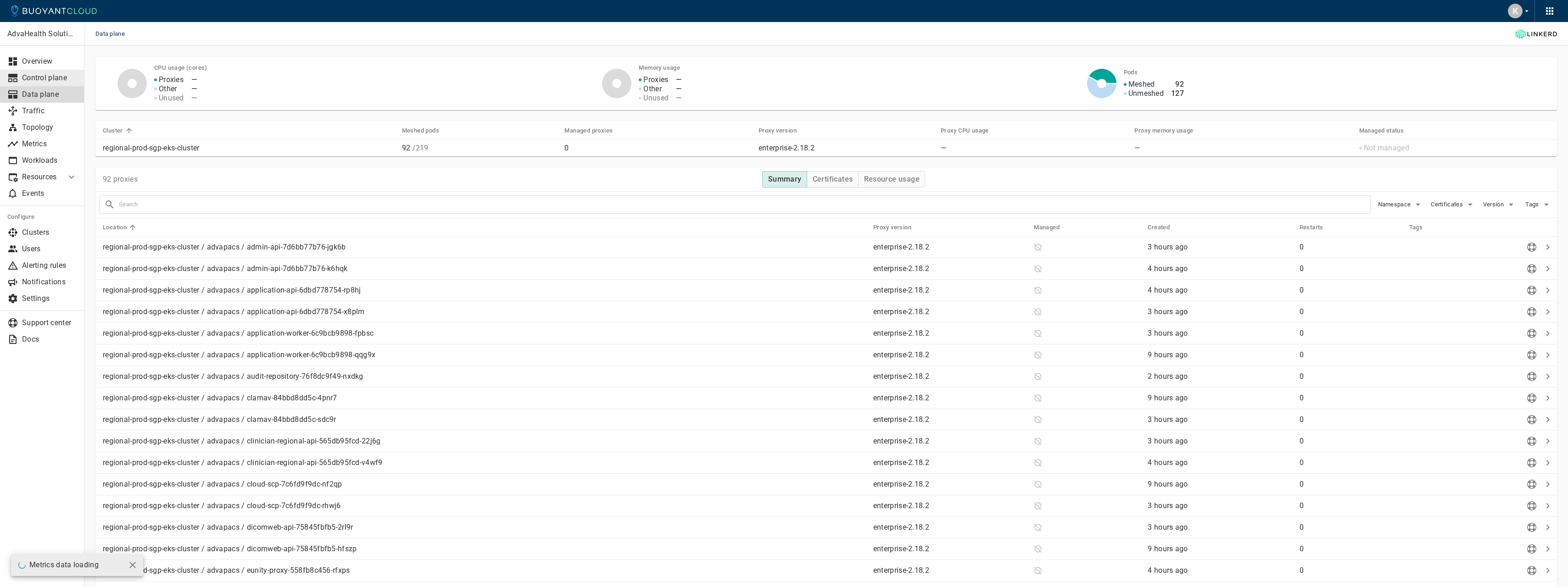
click at [59, 79] on p "Control plane" at bounding box center [50, 77] width 55 height 9
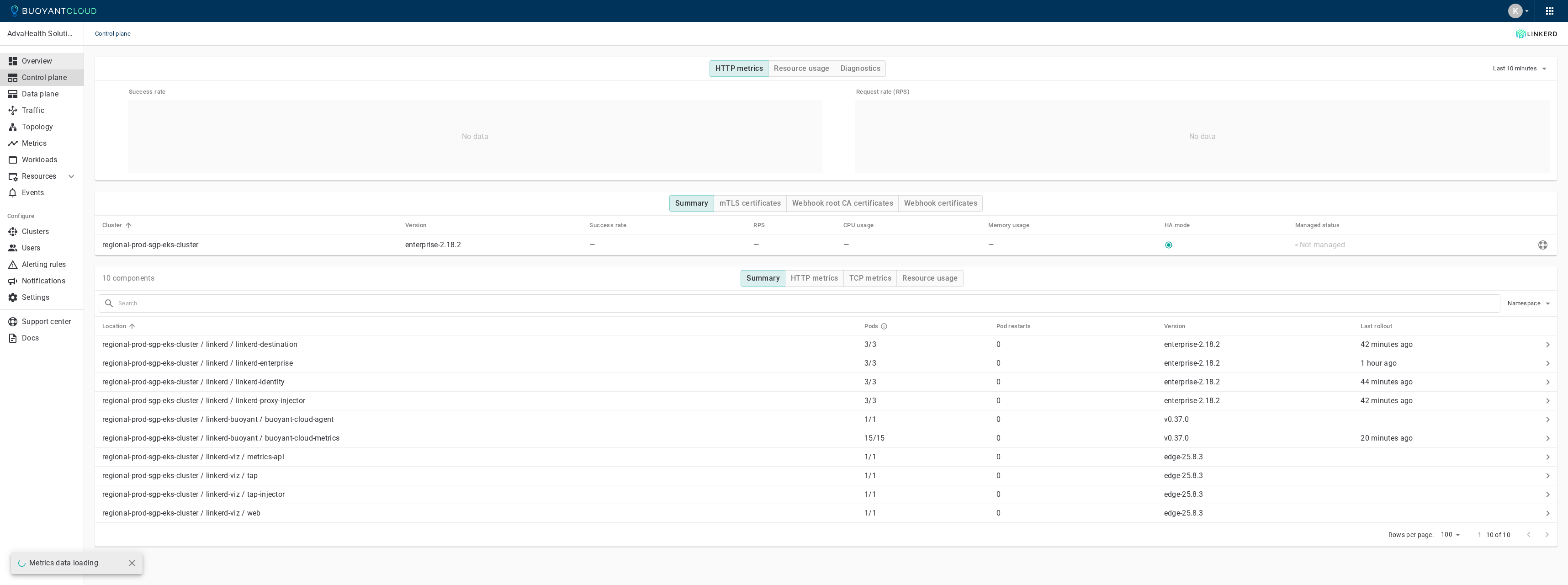
click at [56, 60] on p "Overview" at bounding box center [49, 60] width 55 height 9
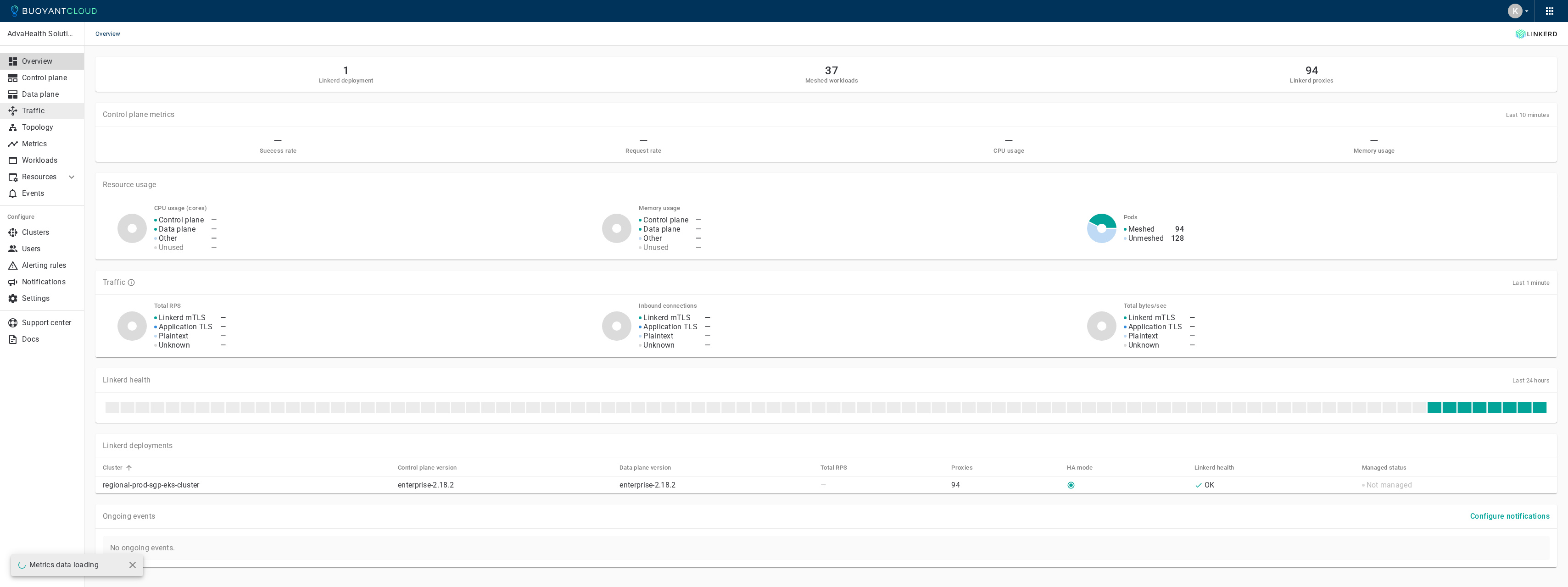
click at [52, 108] on p "Traffic" at bounding box center [50, 110] width 55 height 9
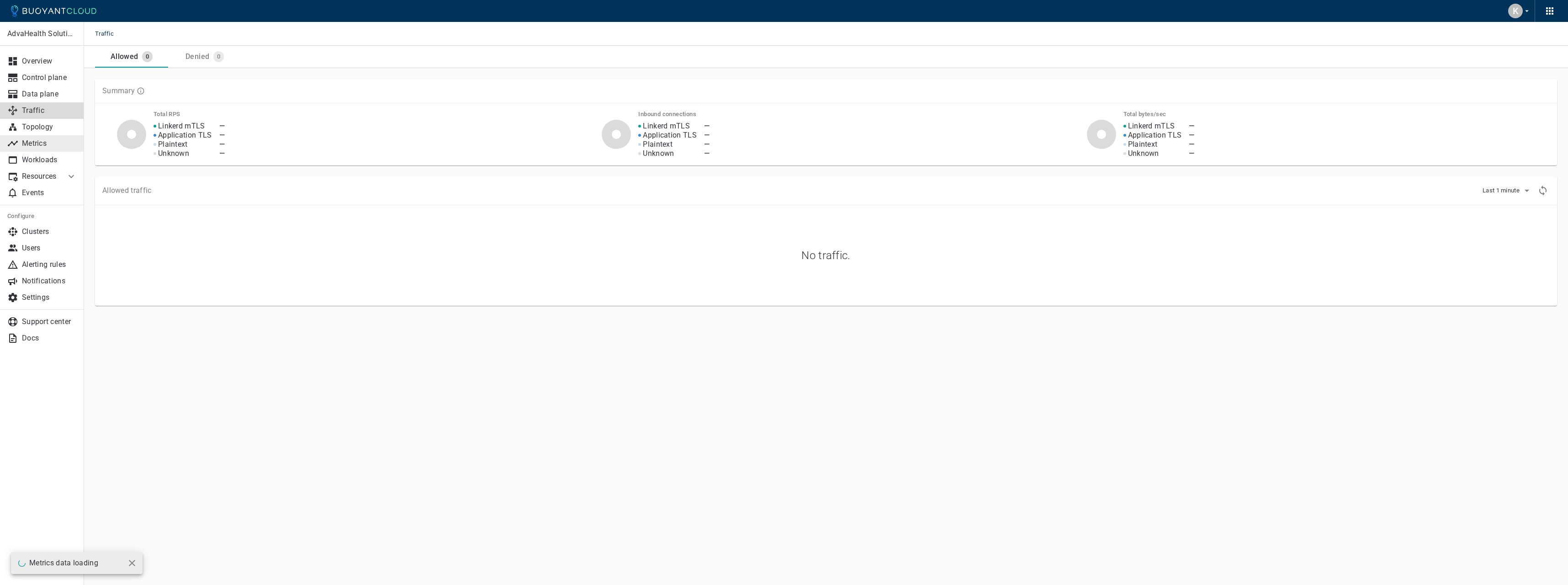
click at [51, 135] on link "Metrics" at bounding box center [41, 143] width 84 height 17
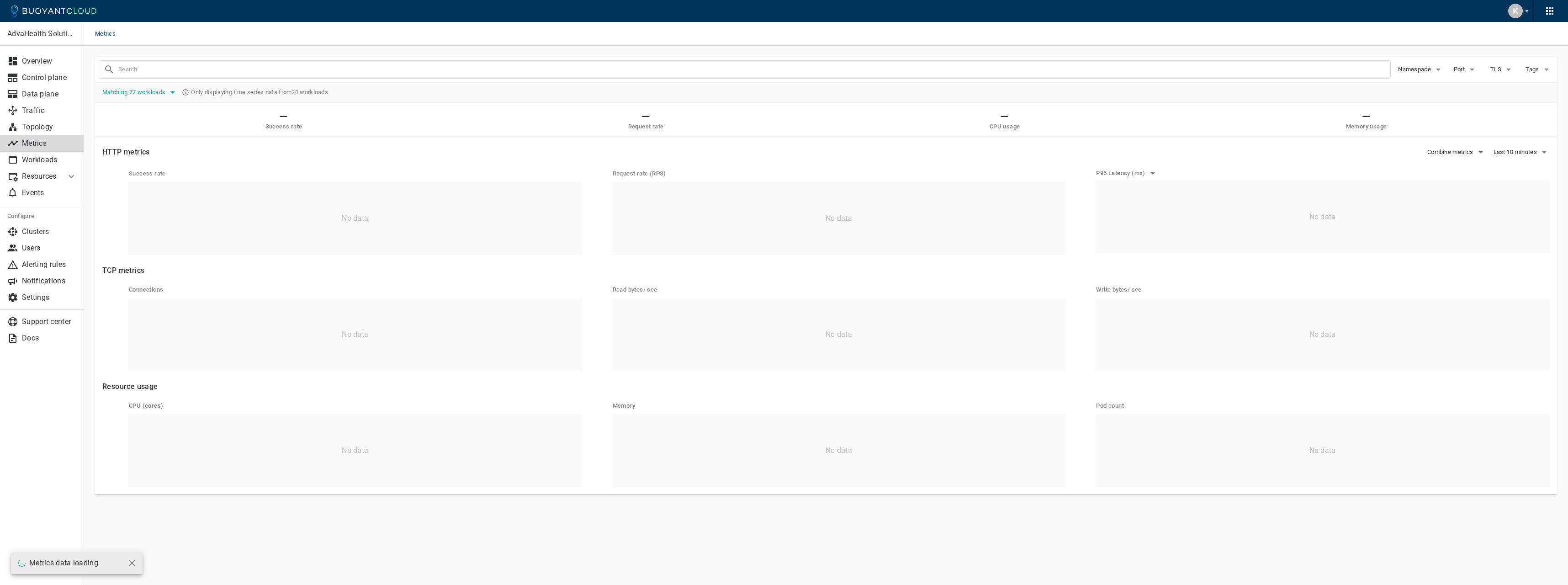
click at [137, 91] on span "Matching 77 workloads" at bounding box center [135, 92] width 65 height 7
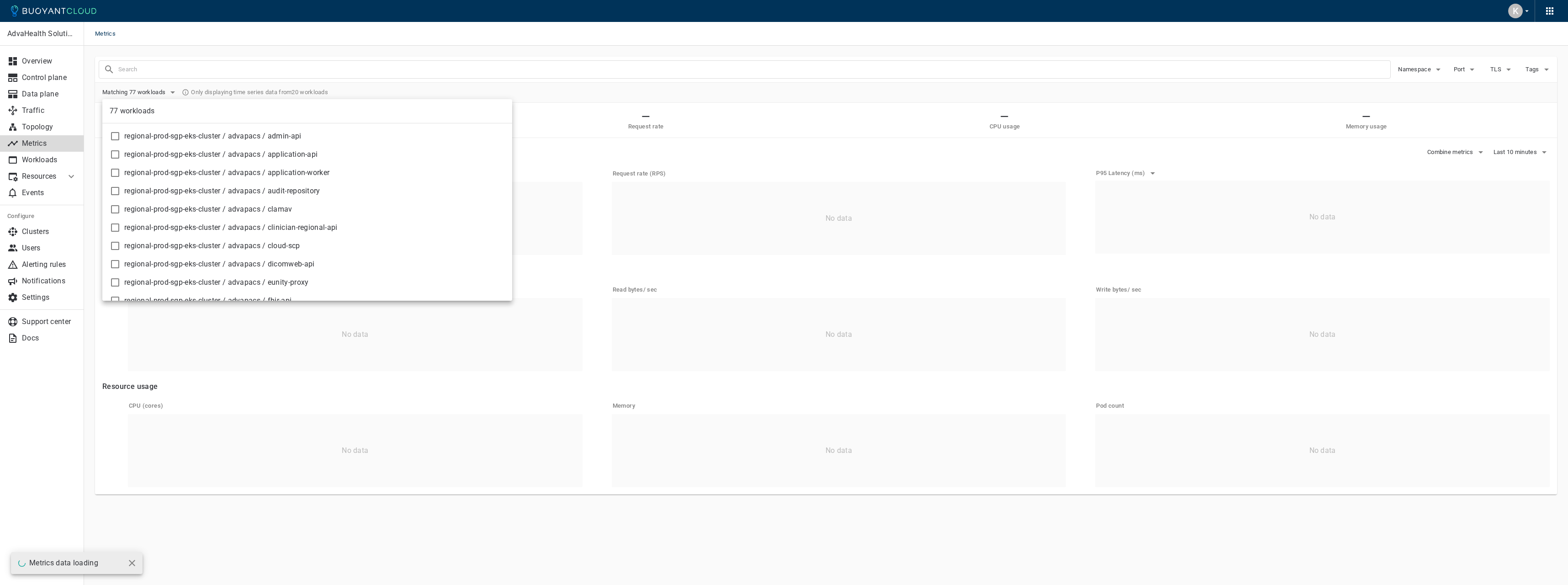
click at [665, 160] on div at bounding box center [784, 292] width 1568 height 585
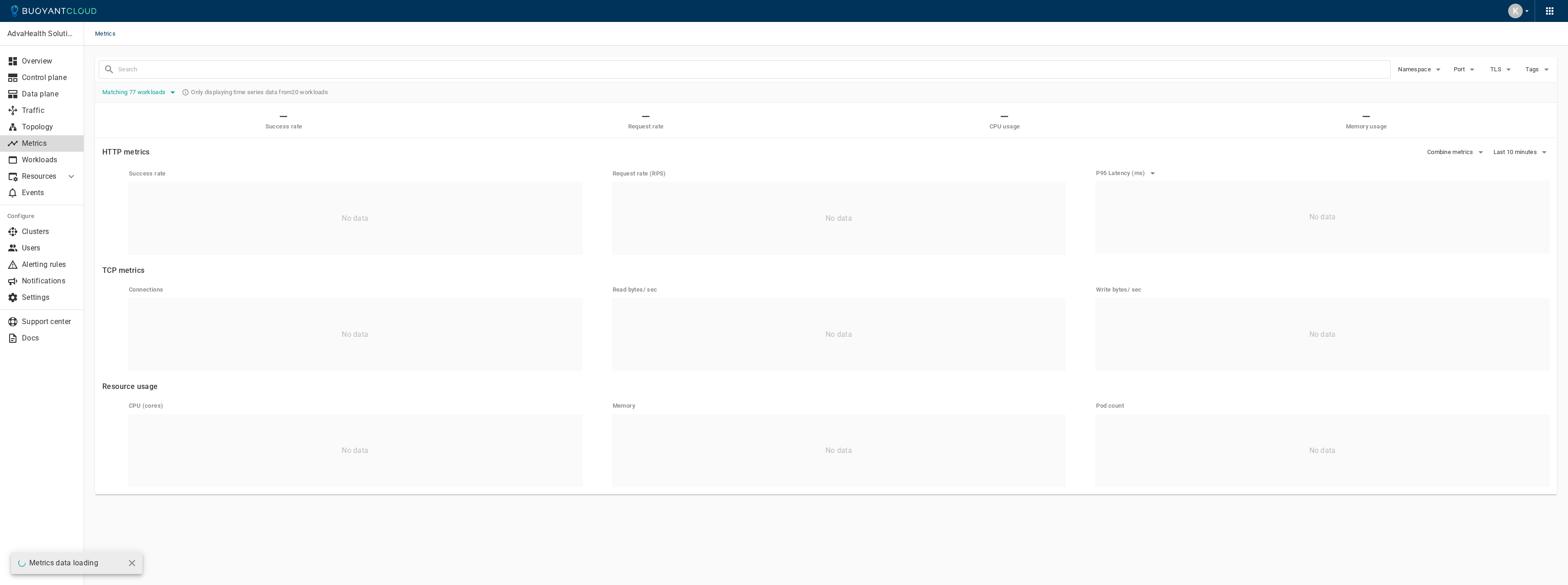
click at [150, 93] on span "Matching 77 workloads" at bounding box center [135, 92] width 65 height 7
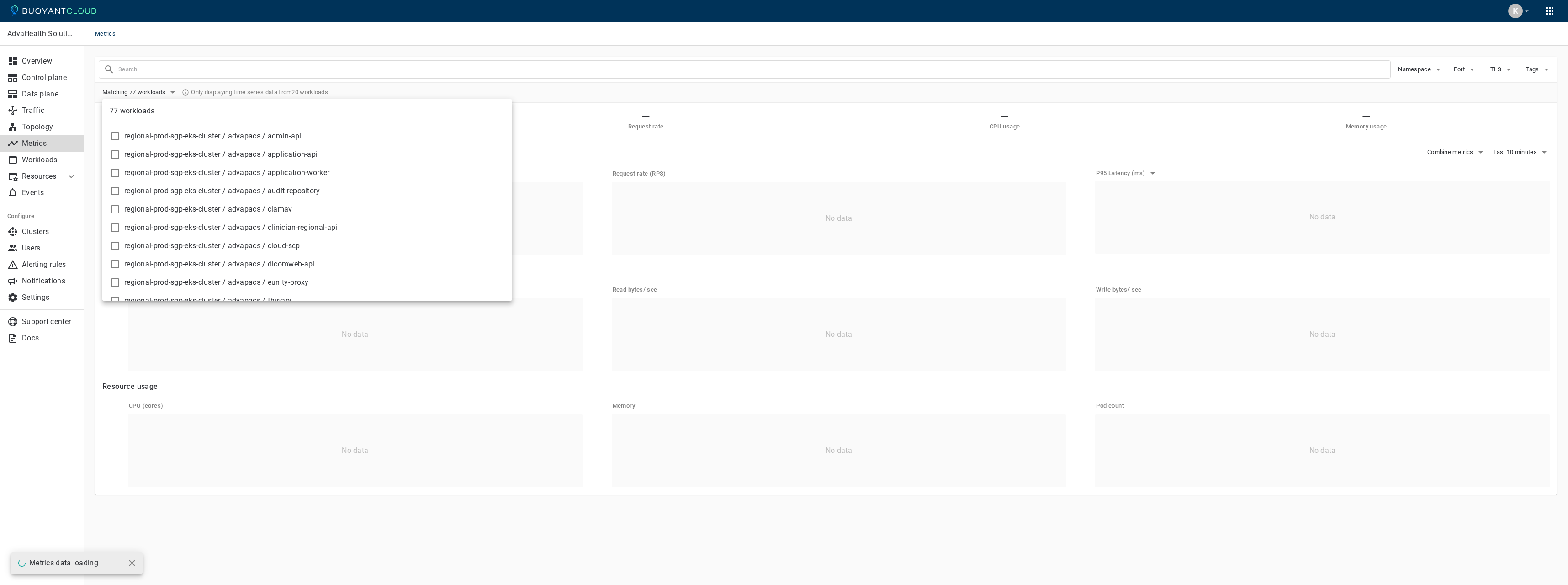
click at [301, 153] on span "regional-prod-sgp-eks-cluster / advapacs / application-api" at bounding box center [315, 154] width 381 height 9
checkbox input "true"
click at [619, 97] on div at bounding box center [784, 292] width 1568 height 585
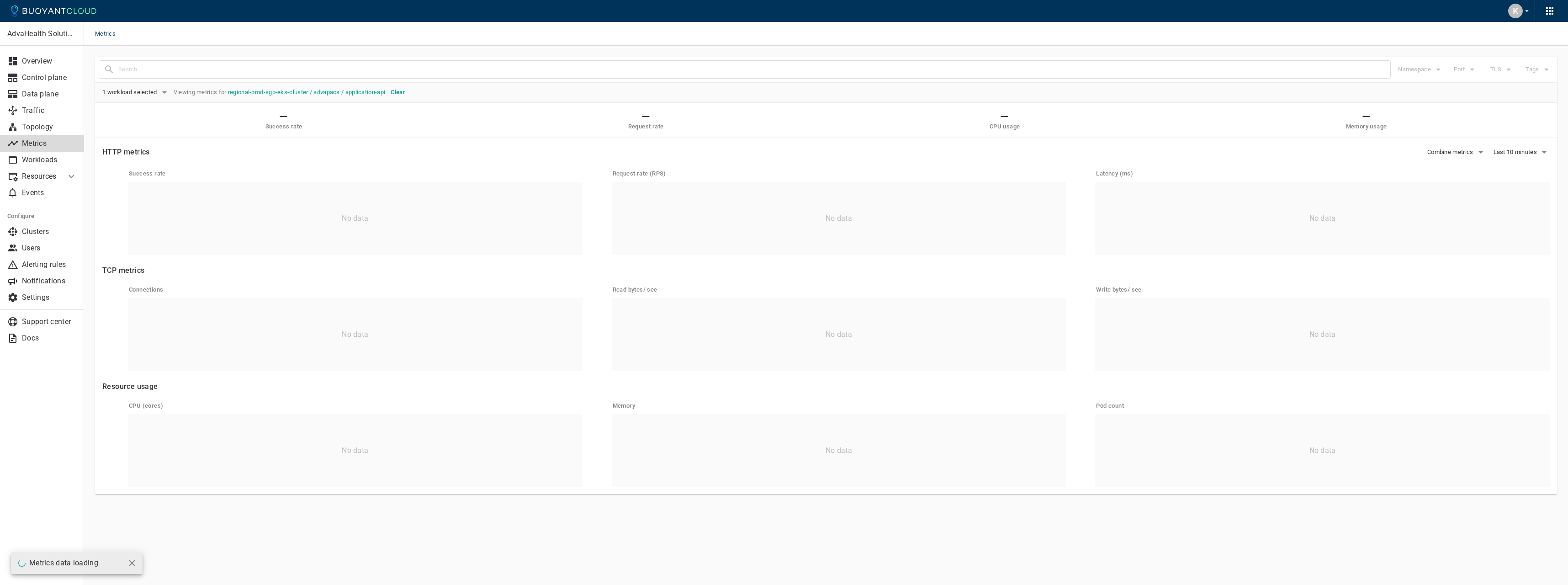
click at [1461, 68] on div "Port" at bounding box center [1461, 65] width 36 height 21
click at [1468, 154] on span "Combine metrics" at bounding box center [1451, 152] width 48 height 7
click at [1523, 151] on div at bounding box center [784, 292] width 1568 height 585
click at [1523, 151] on span "Last 10 minutes" at bounding box center [1516, 152] width 45 height 7
click at [1491, 267] on li "Last 30 days" at bounding box center [1501, 269] width 125 height 17
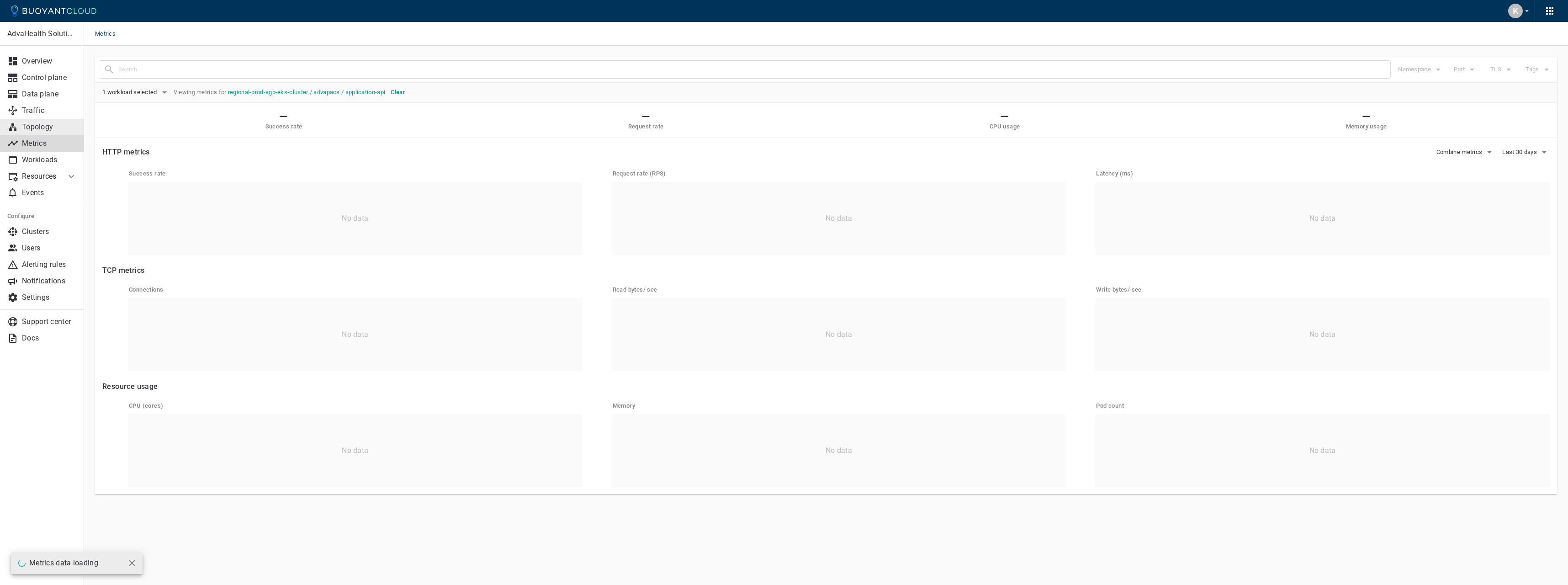
click at [30, 128] on p "Topology" at bounding box center [49, 126] width 55 height 9
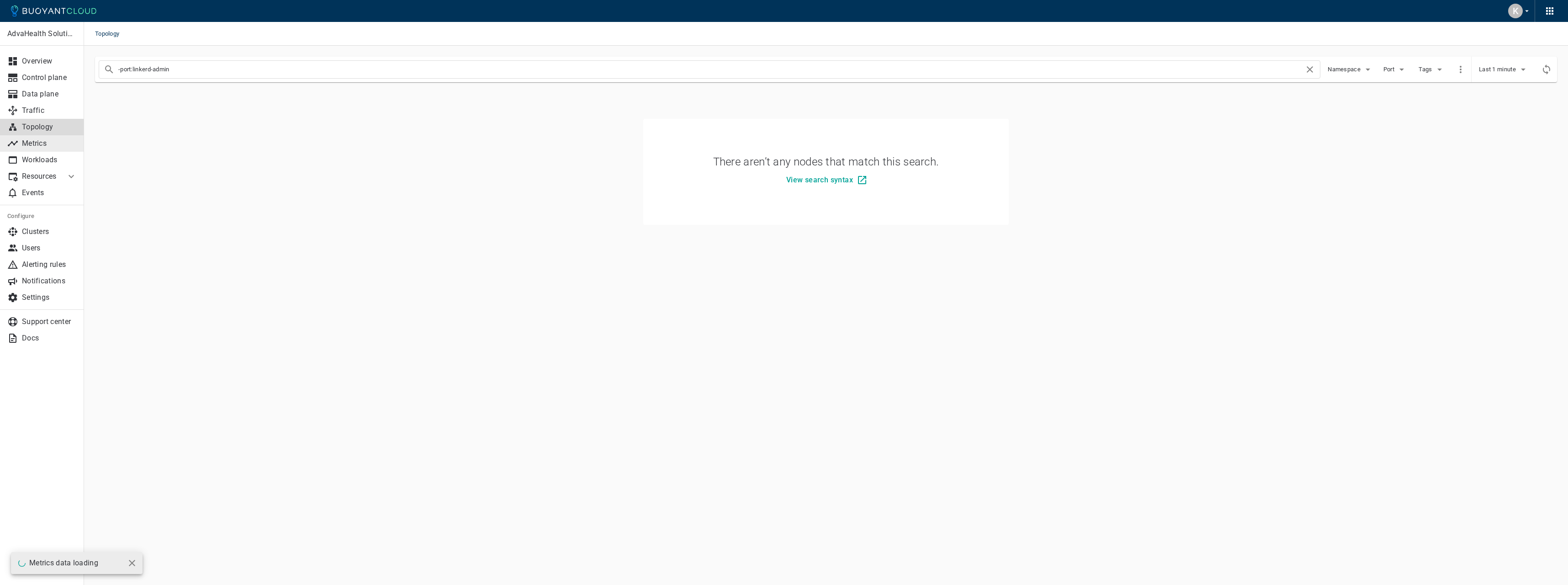
click at [41, 142] on p "Metrics" at bounding box center [49, 143] width 55 height 9
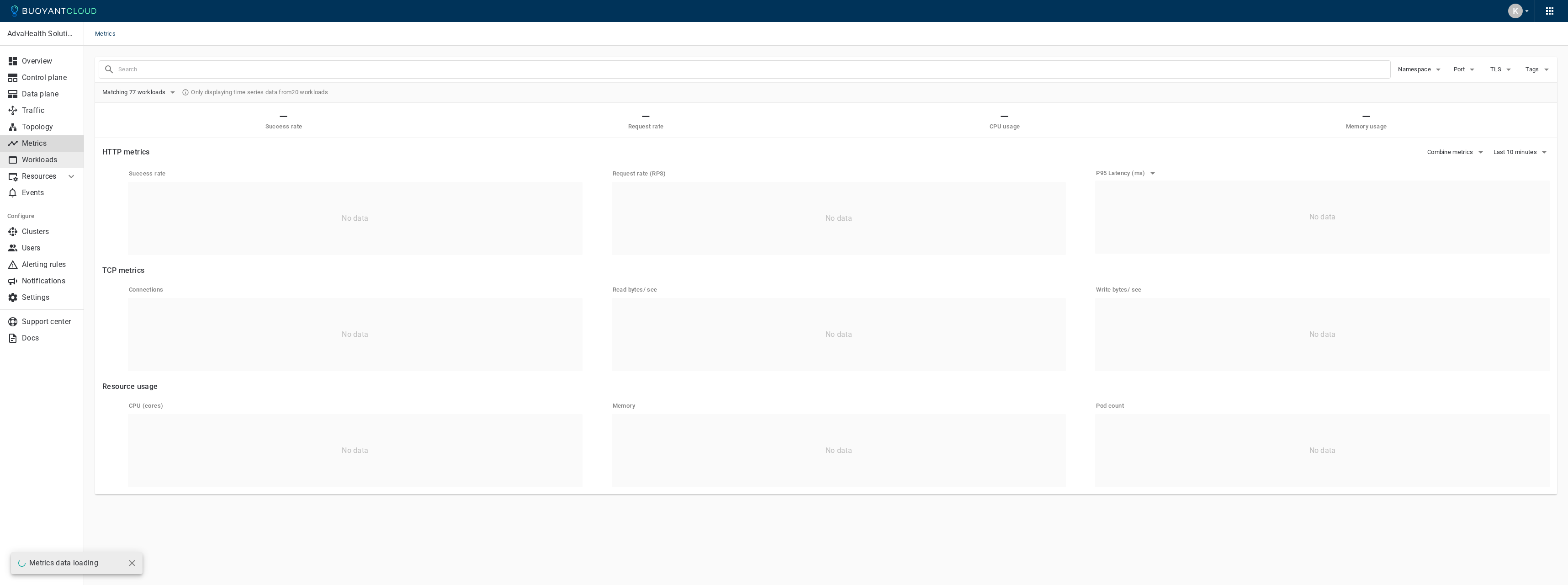
click at [45, 166] on link "Workloads" at bounding box center [41, 160] width 84 height 17
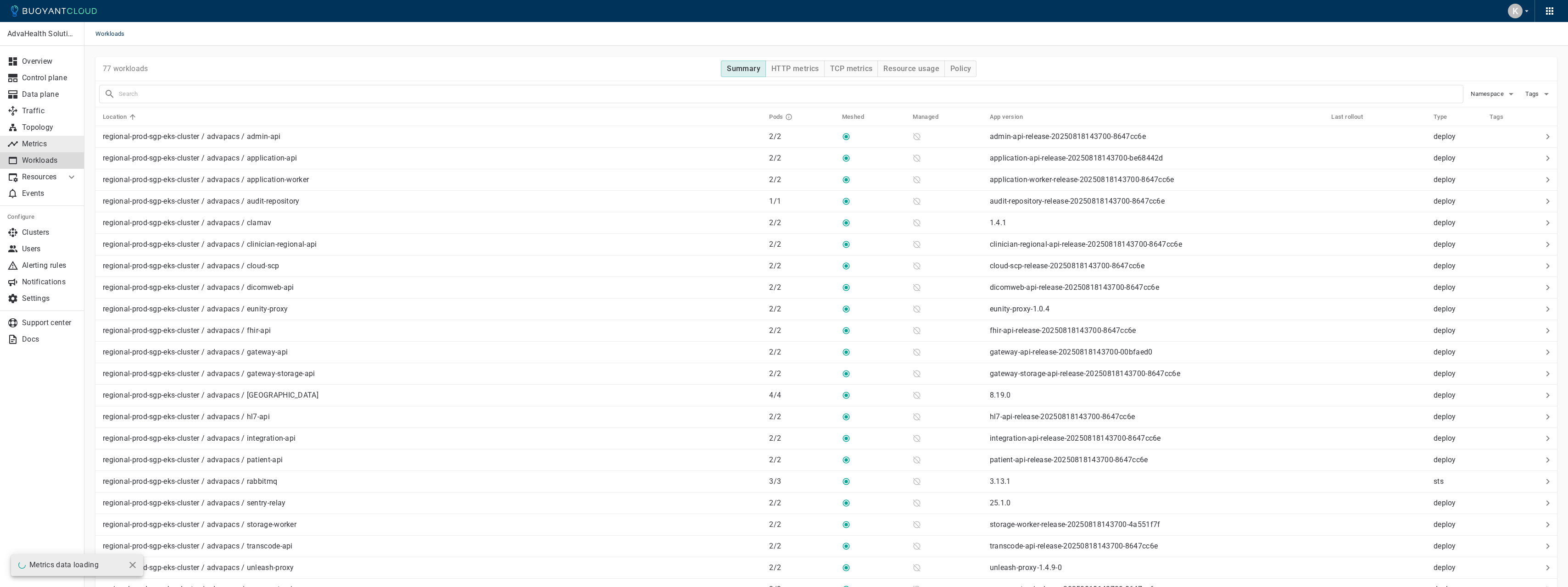
click at [42, 151] on link "Metrics" at bounding box center [42, 144] width 84 height 17
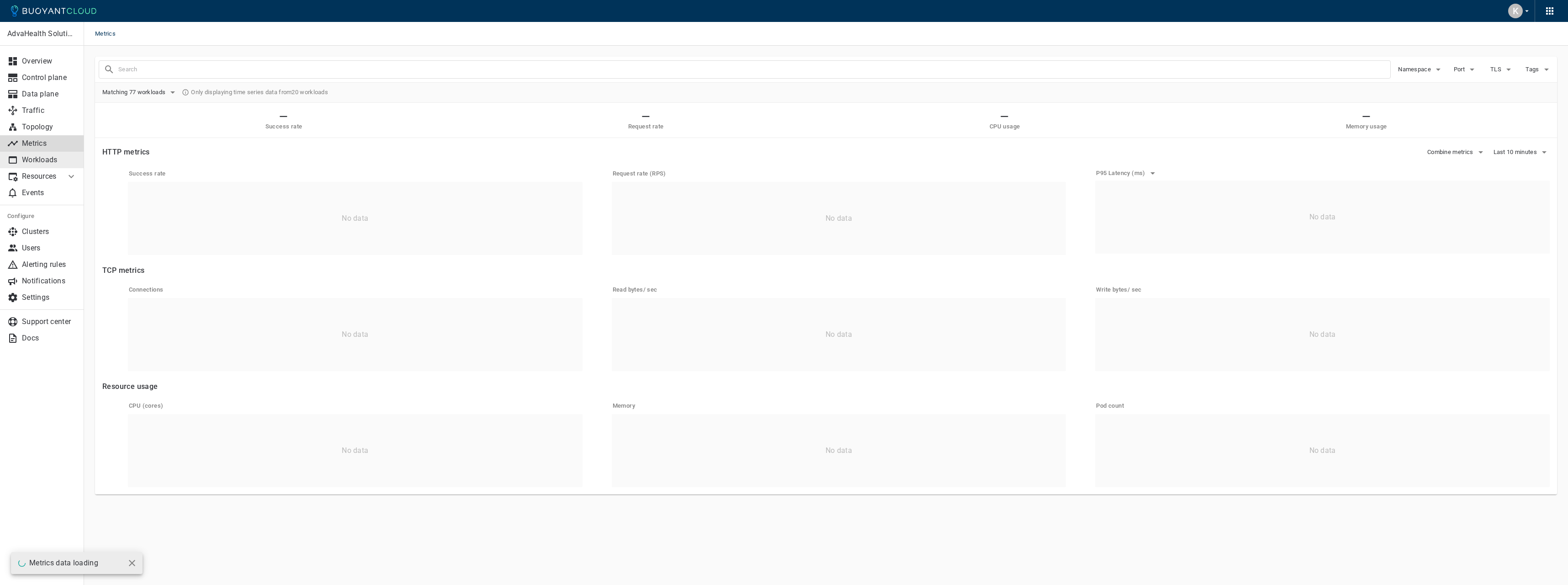
click at [52, 161] on p "Workloads" at bounding box center [49, 159] width 55 height 9
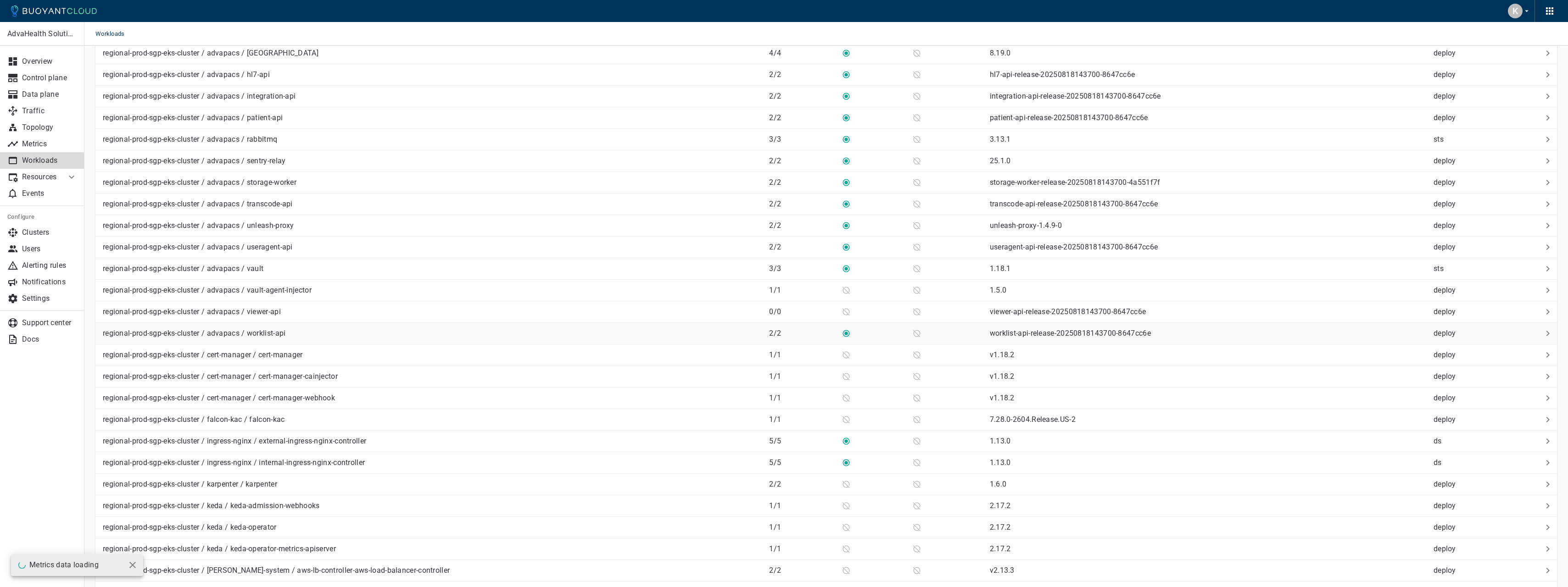
scroll to position [458, 0]
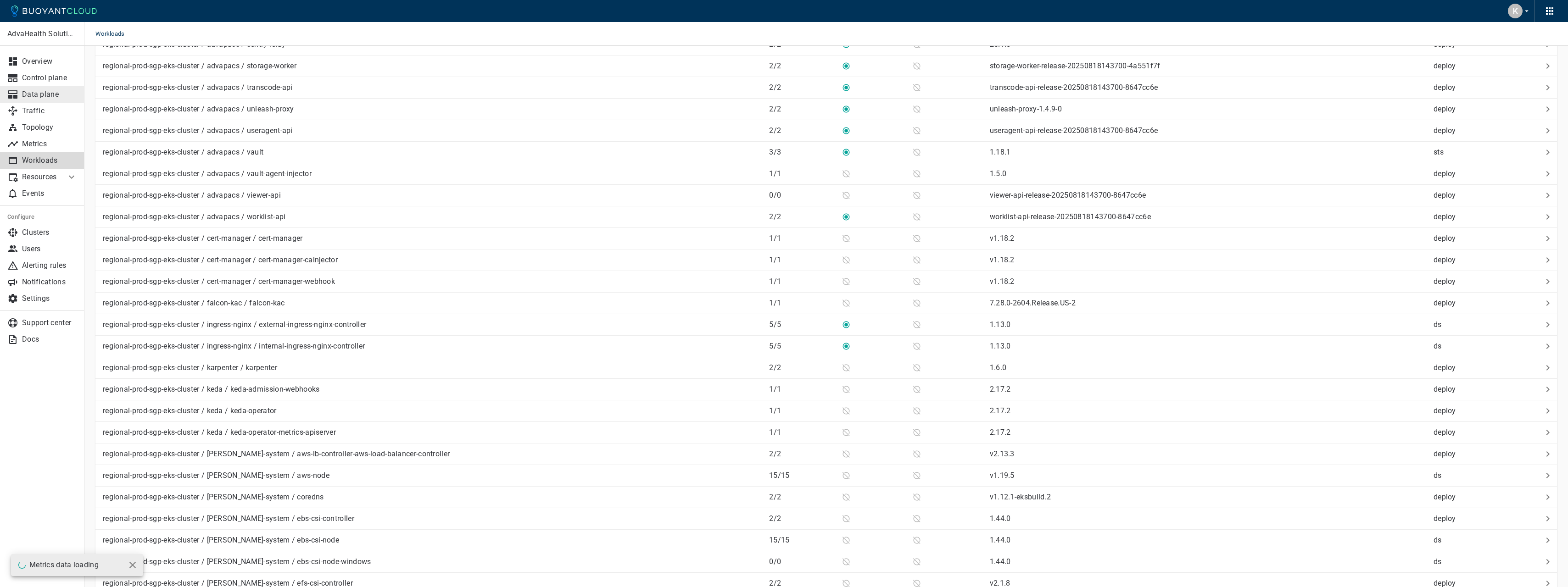
click at [54, 100] on link "Data plane" at bounding box center [42, 94] width 84 height 17
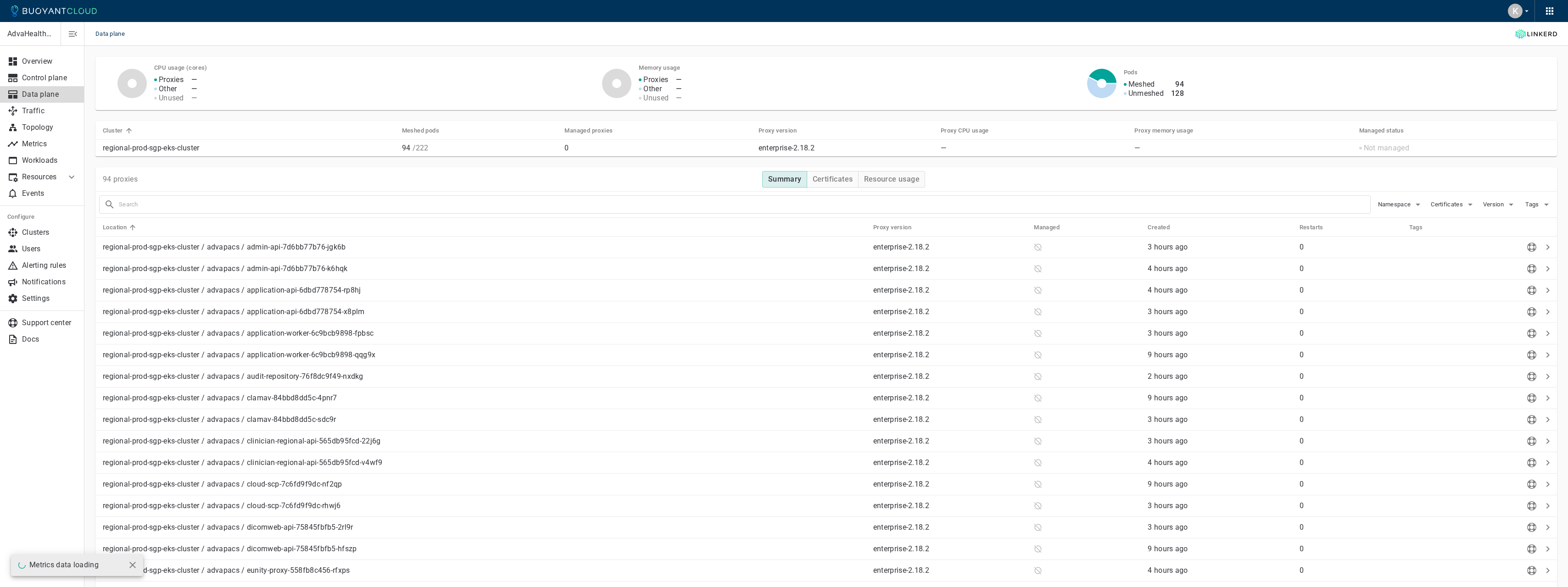
click at [34, 36] on p "AdvaHealth Solutions" at bounding box center [30, 34] width 46 height 9
click at [1543, 11] on button "button" at bounding box center [1549, 11] width 14 height 14
click at [1519, 13] on div at bounding box center [787, 293] width 1575 height 587
click at [1520, 9] on div "K" at bounding box center [1515, 11] width 15 height 15
click at [1517, 34] on link "Billing" at bounding box center [1533, 34] width 107 height 17
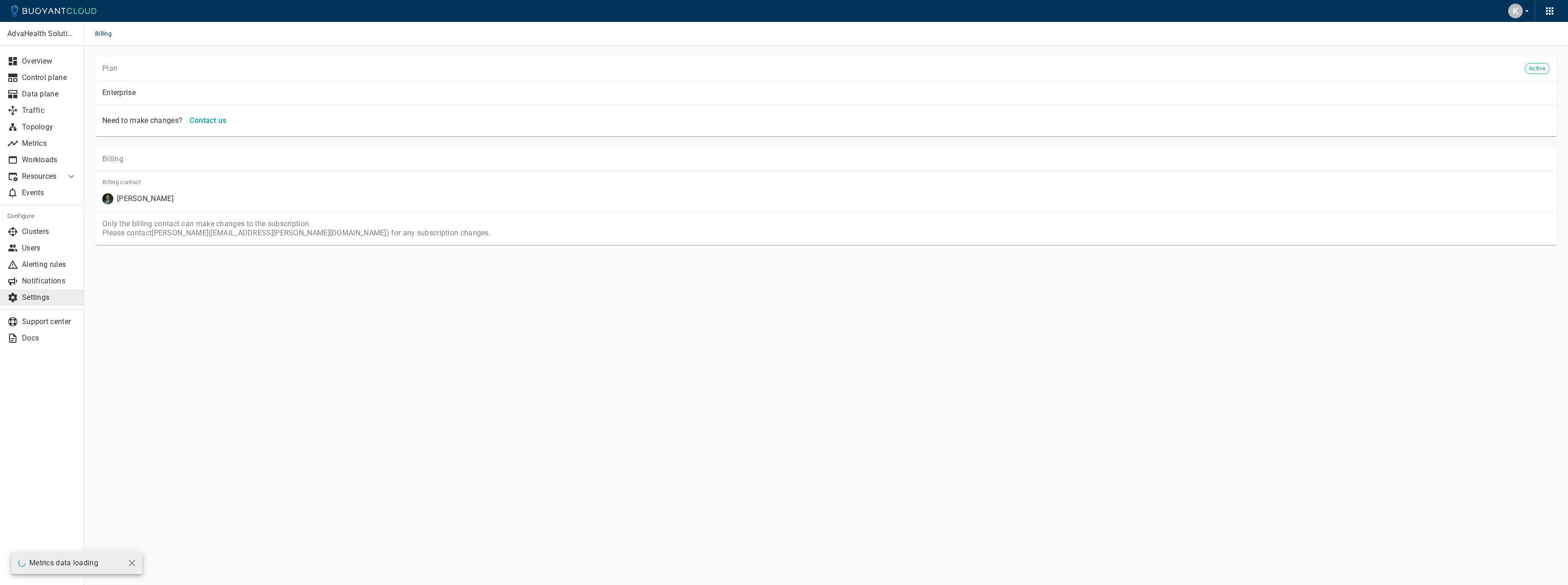
click at [51, 297] on p "Settings" at bounding box center [49, 297] width 55 height 9
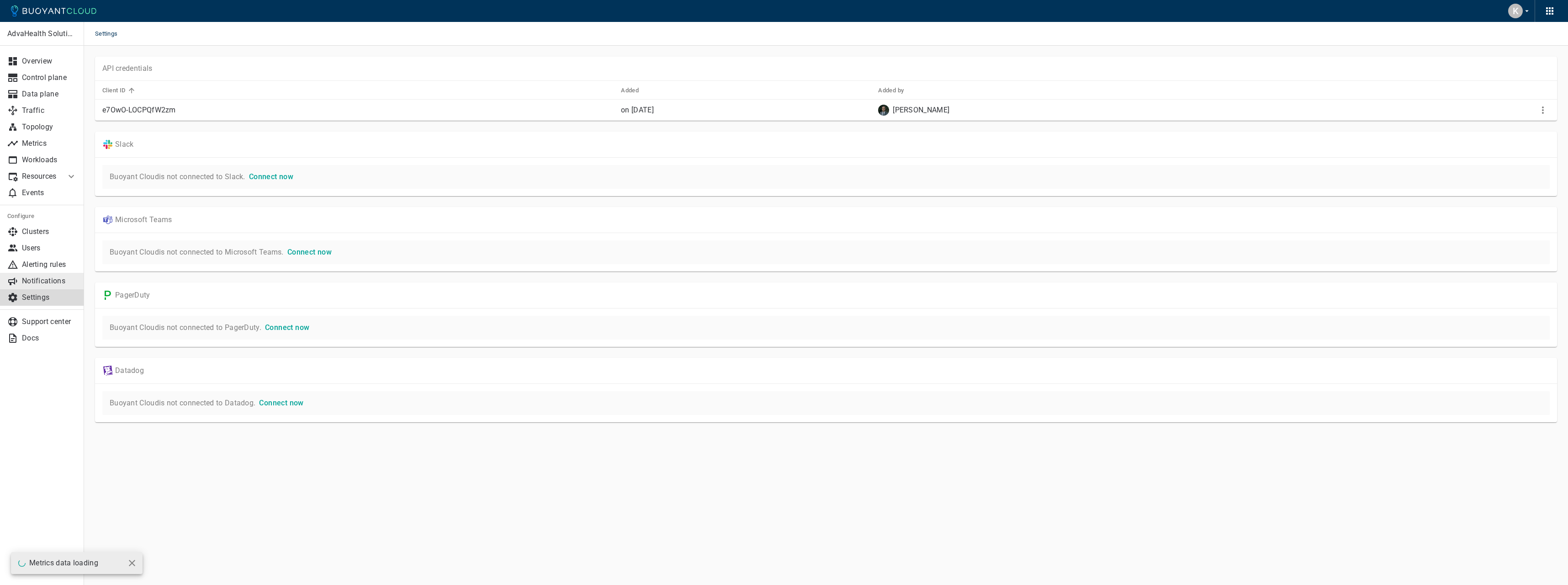
click at [51, 285] on link "Notifications" at bounding box center [41, 281] width 84 height 17
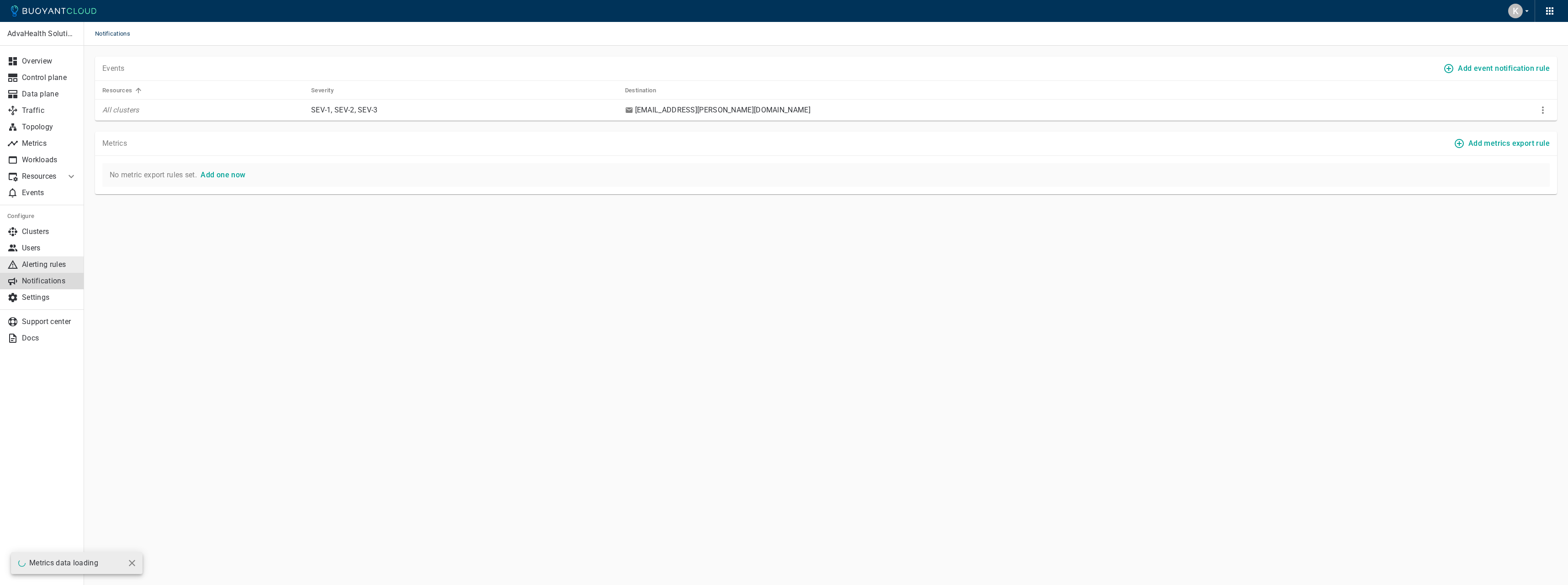
click at [60, 262] on p "Alerting rules" at bounding box center [49, 264] width 55 height 9
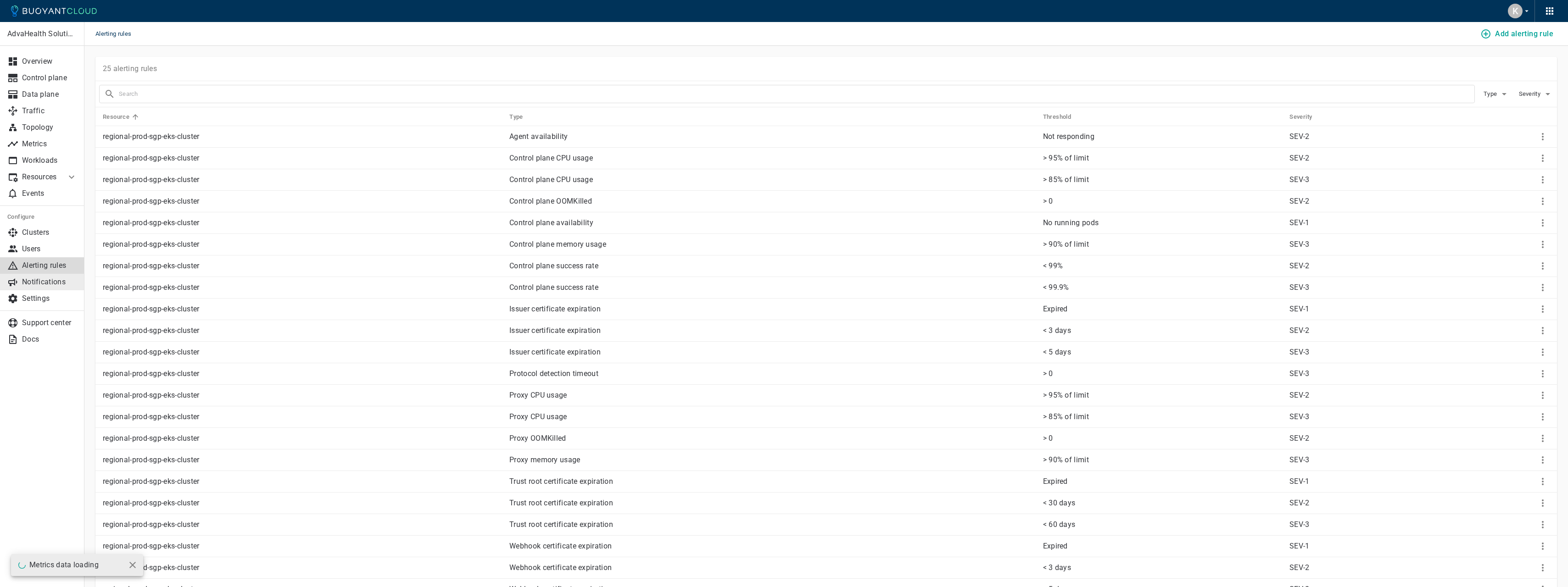
click at [57, 278] on p "Notifications" at bounding box center [50, 281] width 55 height 9
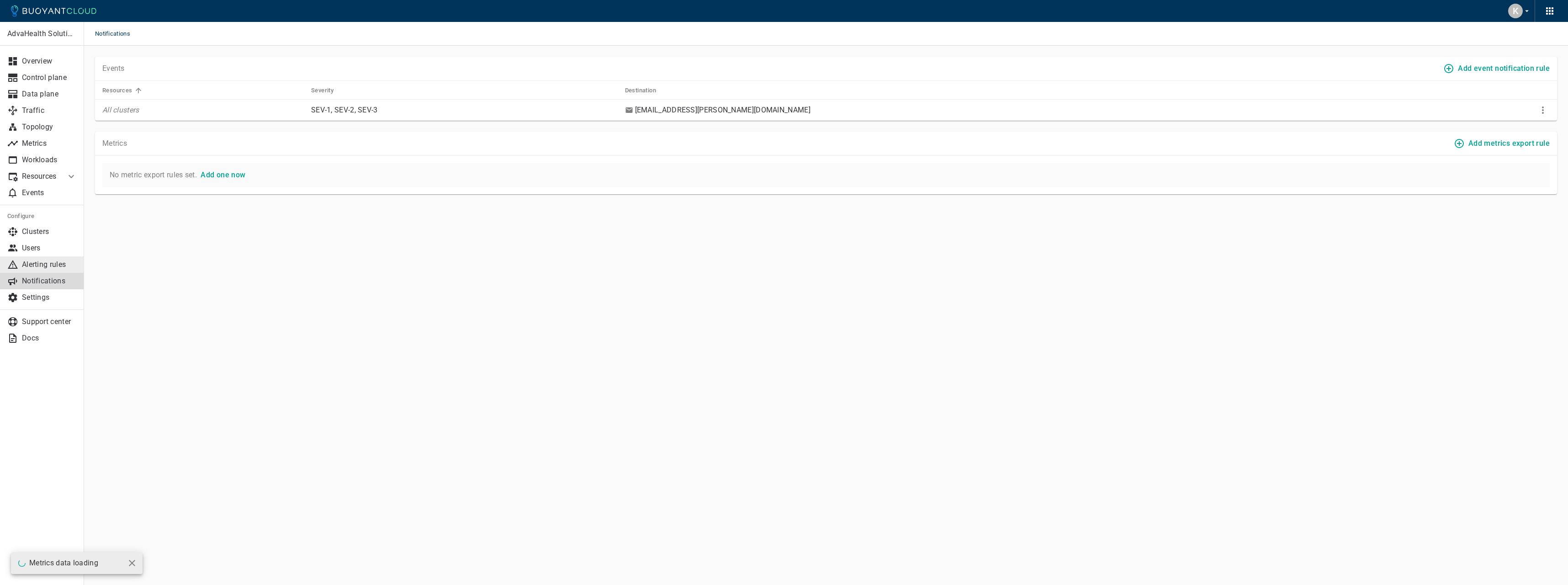
click at [56, 264] on p "Alerting rules" at bounding box center [49, 264] width 55 height 9
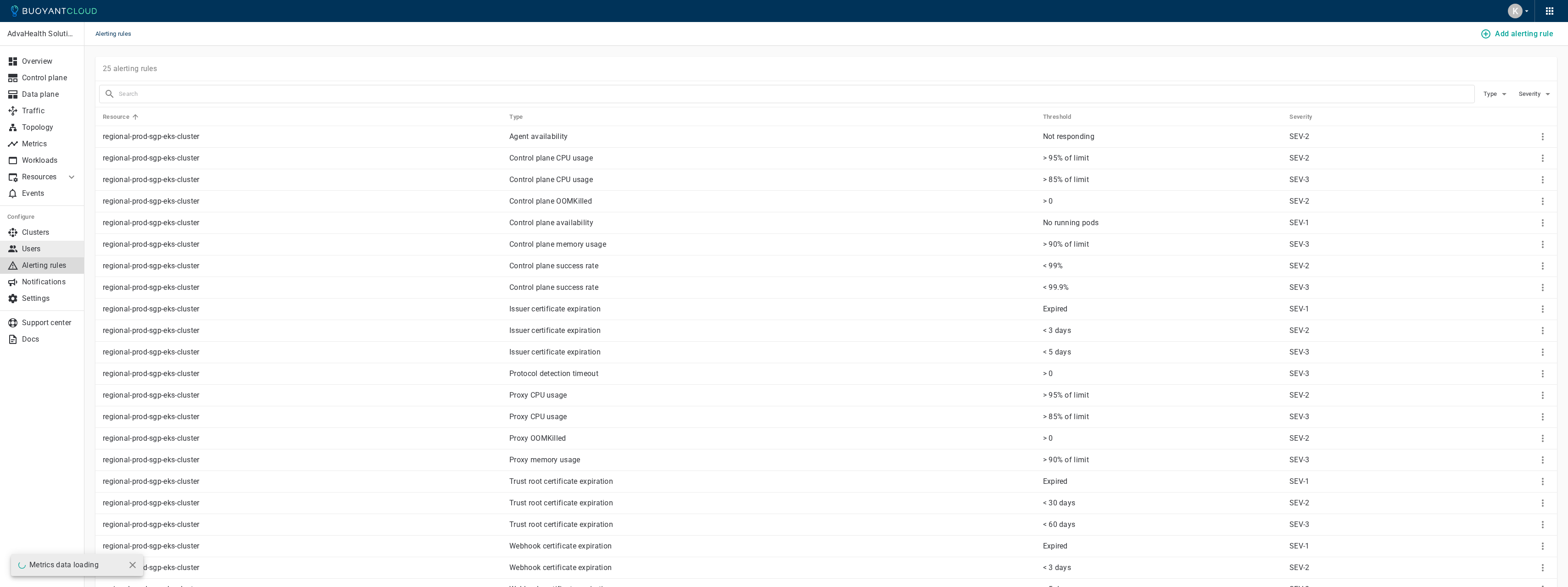
click at [56, 249] on p "Users" at bounding box center [50, 248] width 55 height 9
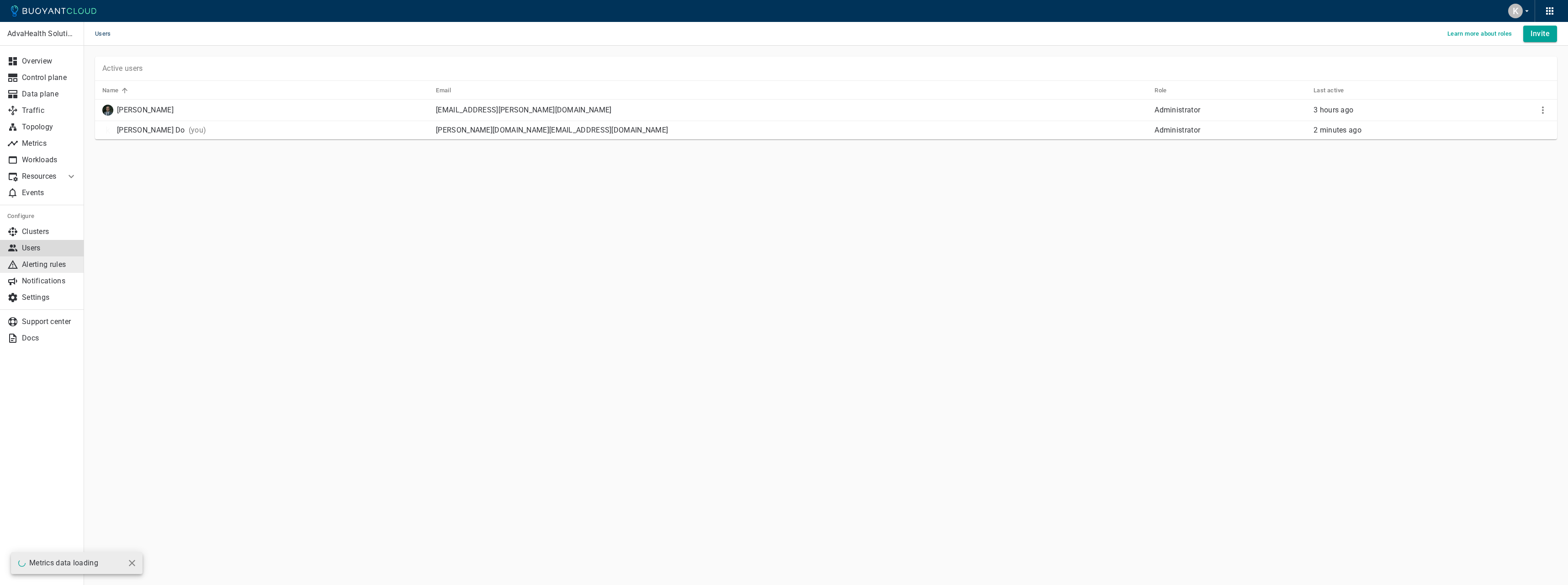
click at [56, 259] on link "Alerting rules" at bounding box center [41, 264] width 84 height 17
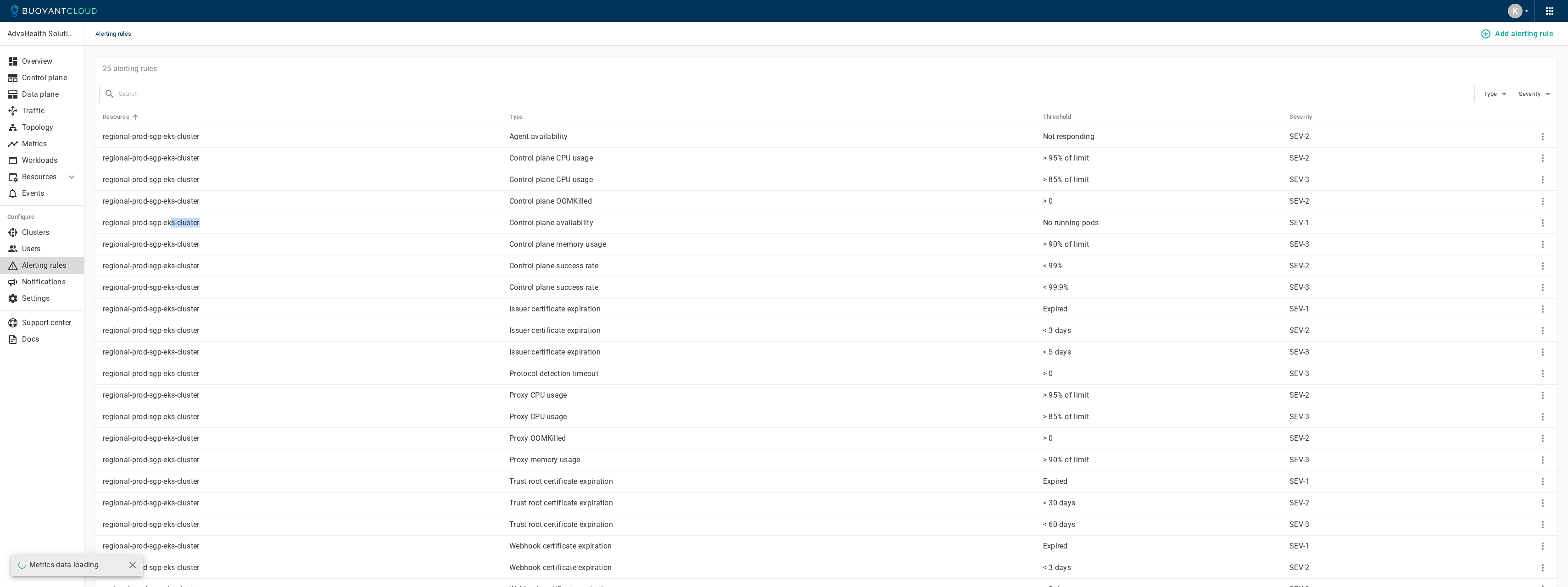
drag, startPoint x: 171, startPoint y: 219, endPoint x: 531, endPoint y: 229, distance: 360.1
click at [531, 229] on tr "regional-prod-sgp-eks-cluster Control plane availability No running pods SEV-1" at bounding box center [825, 223] width 1461 height 22
drag, startPoint x: 531, startPoint y: 229, endPoint x: 728, endPoint y: 218, distance: 197.3
click at [728, 218] on td "Control plane availability" at bounding box center [769, 223] width 534 height 22
click at [1100, 221] on p "No running pods" at bounding box center [1162, 222] width 239 height 9
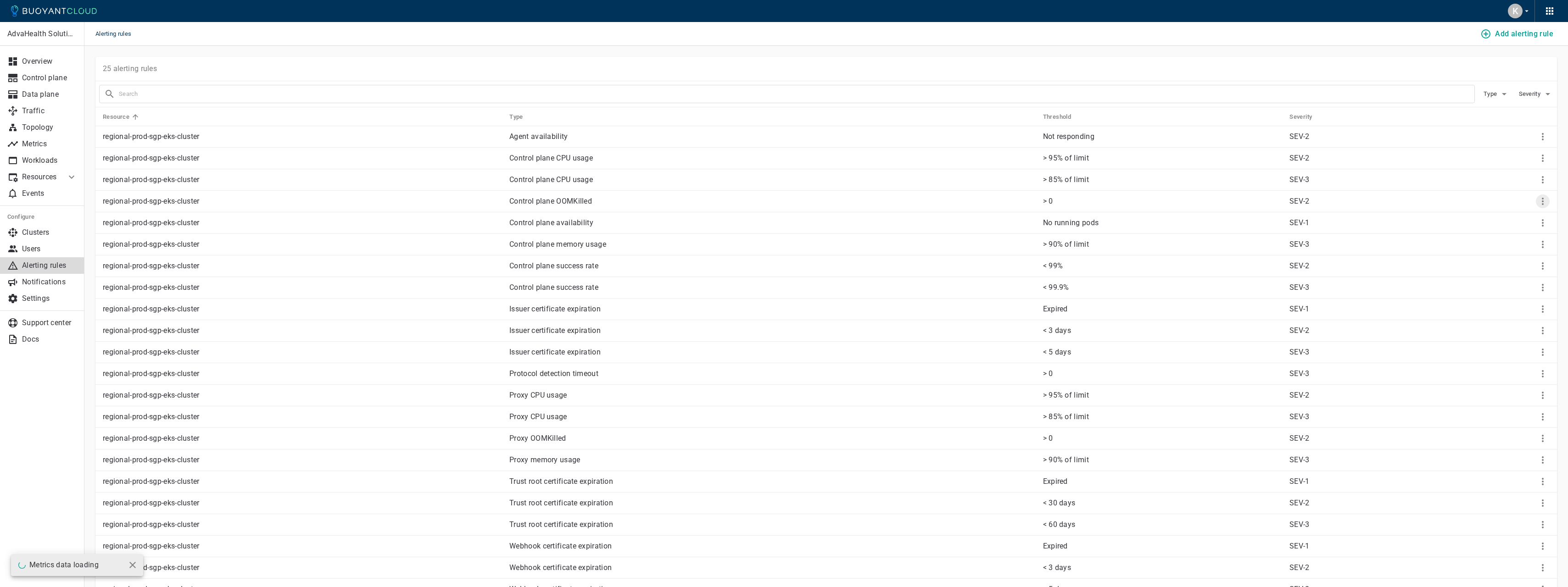
click at [1539, 205] on icon "More" at bounding box center [1542, 201] width 11 height 11
click at [196, 186] on div at bounding box center [787, 293] width 1575 height 587
click at [36, 247] on p "Users" at bounding box center [50, 248] width 55 height 9
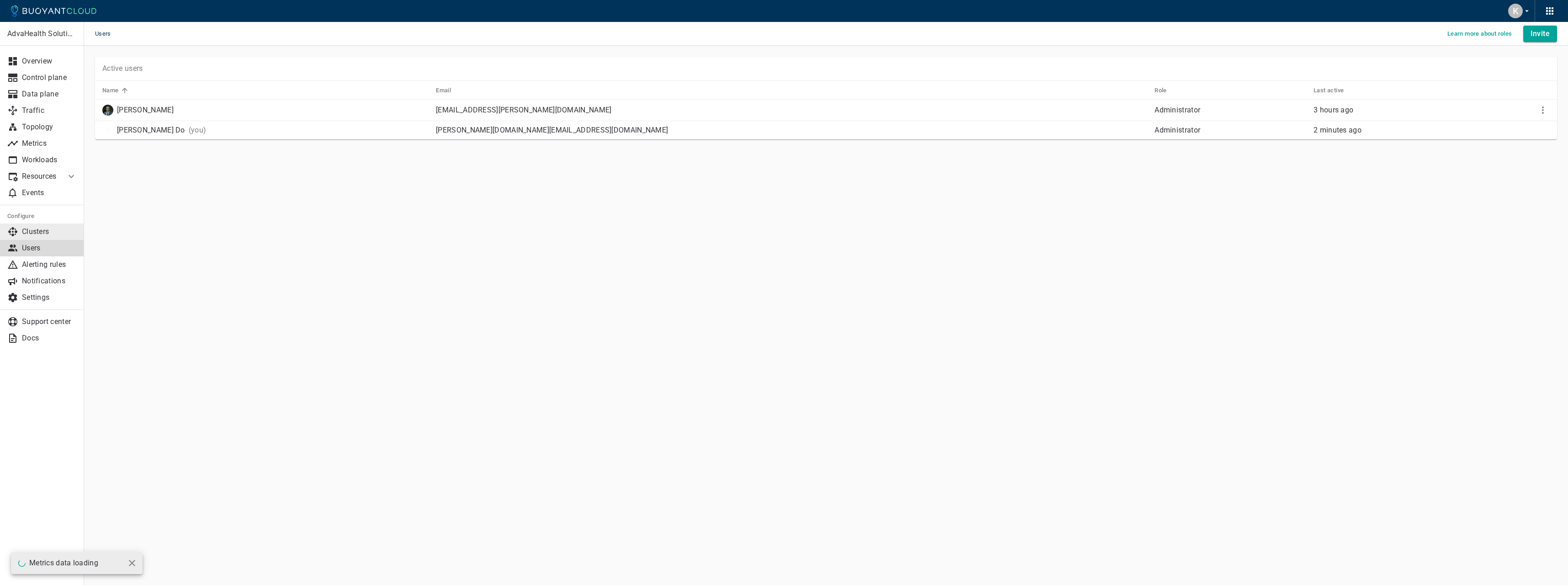
click at [39, 235] on p "Clusters" at bounding box center [49, 231] width 55 height 9
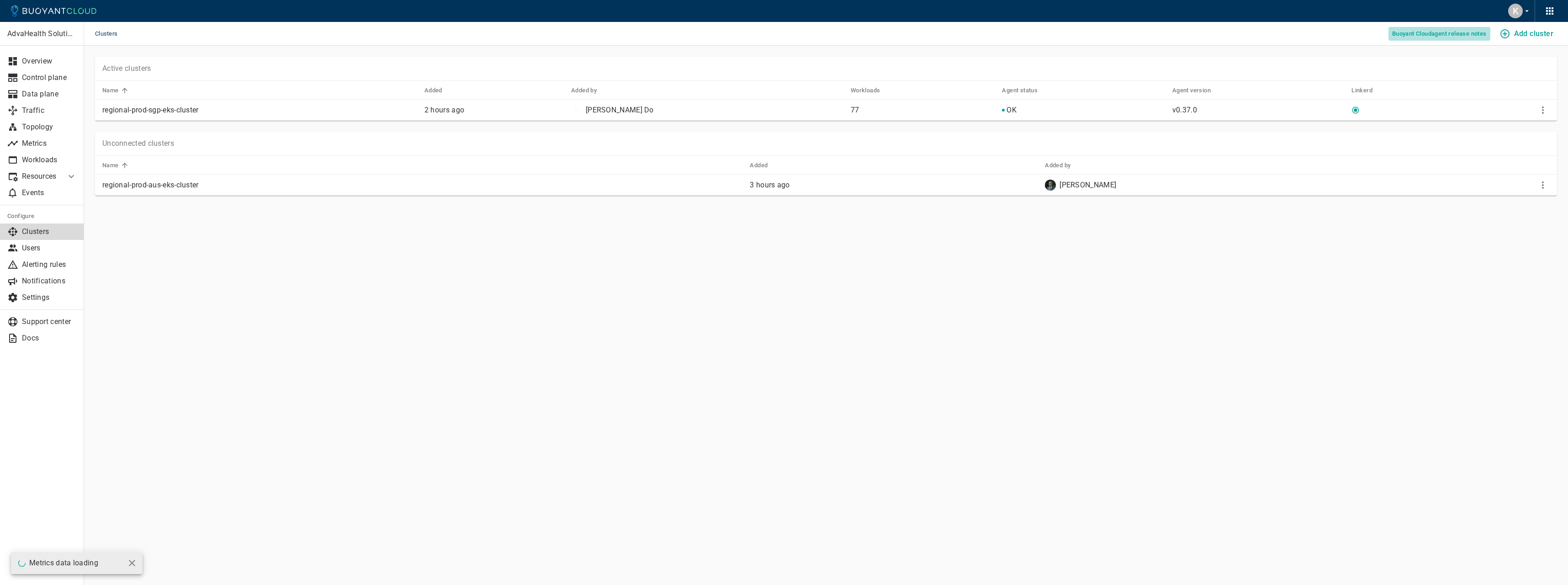
click at [1452, 28] on button "Buoyant Cloud agent release notes" at bounding box center [1439, 34] width 102 height 14
click at [1548, 103] on td at bounding box center [1512, 110] width 88 height 22
click at [1547, 106] on td at bounding box center [1512, 110] width 88 height 22
click at [1547, 106] on icon "More" at bounding box center [1542, 110] width 11 height 11
click at [1514, 142] on li "Configure" at bounding box center [1512, 145] width 96 height 17
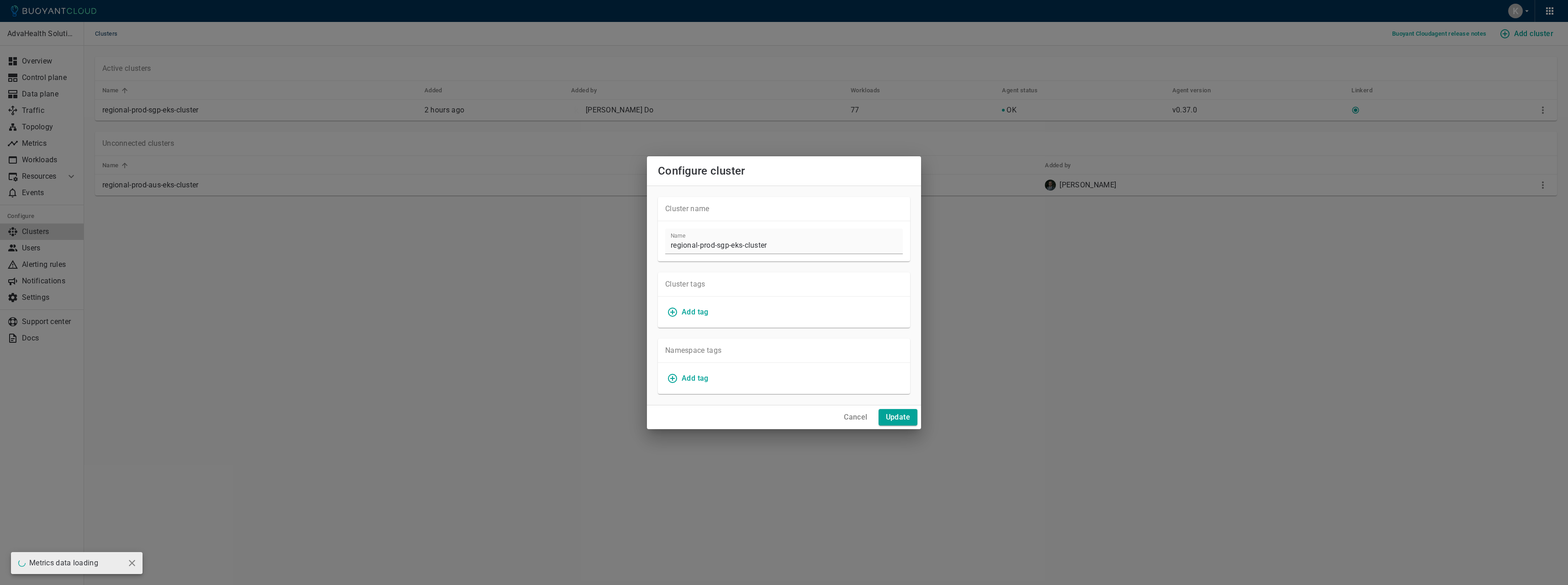
click at [680, 378] on button "Add tag" at bounding box center [688, 378] width 47 height 17
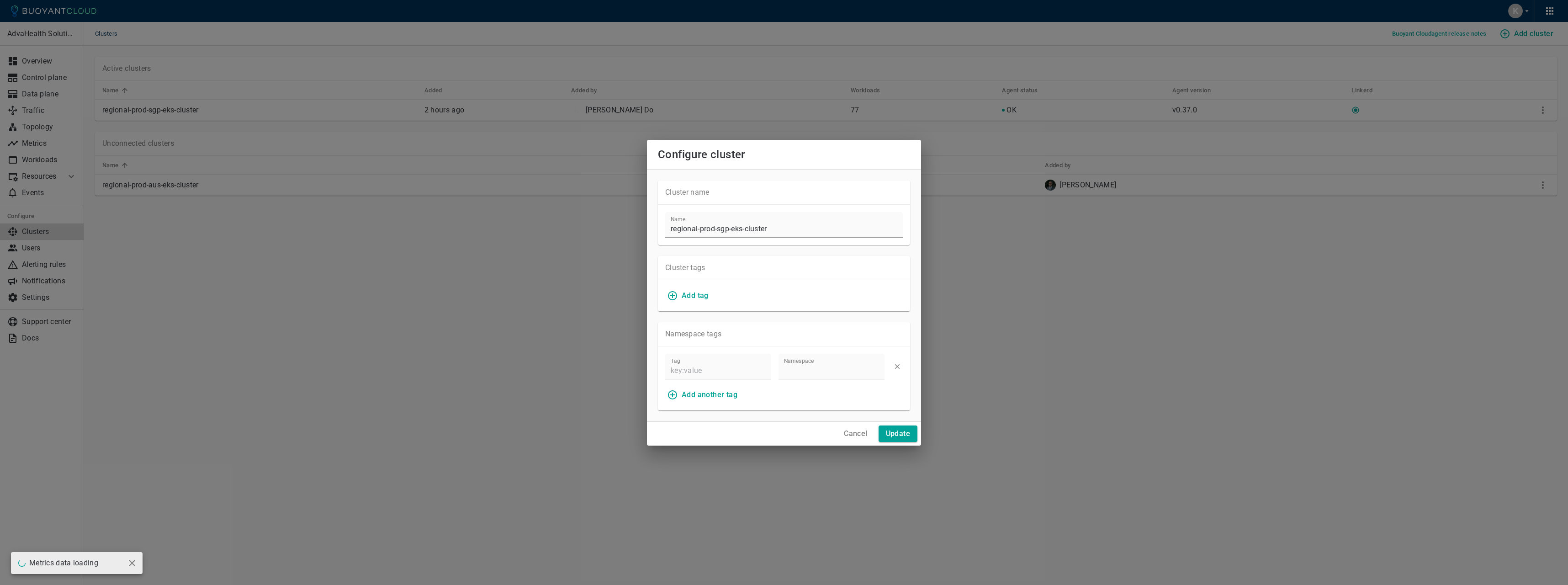
click at [853, 433] on h4 "Cancel" at bounding box center [856, 433] width 24 height 9
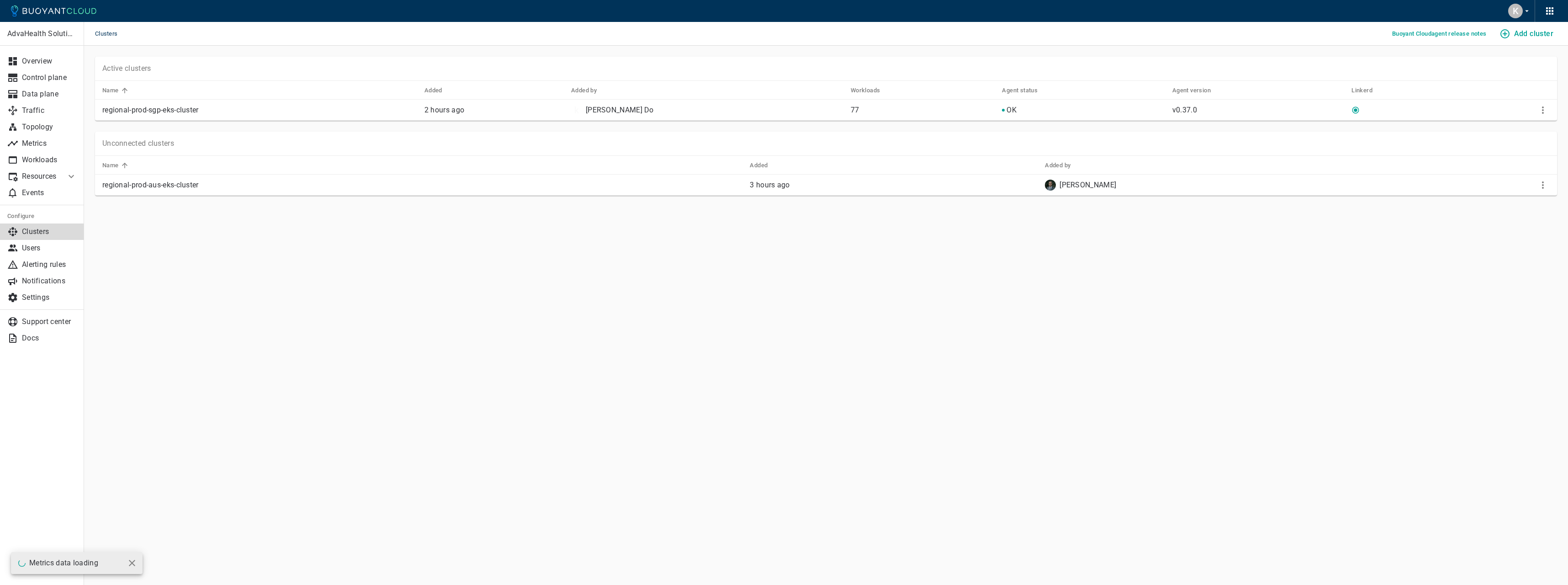
drag, startPoint x: 1535, startPoint y: 36, endPoint x: 1507, endPoint y: 124, distance: 92.3
click at [1507, 124] on main "Clusters Buoyant Cloud agent release notes Add cluster AdvaHealth Solutions Ove…" at bounding box center [825, 292] width 1483 height 585
click at [1538, 107] on icon "More" at bounding box center [1542, 110] width 11 height 11
click at [1515, 128] on li "View install instructions" at bounding box center [1512, 128] width 96 height 17
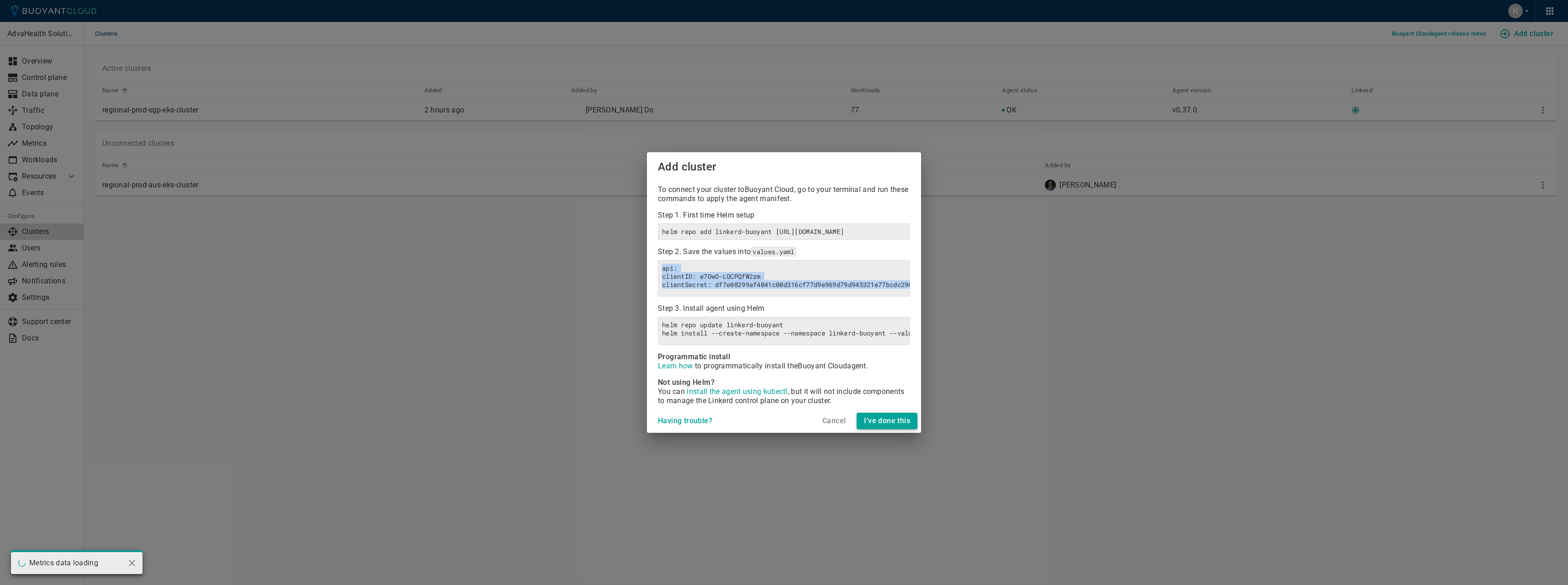
copy h6 "api: clientID: e7OwO-LOCPQfW2zm clientSecret: df7e08299af4041c00d316cf77d9e969d…"
click at [688, 425] on h4 "Having trouble?" at bounding box center [684, 420] width 54 height 9
click at [523, 314] on div "Add cluster To connect your cluster to Buoyant Cloud , go to your terminal and …" at bounding box center [784, 292] width 1568 height 585
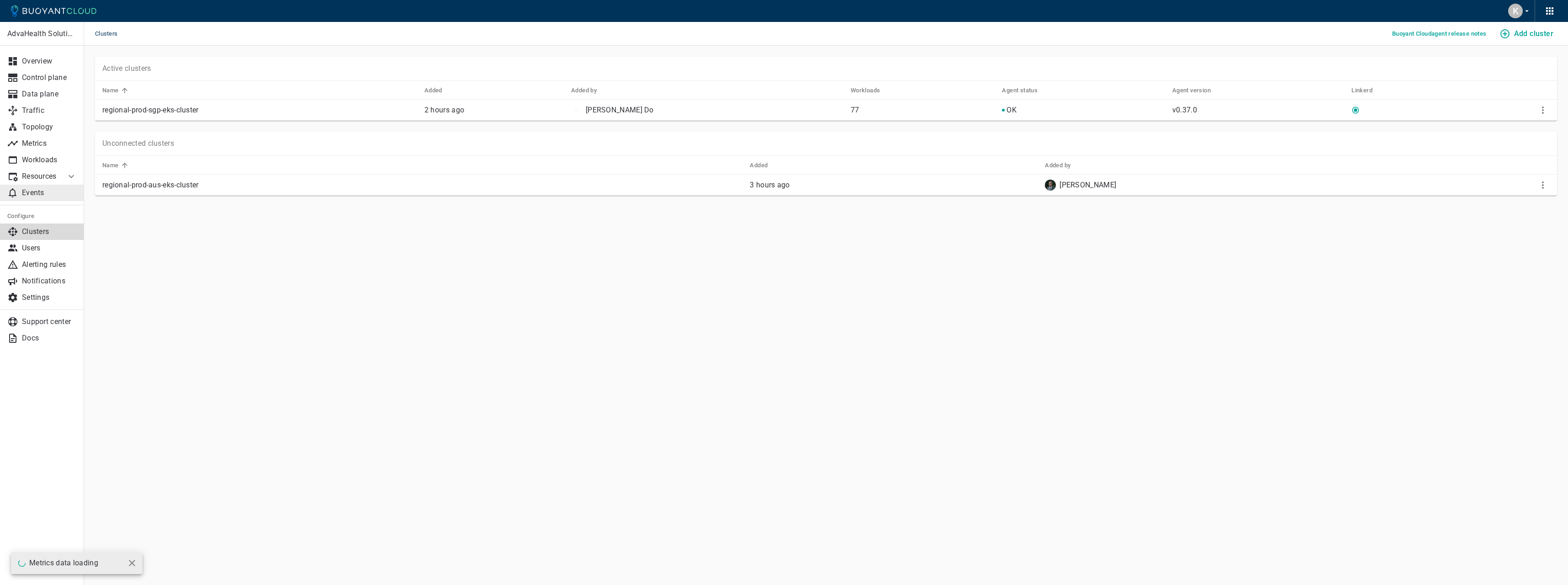
click at [55, 192] on p "Events" at bounding box center [49, 192] width 55 height 9
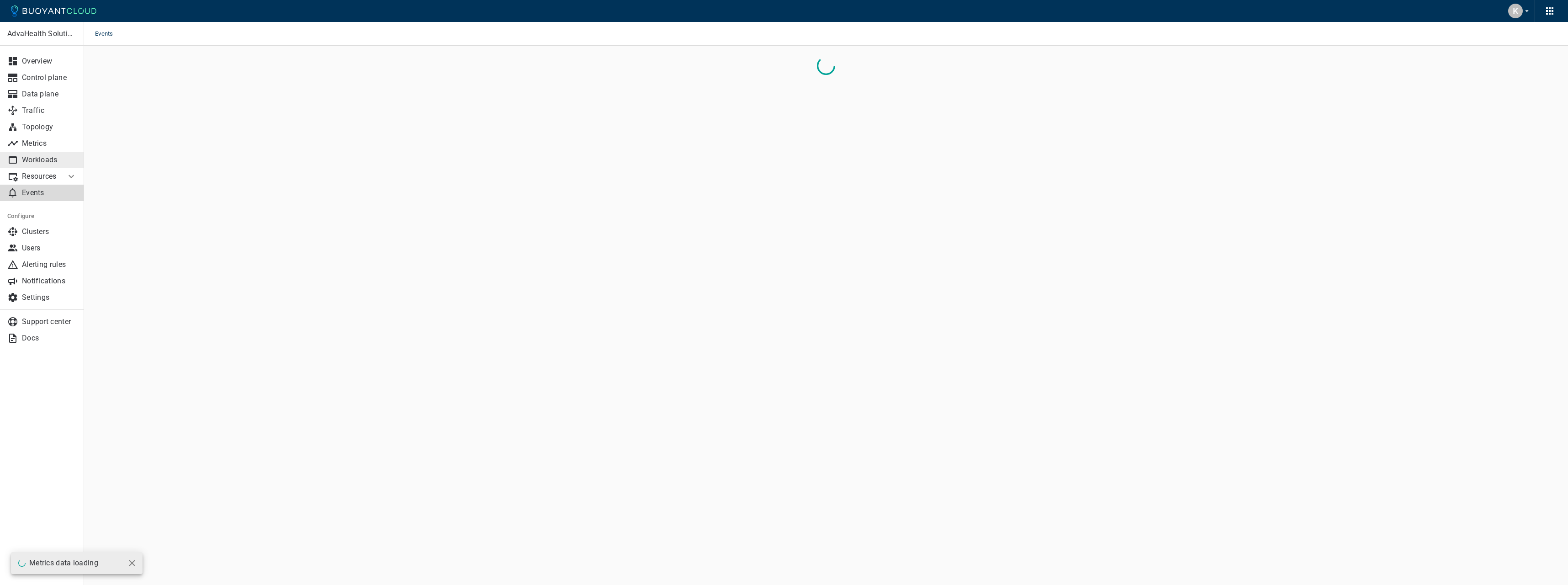
click at [53, 163] on p "Workloads" at bounding box center [49, 159] width 55 height 9
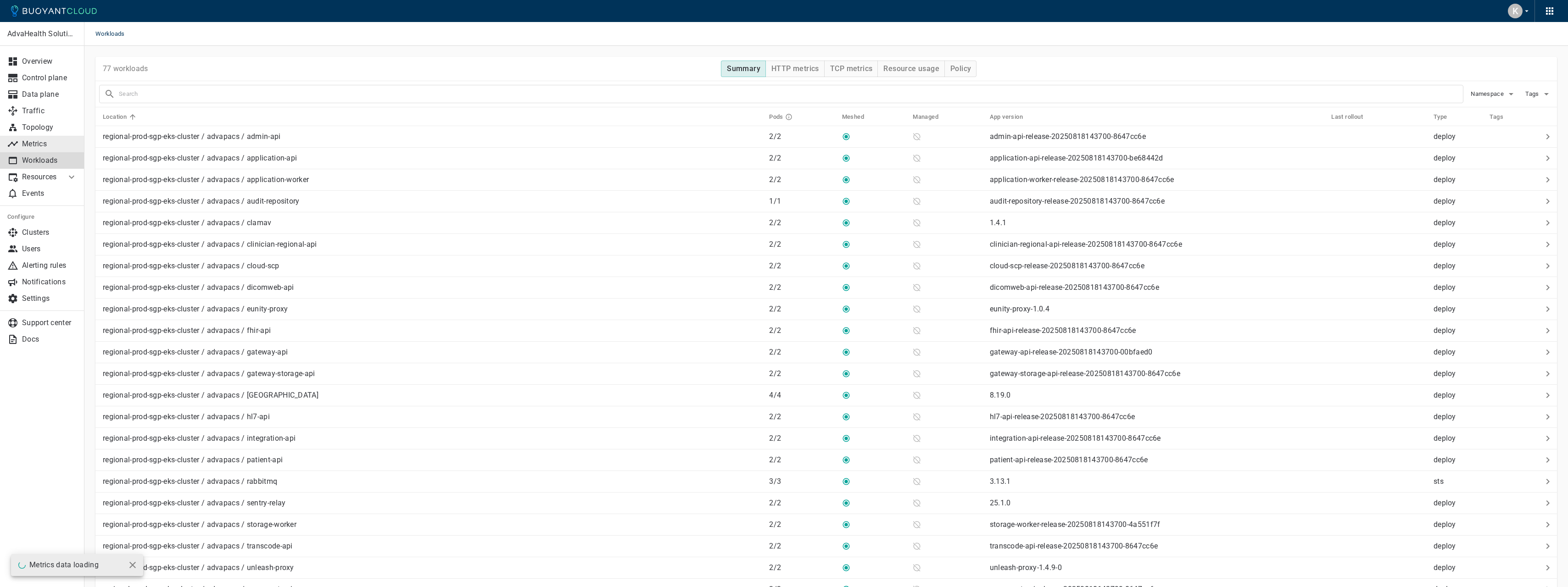
click at [54, 149] on link "Metrics" at bounding box center [42, 144] width 84 height 17
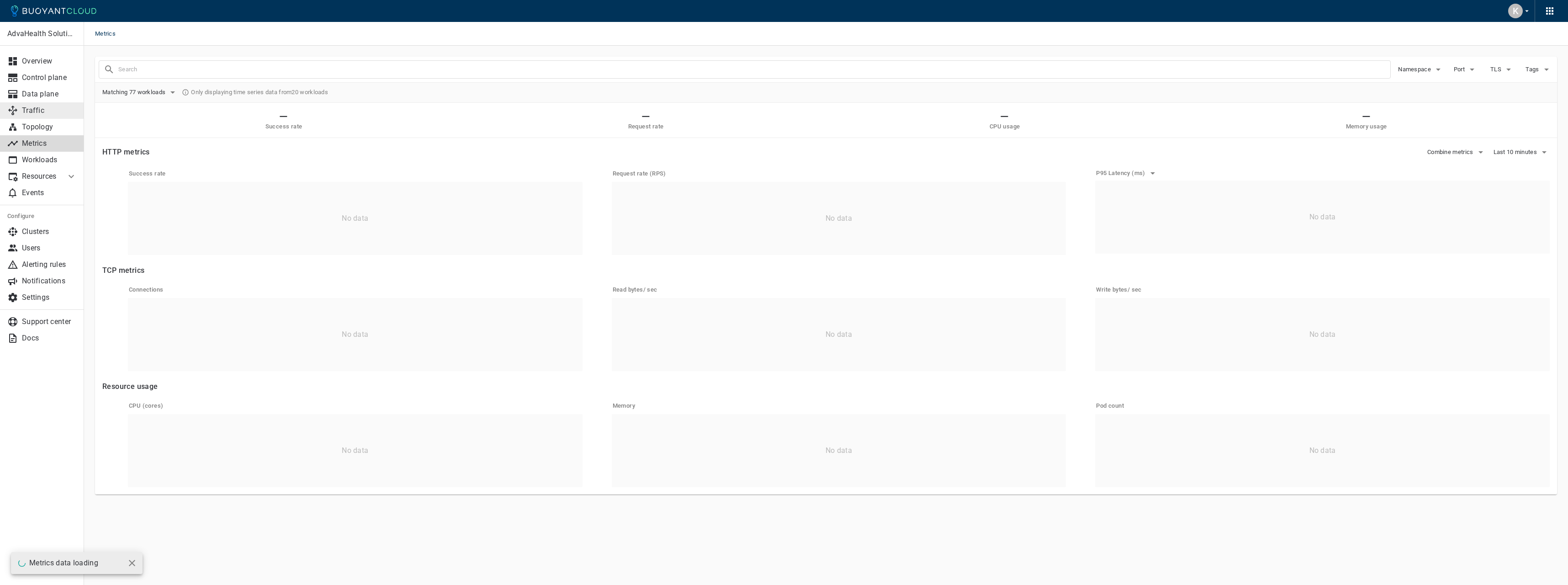
click at [55, 116] on link "Traffic" at bounding box center [41, 110] width 84 height 17
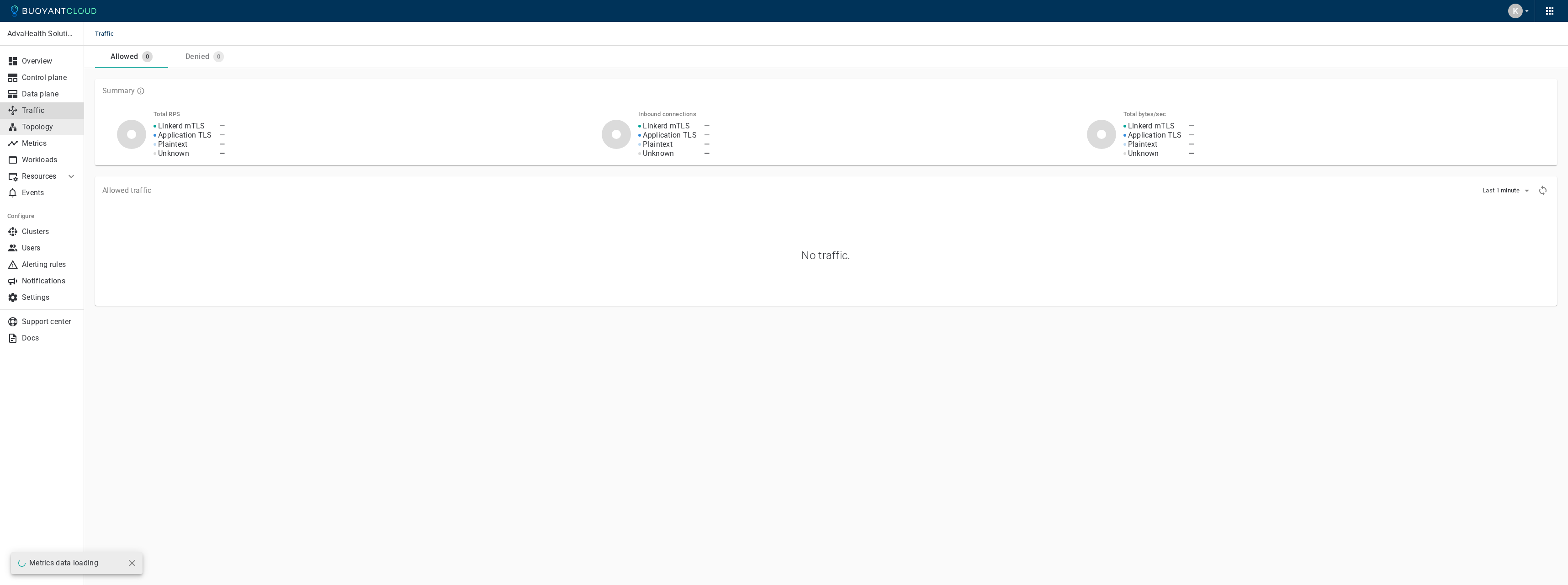
click at [54, 128] on p "Topology" at bounding box center [49, 126] width 55 height 9
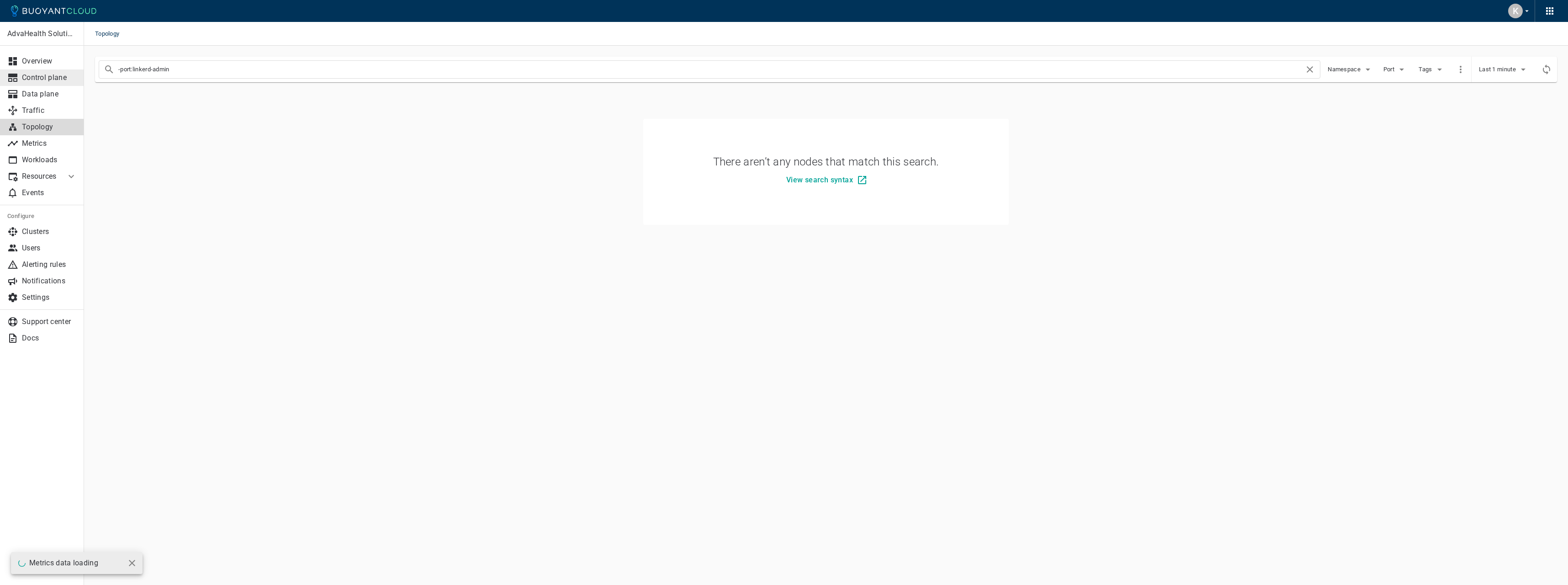
click at [56, 81] on p "Control plane" at bounding box center [49, 77] width 55 height 9
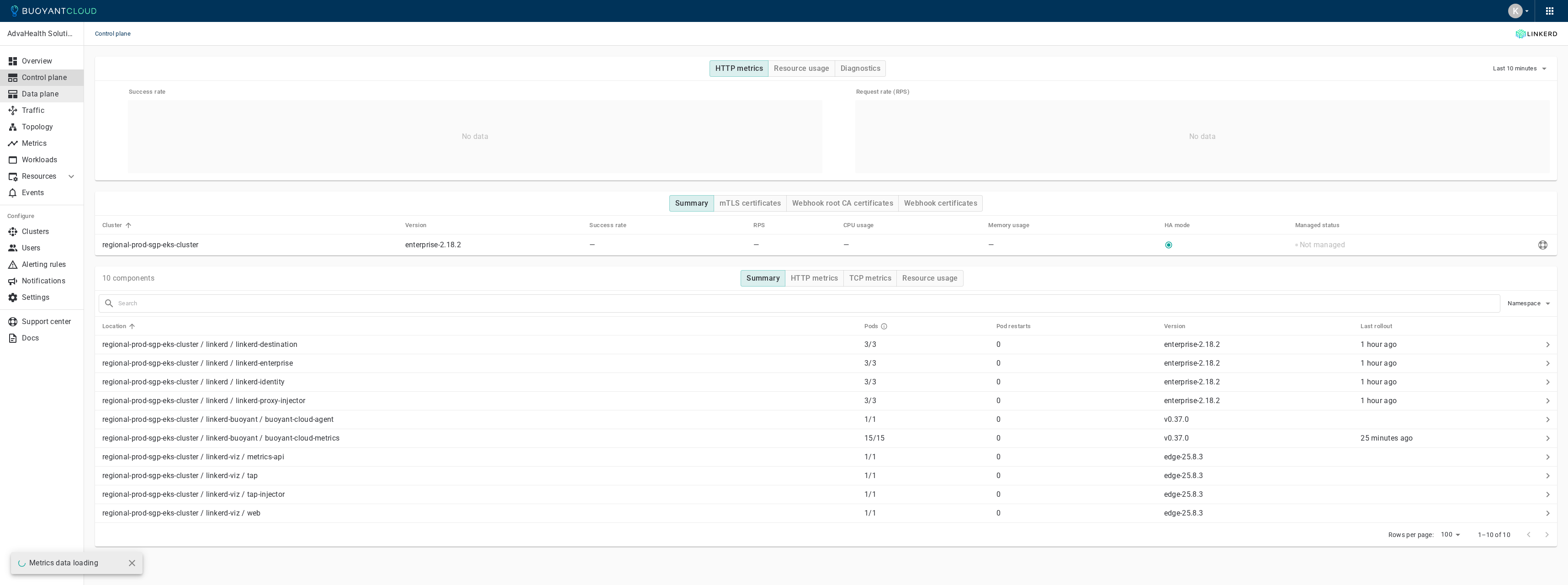
click at [56, 87] on link "Data plane" at bounding box center [41, 94] width 84 height 17
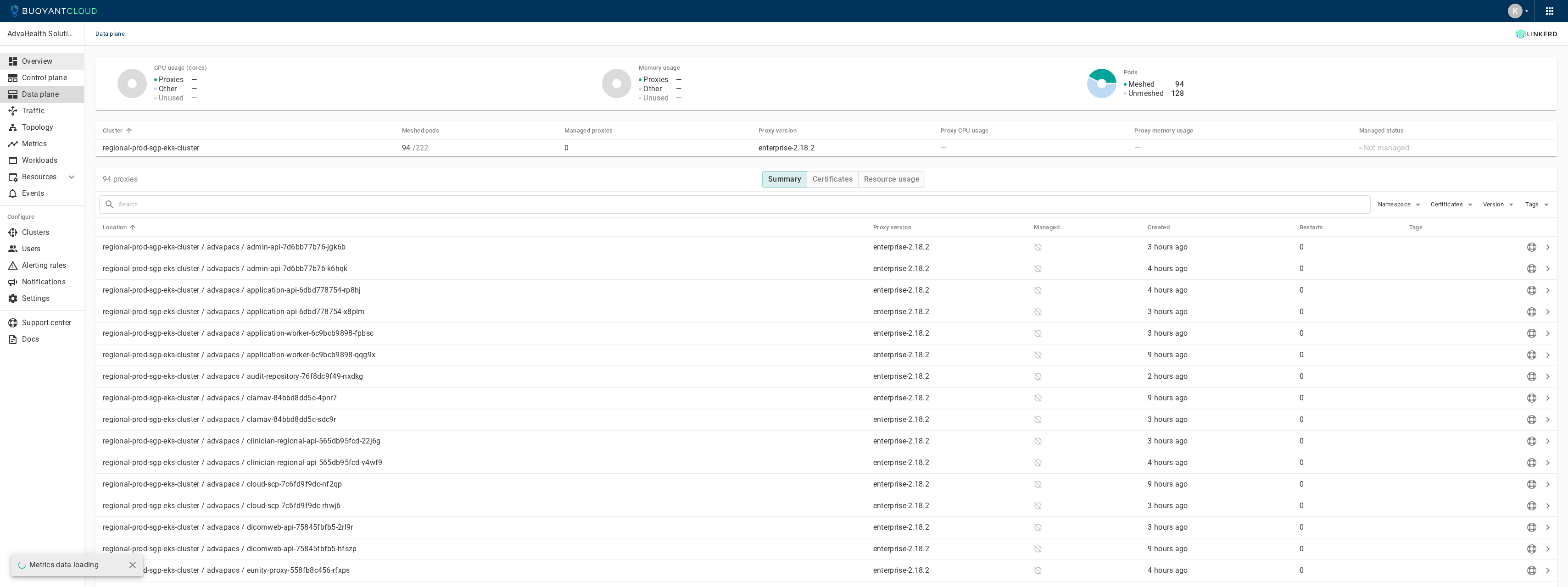
click at [56, 59] on p "Overview" at bounding box center [50, 60] width 55 height 9
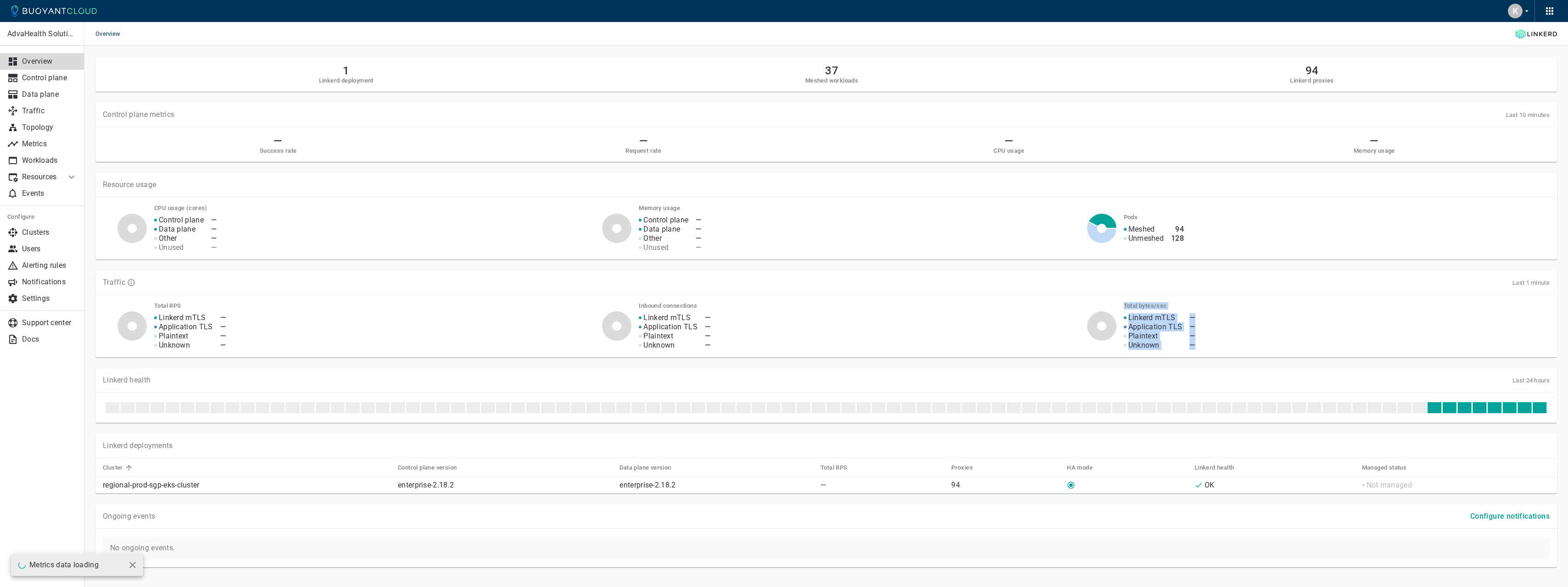
drag, startPoint x: 1195, startPoint y: 349, endPoint x: 1083, endPoint y: 318, distance: 116.2
click at [1083, 318] on div "Total RPS Linkerd mTLS Application TLS Plaintext Unknown — — — — Inbound connec…" at bounding box center [825, 326] width 1461 height 62
drag, startPoint x: 1083, startPoint y: 318, endPoint x: 1069, endPoint y: 320, distance: 14.1
click at [1082, 318] on div at bounding box center [1091, 322] width 52 height 37
click at [676, 339] on div "Plaintext" at bounding box center [668, 336] width 58 height 9
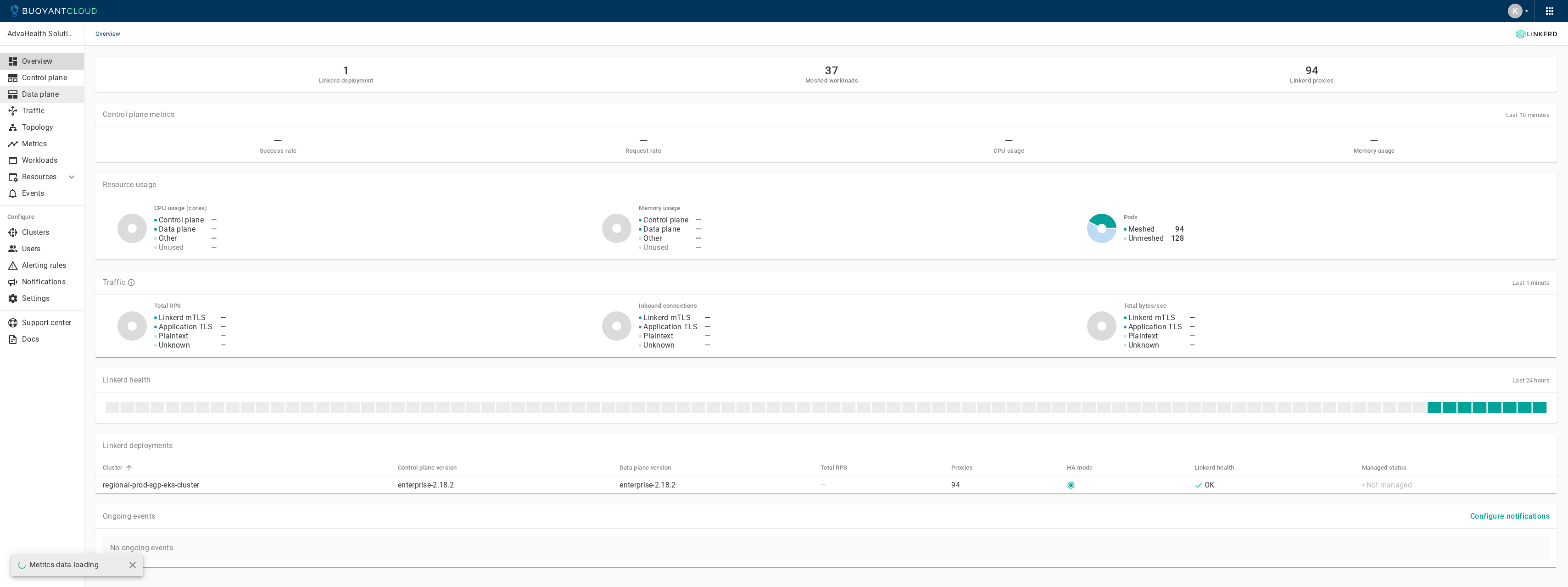
click at [63, 87] on link "Data plane" at bounding box center [42, 94] width 84 height 17
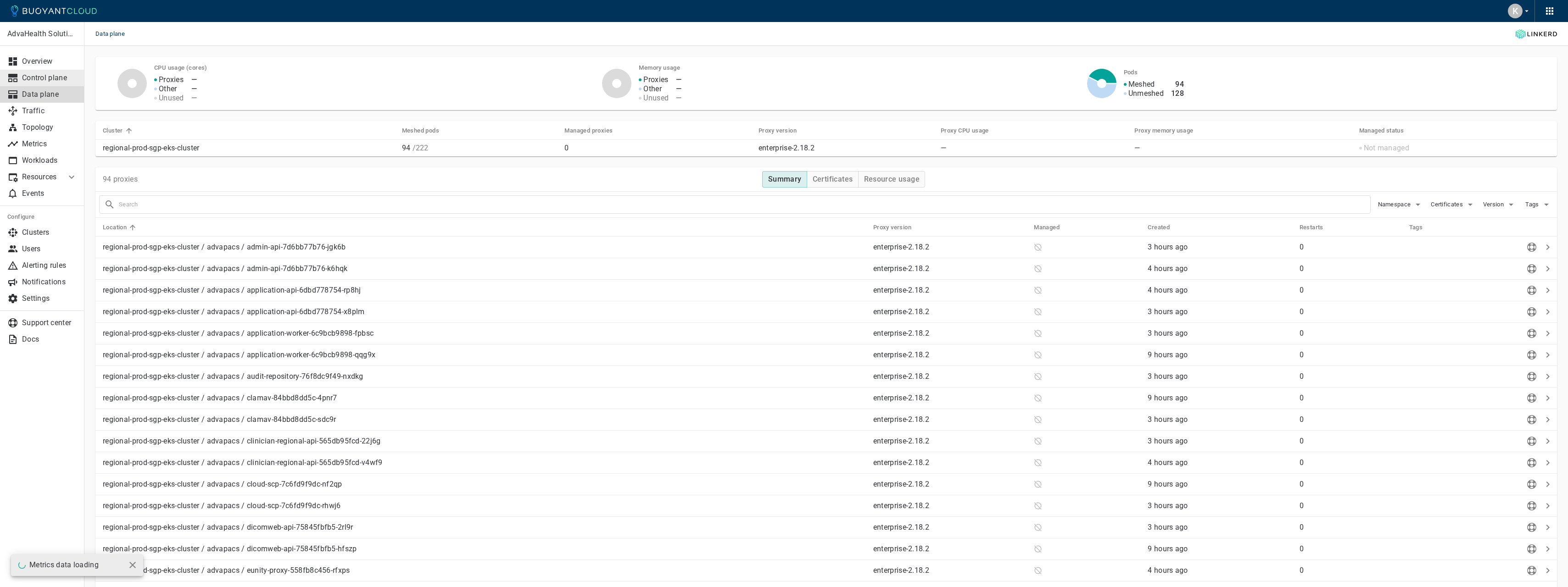
click at [62, 79] on p "Control plane" at bounding box center [50, 77] width 55 height 9
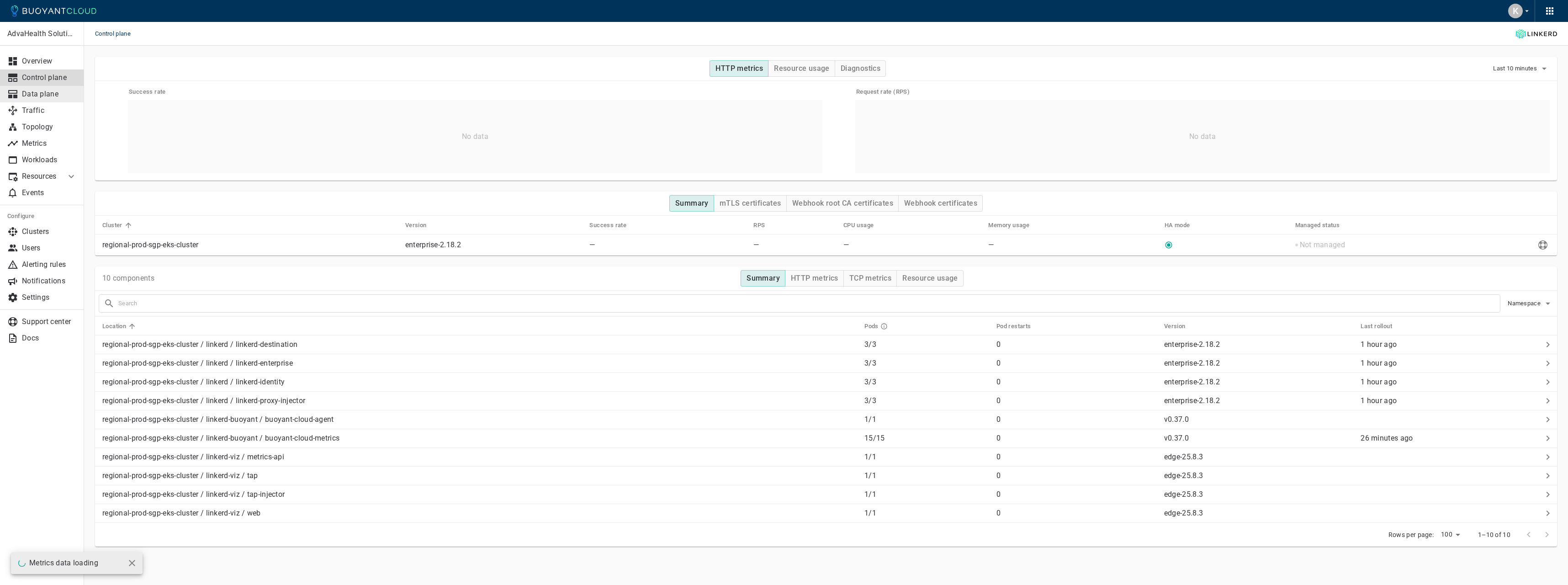
click at [61, 96] on p "Data plane" at bounding box center [49, 94] width 55 height 9
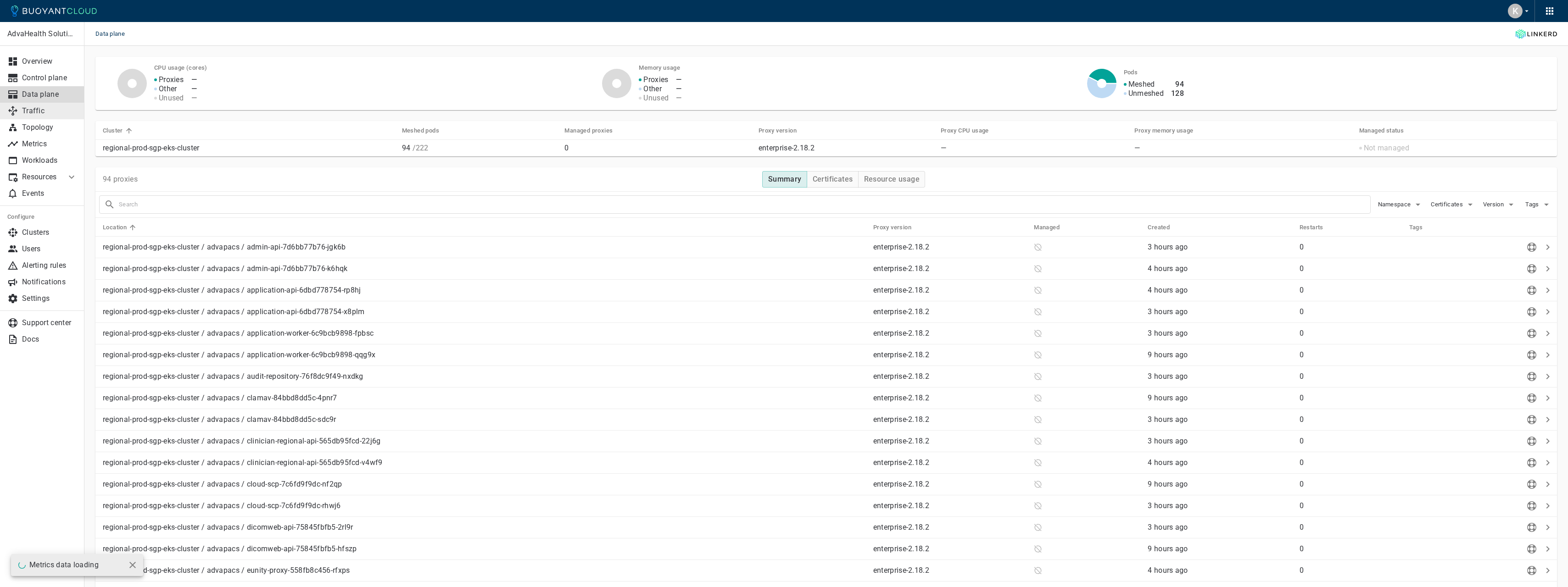
click at [58, 106] on link "Traffic" at bounding box center [42, 111] width 84 height 17
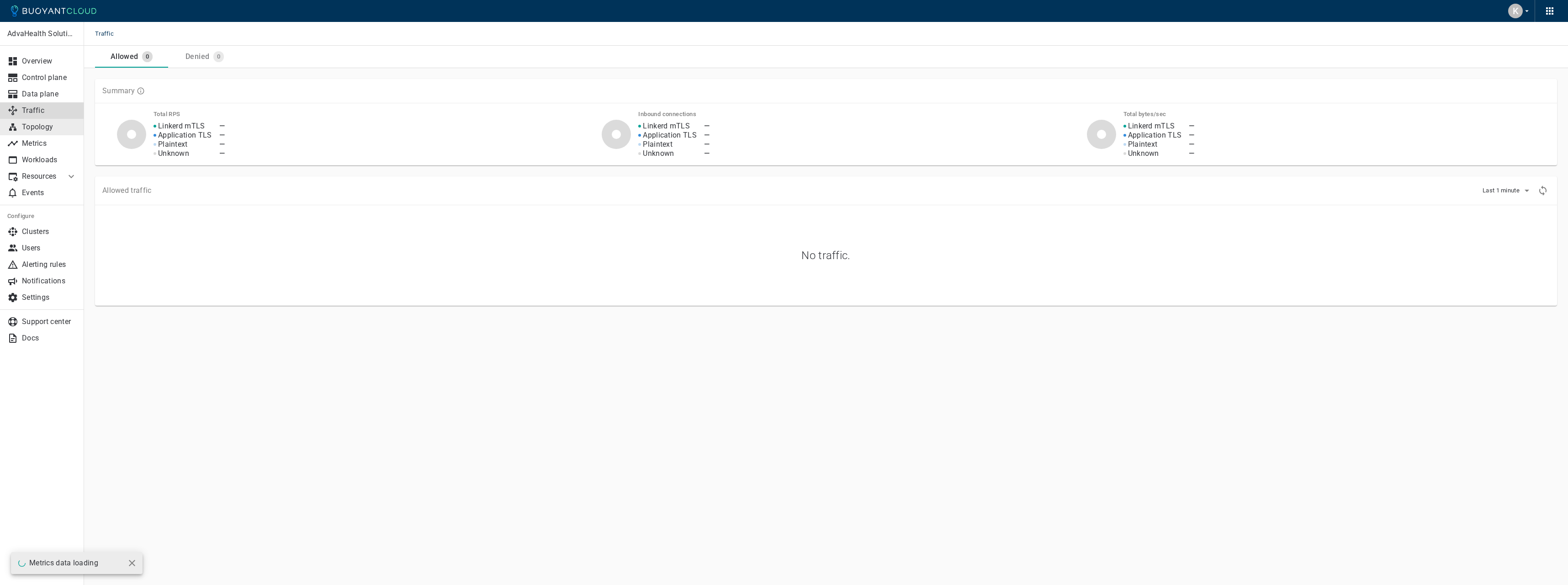
click at [54, 119] on link "Topology" at bounding box center [41, 126] width 84 height 17
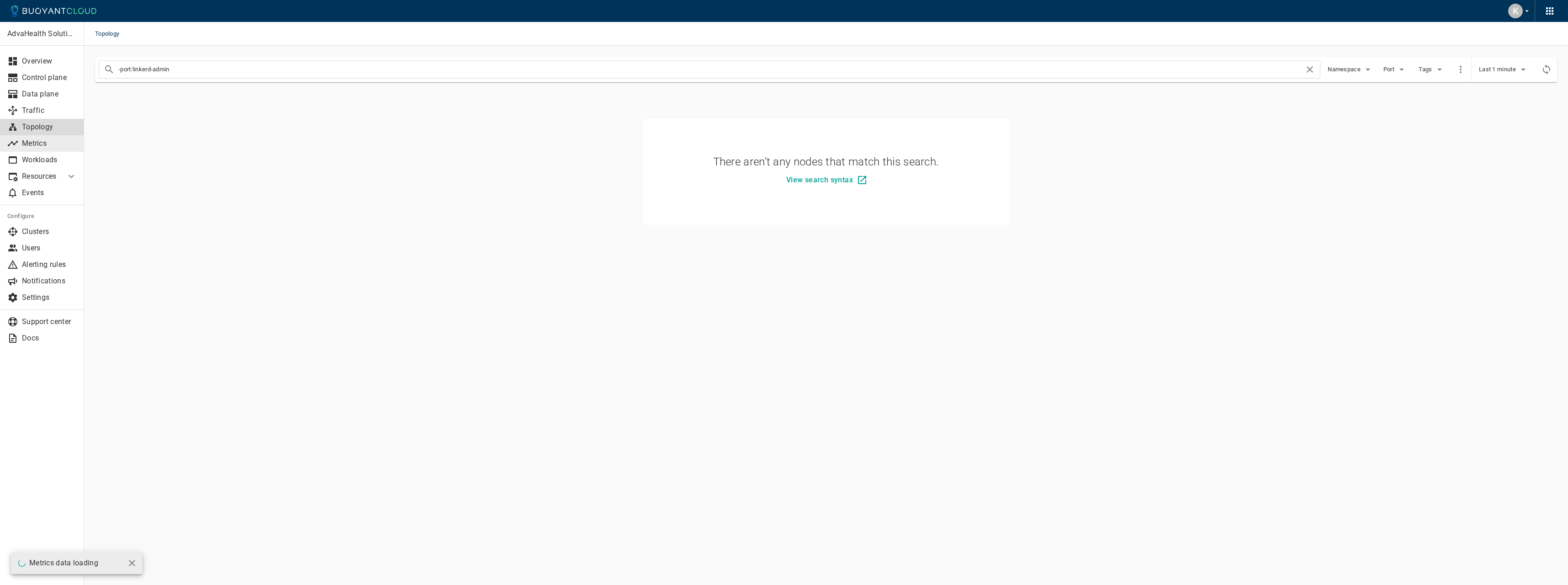
click at [60, 151] on link "Metrics" at bounding box center [41, 143] width 84 height 17
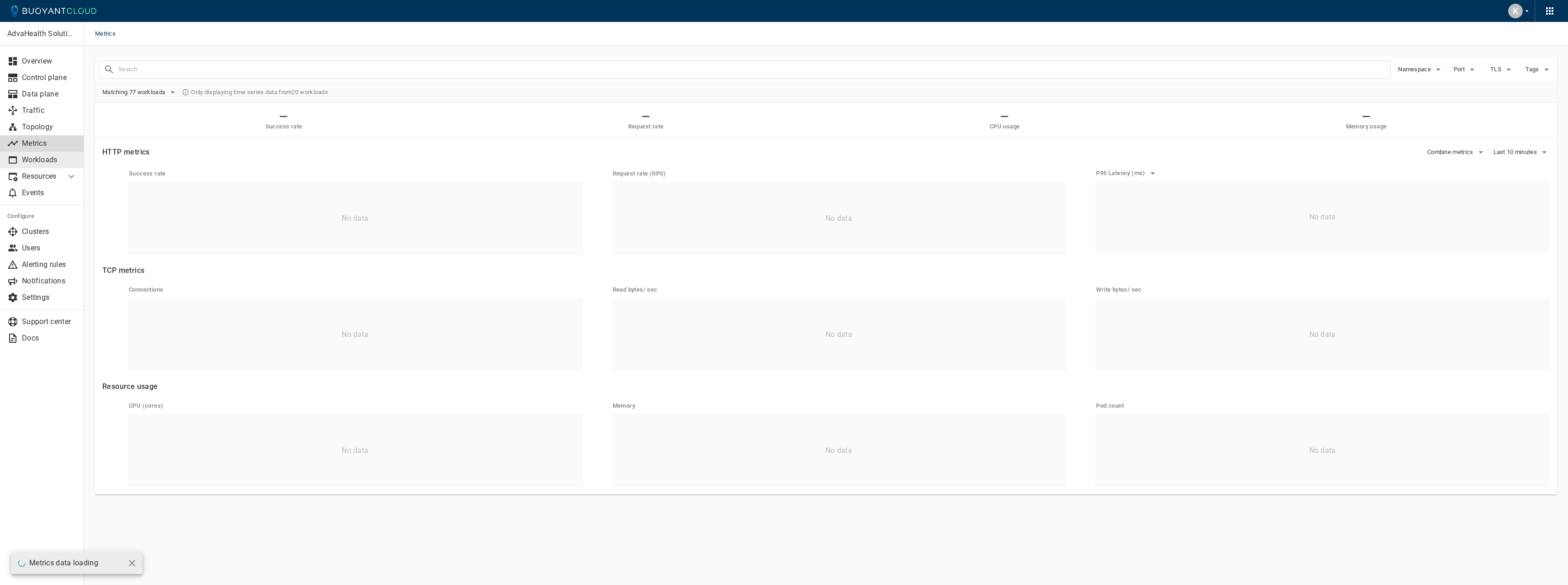
click at [59, 156] on p "Workloads" at bounding box center [49, 159] width 55 height 9
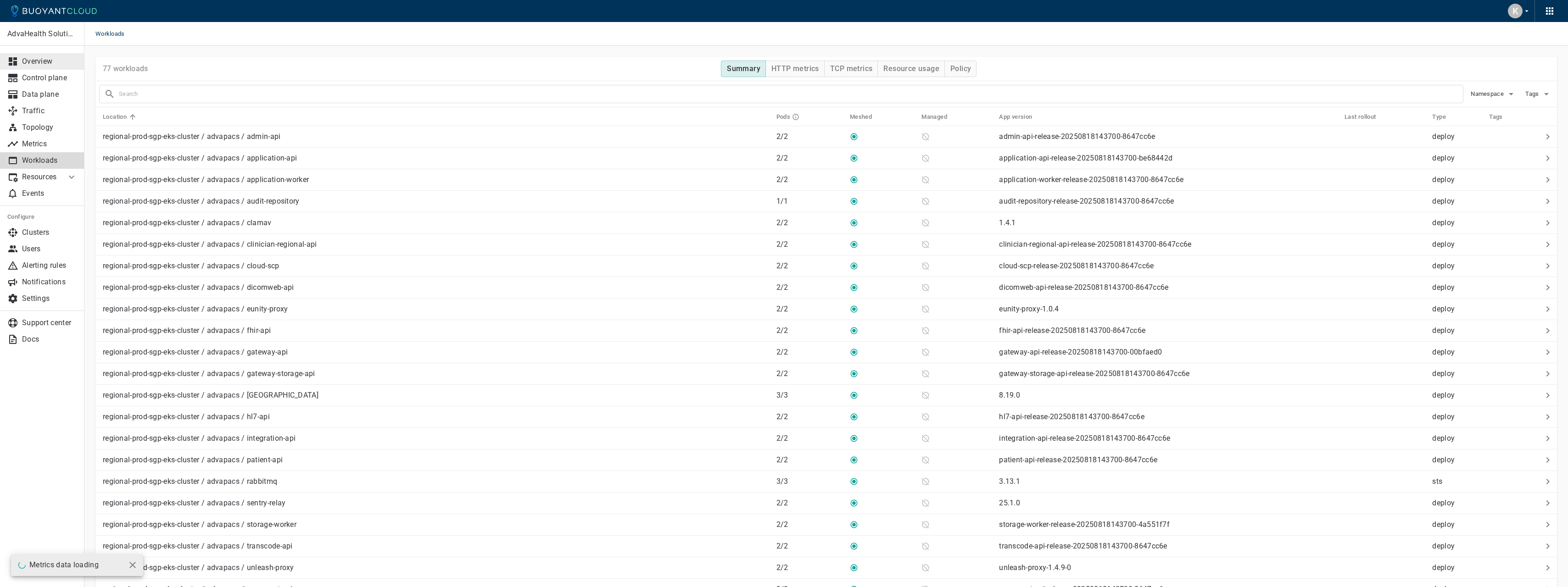
click at [52, 67] on link "Overview" at bounding box center [42, 61] width 84 height 17
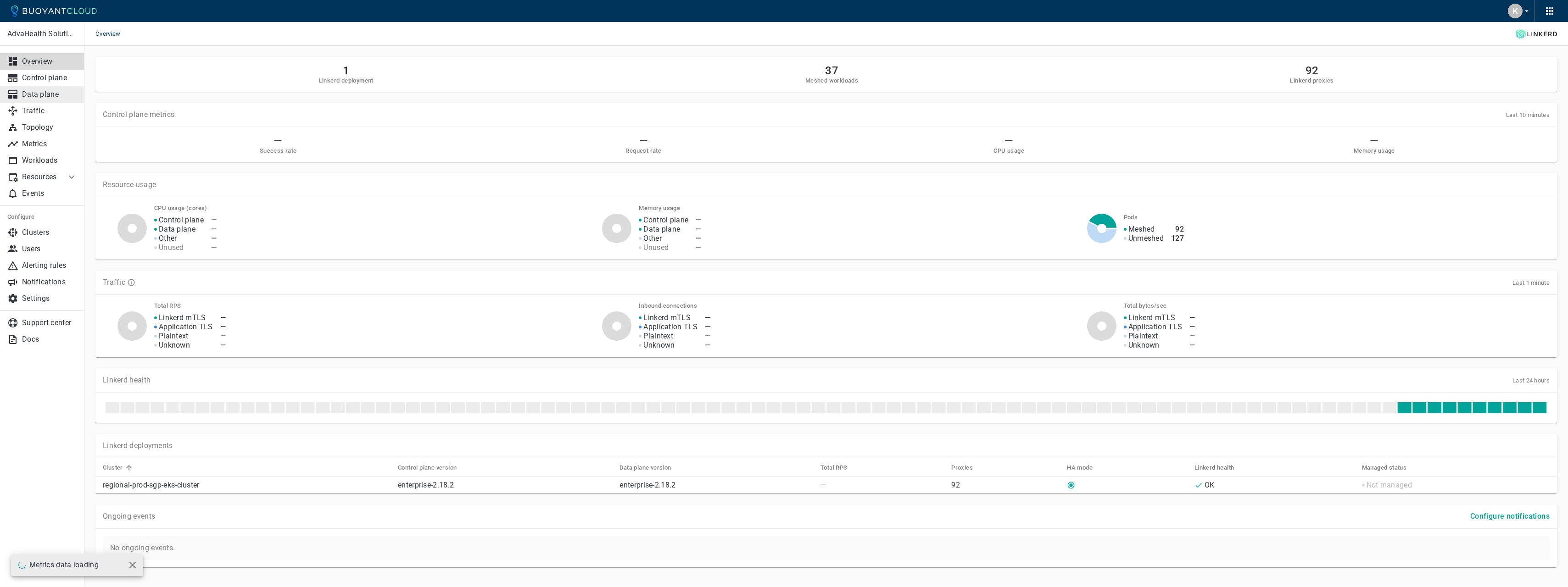
click at [47, 87] on link "Data plane" at bounding box center [42, 94] width 84 height 17
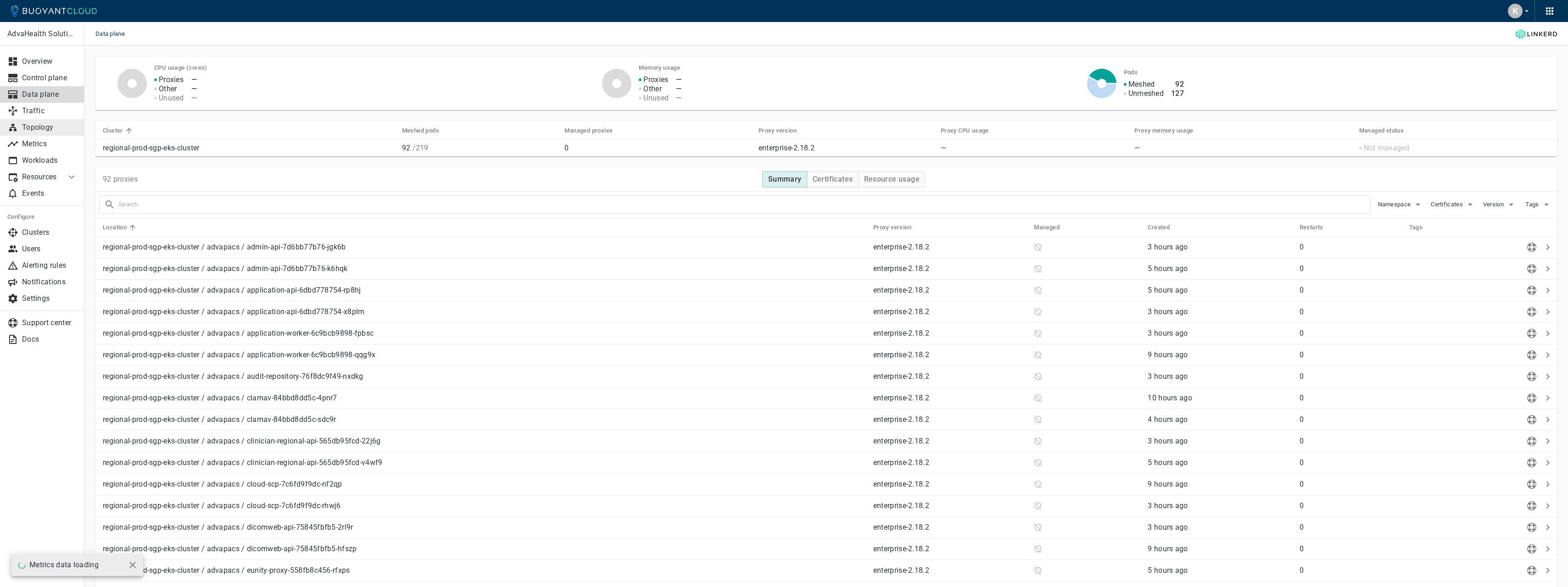
click at [41, 120] on link "Topology" at bounding box center [42, 127] width 84 height 17
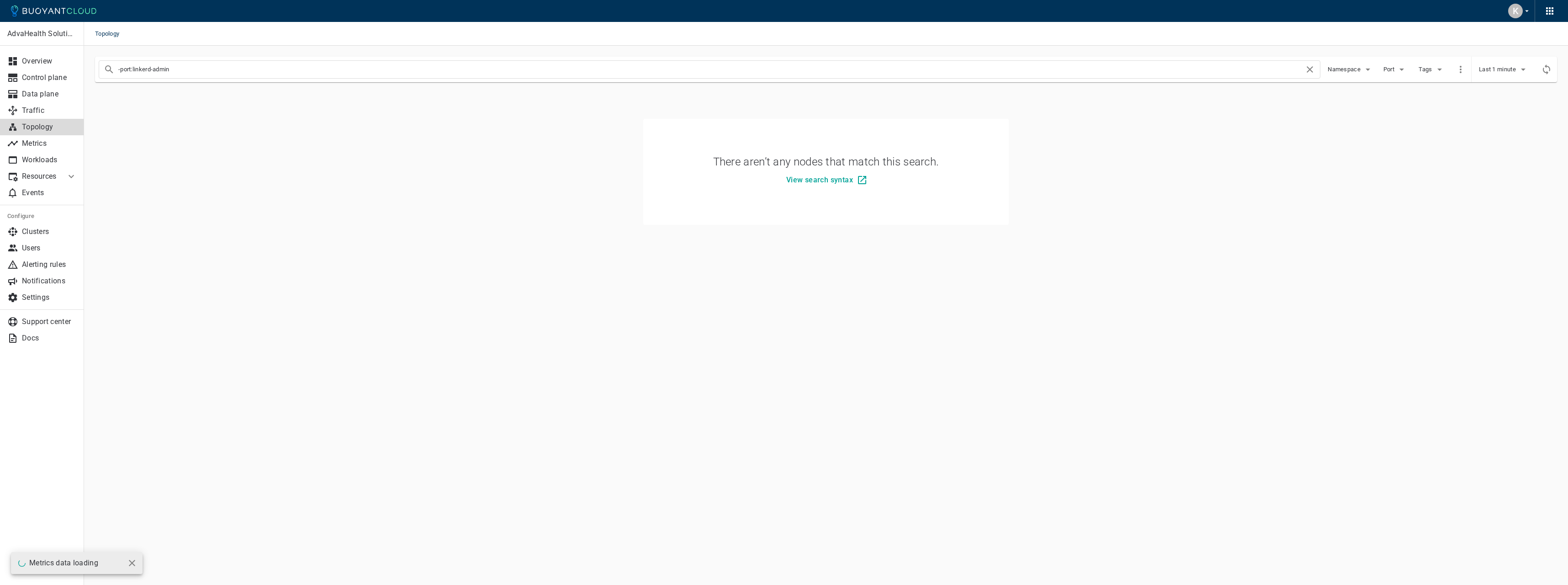
click at [195, 70] on input "-port:linkerd-admin" at bounding box center [711, 69] width 1185 height 13
type input "-port:linkerd-admin namespaces=advapacs"
click at [1303, 68] on input "-port:linkerd-admin namespaces=advapacs" at bounding box center [711, 69] width 1185 height 13
click at [1310, 68] on icon at bounding box center [1310, 69] width 6 height 6
click at [21, 102] on link "Data plane" at bounding box center [41, 94] width 84 height 17
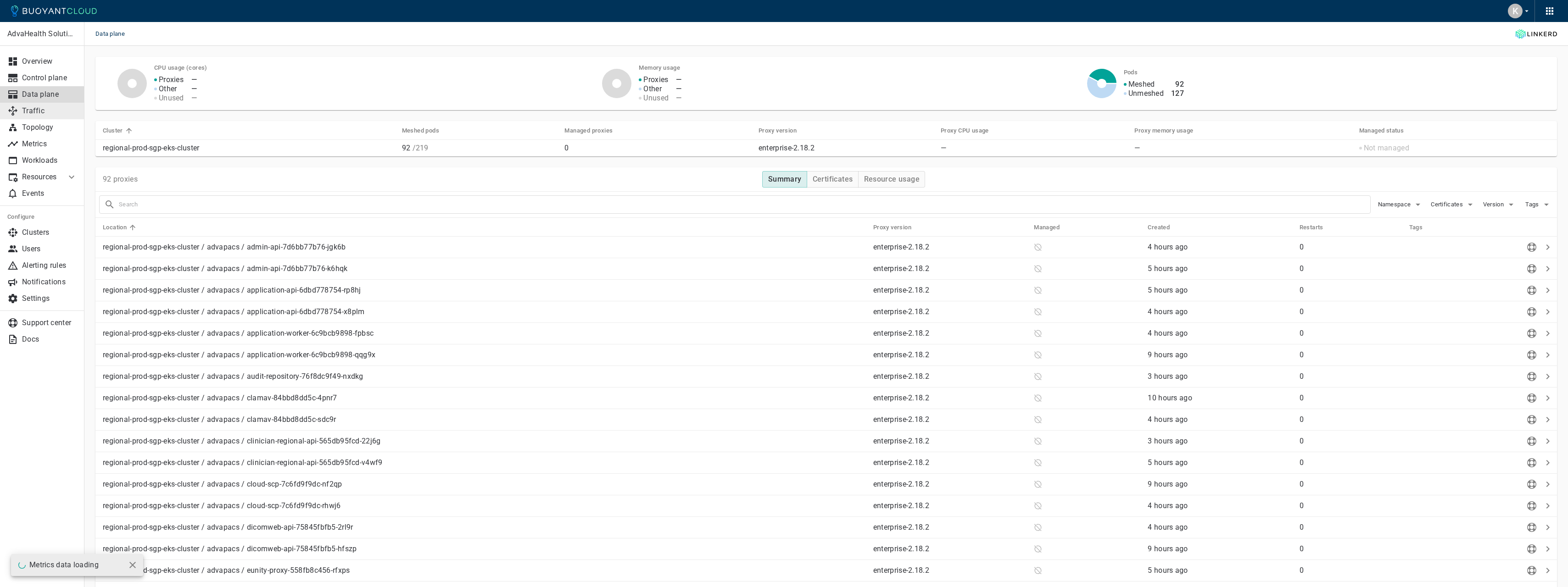
click at [25, 110] on p "Traffic" at bounding box center [50, 110] width 55 height 9
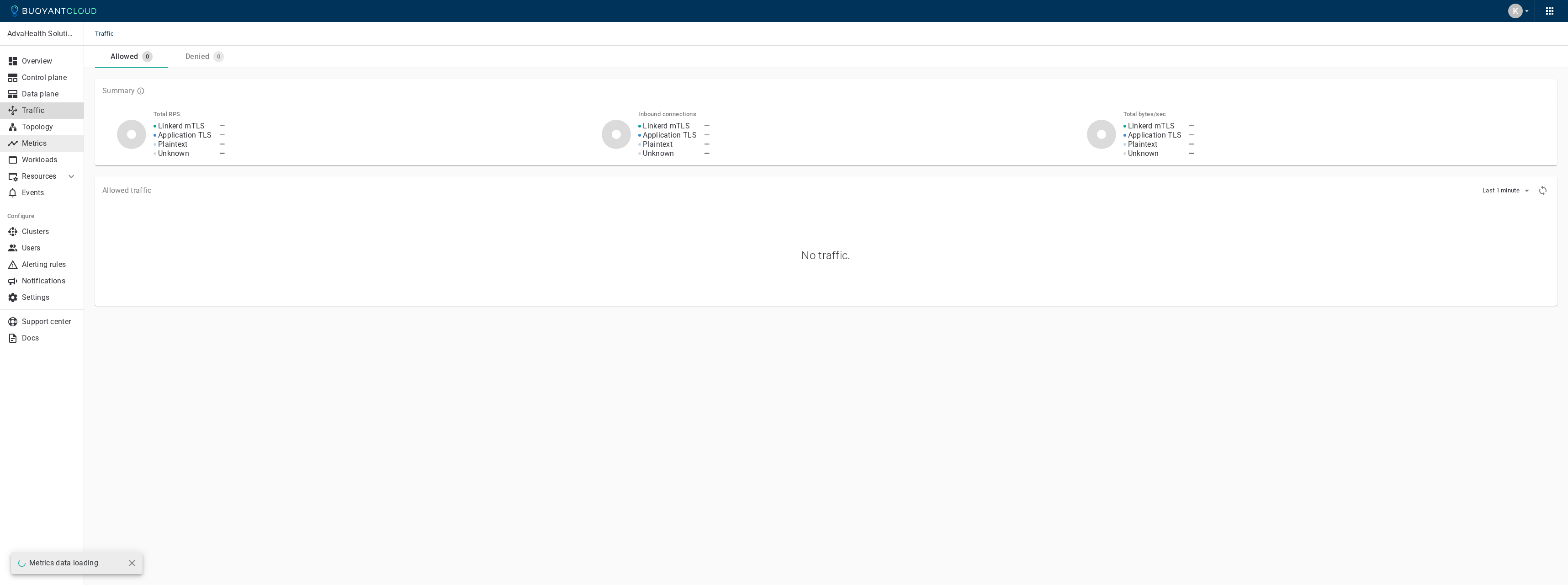
click at [37, 146] on p "Metrics" at bounding box center [49, 143] width 55 height 9
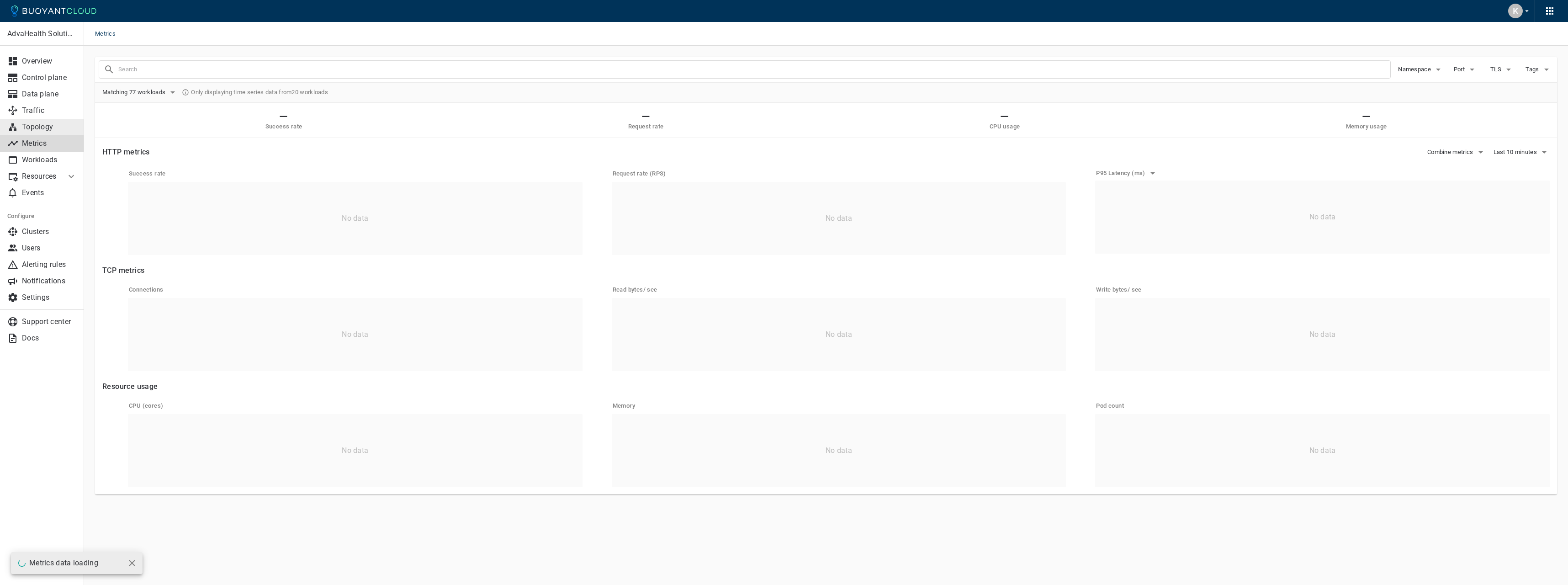
click at [42, 125] on p "Topology" at bounding box center [49, 126] width 55 height 9
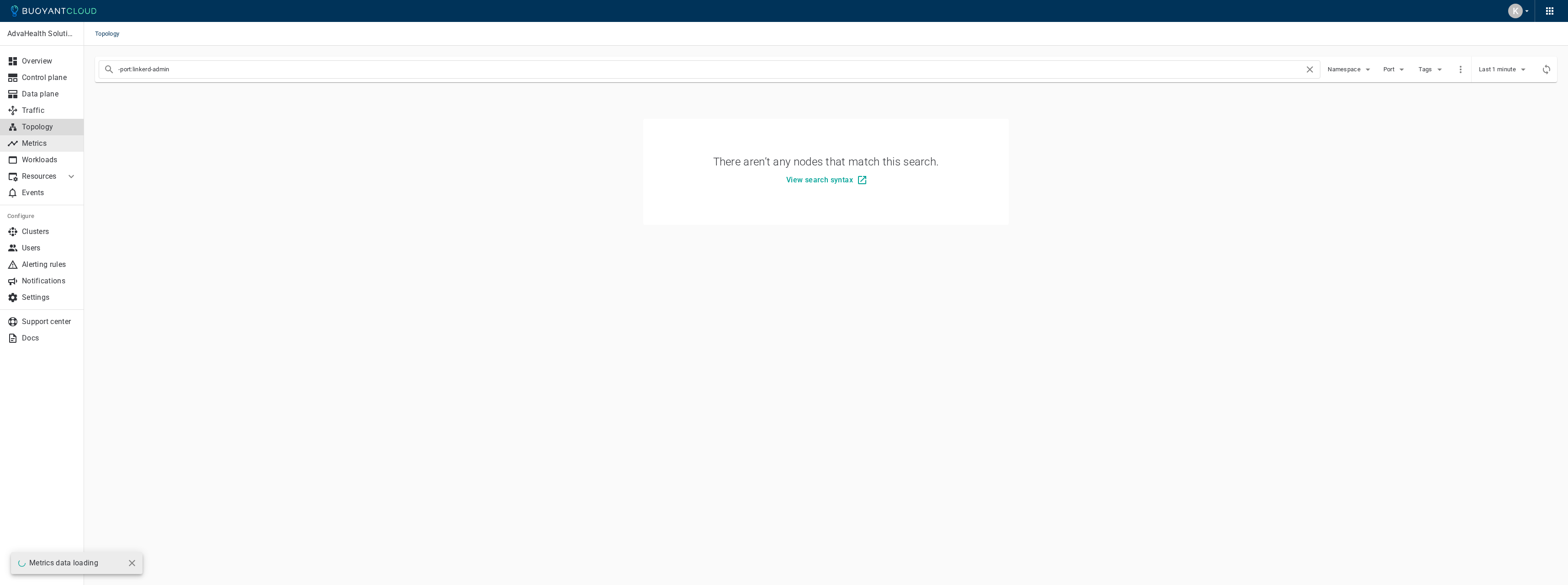
click at [39, 147] on p "Metrics" at bounding box center [49, 143] width 55 height 9
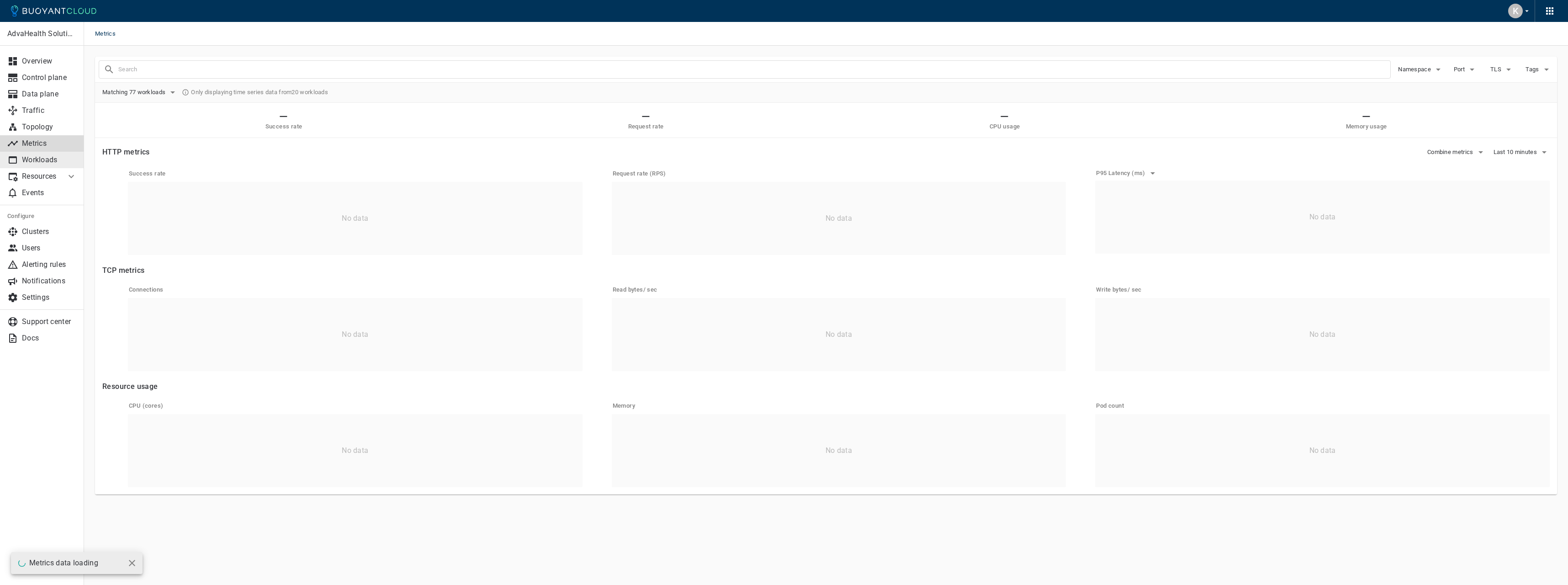
click at [43, 163] on p "Workloads" at bounding box center [49, 159] width 55 height 9
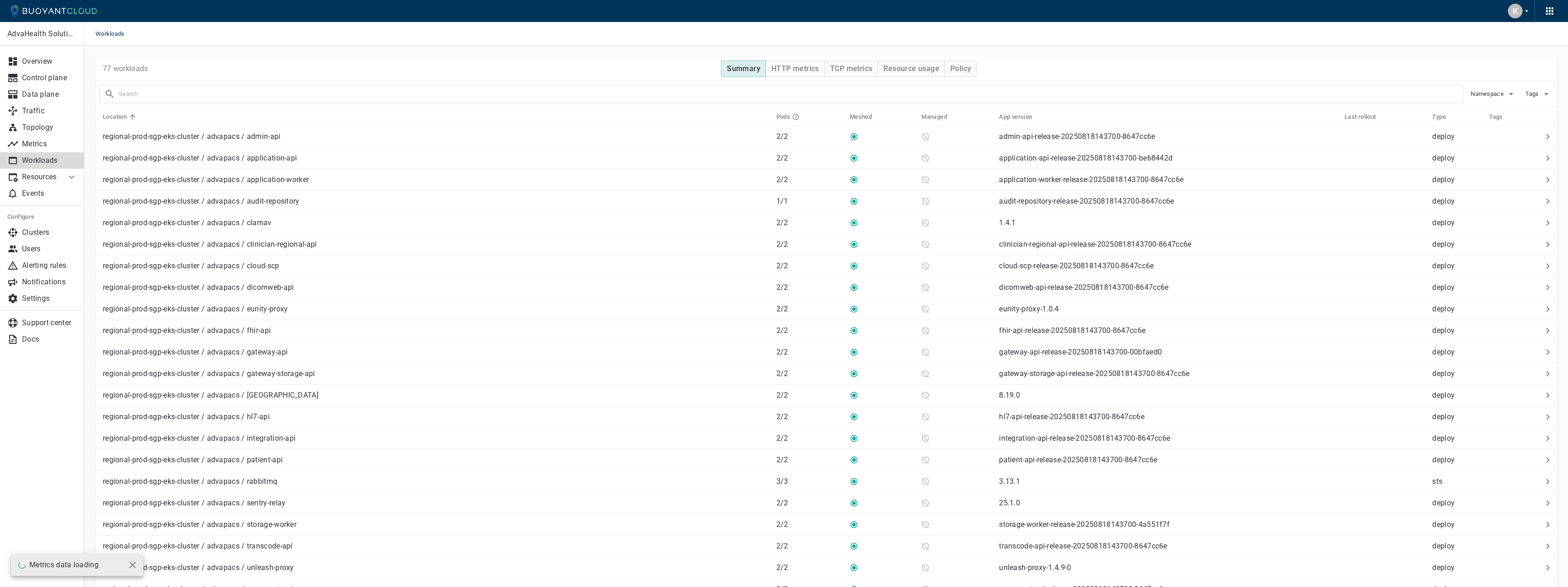
click at [47, 179] on p "Resources" at bounding box center [40, 176] width 37 height 9
click at [46, 162] on p "Workloads" at bounding box center [50, 159] width 55 height 9
click at [49, 173] on p "Resources" at bounding box center [40, 176] width 37 height 9
click at [24, 123] on p "Topology" at bounding box center [50, 127] width 55 height 9
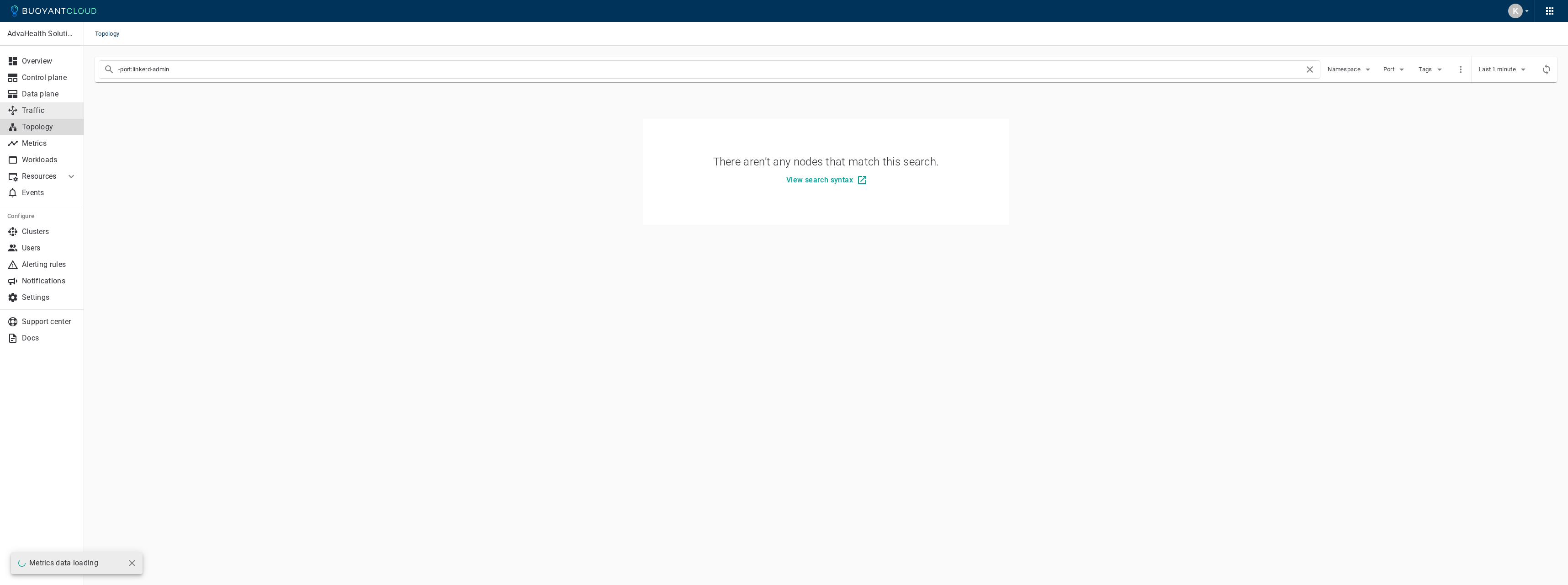
click at [48, 115] on link "Traffic" at bounding box center [41, 110] width 84 height 17
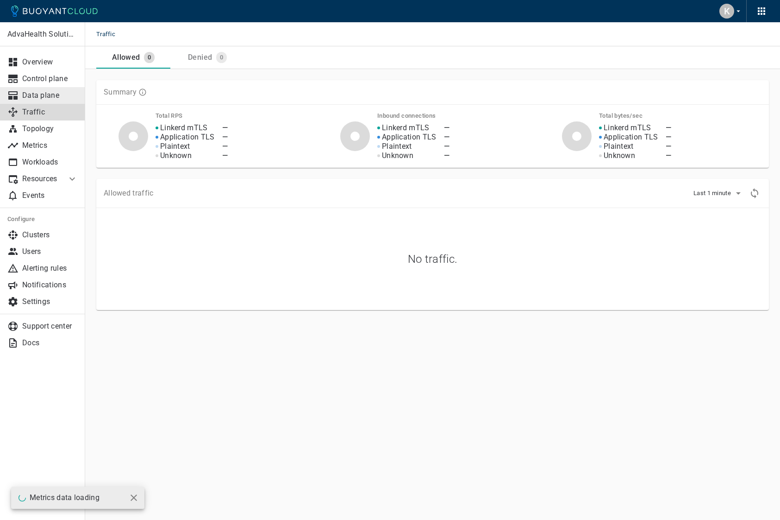
click at [58, 93] on p "Data plane" at bounding box center [50, 95] width 56 height 9
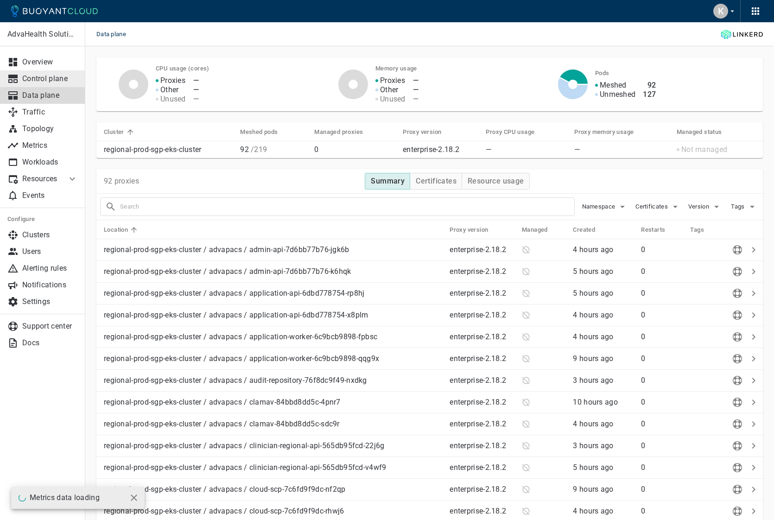
click at [64, 79] on p "Control plane" at bounding box center [50, 78] width 56 height 9
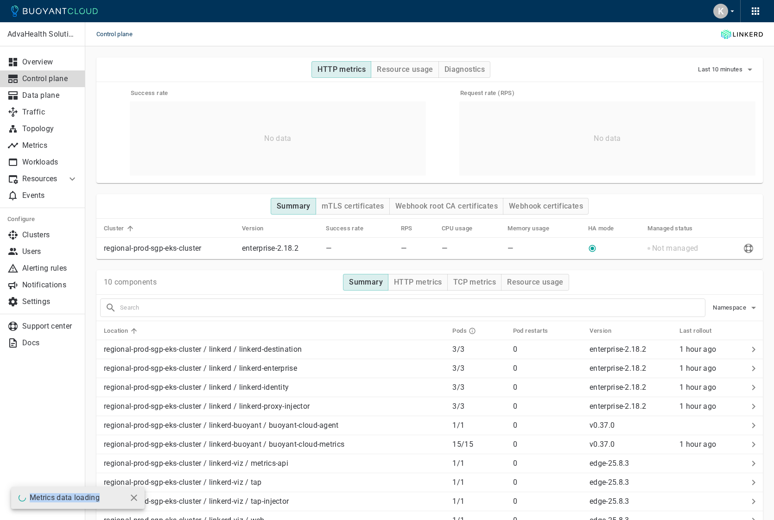
drag, startPoint x: 30, startPoint y: 497, endPoint x: 100, endPoint y: 499, distance: 69.5
click at [100, 499] on p "Metrics data loading" at bounding box center [65, 497] width 70 height 9
copy p "Metrics data loading"
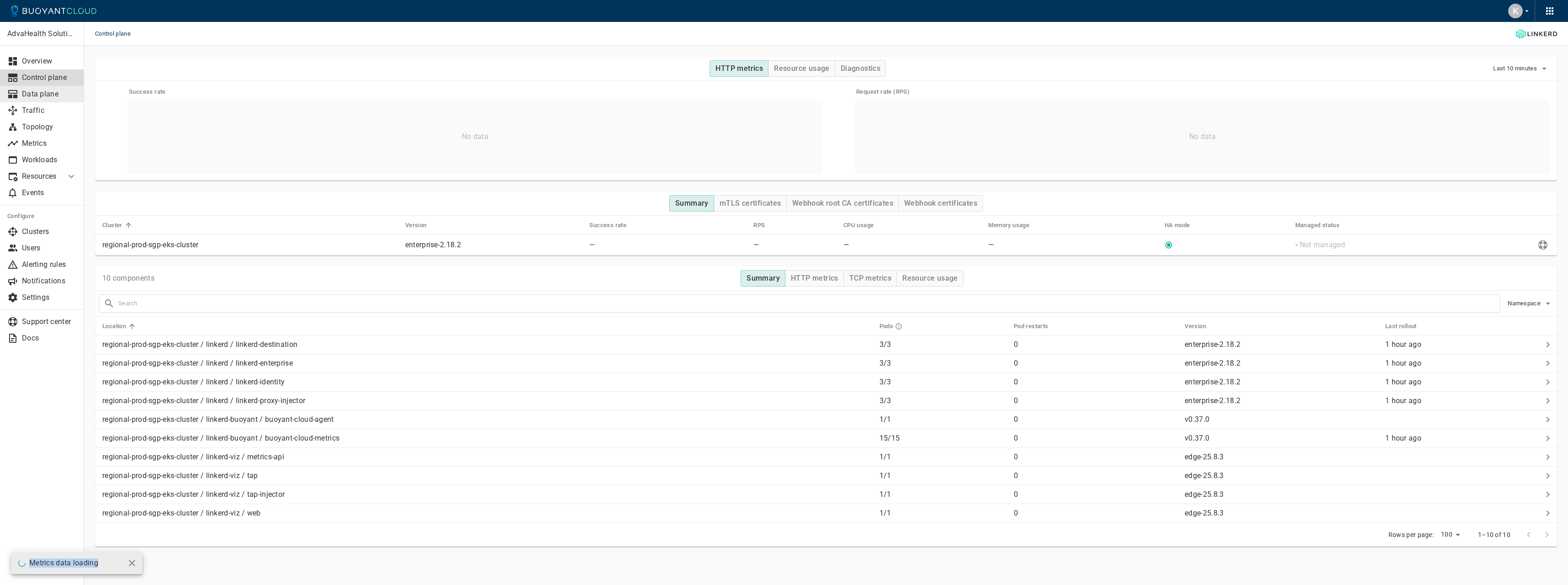
click at [43, 96] on p "Data plane" at bounding box center [49, 94] width 55 height 9
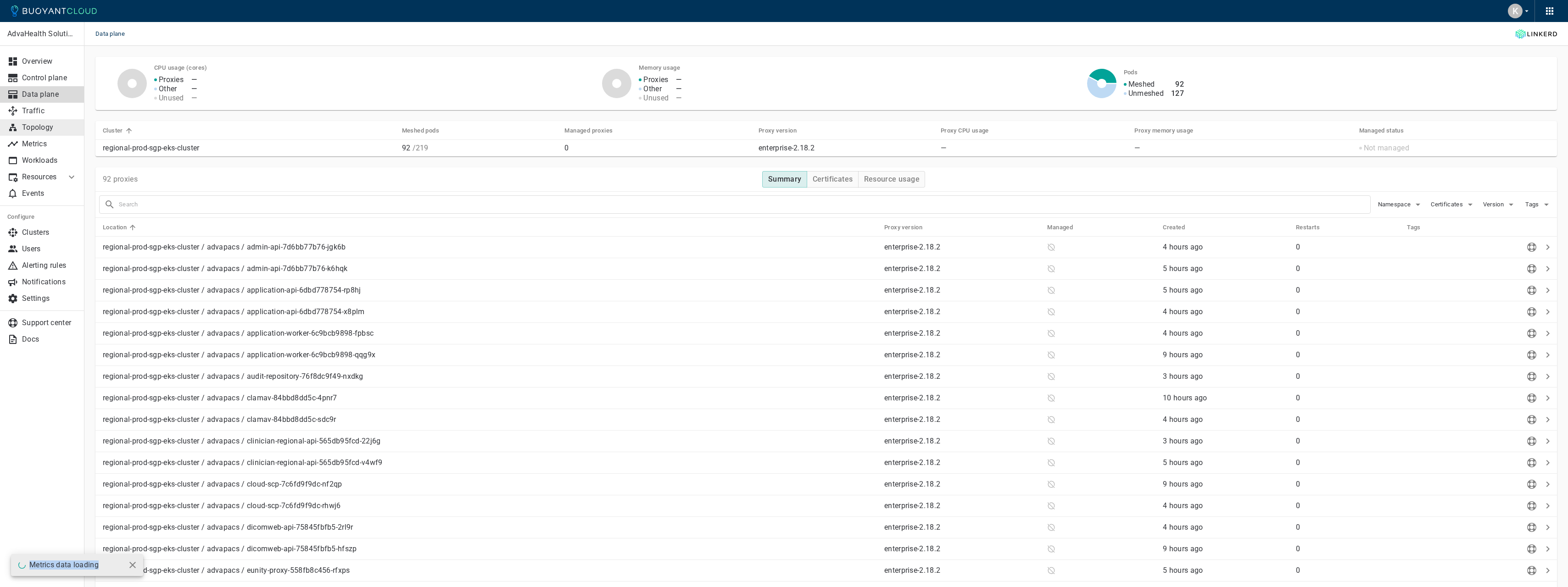
click at [47, 130] on p "Topology" at bounding box center [50, 127] width 55 height 9
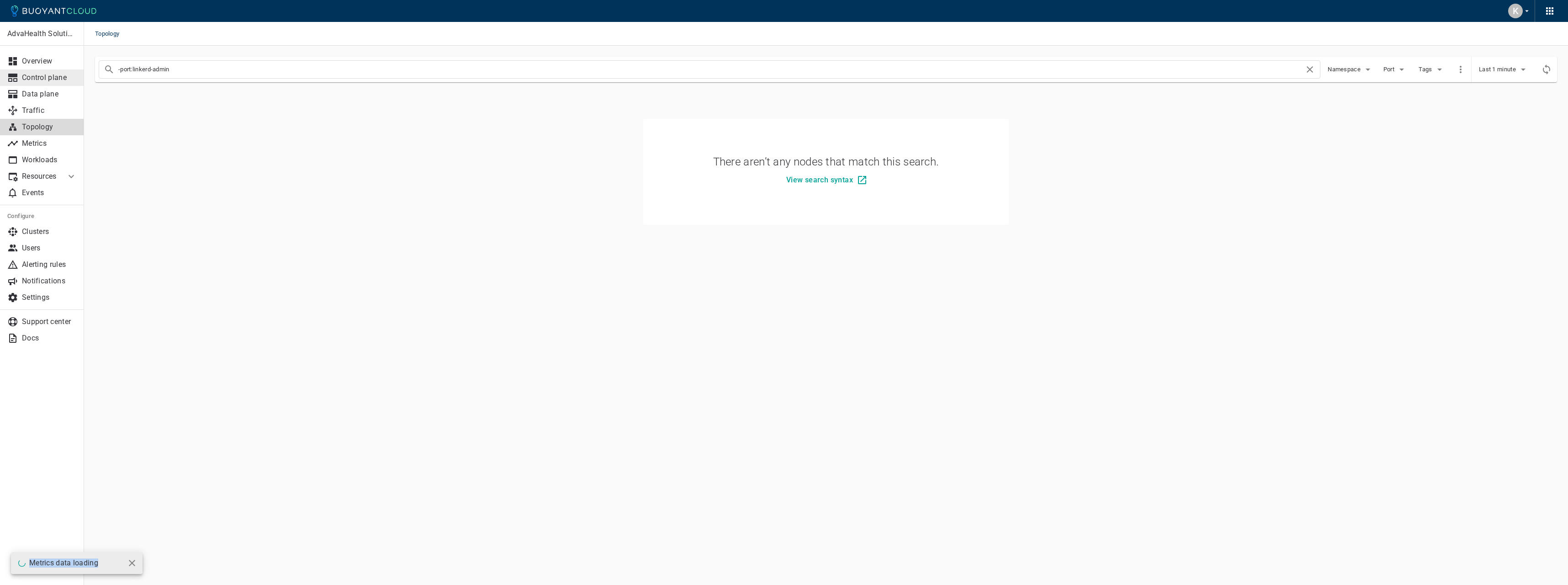
click at [50, 75] on p "Control plane" at bounding box center [49, 77] width 55 height 9
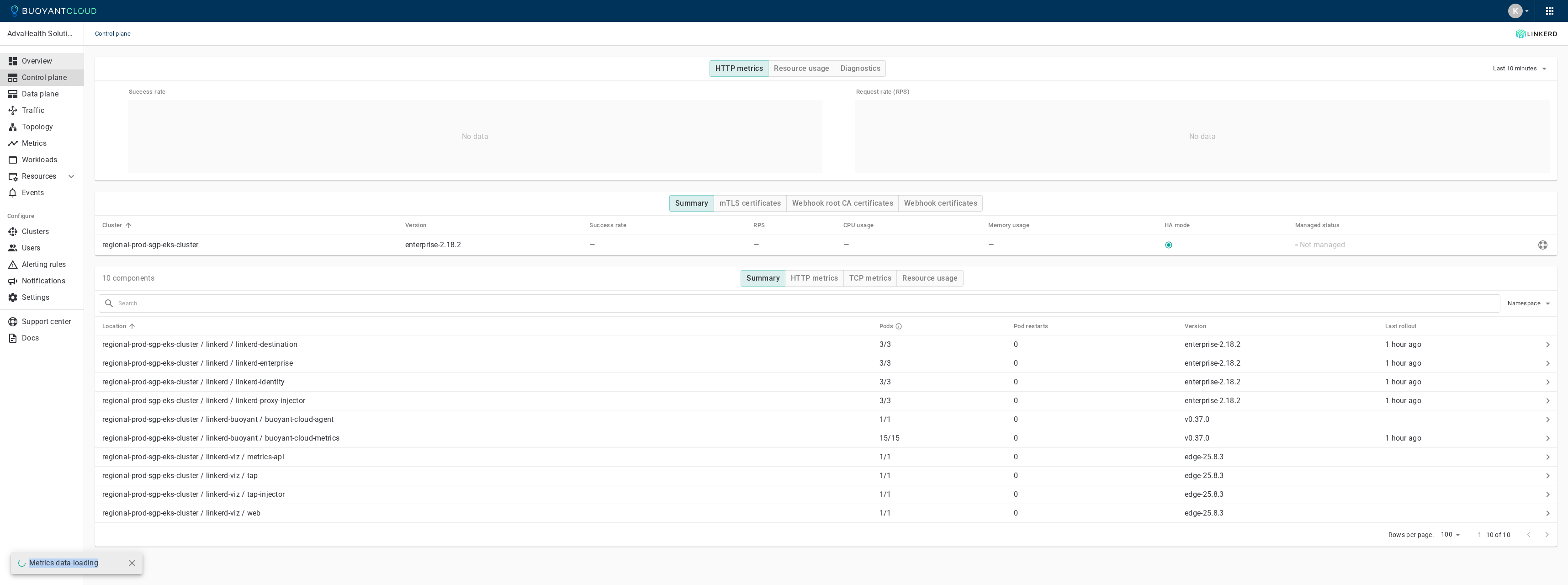
click at [50, 58] on p "Overview" at bounding box center [49, 60] width 55 height 9
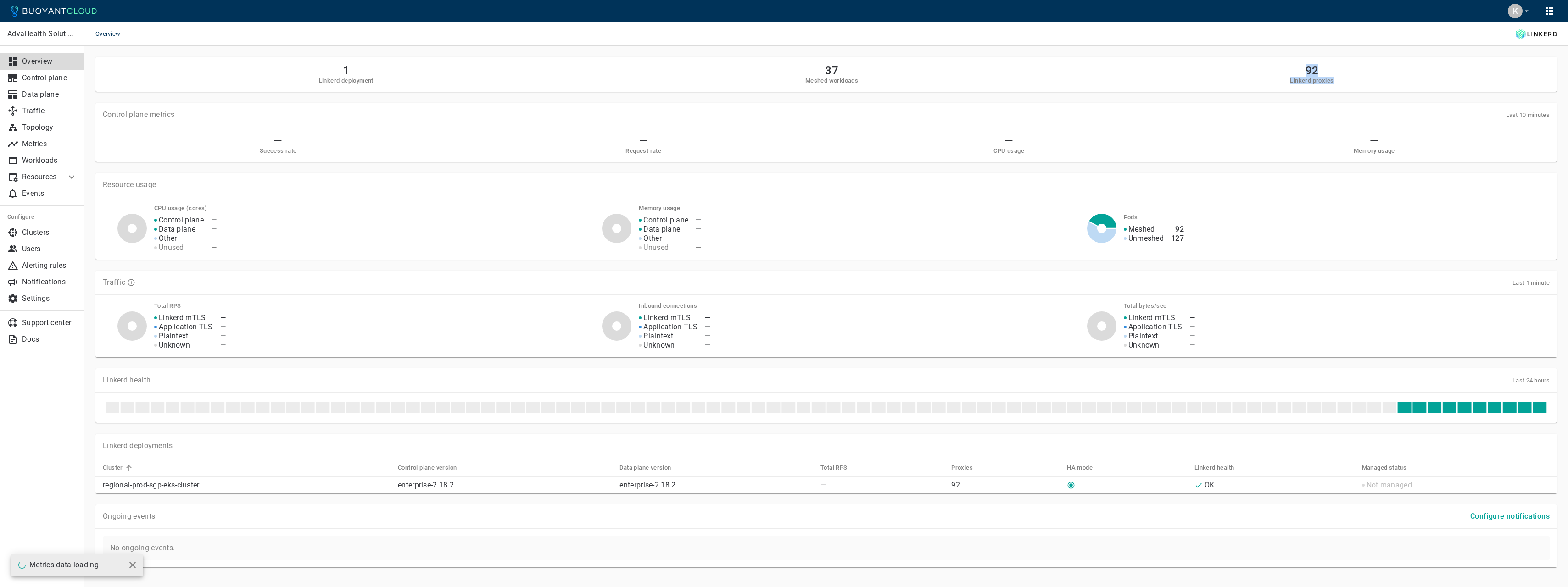
drag, startPoint x: 1291, startPoint y: 76, endPoint x: 1386, endPoint y: 83, distance: 95.3
click at [1386, 83] on div "1 Linkerd deployment 37 Meshed workloads 92 Linkerd proxies" at bounding box center [826, 74] width 1446 height 20
click at [53, 76] on p "Control plane" at bounding box center [50, 77] width 55 height 9
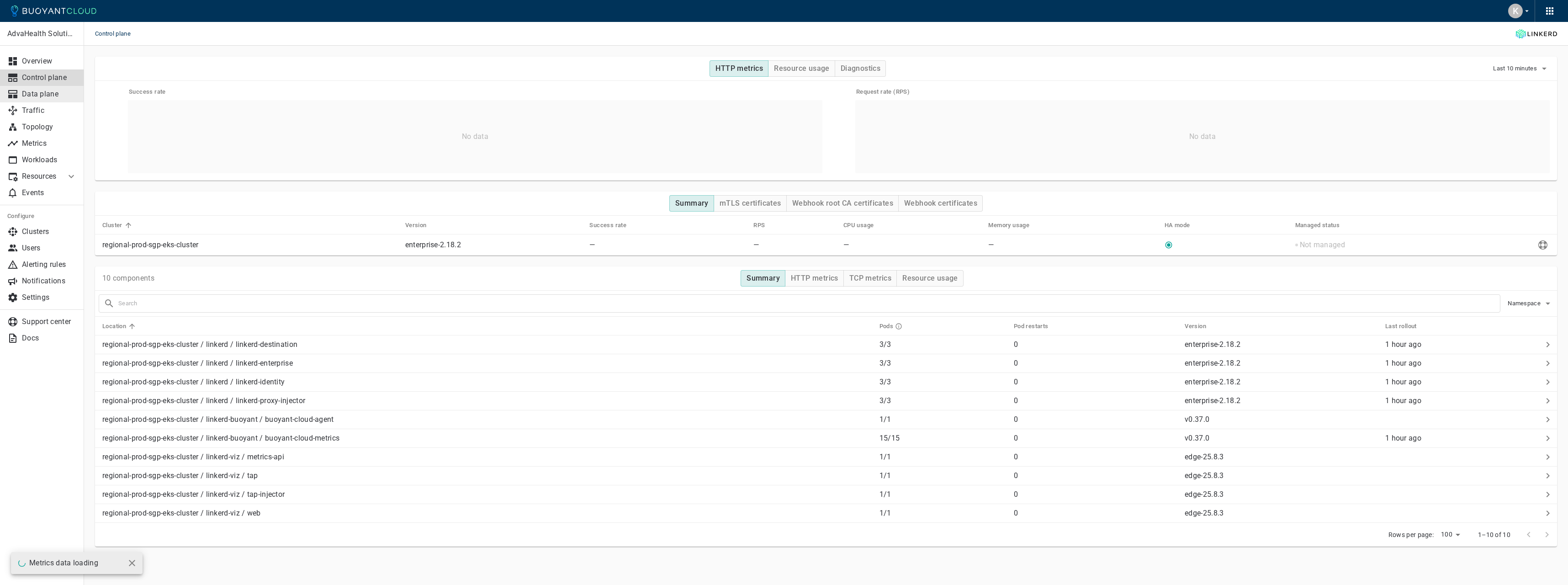
click at [53, 94] on p "Data plane" at bounding box center [49, 94] width 55 height 9
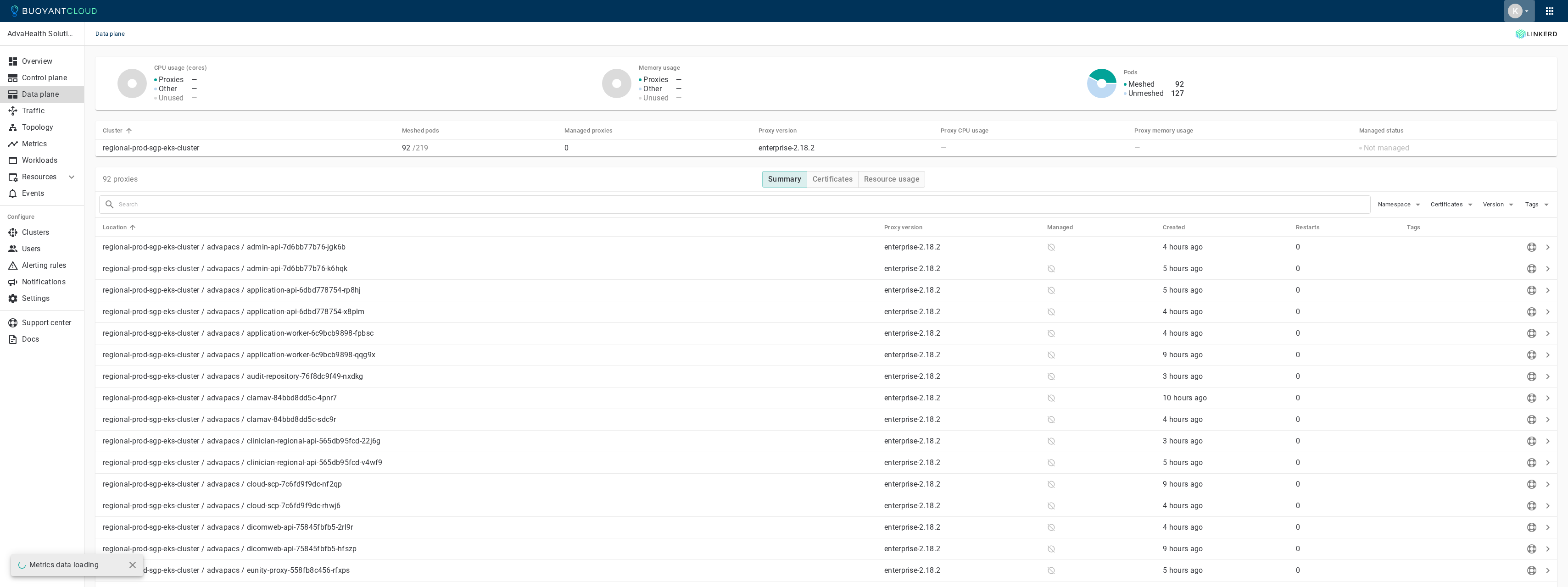
click at [1516, 17] on div "K" at bounding box center [1515, 11] width 15 height 15
click at [54, 123] on div at bounding box center [787, 293] width 1575 height 587
click at [50, 115] on p "Traffic" at bounding box center [50, 110] width 55 height 9
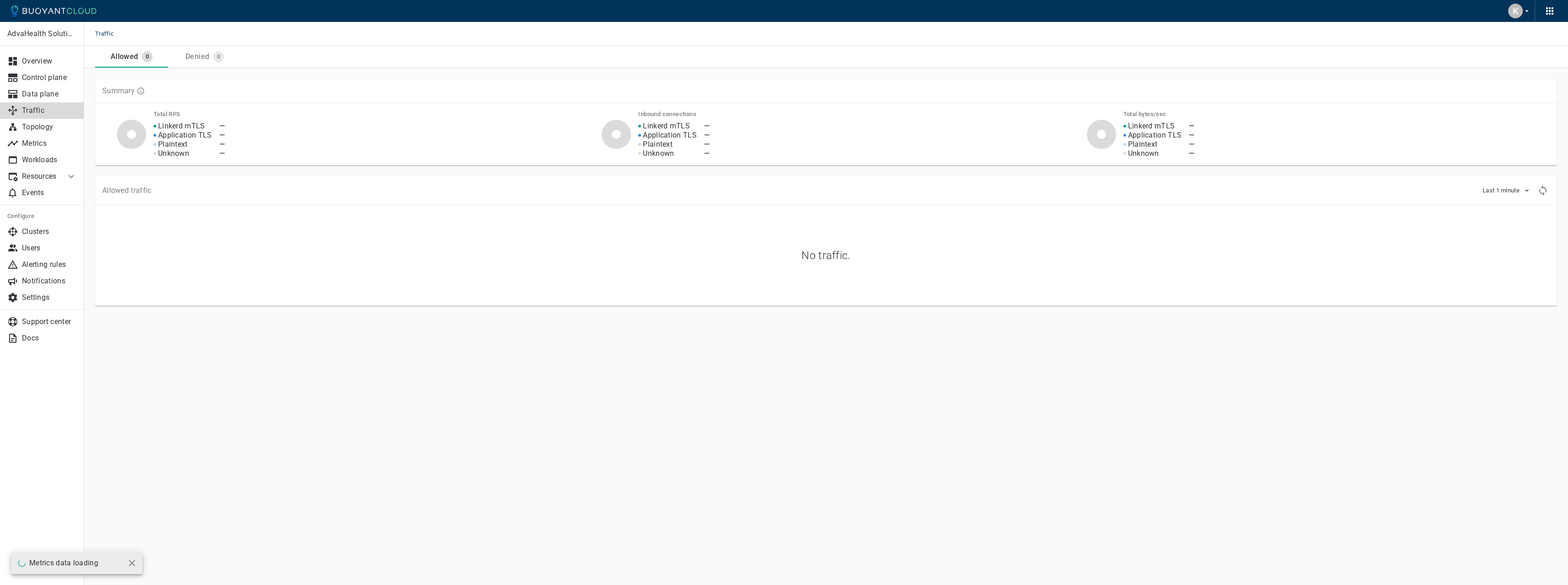
click at [226, 45] on div "Traffic" at bounding box center [825, 34] width 1483 height 24
click at [214, 56] on span "0" at bounding box center [218, 56] width 11 height 7
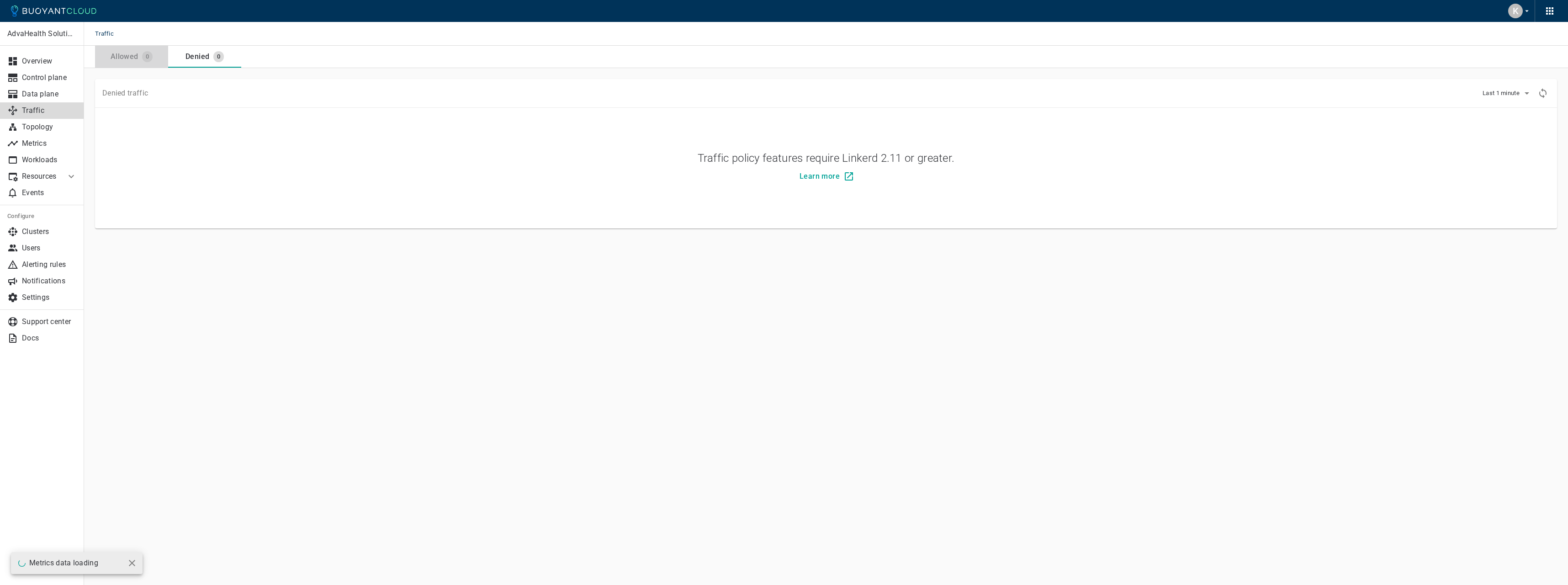
click at [141, 63] on button "Allowed 0" at bounding box center [131, 56] width 73 height 22
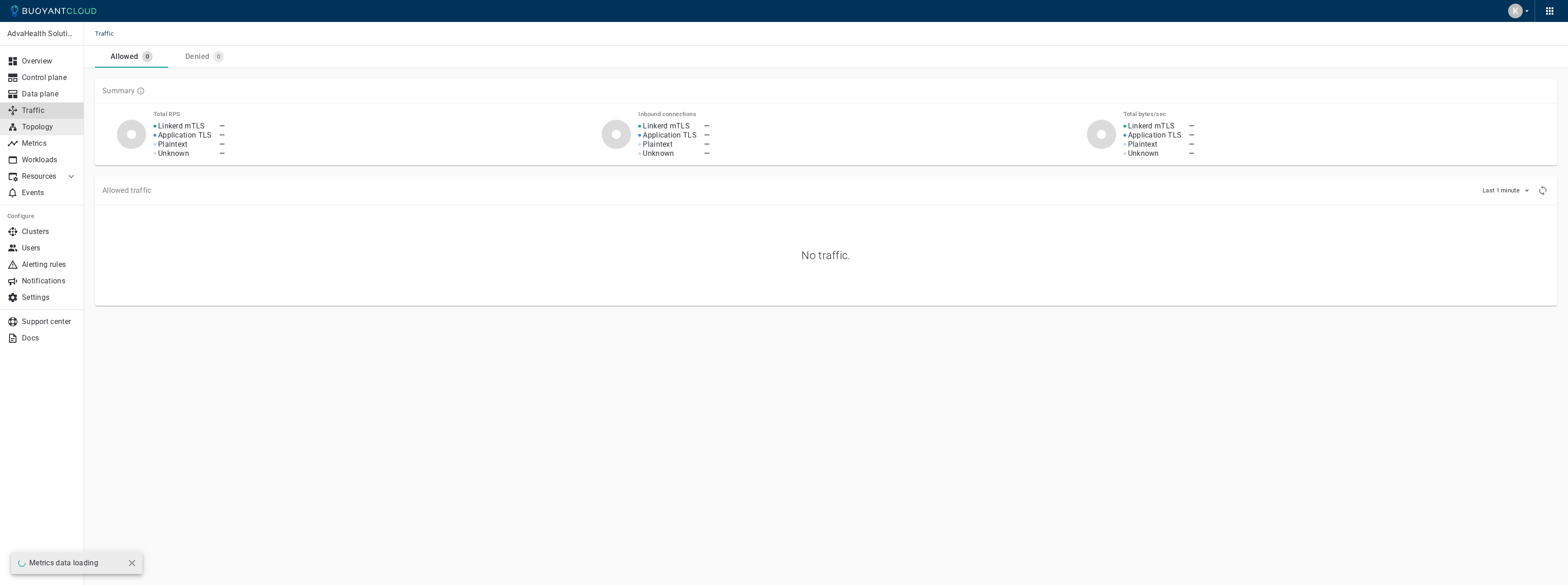
click at [50, 130] on p "Topology" at bounding box center [49, 126] width 55 height 9
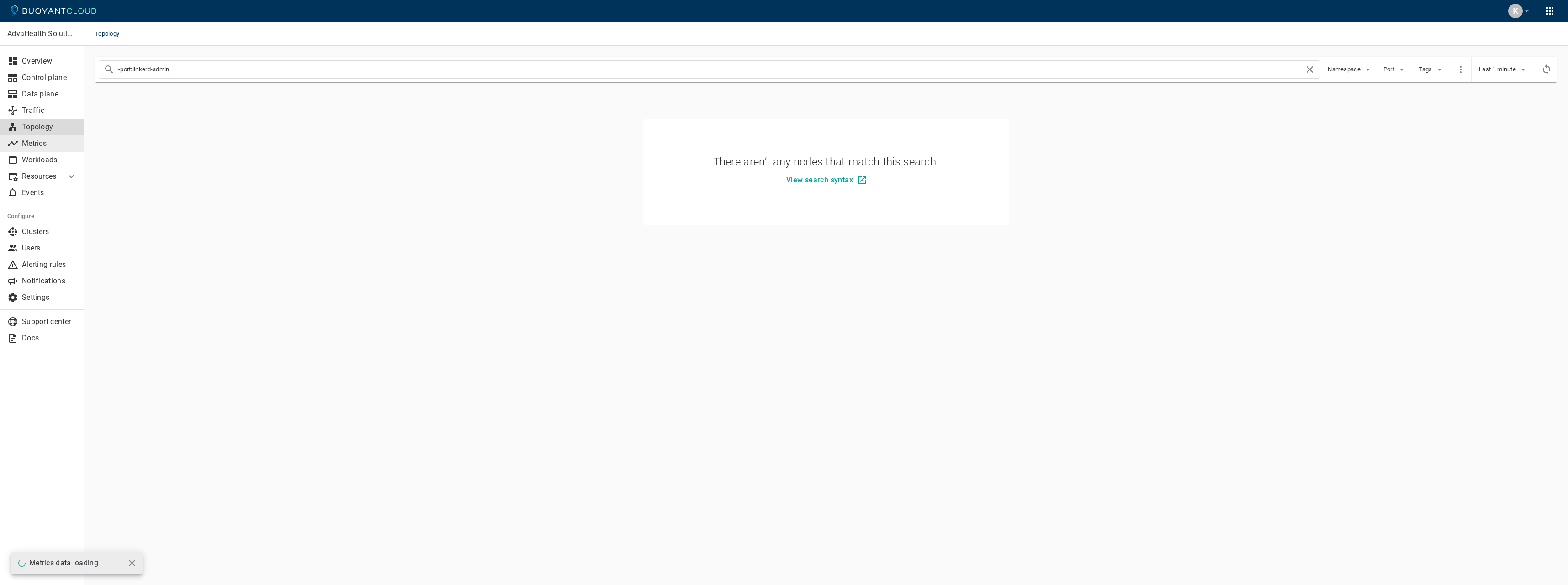
click at [47, 151] on link "Metrics" at bounding box center [41, 143] width 84 height 17
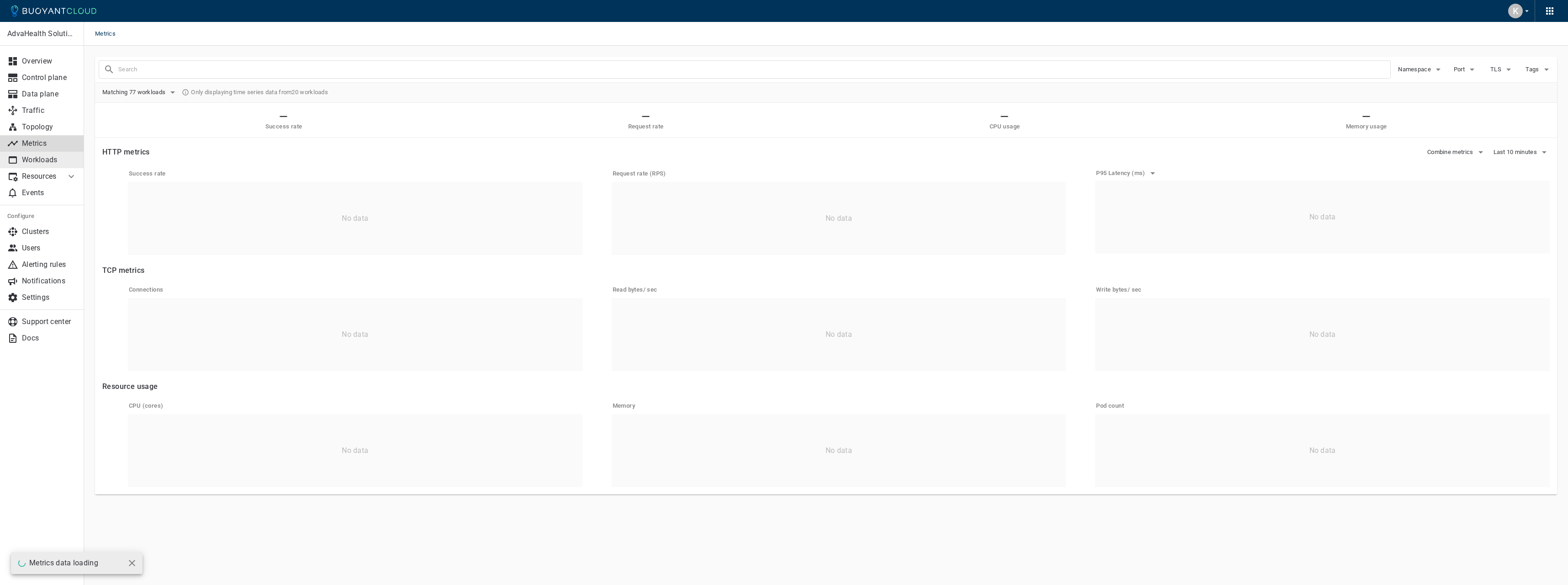
click at [46, 164] on p "Workloads" at bounding box center [49, 159] width 55 height 9
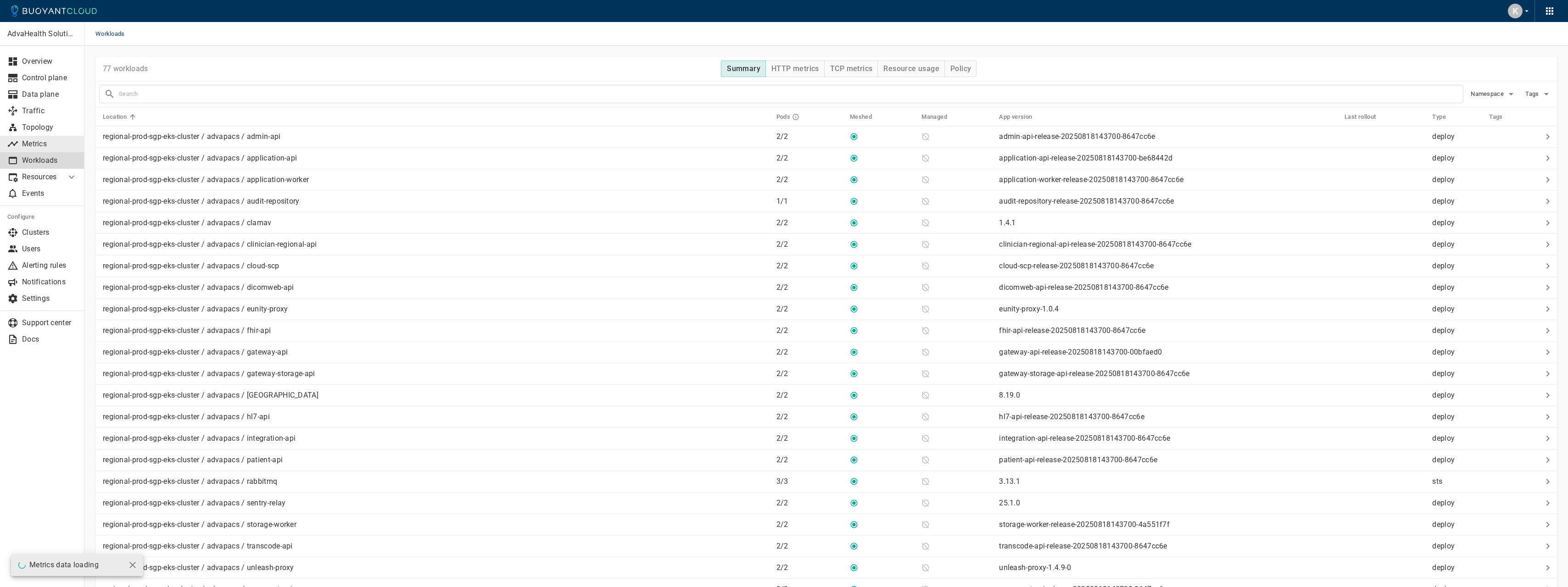
click at [53, 144] on p "Metrics" at bounding box center [50, 144] width 55 height 9
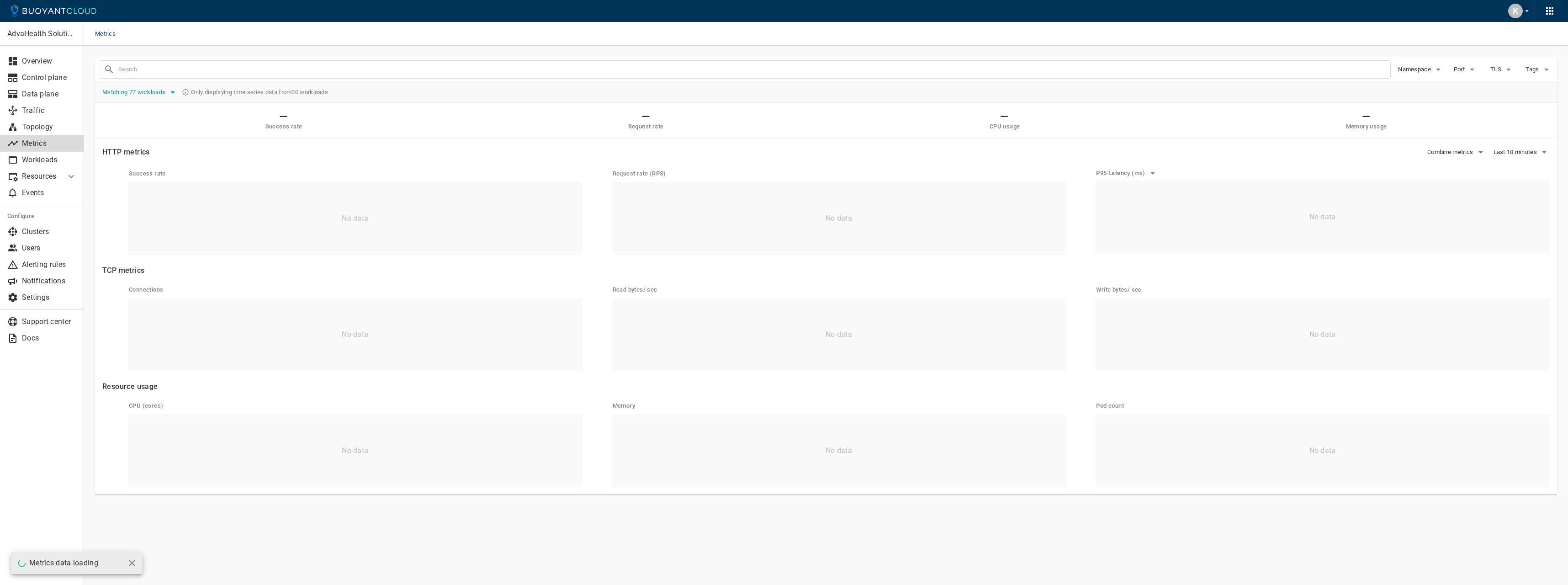
click at [157, 93] on span "Matching 77 workloads" at bounding box center [135, 92] width 65 height 7
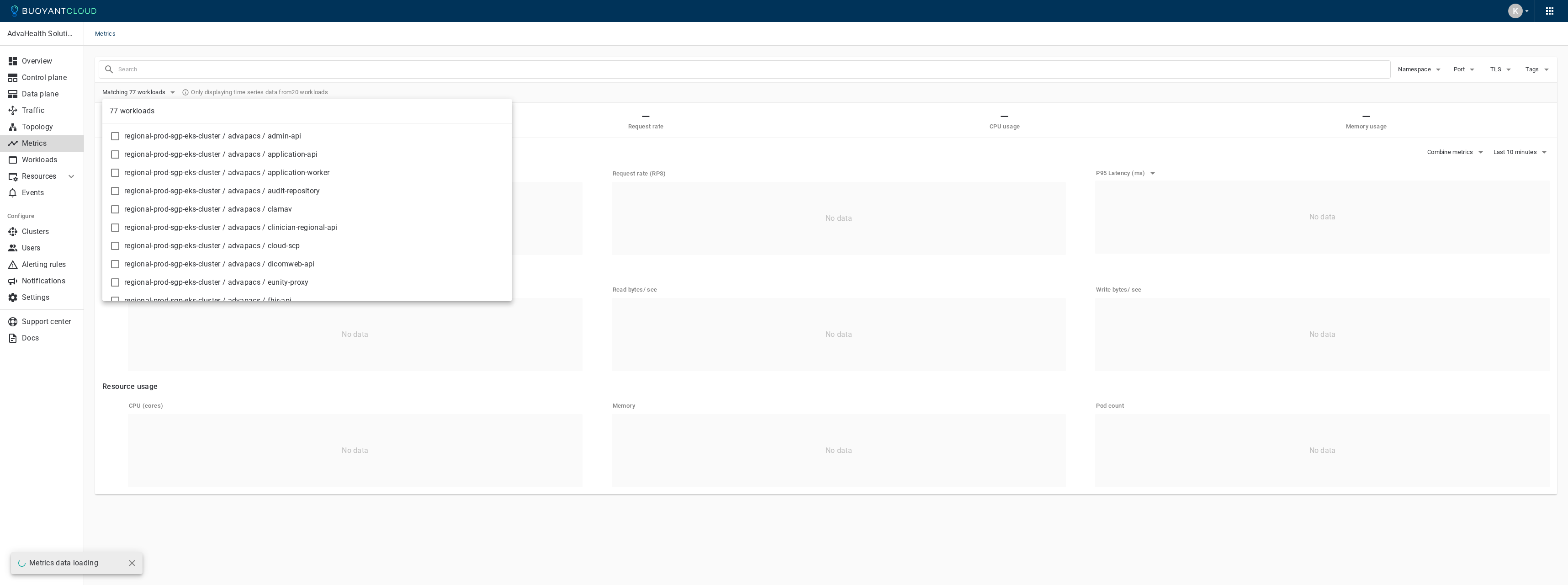
click at [249, 79] on div at bounding box center [784, 292] width 1568 height 585
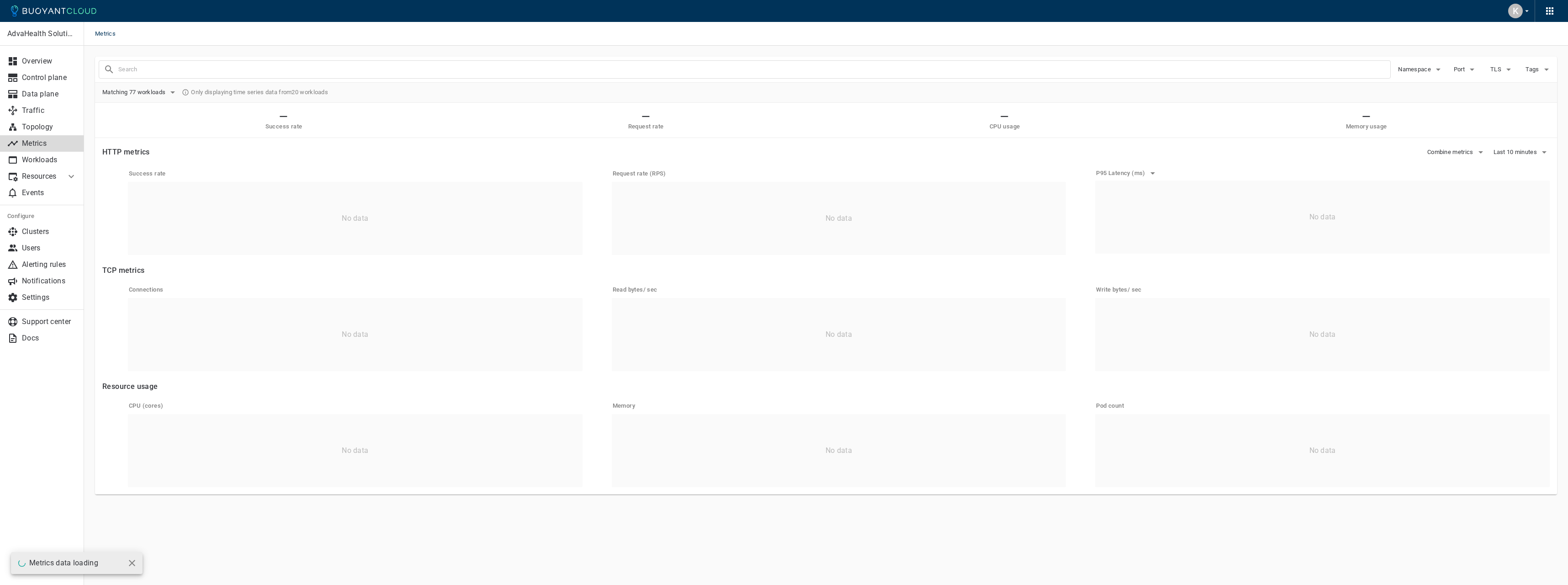
click at [154, 93] on span "Matching 77 workloads" at bounding box center [135, 92] width 65 height 7
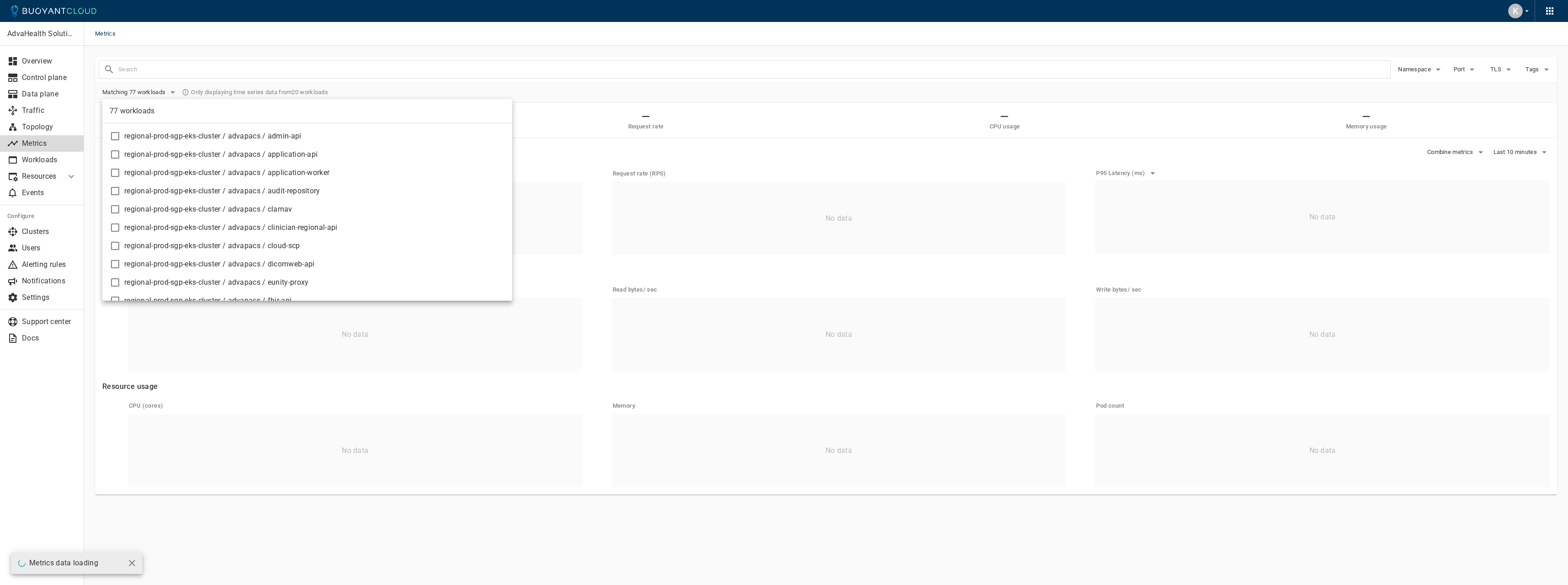
click at [137, 90] on div at bounding box center [784, 292] width 1568 height 585
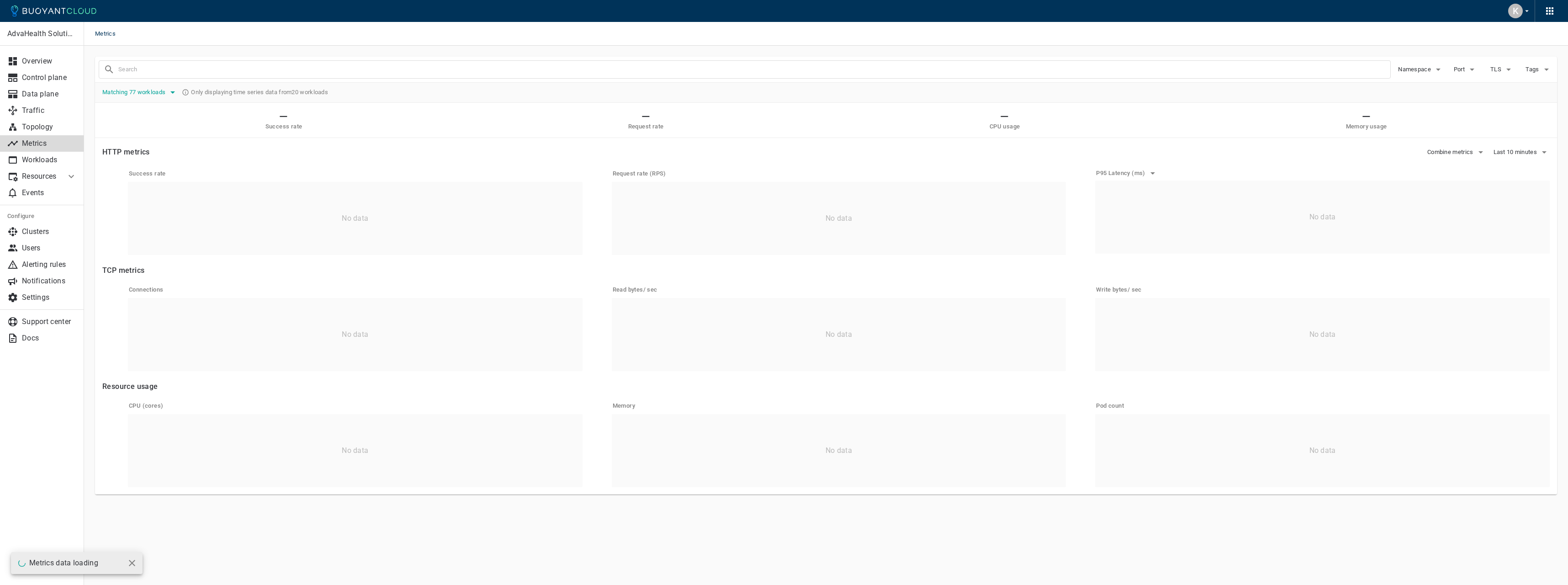
click at [136, 96] on button "Matching 77 workloads" at bounding box center [140, 93] width 76 height 14
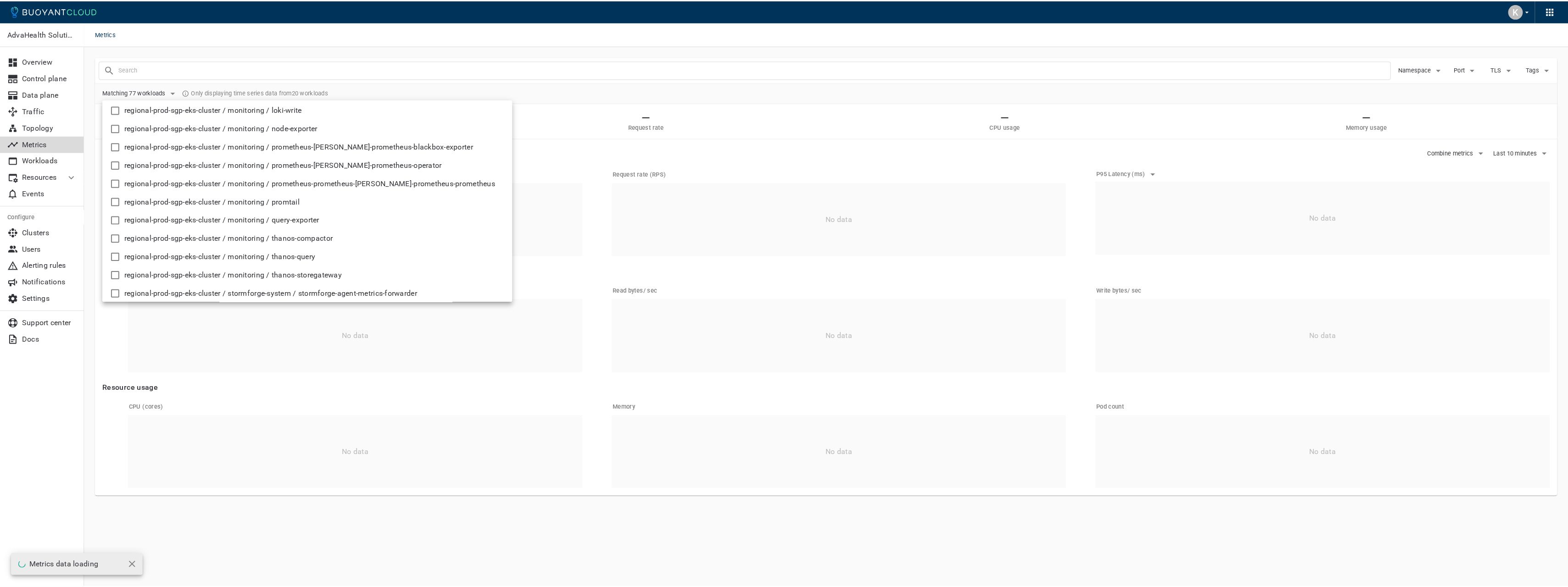
scroll to position [1245, 0]
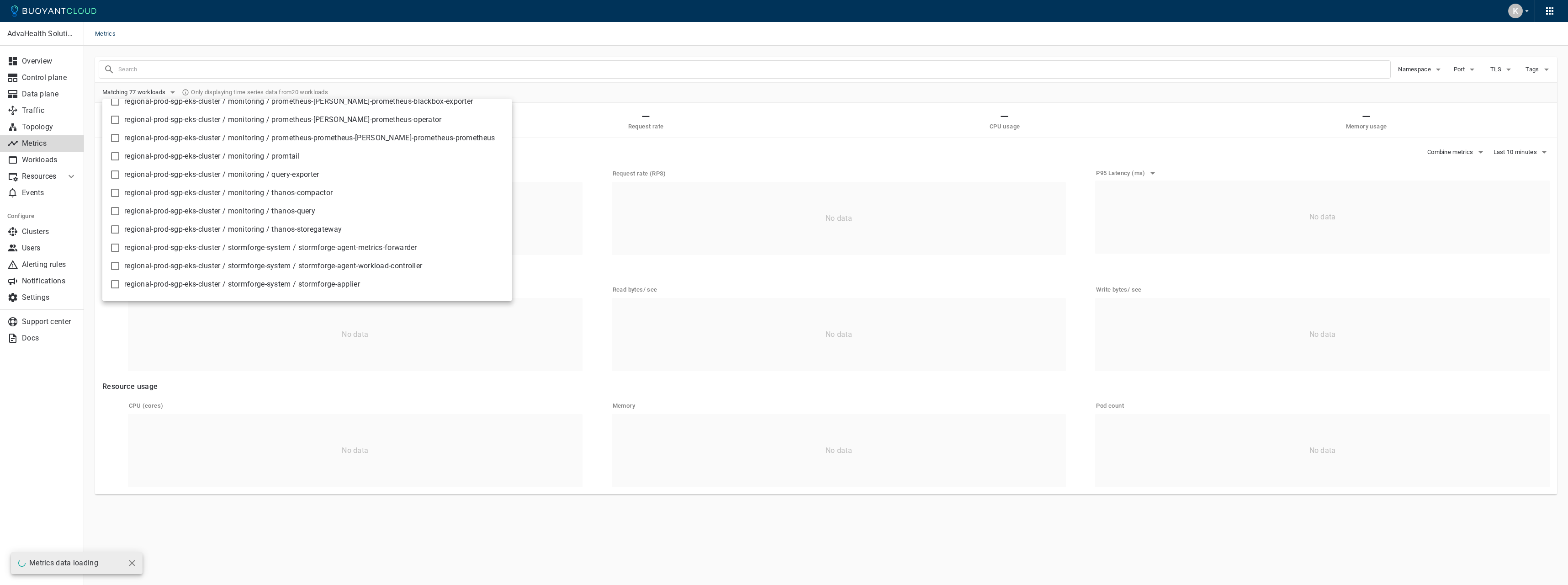
click at [609, 67] on div at bounding box center [784, 292] width 1568 height 585
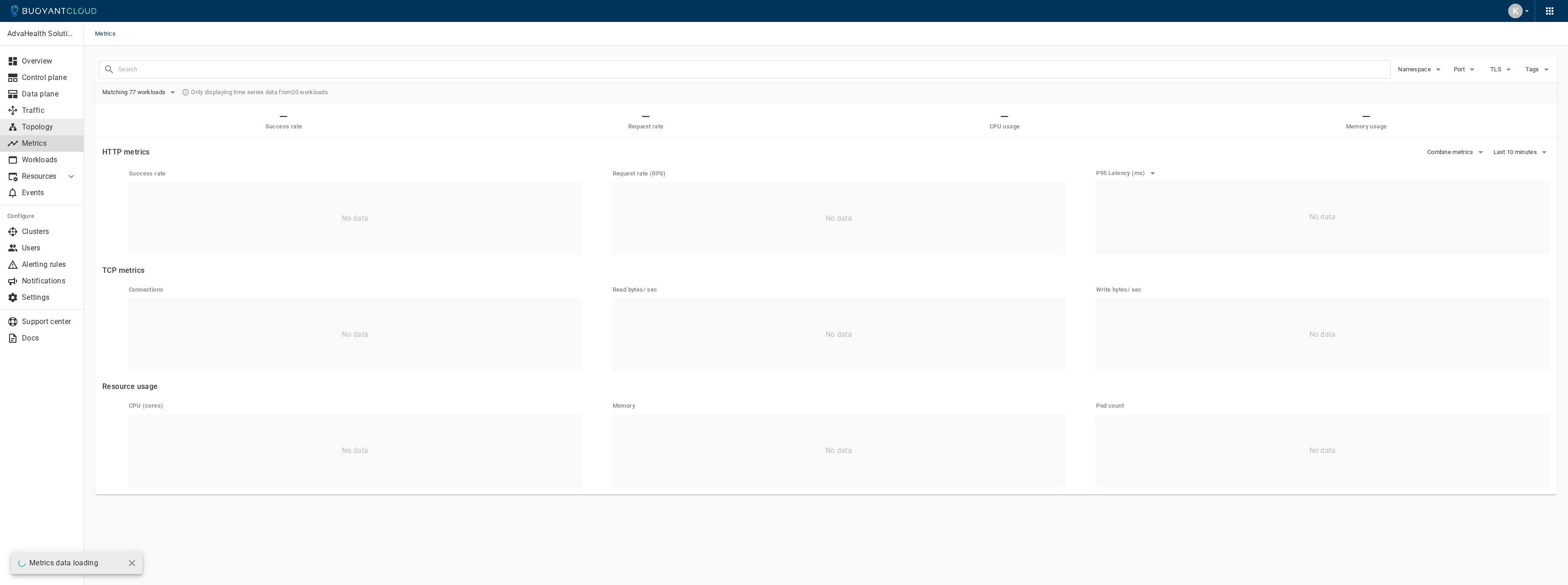
click at [40, 120] on link "Topology" at bounding box center [41, 126] width 84 height 17
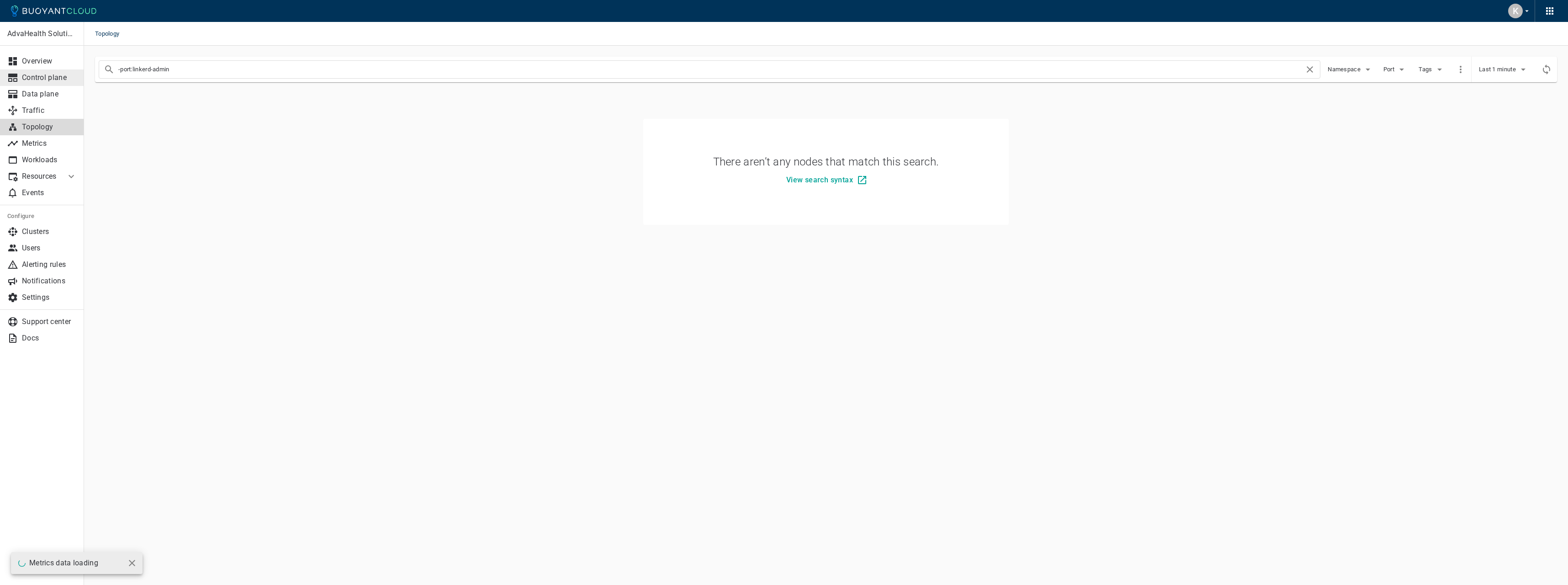
click at [53, 73] on p "Control plane" at bounding box center [49, 77] width 55 height 9
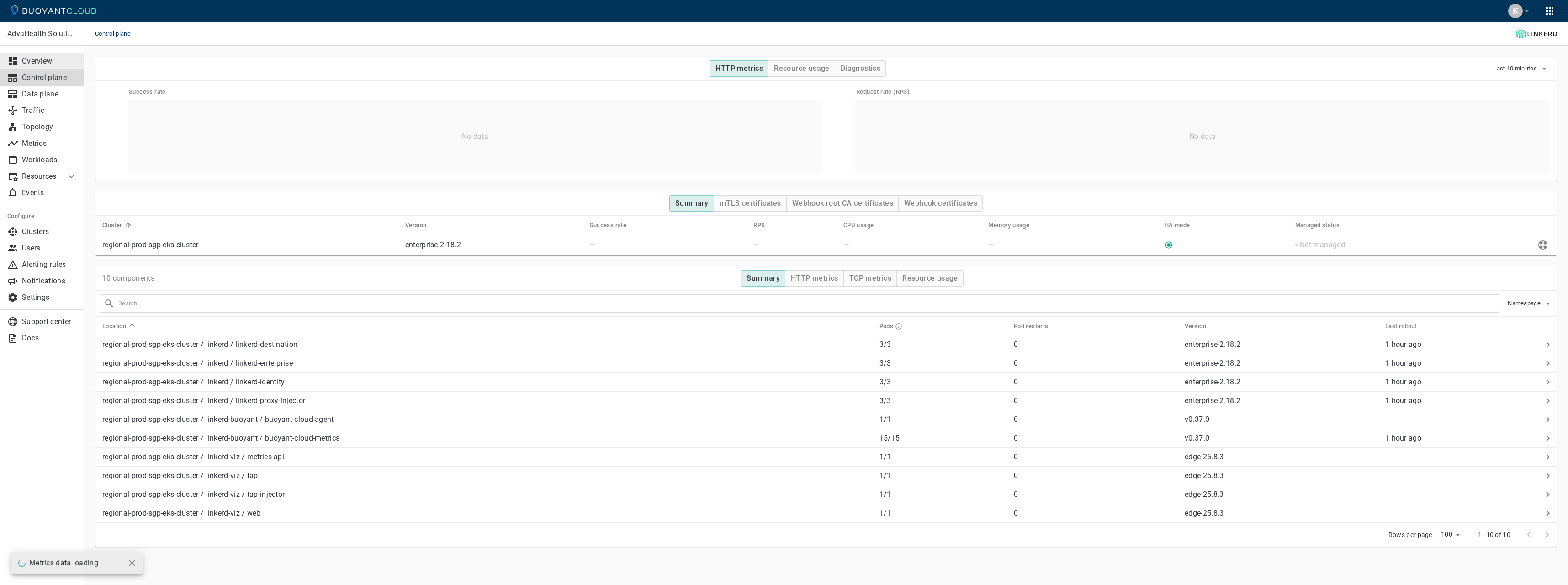
click at [53, 53] on link "Overview" at bounding box center [41, 61] width 84 height 17
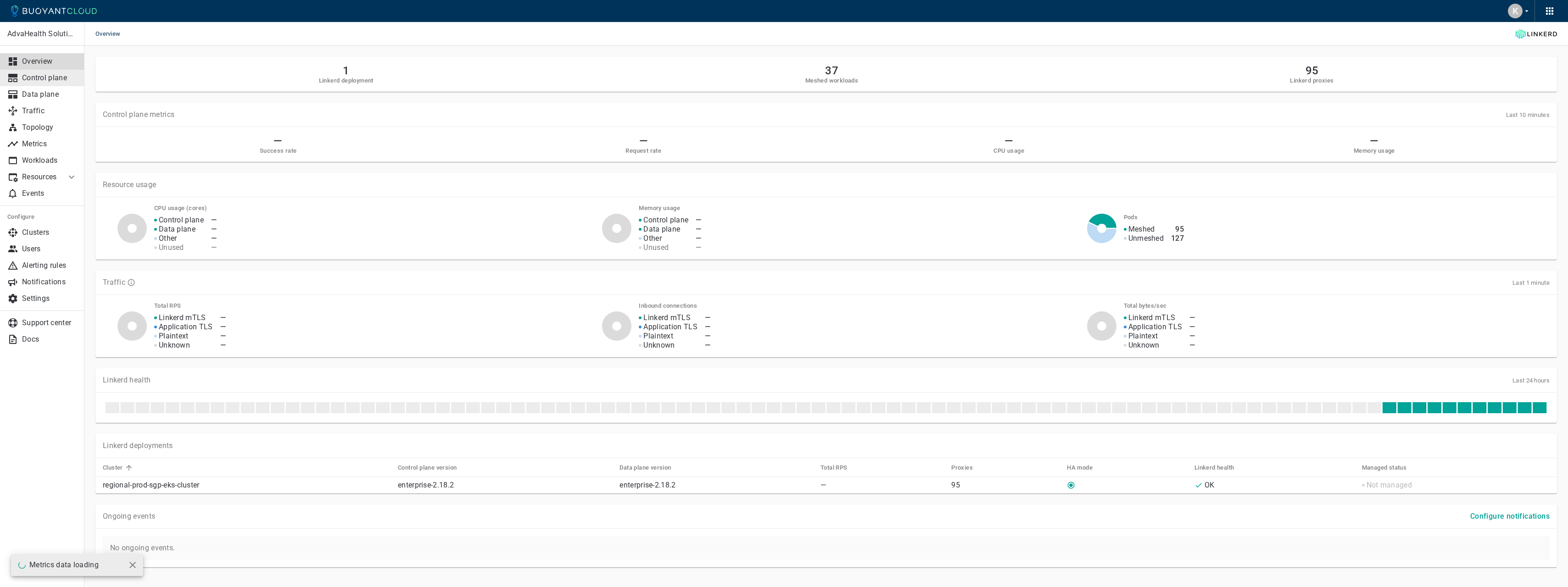
click at [56, 85] on link "Control plane" at bounding box center [42, 77] width 84 height 17
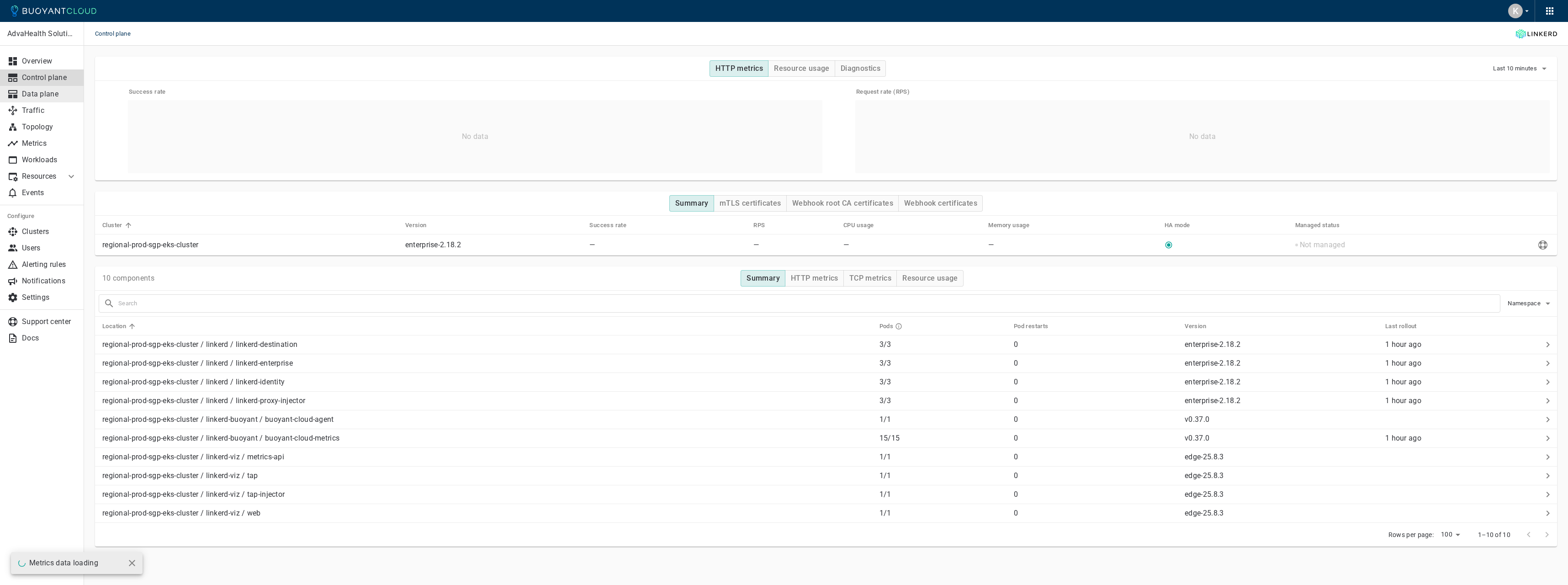
click at [56, 96] on p "Data plane" at bounding box center [49, 94] width 55 height 9
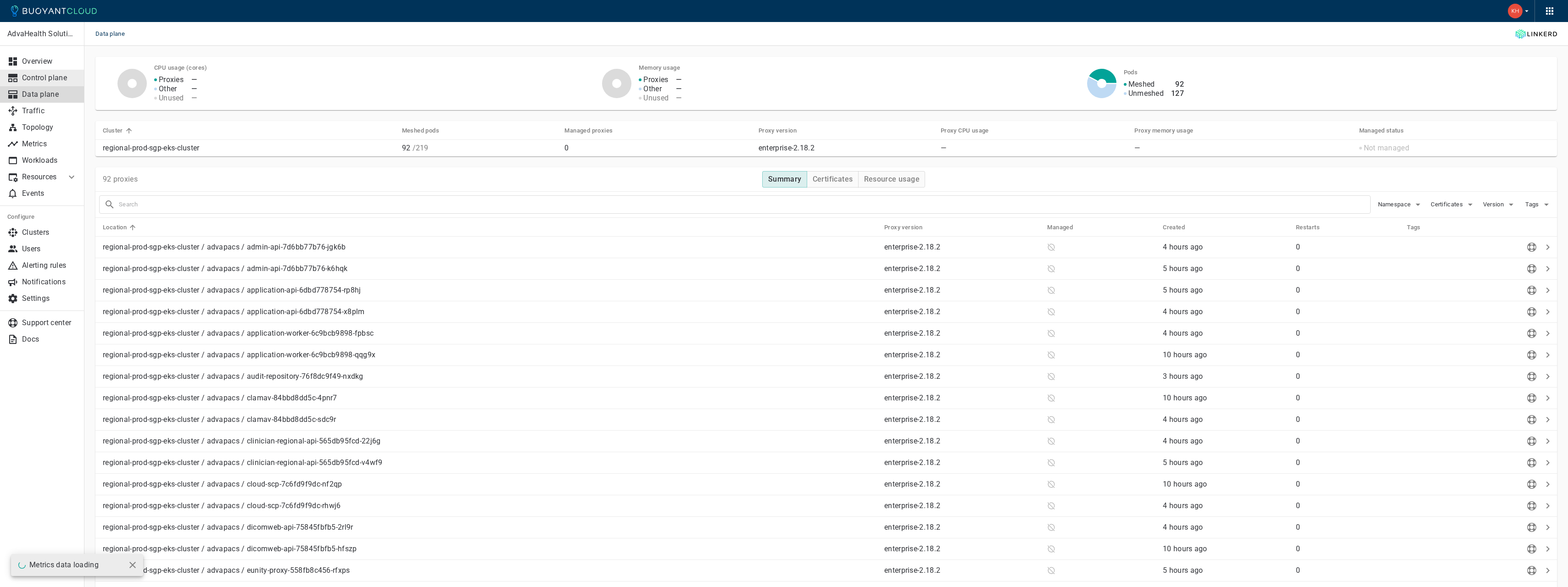
click at [56, 77] on p "Control plane" at bounding box center [50, 77] width 55 height 9
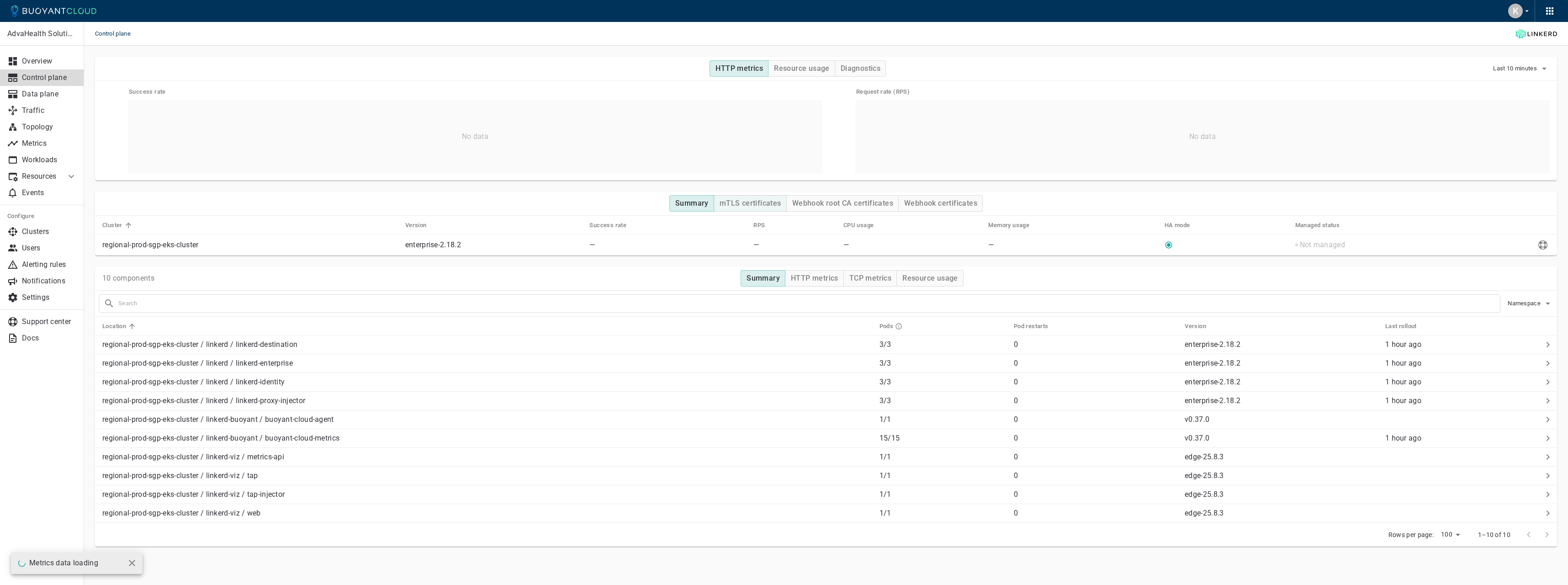
click at [757, 203] on h4 "mTLS certificates" at bounding box center [750, 202] width 62 height 9
click at [688, 204] on h4 "Summary" at bounding box center [692, 202] width 34 height 9
click at [774, 204] on h4 "mTLS certificates" at bounding box center [750, 202] width 62 height 9
click at [844, 205] on h4 "Webhook root CA certificates" at bounding box center [842, 202] width 101 height 9
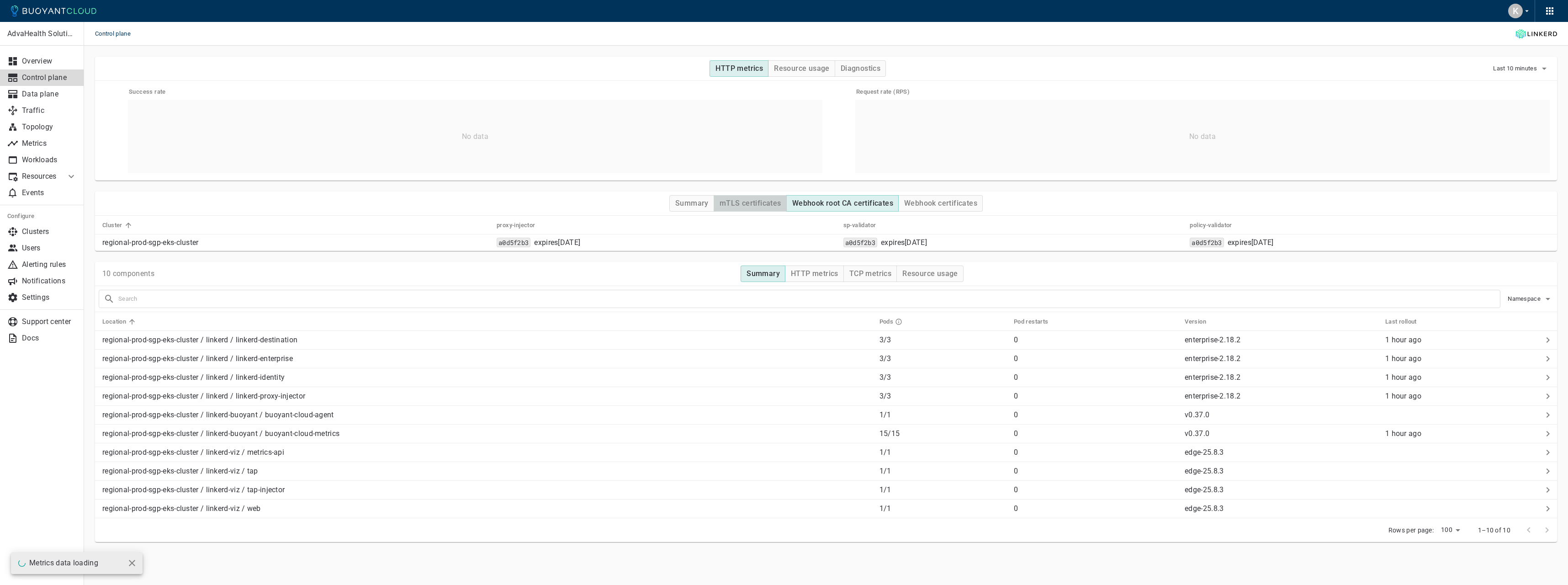
click at [768, 205] on h4 "mTLS certificates" at bounding box center [750, 202] width 62 height 9
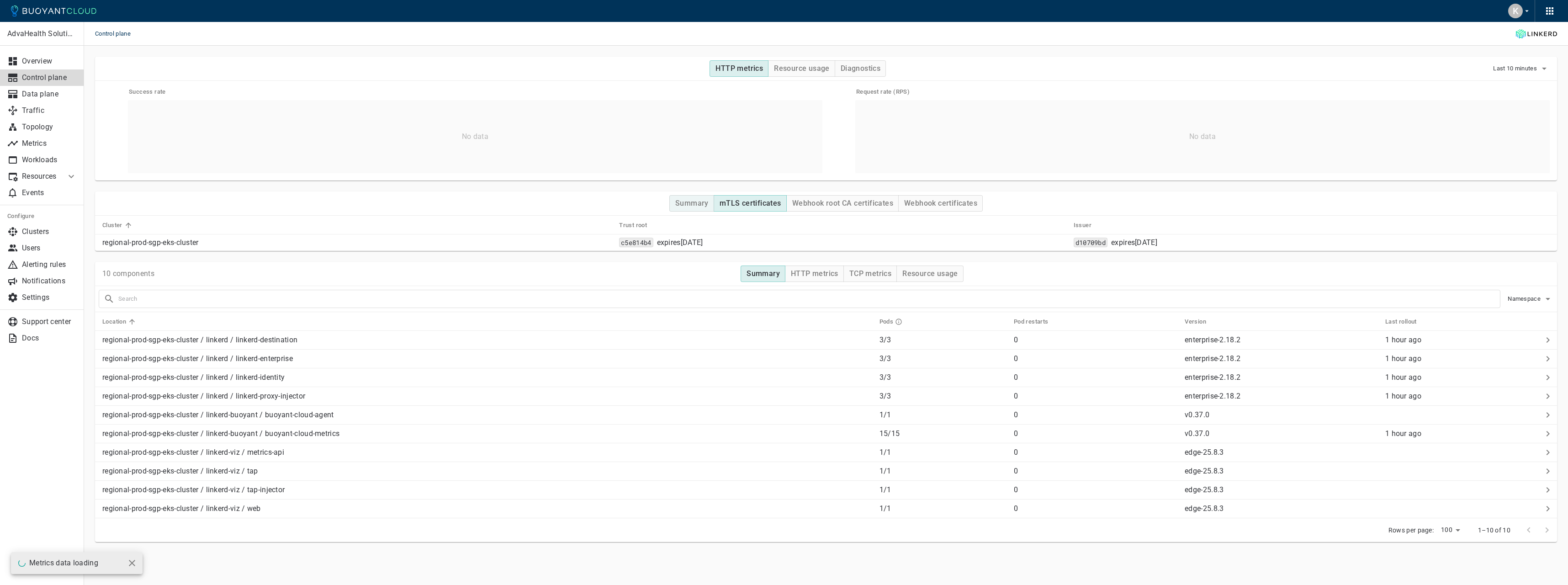
click at [680, 207] on h4 "Summary" at bounding box center [692, 202] width 34 height 9
click at [57, 98] on p "Data plane" at bounding box center [49, 94] width 55 height 9
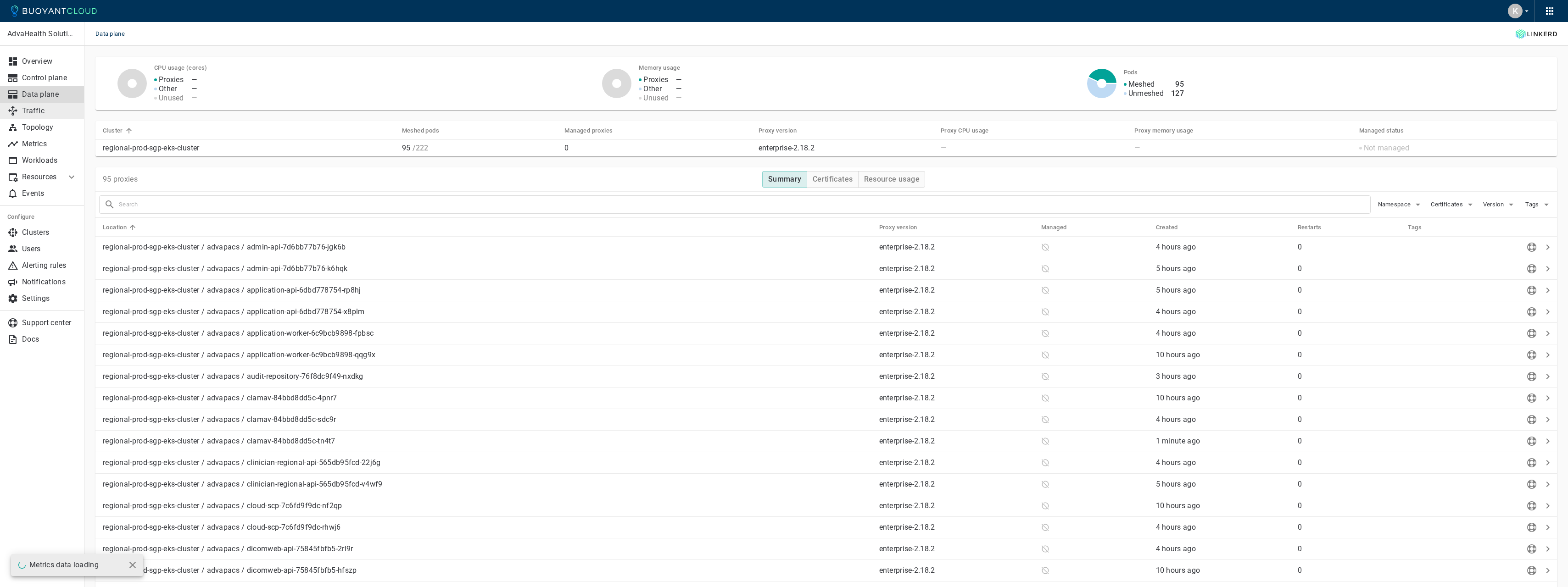
click at [50, 116] on link "Traffic" at bounding box center [42, 111] width 84 height 17
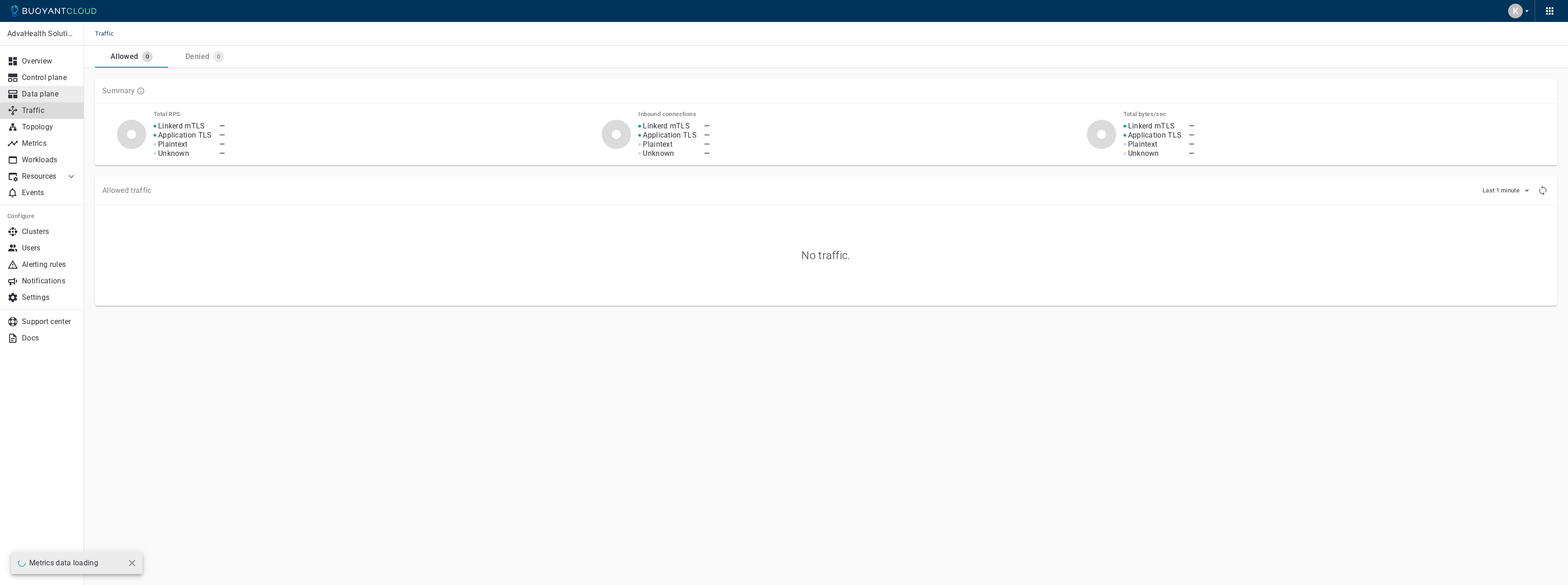
click at [50, 99] on link "Data plane" at bounding box center [41, 94] width 84 height 17
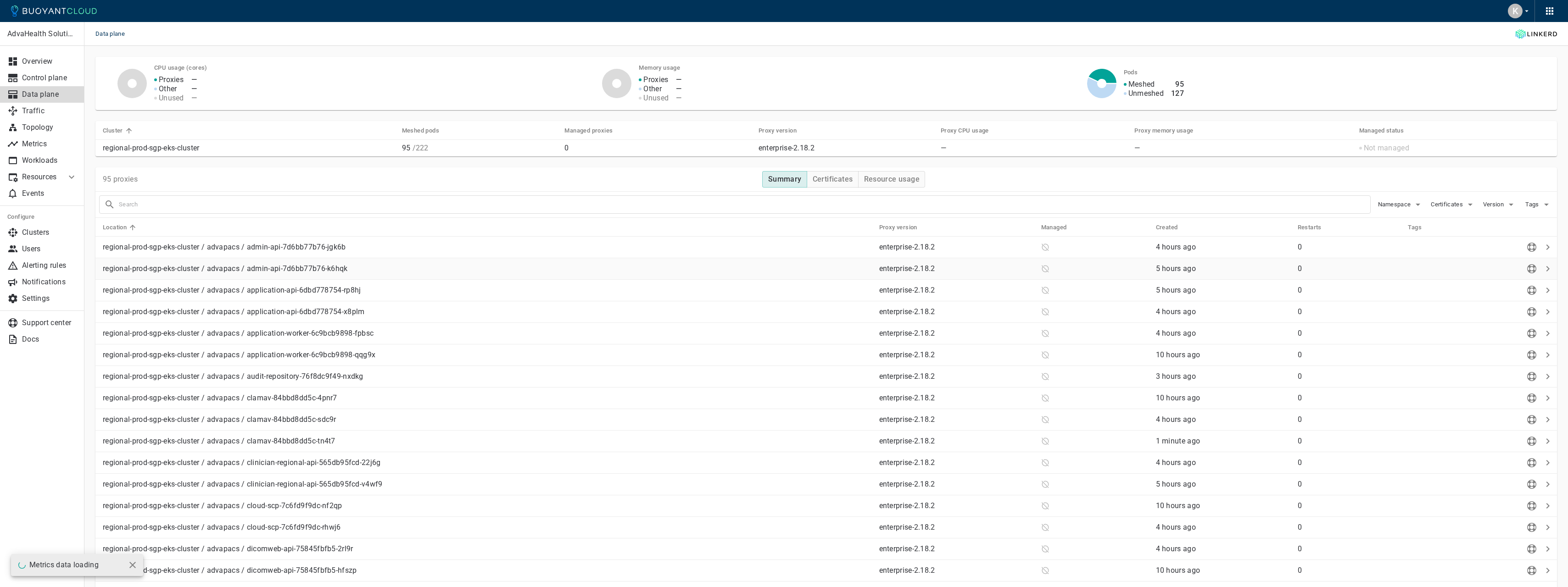
click at [478, 277] on td "regional-prod-sgp-eks-cluster / advapacs / admin-api-7d6bb77b76-k6hqk" at bounding box center [483, 269] width 777 height 22
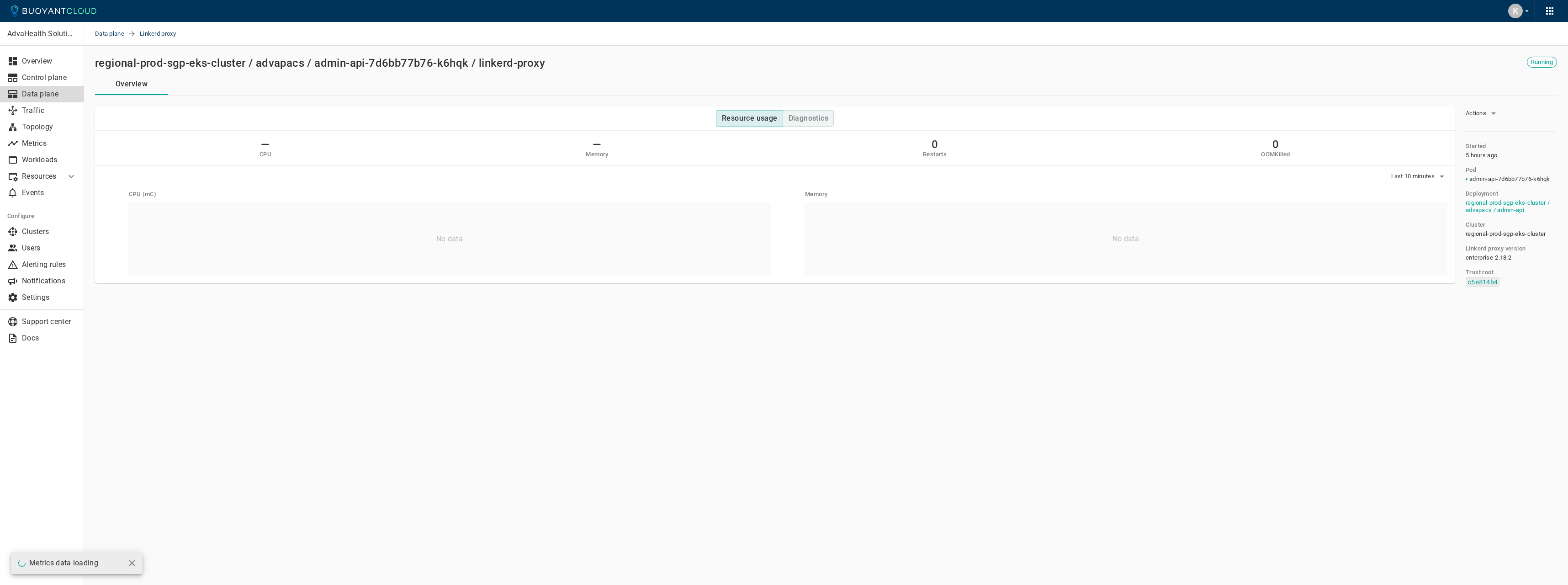
click at [797, 115] on h4 "Diagnostics" at bounding box center [808, 117] width 39 height 9
click at [753, 119] on h4 "Resource usage" at bounding box center [749, 117] width 56 height 9
drag, startPoint x: 534, startPoint y: 115, endPoint x: 259, endPoint y: 130, distance: 275.4
click at [42, 116] on link "Traffic" at bounding box center [41, 110] width 84 height 17
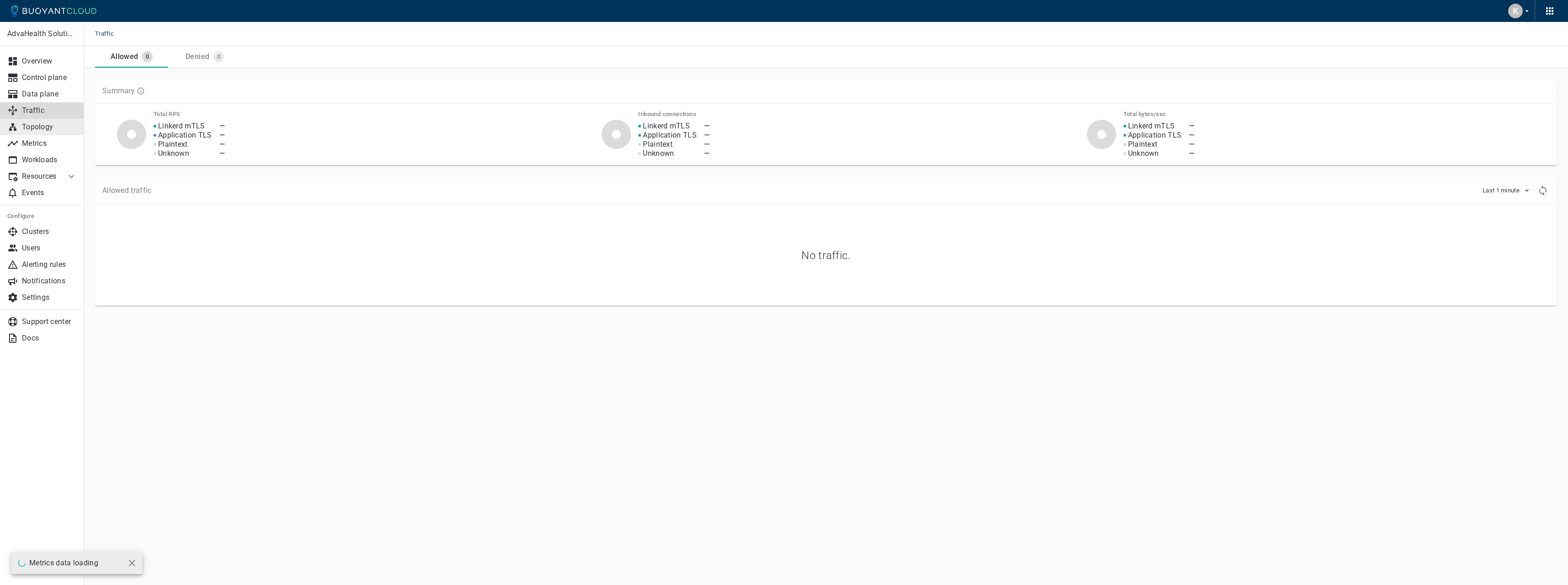
click at [45, 132] on link "Topology" at bounding box center [41, 126] width 84 height 17
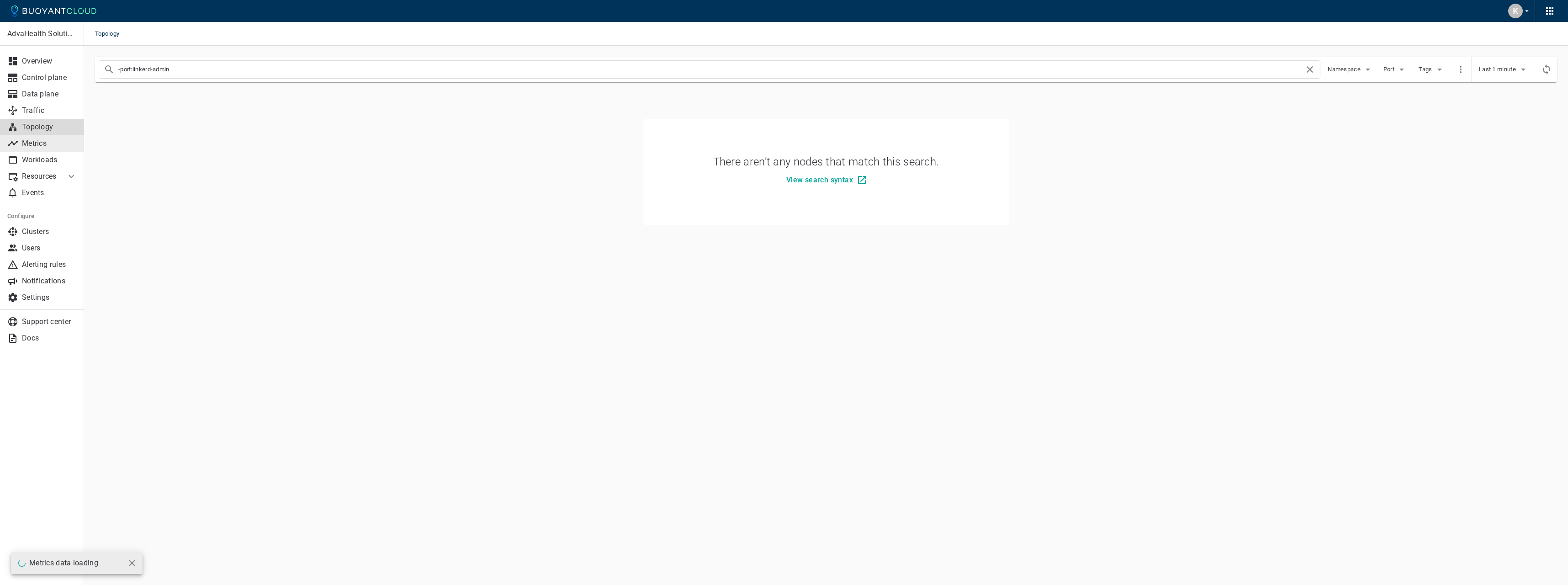
click at [53, 143] on p "Metrics" at bounding box center [49, 143] width 55 height 9
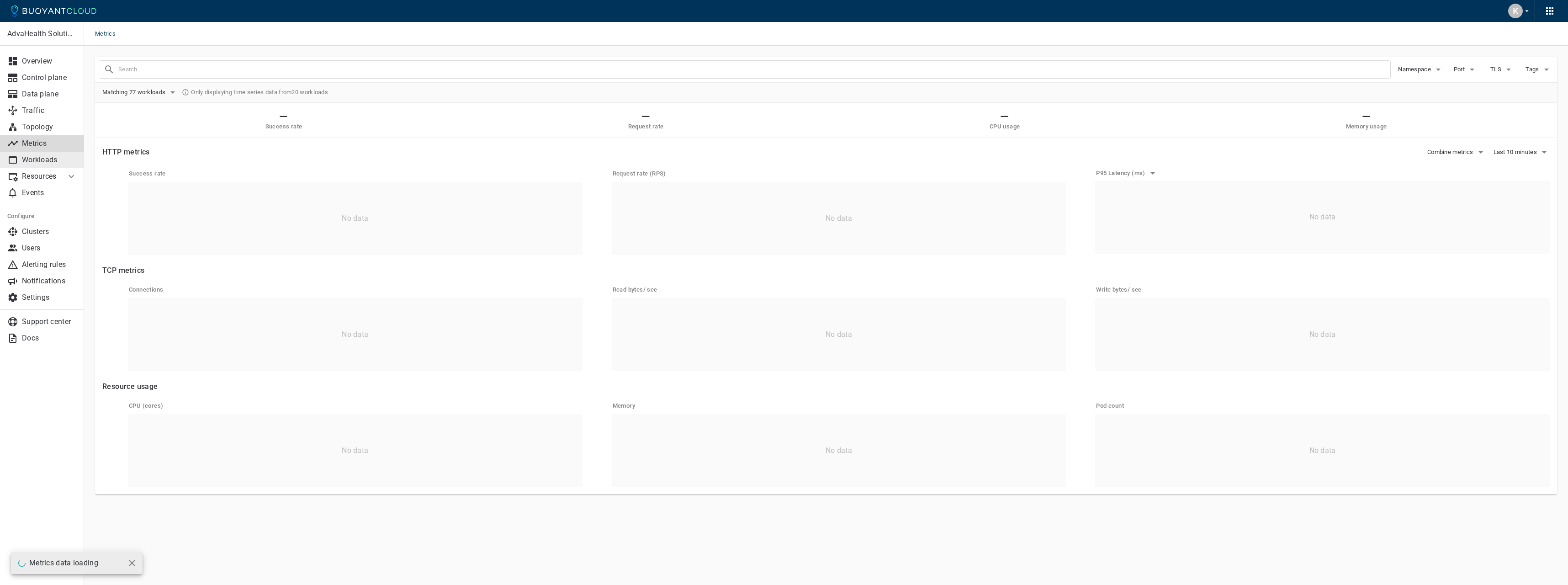
click at [42, 163] on p "Workloads" at bounding box center [49, 159] width 55 height 9
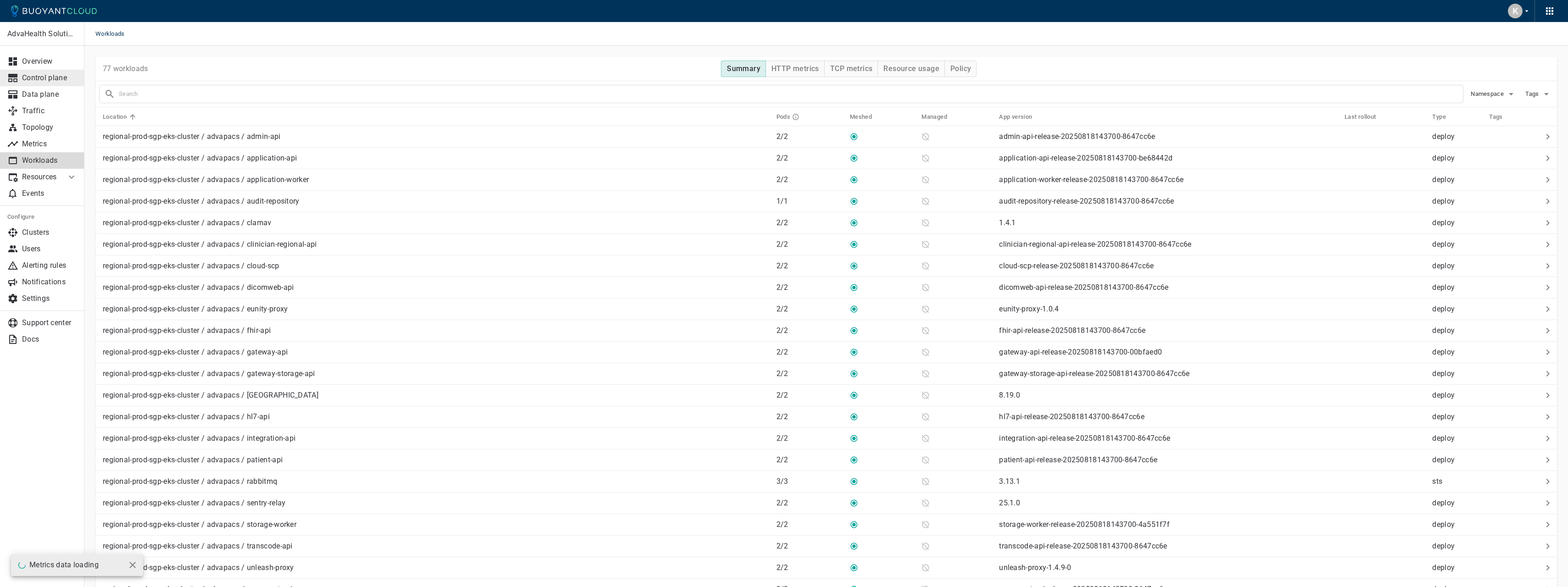
click at [57, 75] on p "Control plane" at bounding box center [50, 77] width 55 height 9
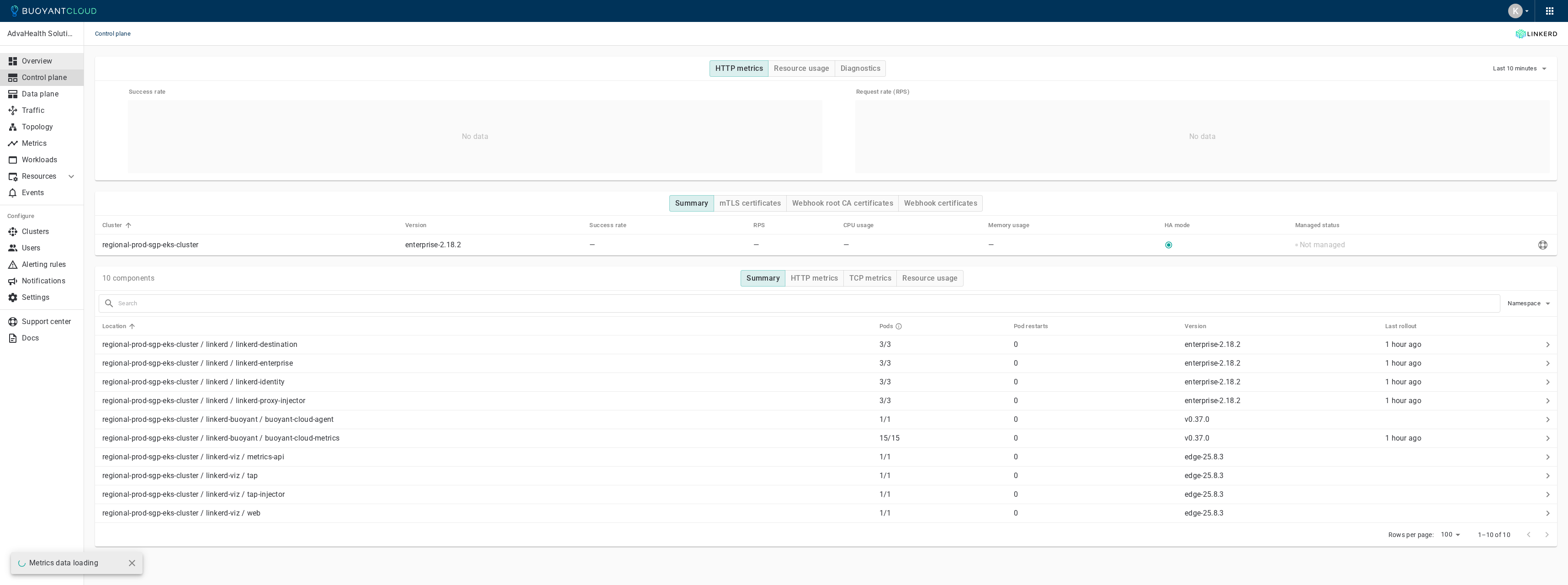
click at [58, 60] on p "Overview" at bounding box center [49, 60] width 55 height 9
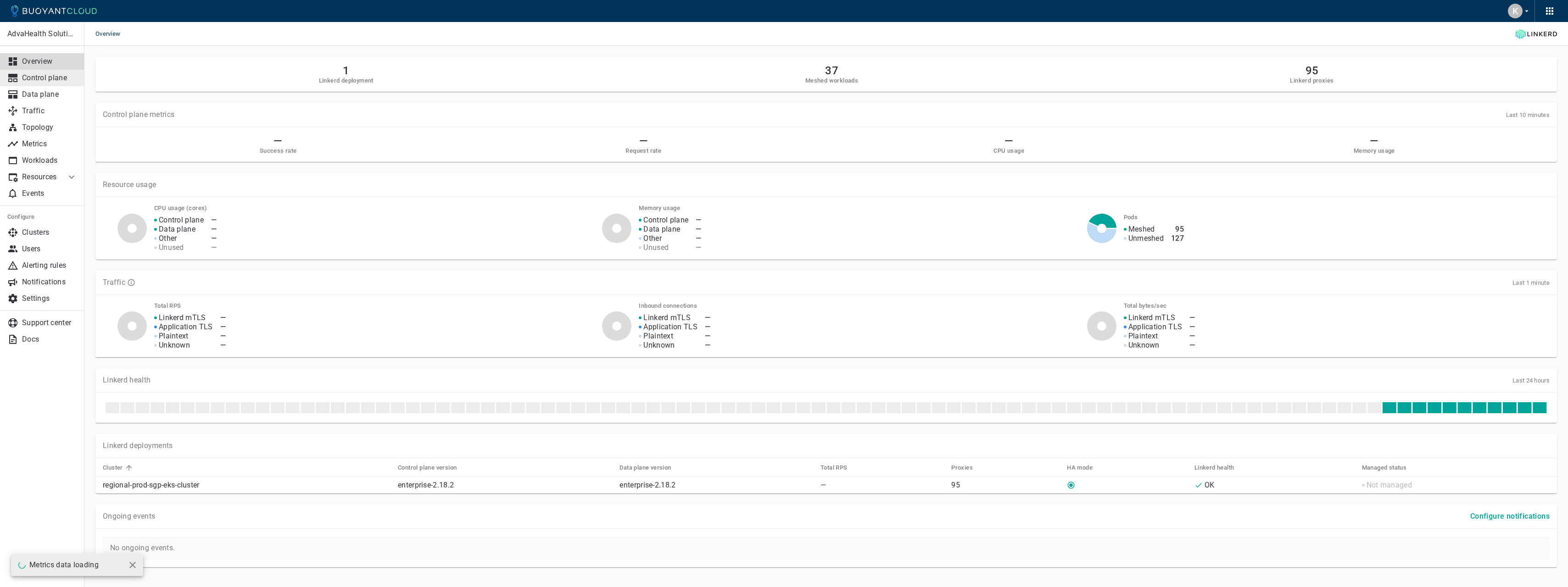
click at [57, 77] on p "Control plane" at bounding box center [50, 77] width 55 height 9
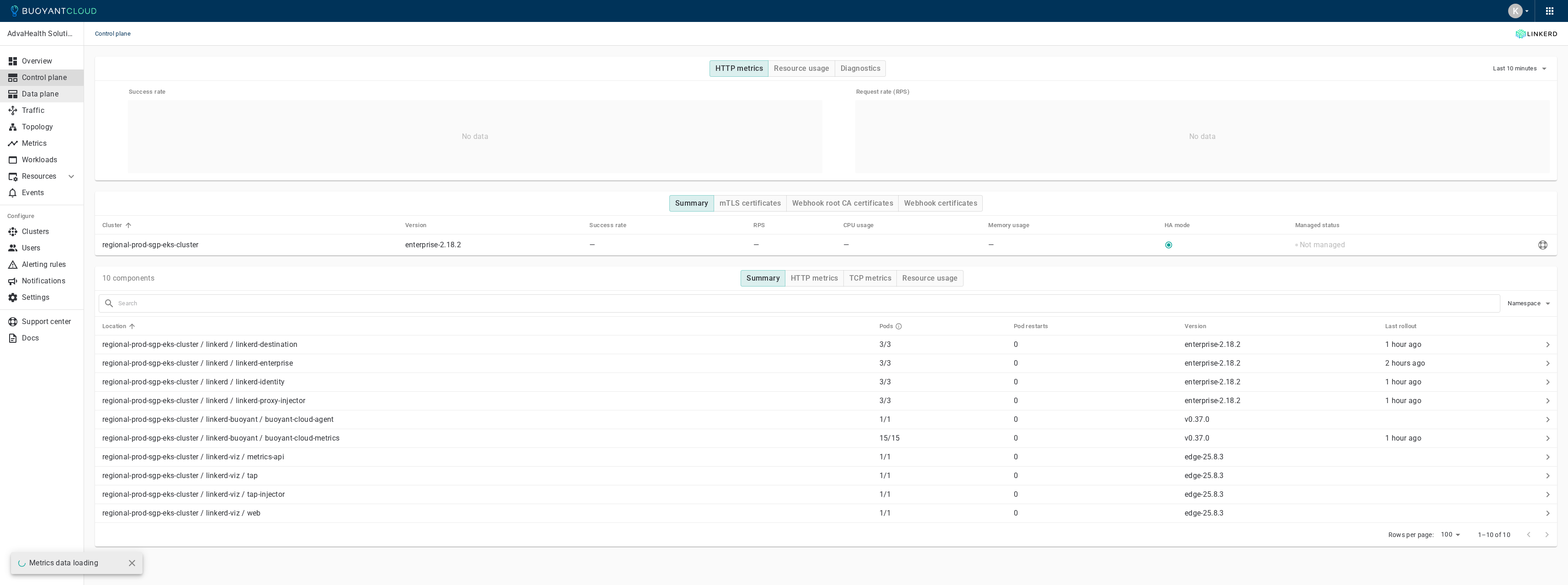
click at [54, 102] on link "Data plane" at bounding box center [41, 94] width 84 height 17
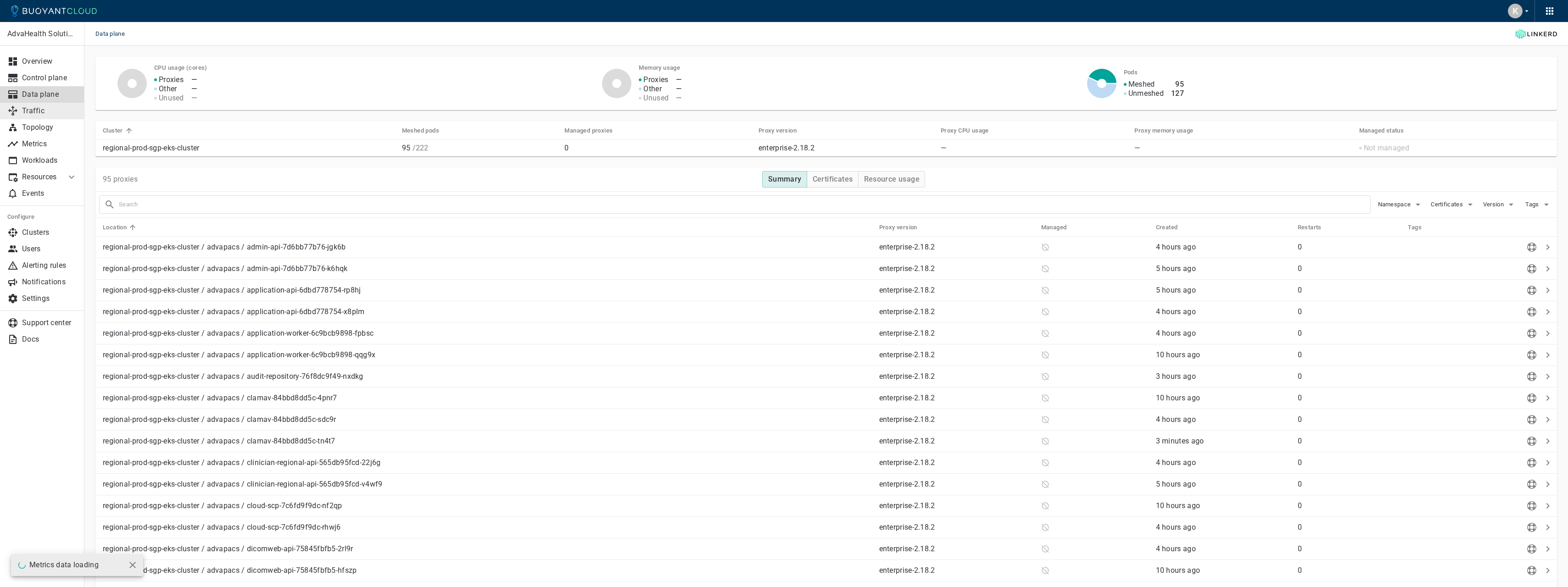
click at [53, 113] on p "Traffic" at bounding box center [50, 110] width 55 height 9
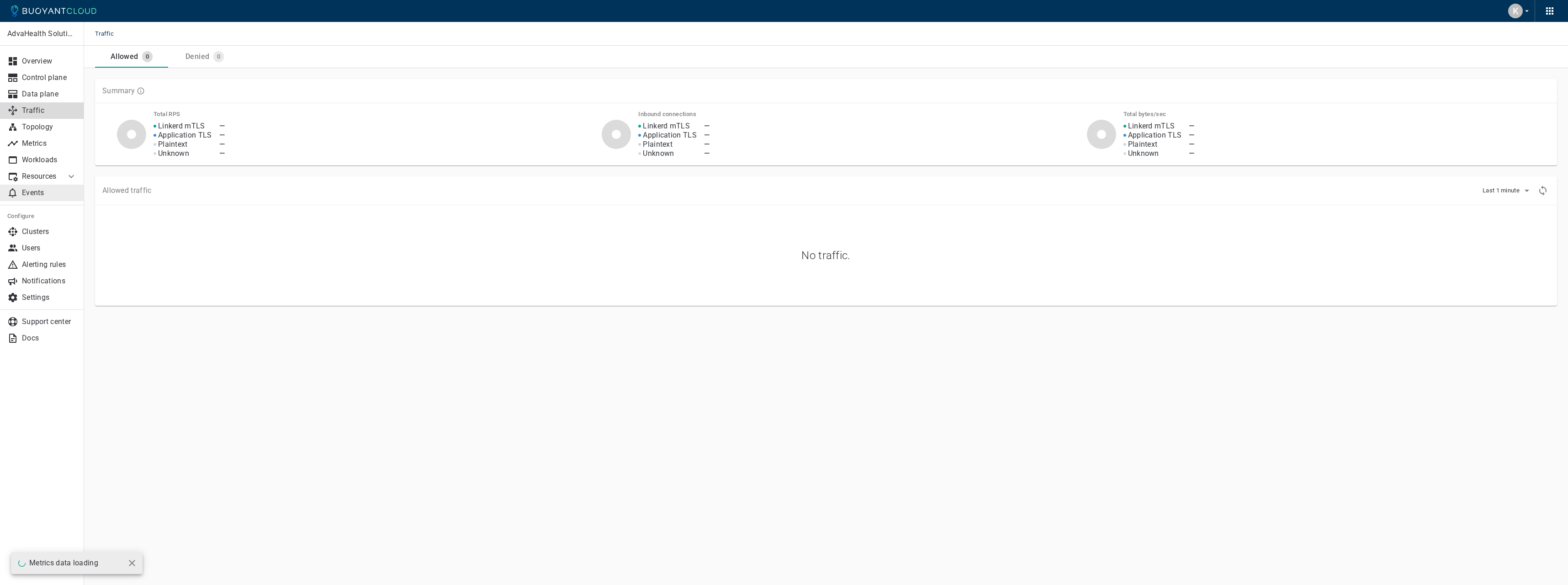
click at [43, 192] on p "Events" at bounding box center [49, 192] width 55 height 9
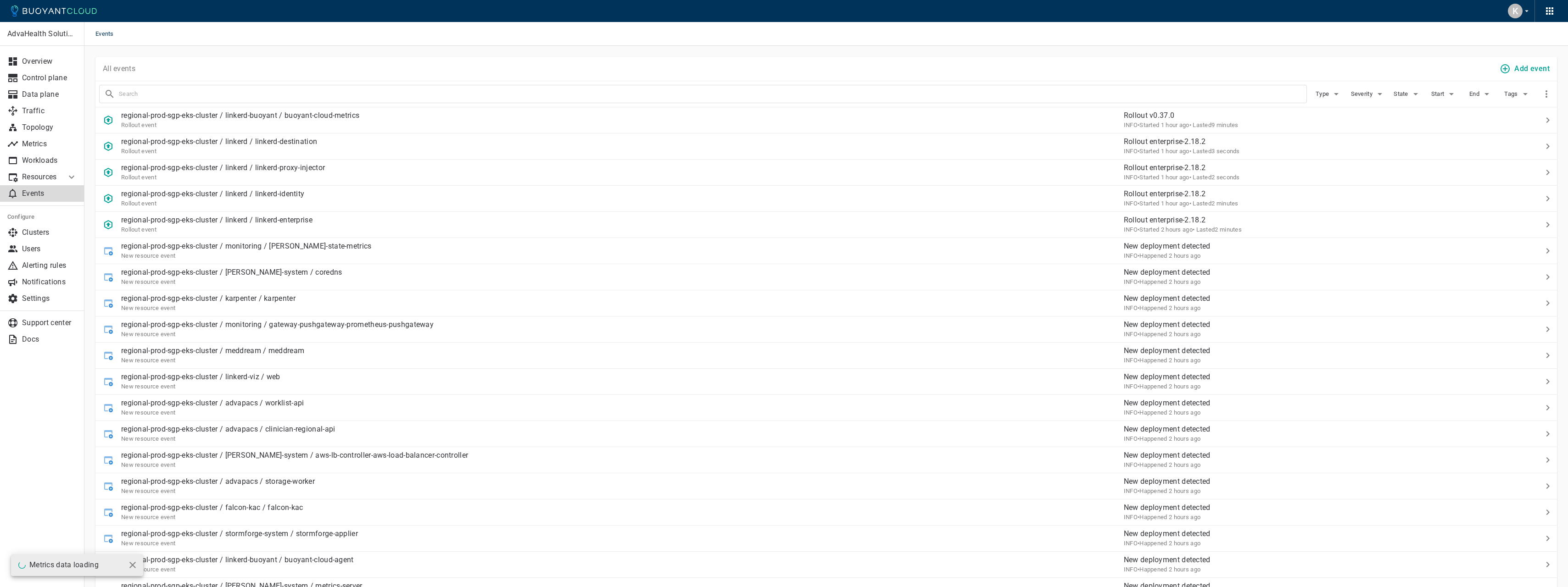
click at [241, 45] on div "Events" at bounding box center [826, 34] width 1484 height 24
